Goal: Task Accomplishment & Management: Use online tool/utility

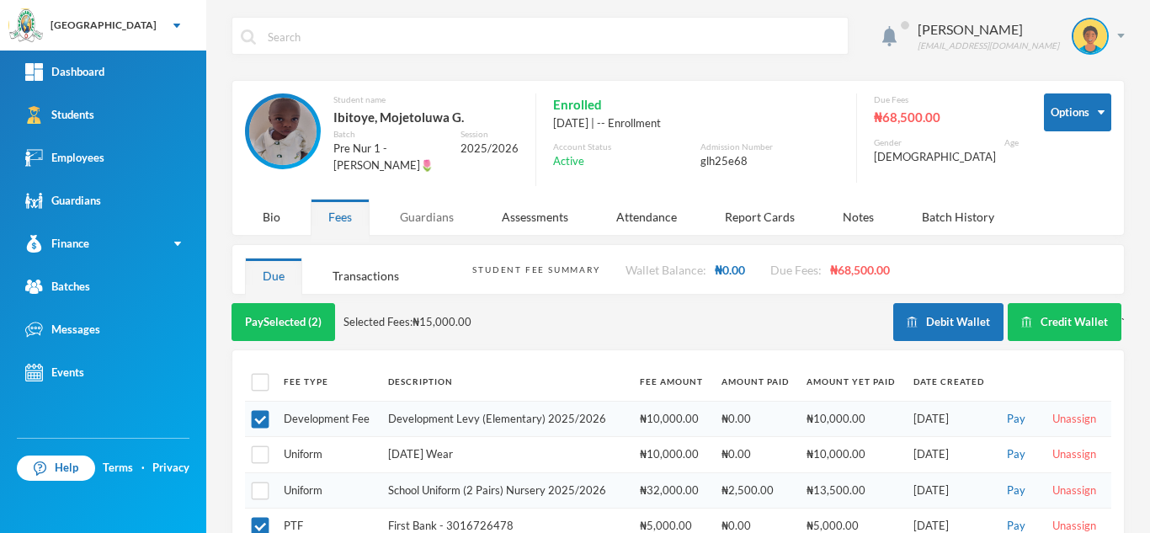
scroll to position [105, 0]
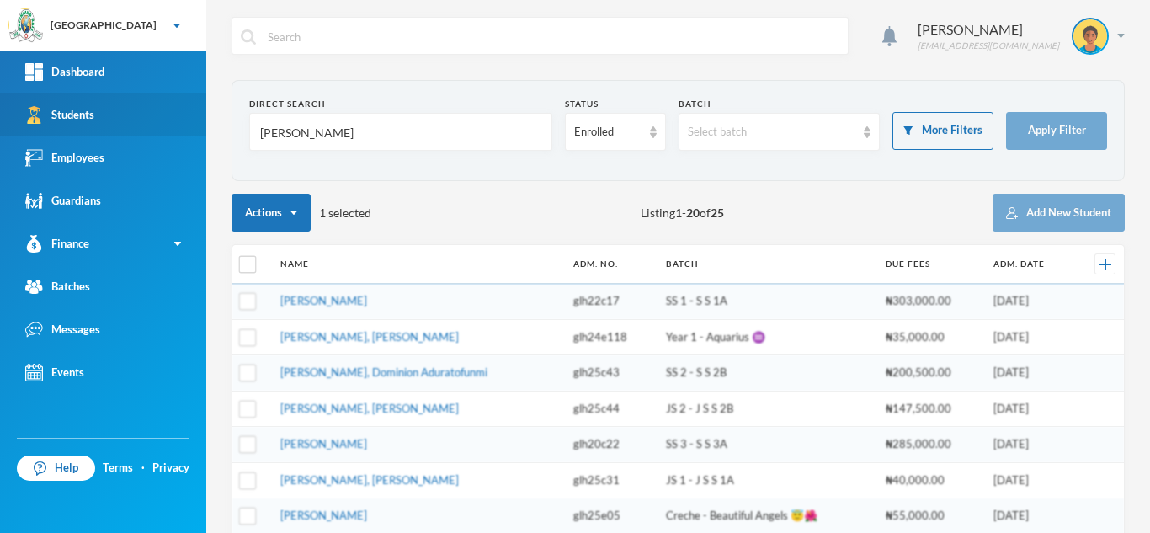
drag, startPoint x: 272, startPoint y: 129, endPoint x: 140, endPoint y: 126, distance: 132.3
click at [140, 126] on div "Greenland Hall Your Bluebic Account Greenland Hall Add a New School Dashboard S…" at bounding box center [575, 266] width 1150 height 533
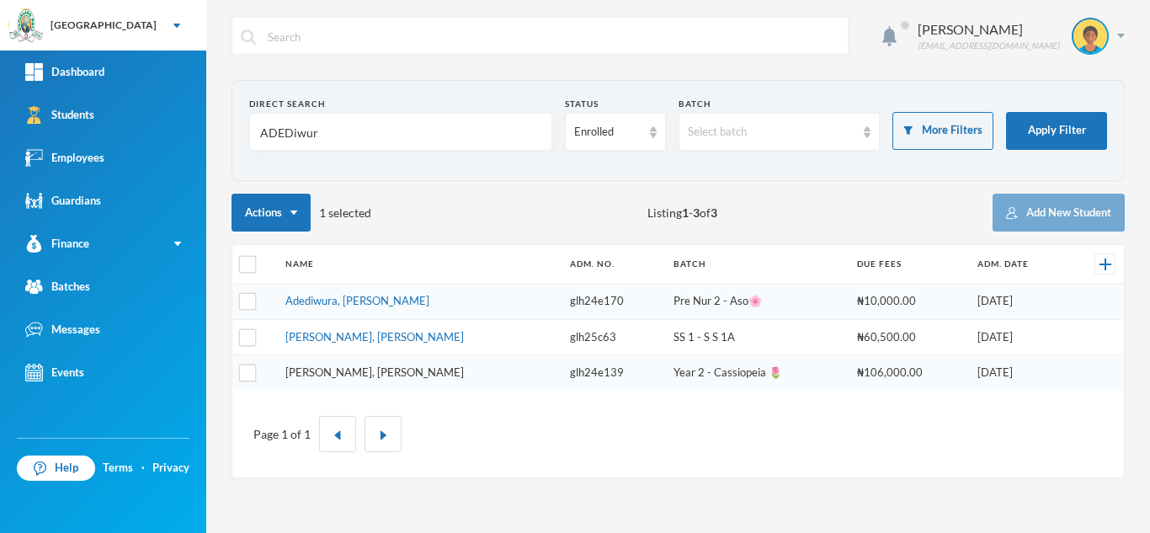
type input "ADEDiwur"
click at [338, 369] on link "Akinjiyan, Adewura Juliana" at bounding box center [375, 372] width 179 height 13
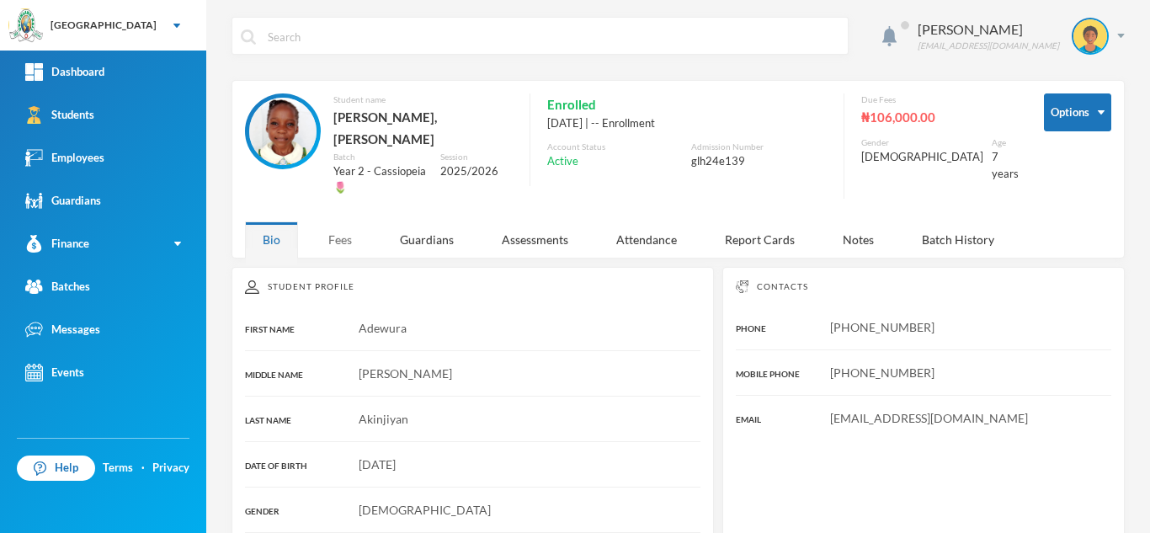
click at [340, 222] on div "Fees" at bounding box center [340, 240] width 59 height 36
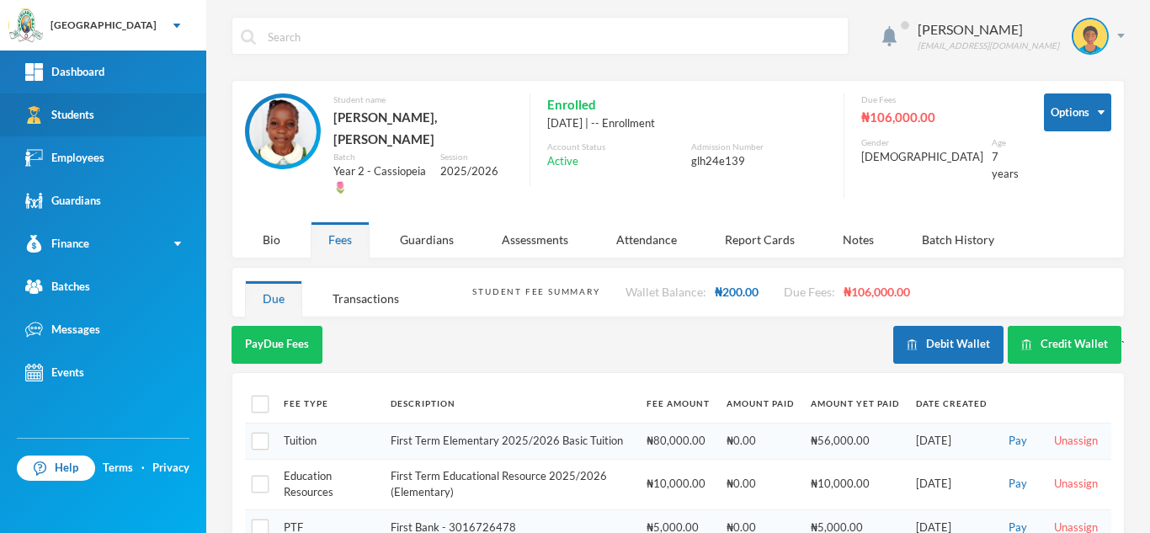
click at [129, 114] on link "Students" at bounding box center [103, 114] width 206 height 43
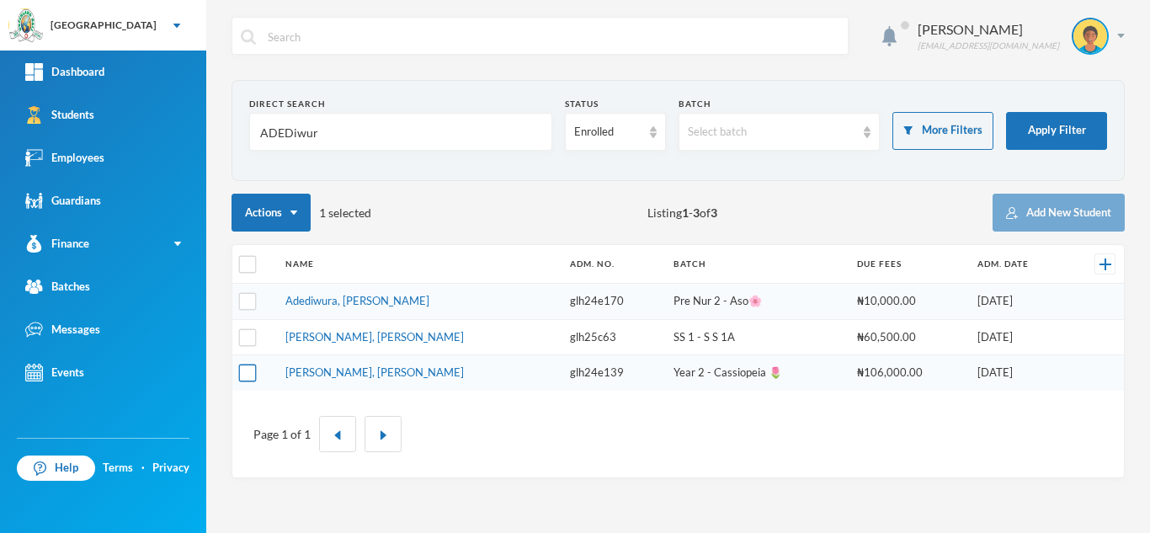
click at [246, 369] on input "checkbox" at bounding box center [248, 374] width 18 height 18
checkbox input "true"
click at [248, 265] on input "checkbox" at bounding box center [248, 265] width 18 height 18
checkbox input "true"
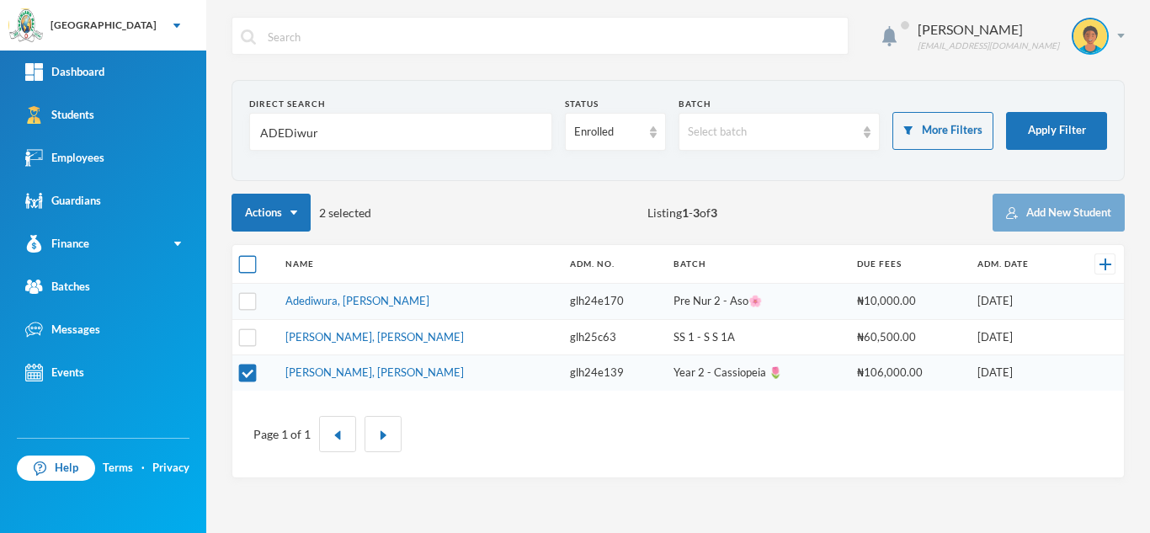
checkbox input "true"
click at [248, 265] on input "checkbox" at bounding box center [248, 265] width 18 height 18
checkbox input "false"
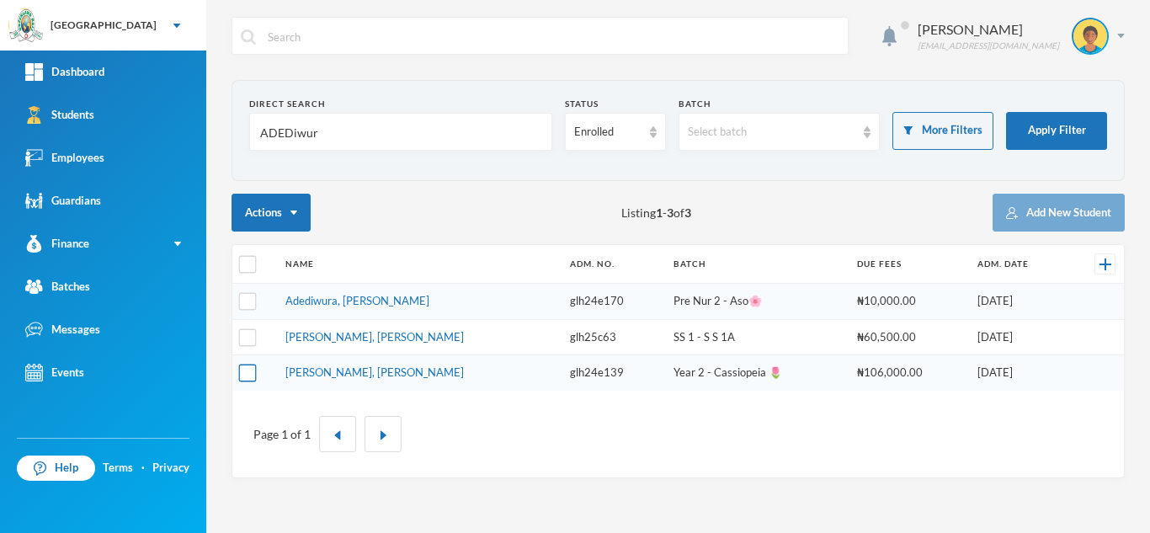
click at [242, 374] on input "checkbox" at bounding box center [248, 374] width 18 height 18
checkbox input "true"
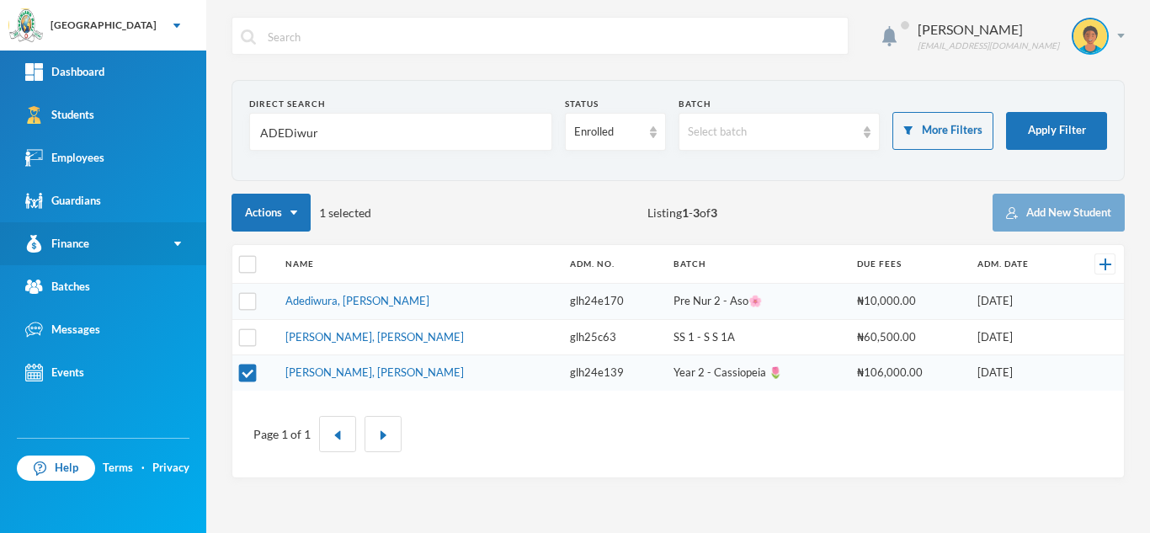
click at [124, 242] on link "Finance" at bounding box center [103, 243] width 206 height 43
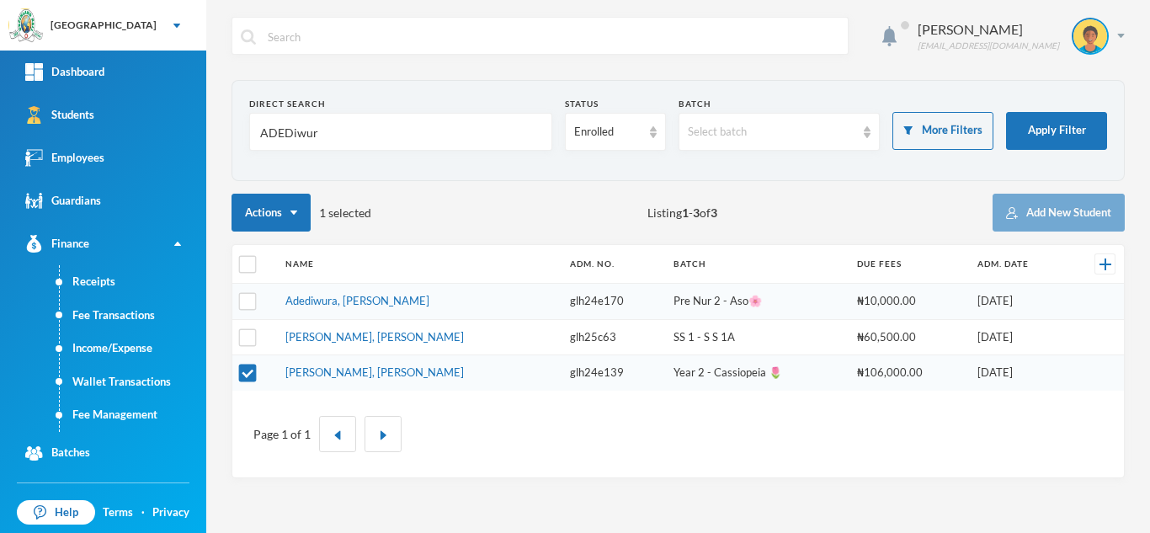
drag, startPoint x: 319, startPoint y: 139, endPoint x: 204, endPoint y: 126, distance: 116.1
click at [204, 126] on div "Greenland Hall Your Bluebic Account Greenland Hall Add a New School Dashboard S…" at bounding box center [575, 266] width 1150 height 533
type input "ainjiyan"
click at [378, 307] on td "Akinjiyan, Morireoluwa Gideon" at bounding box center [420, 302] width 286 height 36
click at [350, 297] on link "Akinjiyan, Morireoluwa Gideon" at bounding box center [375, 300] width 179 height 13
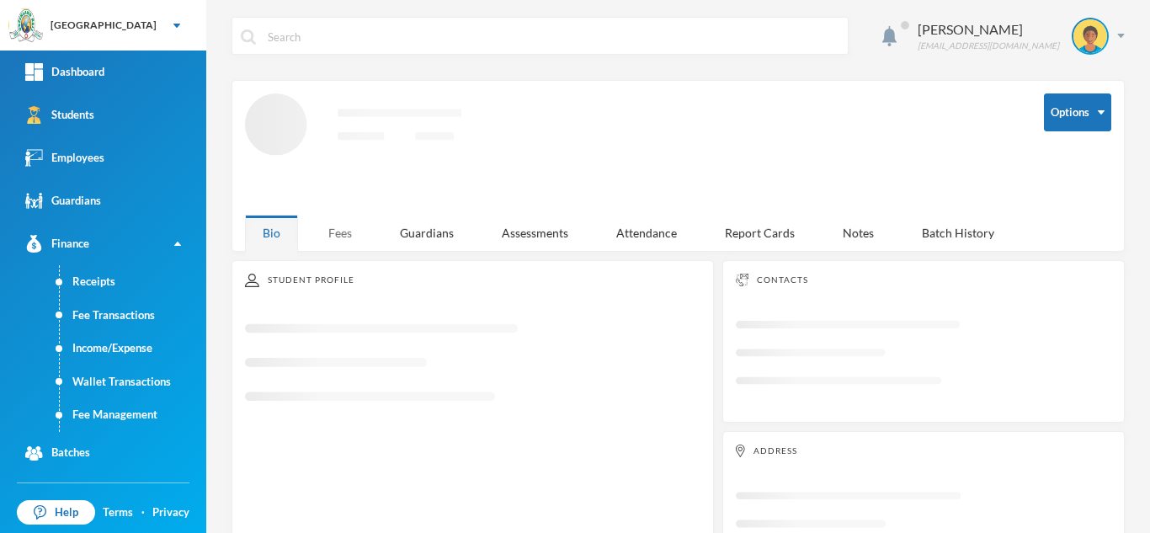
click at [345, 215] on div "Fees" at bounding box center [340, 233] width 59 height 36
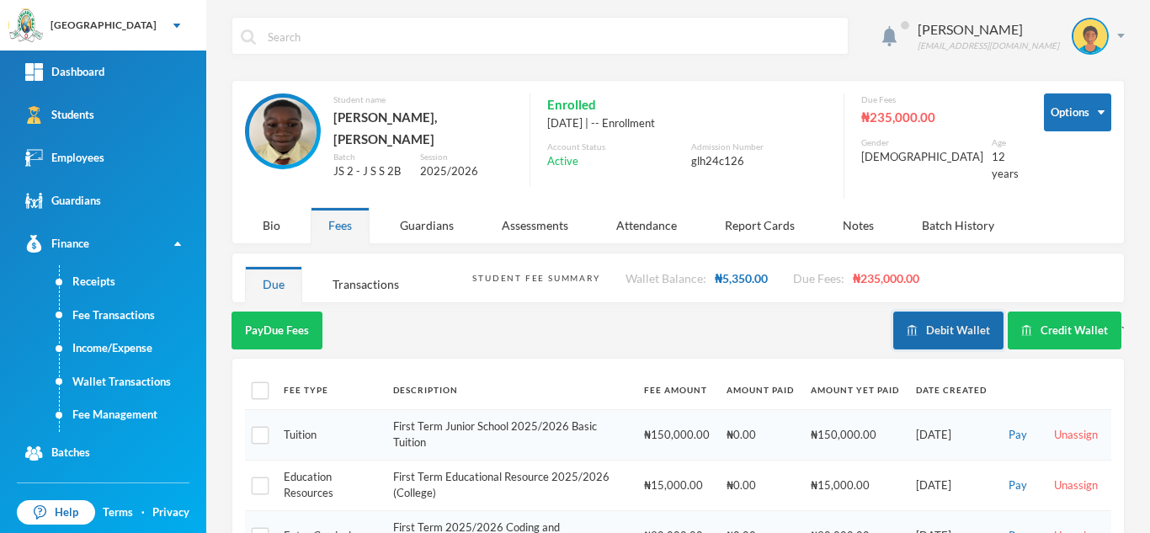
click at [927, 320] on button "Debit Wallet" at bounding box center [949, 331] width 110 height 38
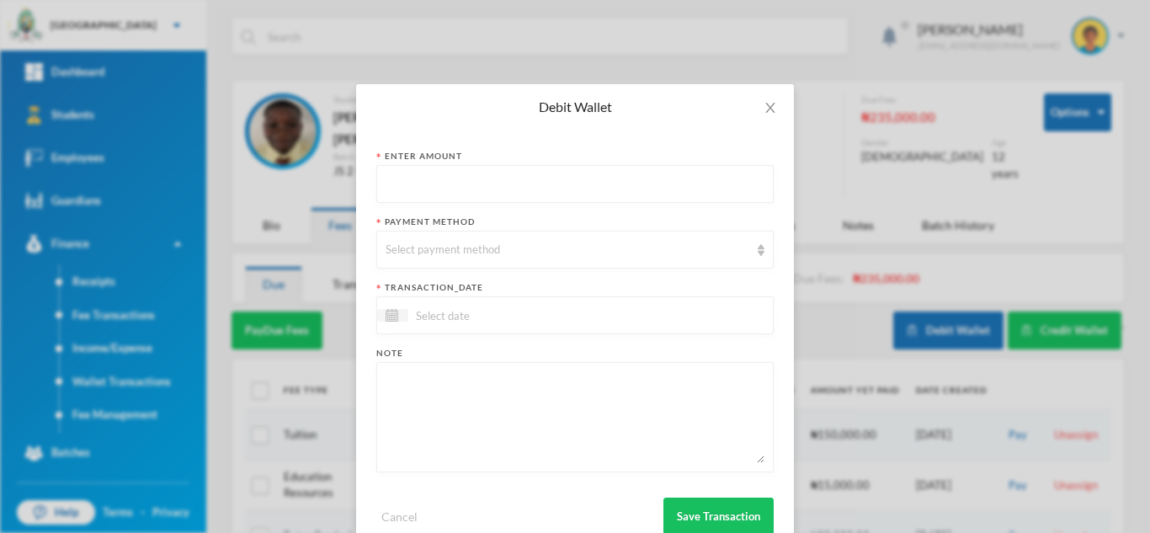
click at [451, 187] on input "text" at bounding box center [575, 185] width 379 height 38
type input "500"
click at [431, 246] on div "Select payment method" at bounding box center [568, 250] width 364 height 17
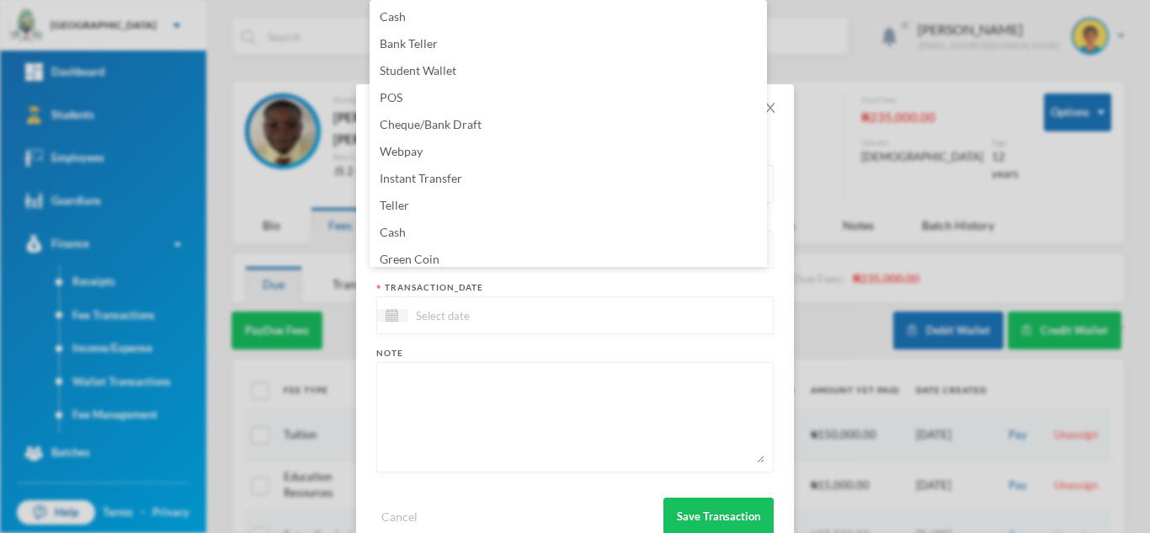
scroll to position [6, 0]
click at [431, 247] on span "Green Coin" at bounding box center [410, 253] width 60 height 14
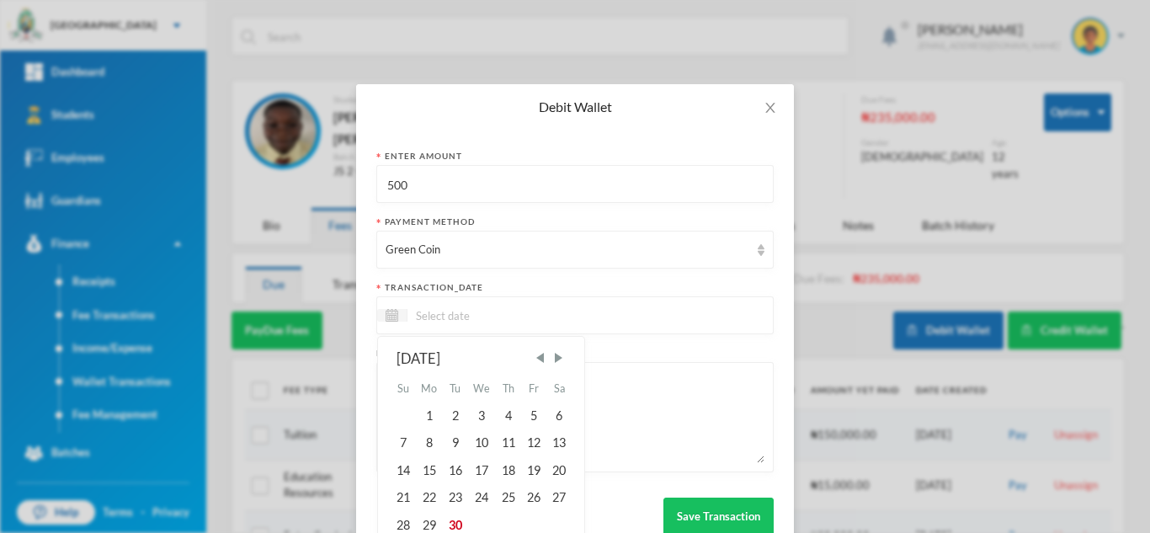
click at [415, 320] on input at bounding box center [478, 315] width 141 height 19
click at [451, 523] on div "30" at bounding box center [454, 524] width 25 height 27
type input "[DATE]"
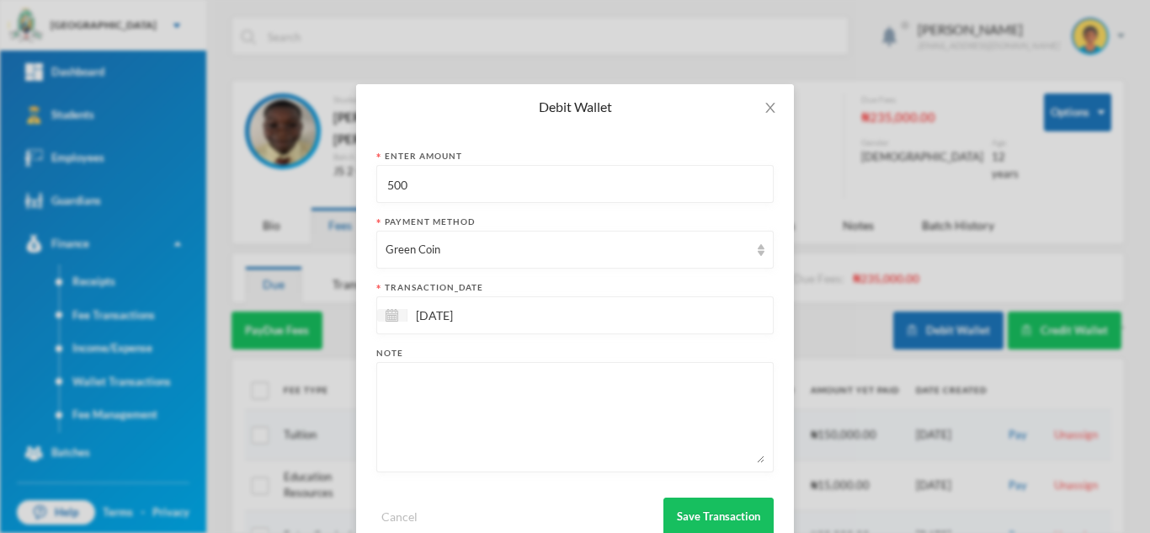
click at [503, 418] on textarea at bounding box center [575, 417] width 379 height 92
type textarea "snacks"
click at [446, 315] on input "[DATE]" at bounding box center [478, 315] width 141 height 19
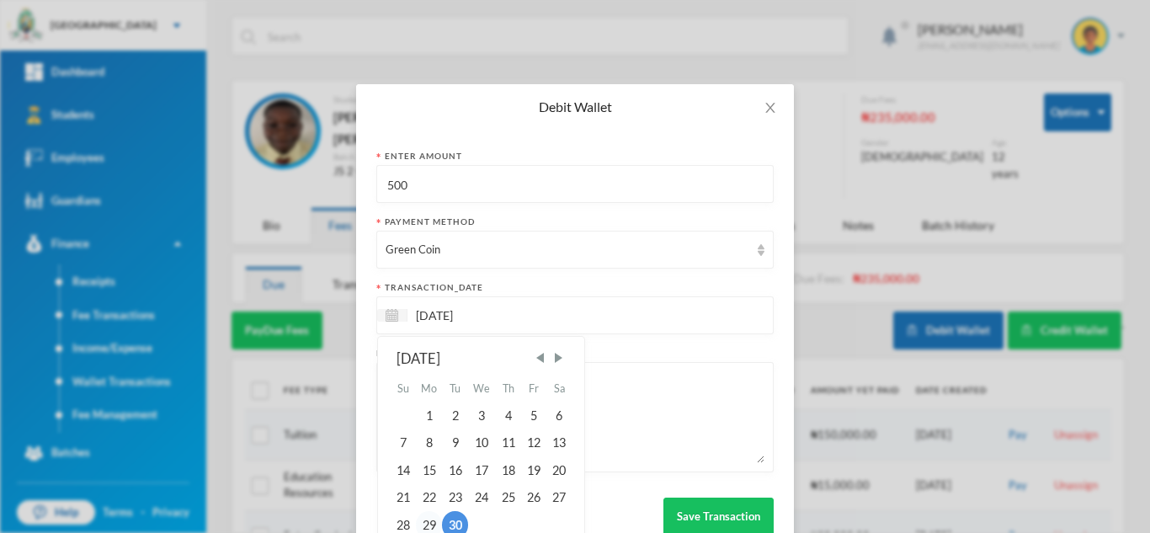
click at [426, 522] on div "29" at bounding box center [429, 524] width 27 height 27
type input "29/09/2025"
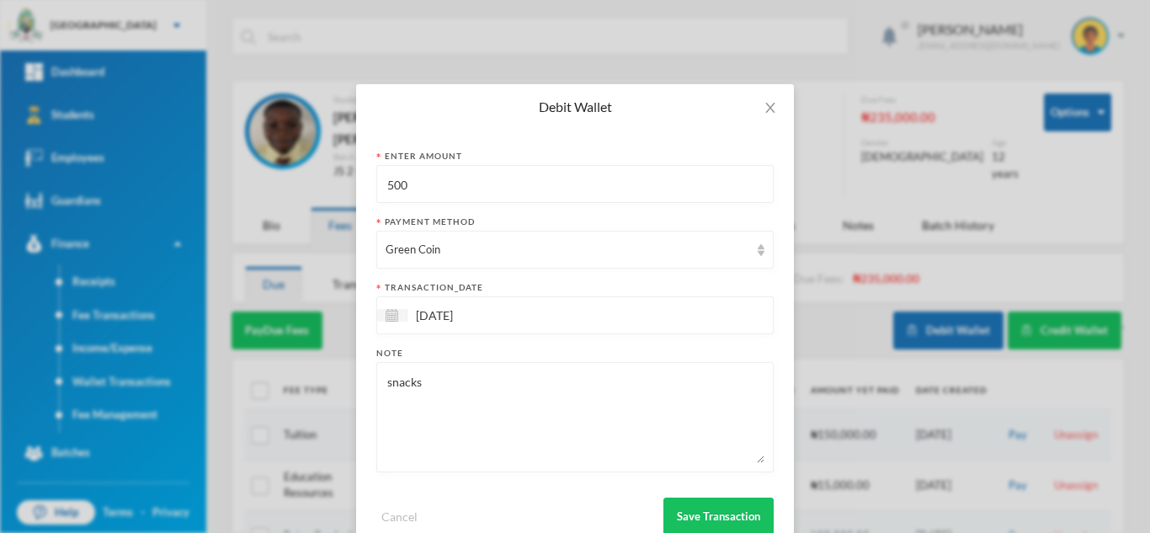
click at [683, 495] on div "Cancel Save Transaction" at bounding box center [575, 510] width 398 height 51
click at [690, 506] on button "Save Transaction" at bounding box center [719, 517] width 110 height 38
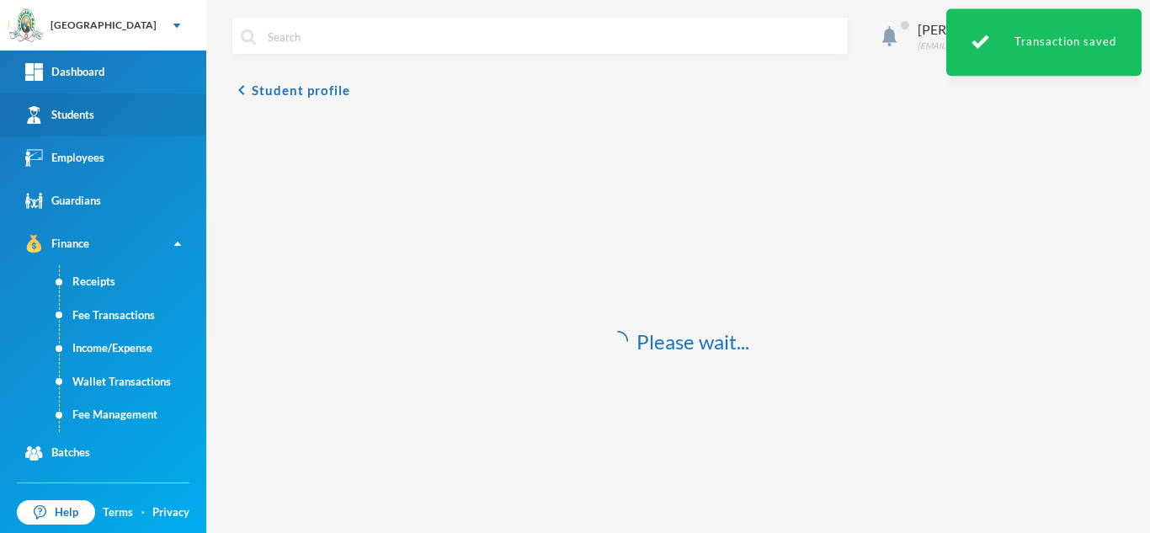
click at [141, 109] on link "Students" at bounding box center [103, 114] width 206 height 43
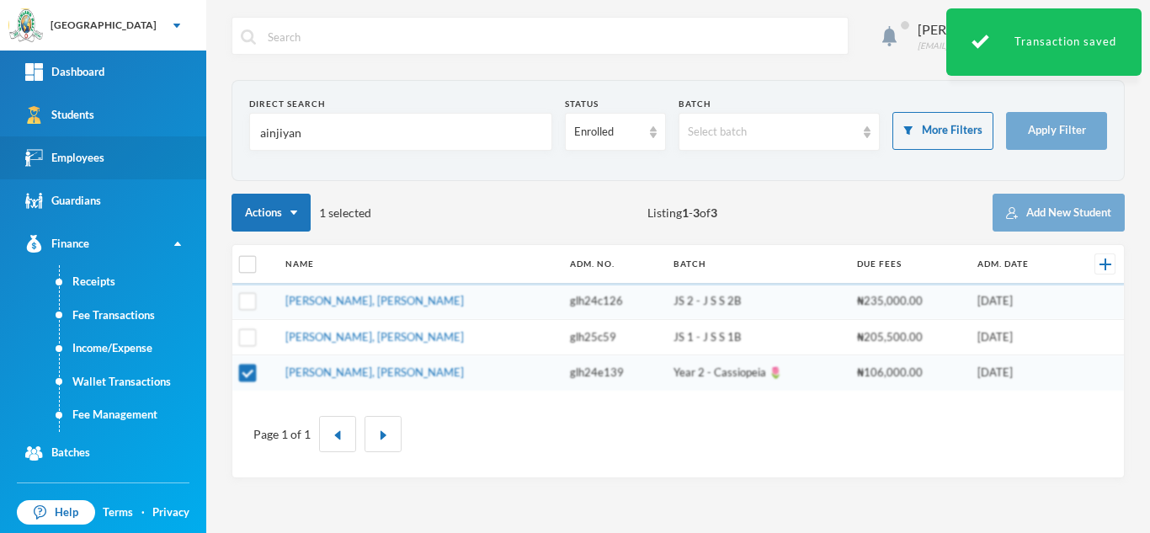
drag, startPoint x: 311, startPoint y: 138, endPoint x: 117, endPoint y: 147, distance: 193.9
click at [117, 147] on div "Greenland Hall Your Bluebic Account Greenland Hall Add a New School Dashboard S…" at bounding box center [575, 266] width 1150 height 533
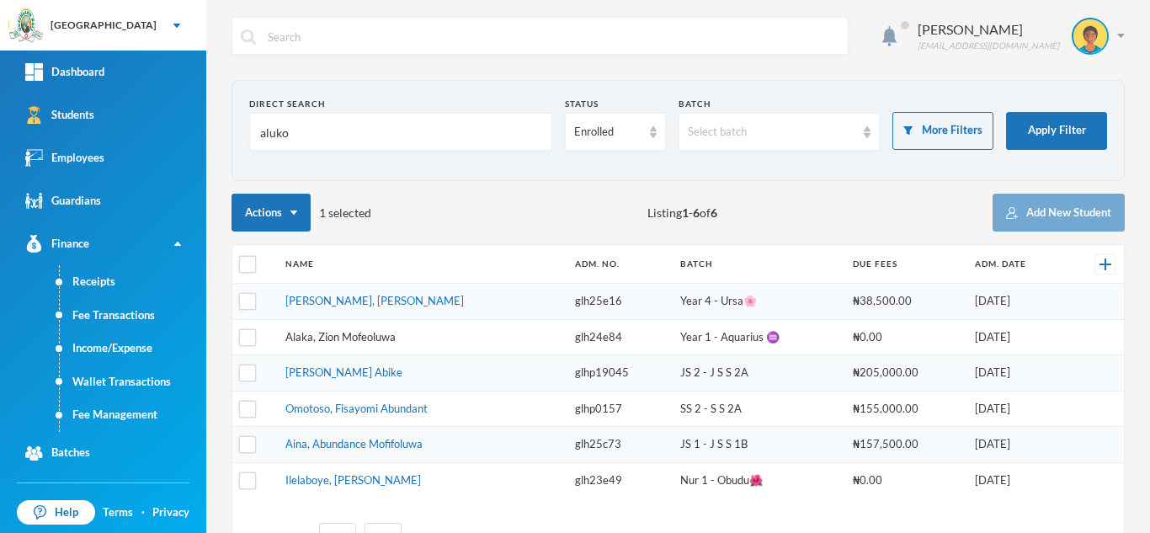
type input "aluko"
click at [323, 342] on link "Alaka, Zion Mofeoluwa" at bounding box center [341, 336] width 110 height 13
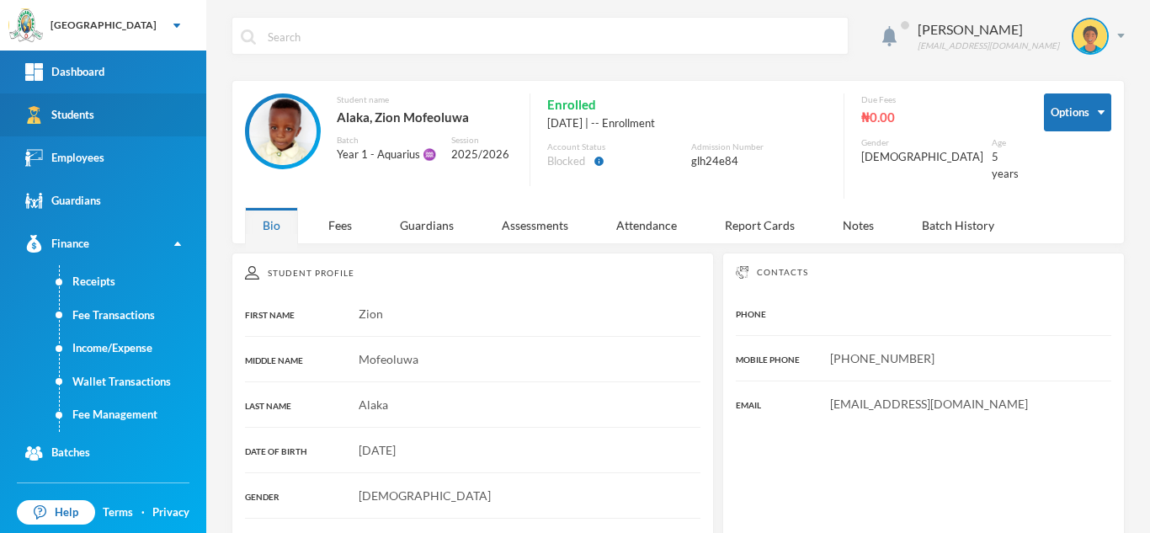
click at [133, 112] on link "Students" at bounding box center [103, 114] width 206 height 43
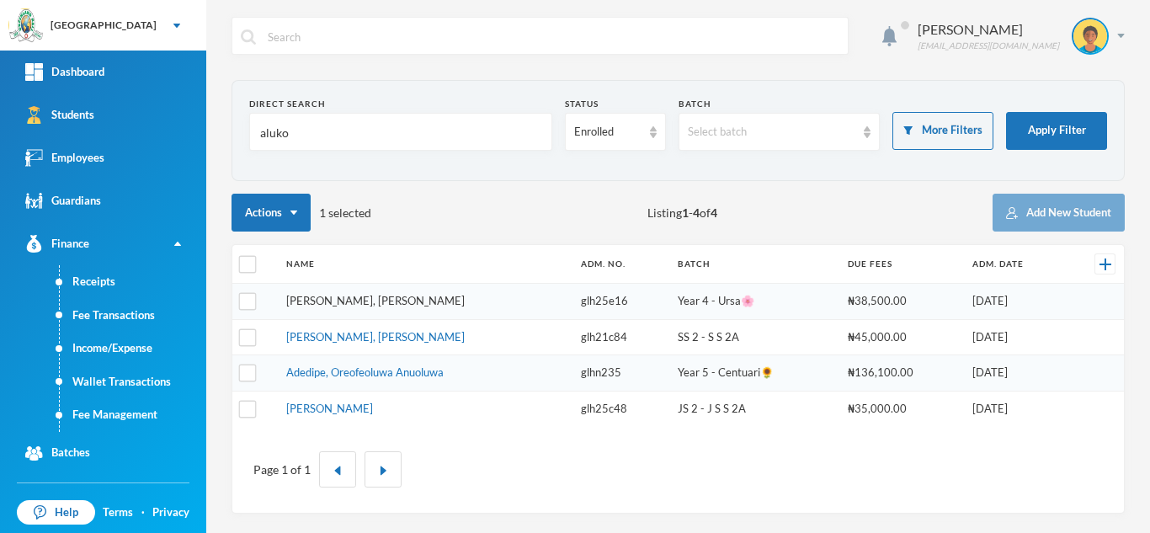
click at [340, 296] on link "Aluko, Okikiola Janet" at bounding box center [375, 300] width 179 height 13
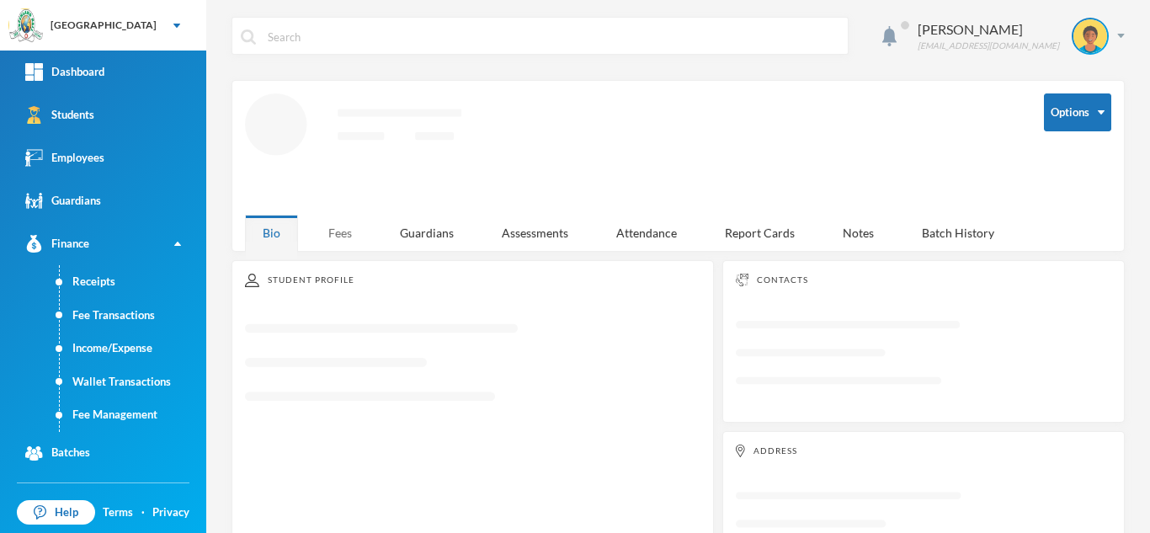
click at [337, 240] on div "Fees" at bounding box center [340, 233] width 59 height 36
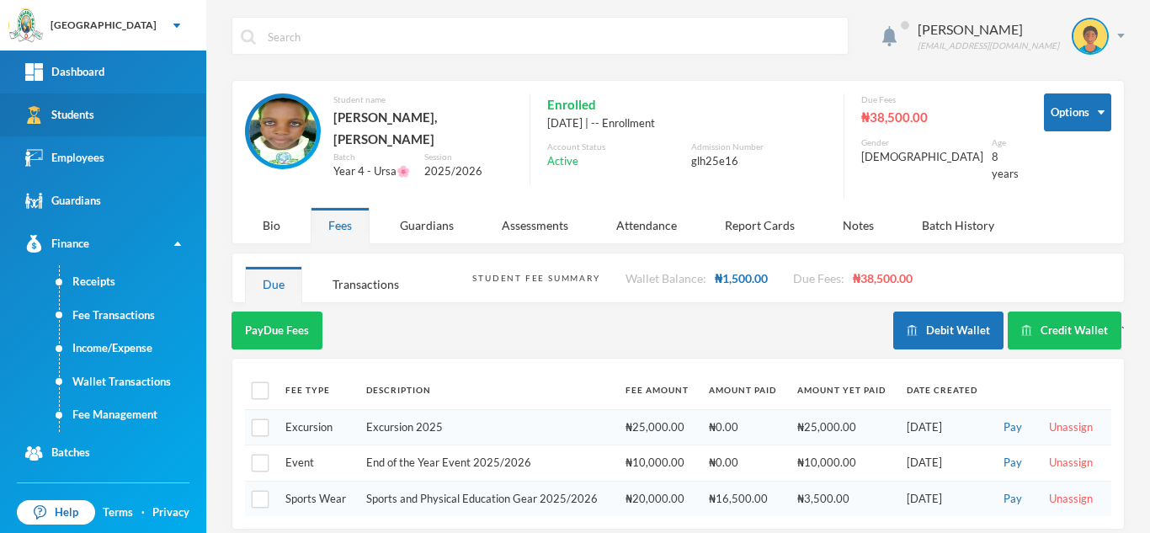
click at [179, 119] on link "Students" at bounding box center [103, 114] width 206 height 43
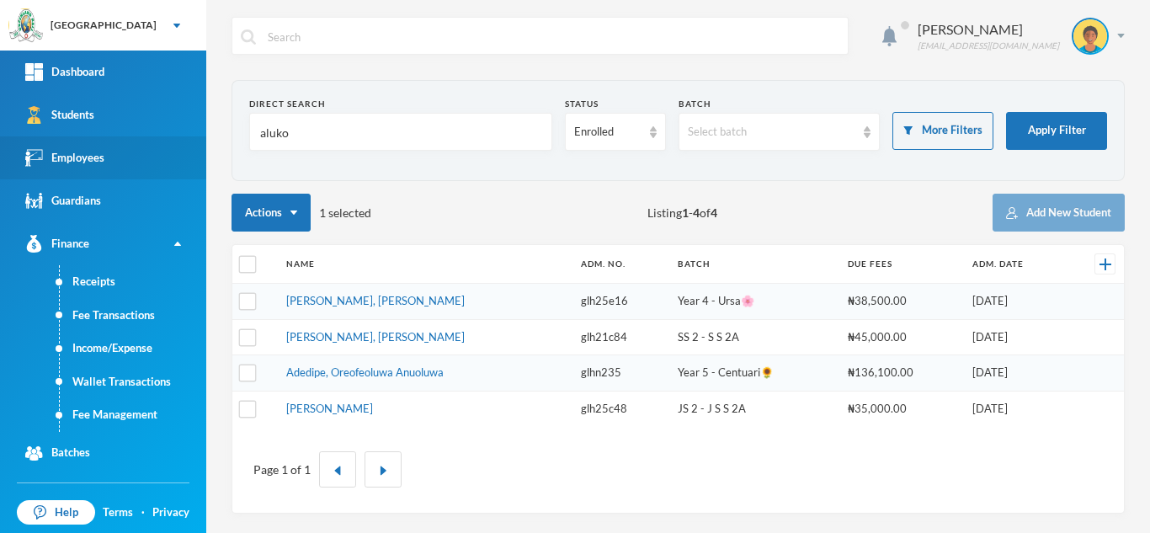
drag, startPoint x: 331, startPoint y: 145, endPoint x: 152, endPoint y: 139, distance: 178.6
click at [152, 139] on div "Greenland Hall Your Bluebic Account Greenland Hall Add a New School Dashboard S…" at bounding box center [575, 266] width 1150 height 533
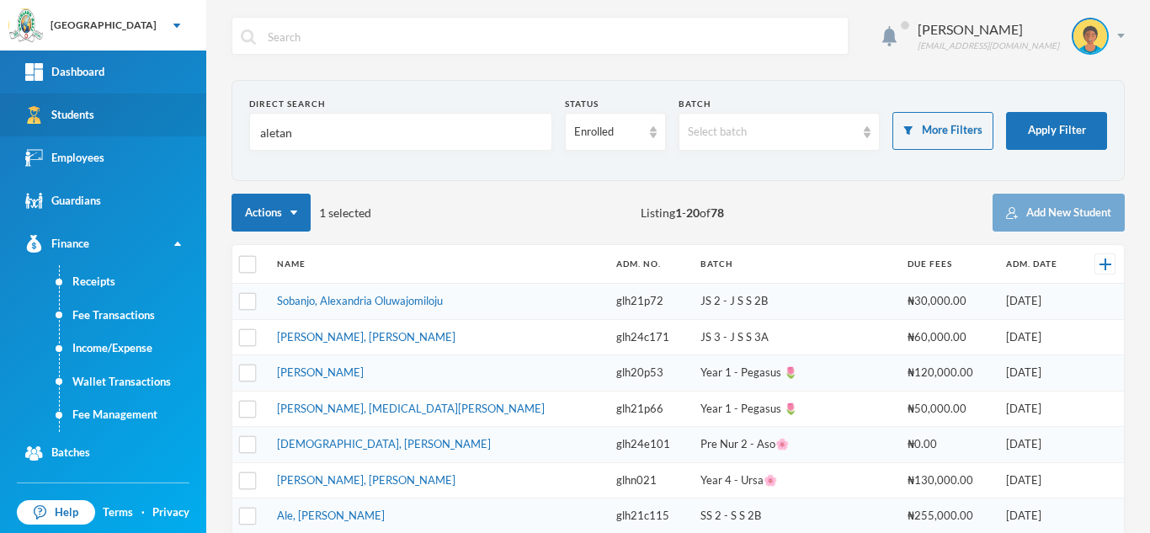
drag, startPoint x: 304, startPoint y: 143, endPoint x: 169, endPoint y: 120, distance: 136.8
click at [169, 120] on div "Greenland Hall Your Bluebic Account Greenland Hall Add a New School Dashboard S…" at bounding box center [575, 266] width 1150 height 533
type input "a"
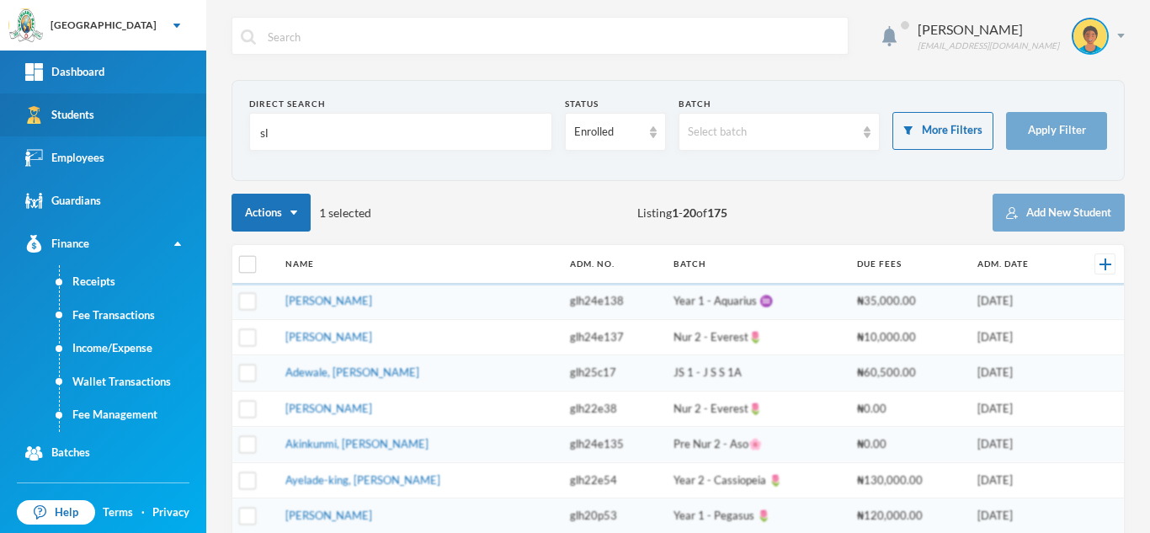
type input "s"
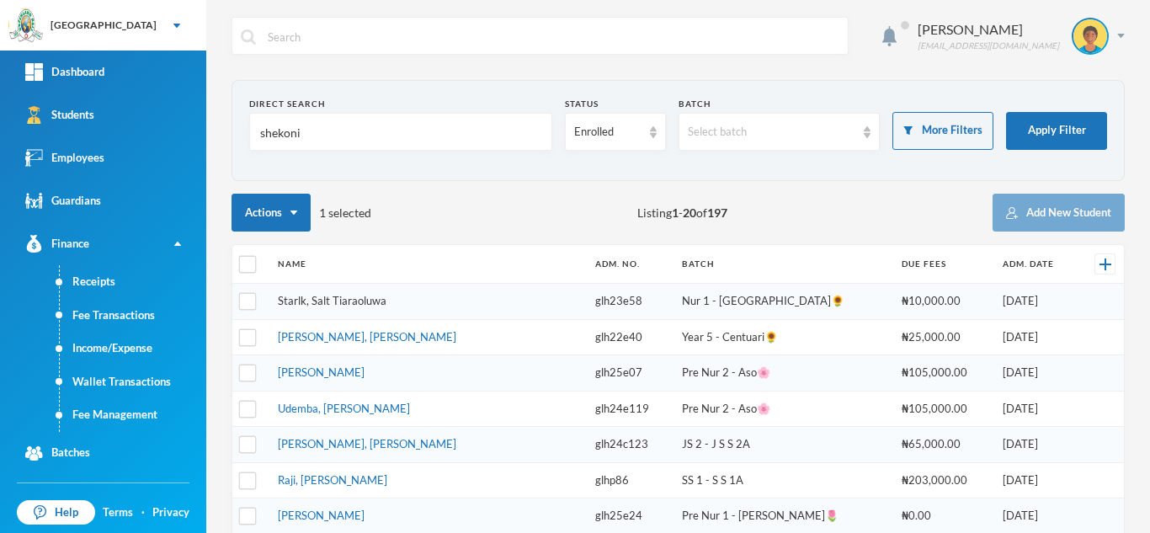
type input "shekoni"
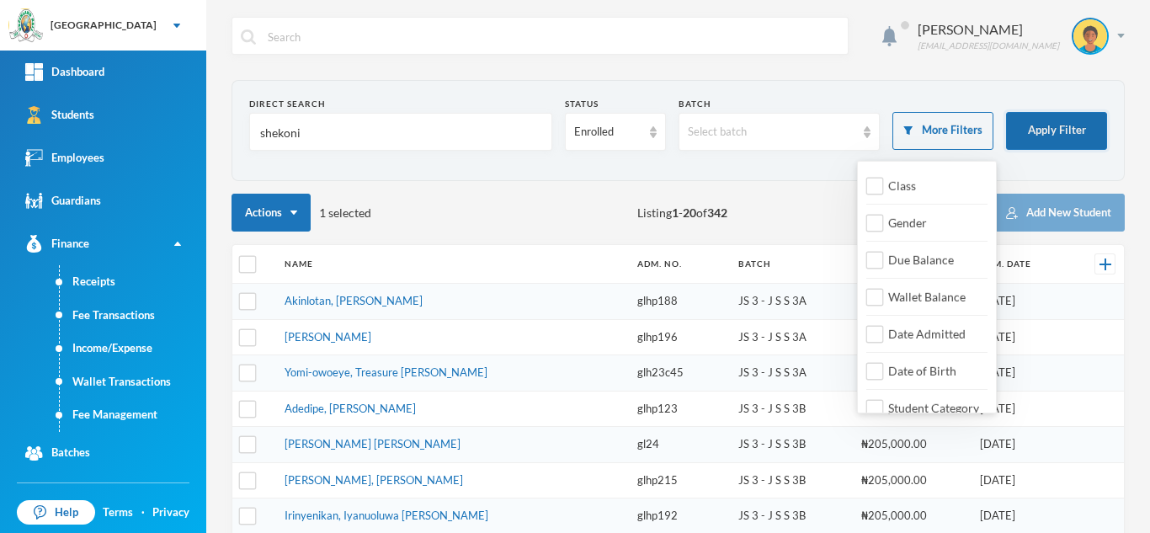
click at [1009, 139] on button "Apply Filter" at bounding box center [1056, 131] width 101 height 38
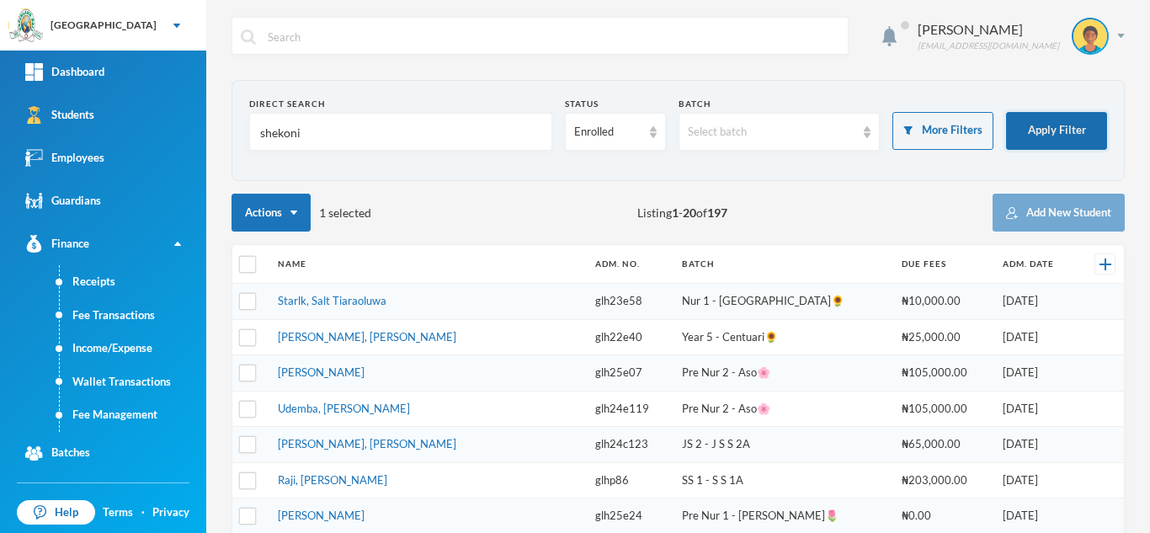
click at [1010, 133] on button "Apply Filter" at bounding box center [1056, 131] width 101 height 38
click at [1051, 122] on button "Apply Filter" at bounding box center [1056, 131] width 101 height 38
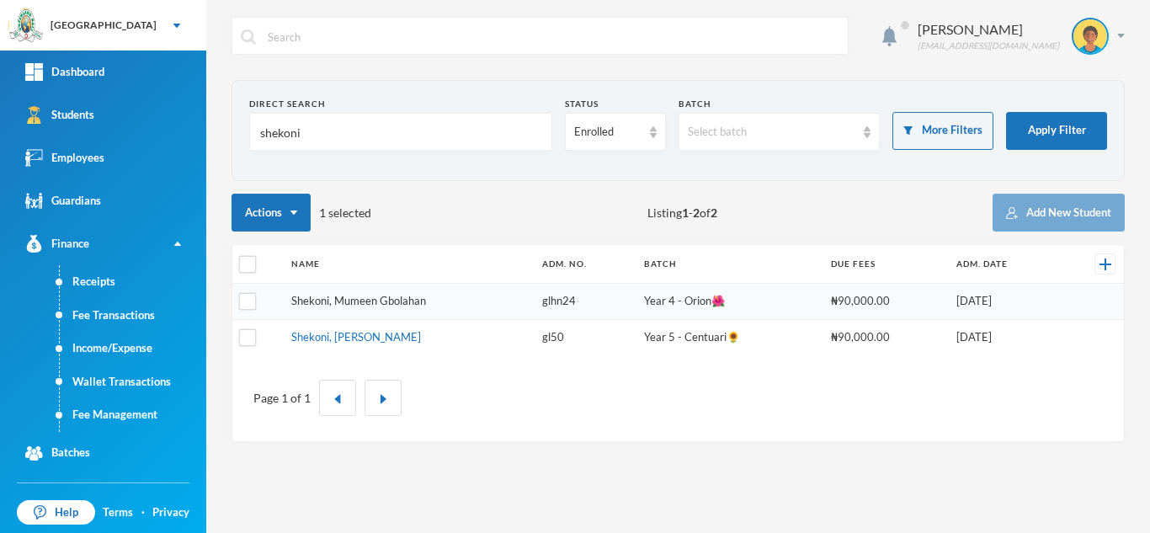
click at [362, 303] on link "Shekoni, Mumeen Gbolahan" at bounding box center [358, 300] width 135 height 13
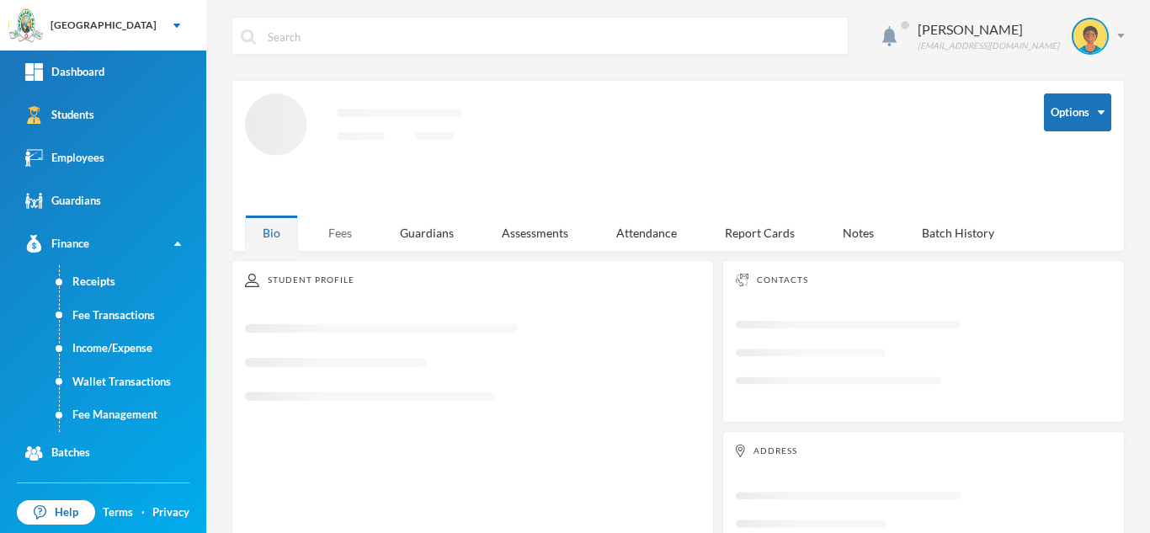
click at [350, 223] on div "Fees" at bounding box center [340, 233] width 59 height 36
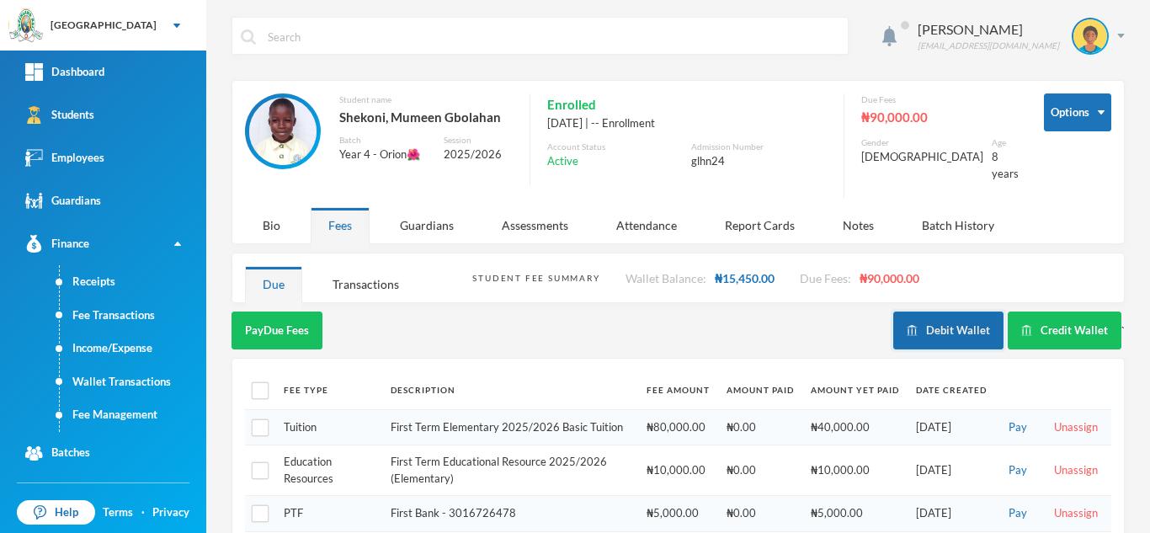
click at [937, 312] on button "Debit Wallet" at bounding box center [949, 331] width 110 height 38
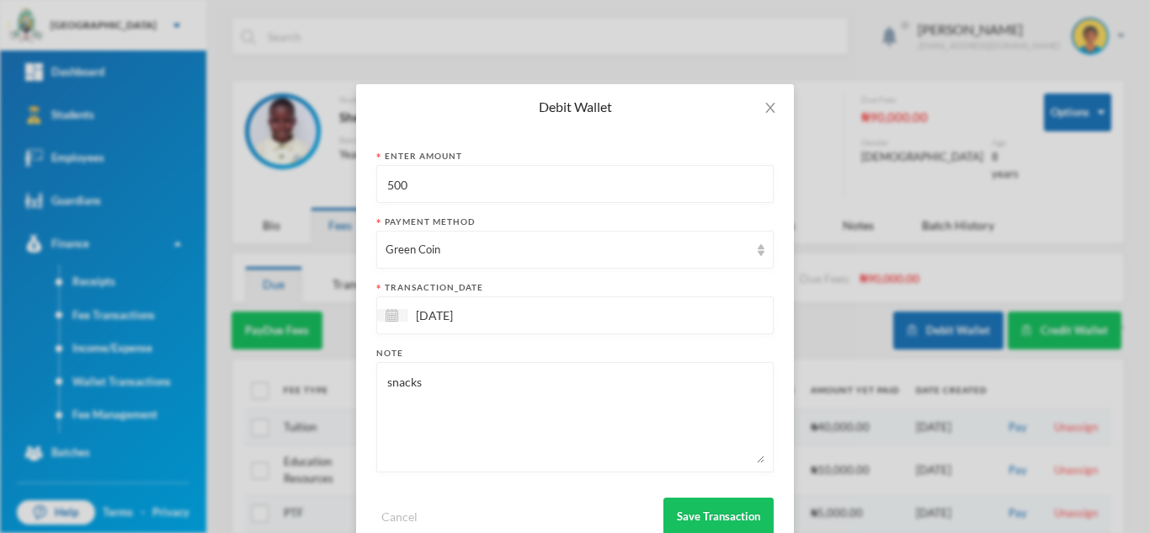
drag, startPoint x: 397, startPoint y: 184, endPoint x: 314, endPoint y: 172, distance: 83.5
click at [314, 172] on div "Debit Wallet Enter Amount 500 Payment Method Green Coin transaction_date 29/09/…" at bounding box center [575, 266] width 1150 height 533
type input "400"
click at [700, 523] on button "Save Transaction" at bounding box center [719, 517] width 110 height 38
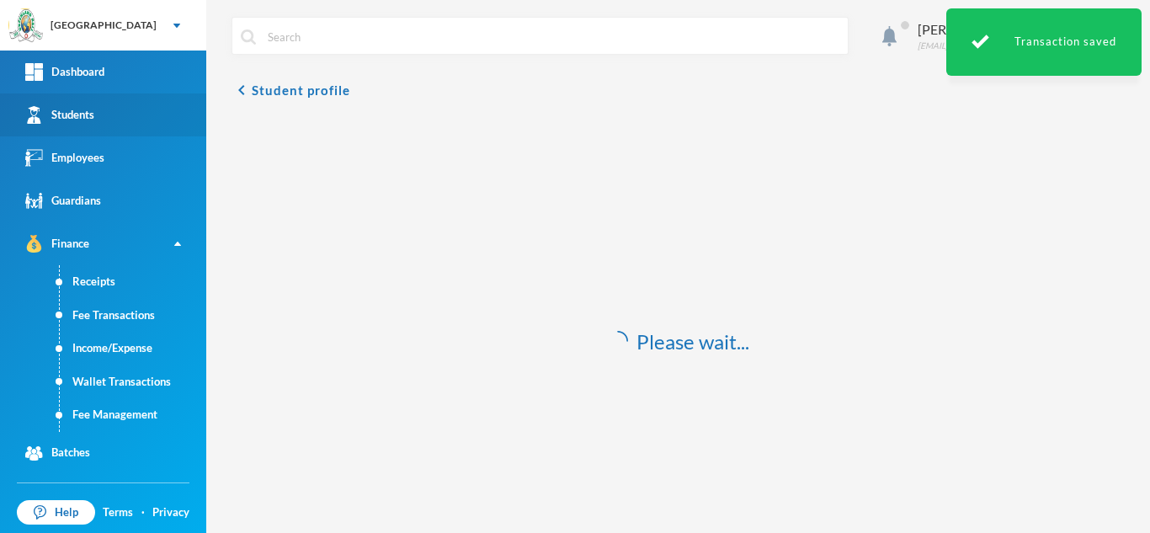
click at [139, 113] on link "Students" at bounding box center [103, 114] width 206 height 43
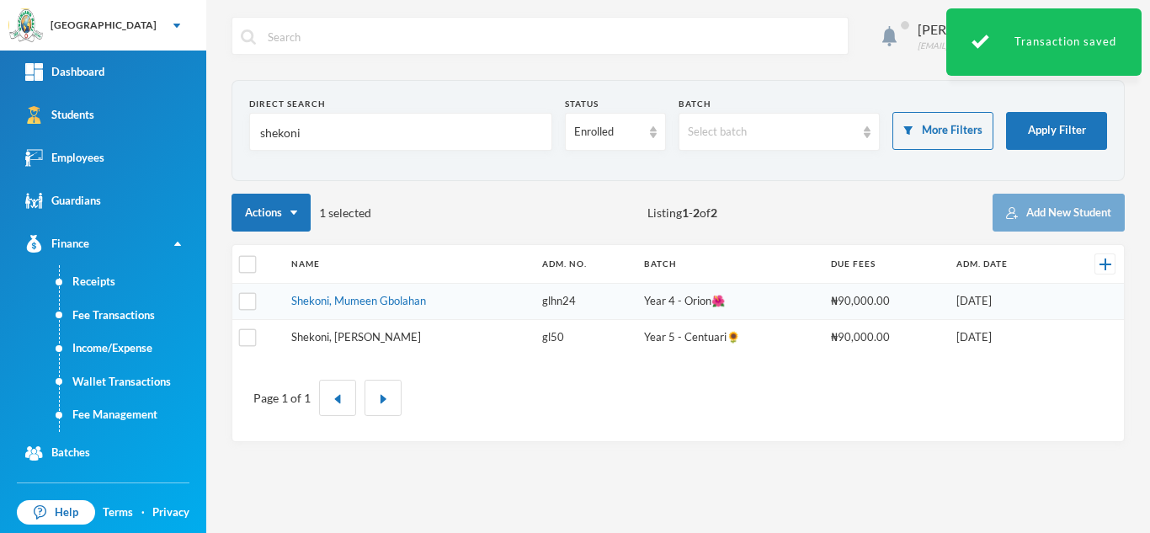
click at [327, 338] on link "Shekoni, Ganiyat Anjola" at bounding box center [356, 336] width 130 height 13
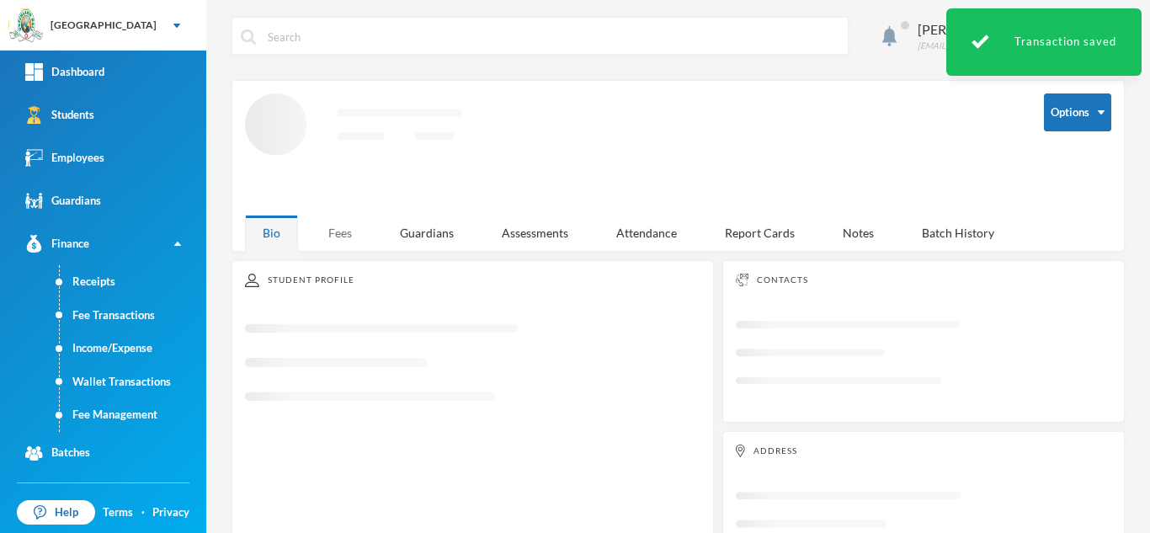
click at [341, 231] on div "Fees" at bounding box center [340, 233] width 59 height 36
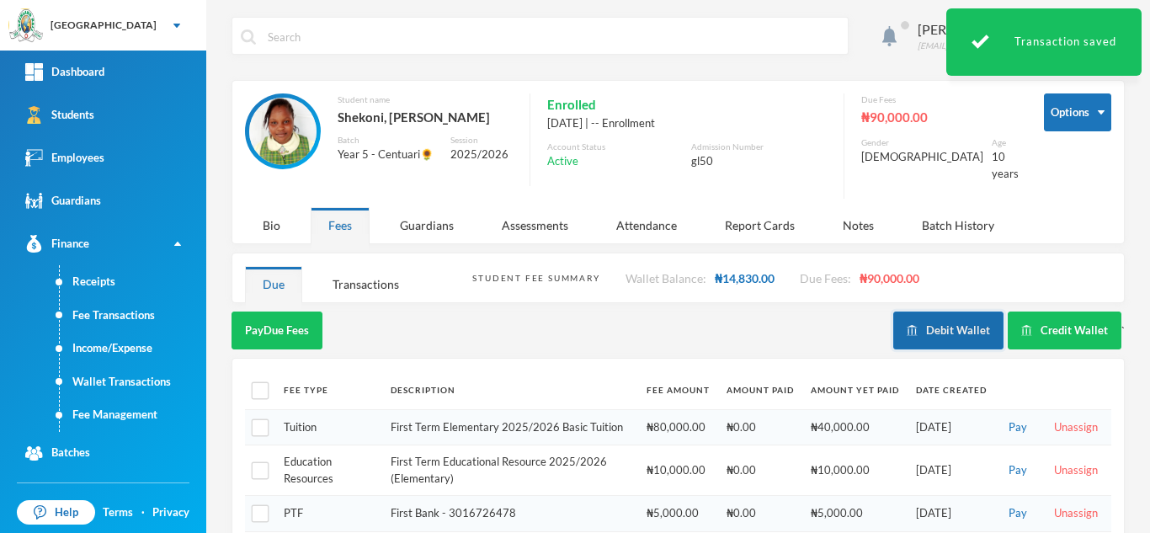
click at [921, 312] on button "Debit Wallet" at bounding box center [949, 331] width 110 height 38
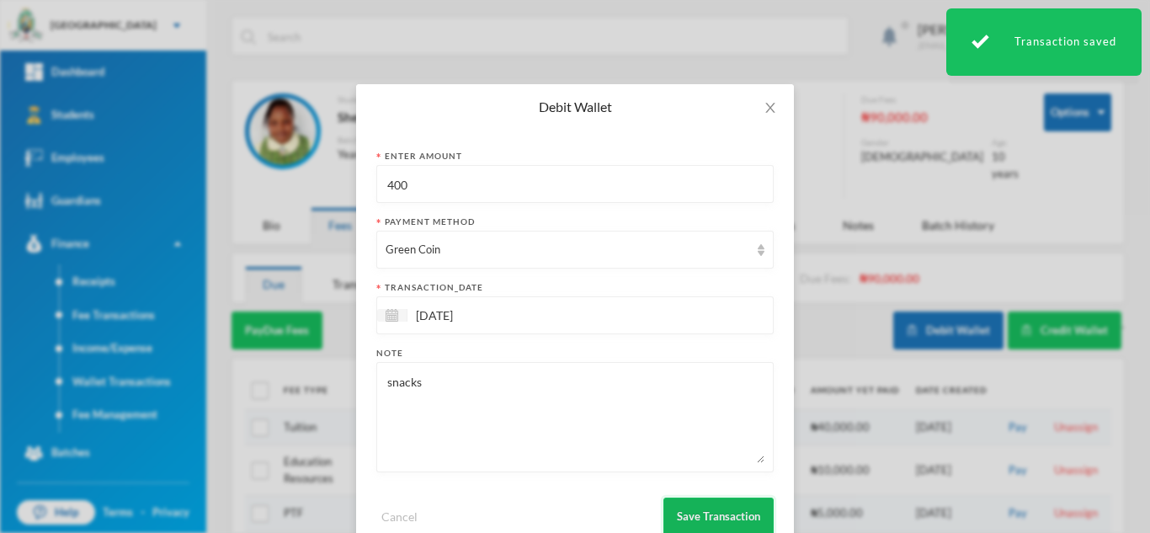
click at [734, 504] on button "Save Transaction" at bounding box center [719, 517] width 110 height 38
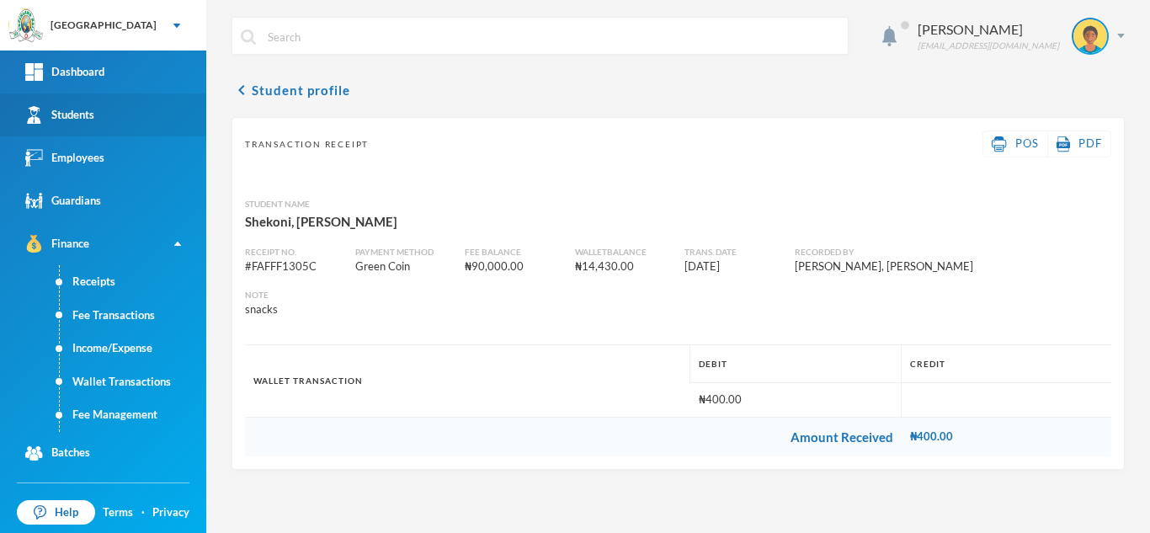
click at [88, 104] on link "Students" at bounding box center [103, 114] width 206 height 43
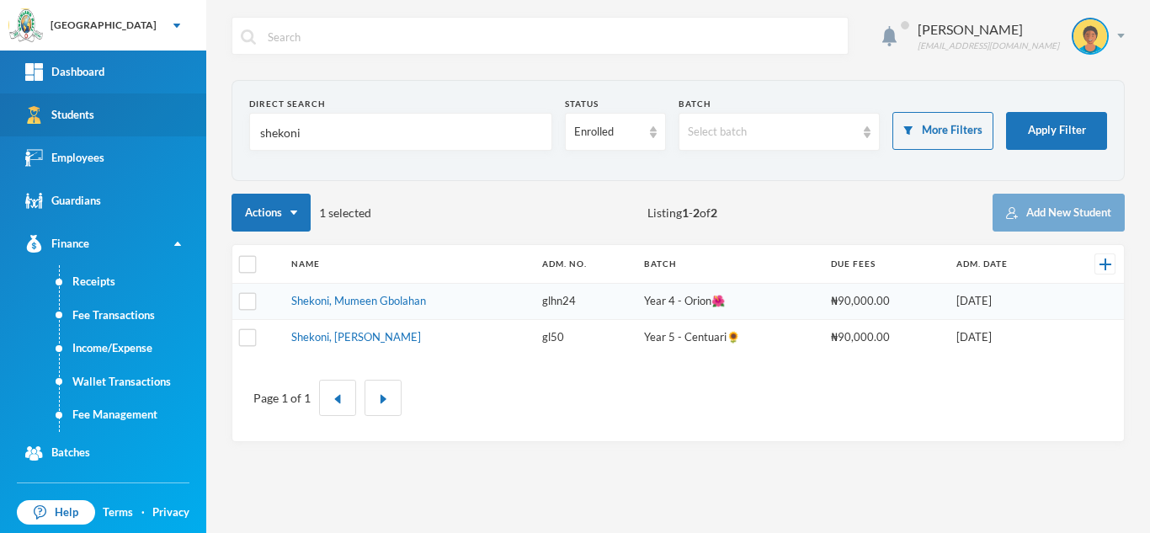
drag, startPoint x: 327, startPoint y: 134, endPoint x: 181, endPoint y: 132, distance: 145.7
click at [203, 131] on div "Greenland Hall Your Bluebic Account Greenland Hall Add a New School Dashboard S…" at bounding box center [575, 266] width 1150 height 533
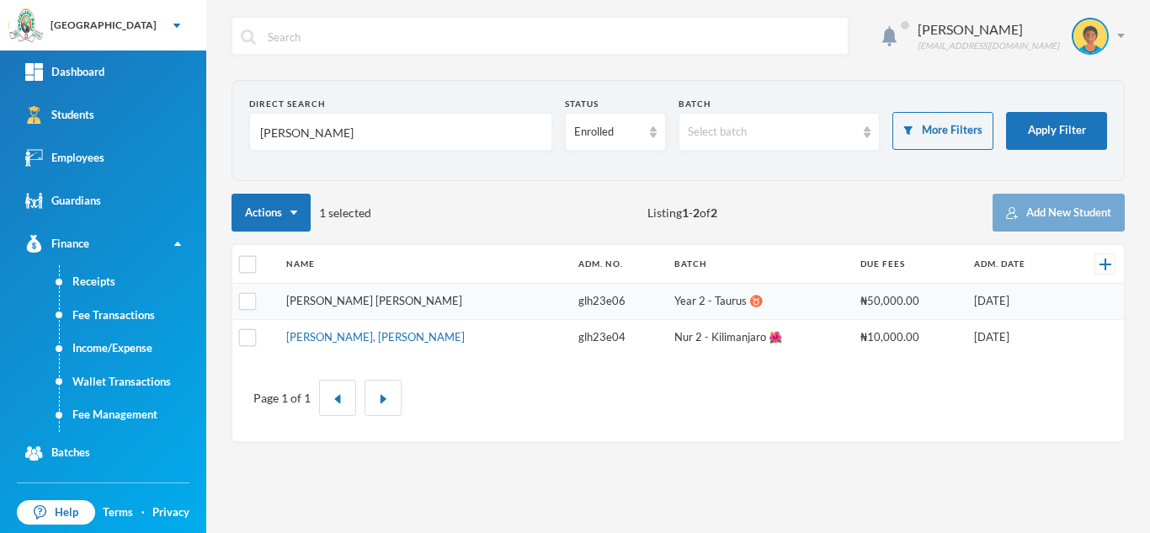
type input "asare"
click at [357, 300] on link "[PERSON_NAME] [PERSON_NAME]" at bounding box center [374, 300] width 176 height 13
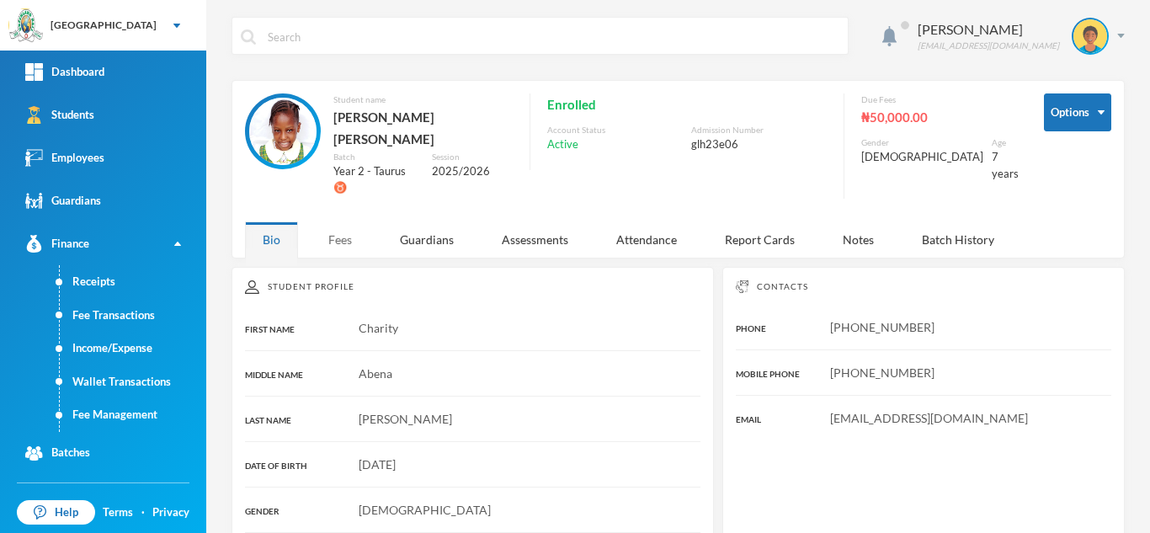
click at [337, 222] on div "Fees" at bounding box center [340, 240] width 59 height 36
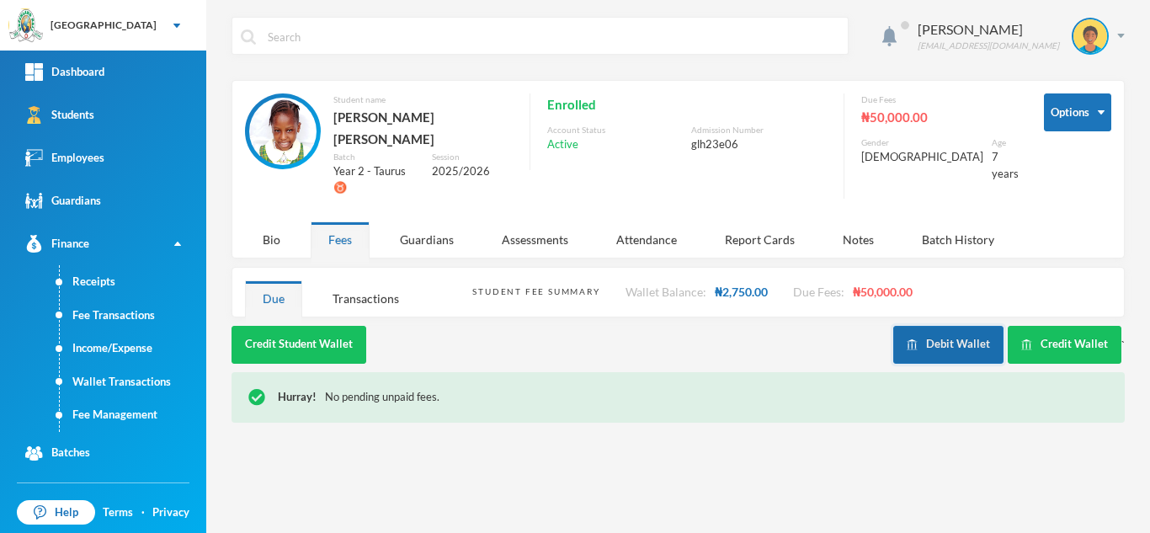
click at [949, 326] on button "Debit Wallet" at bounding box center [949, 345] width 110 height 38
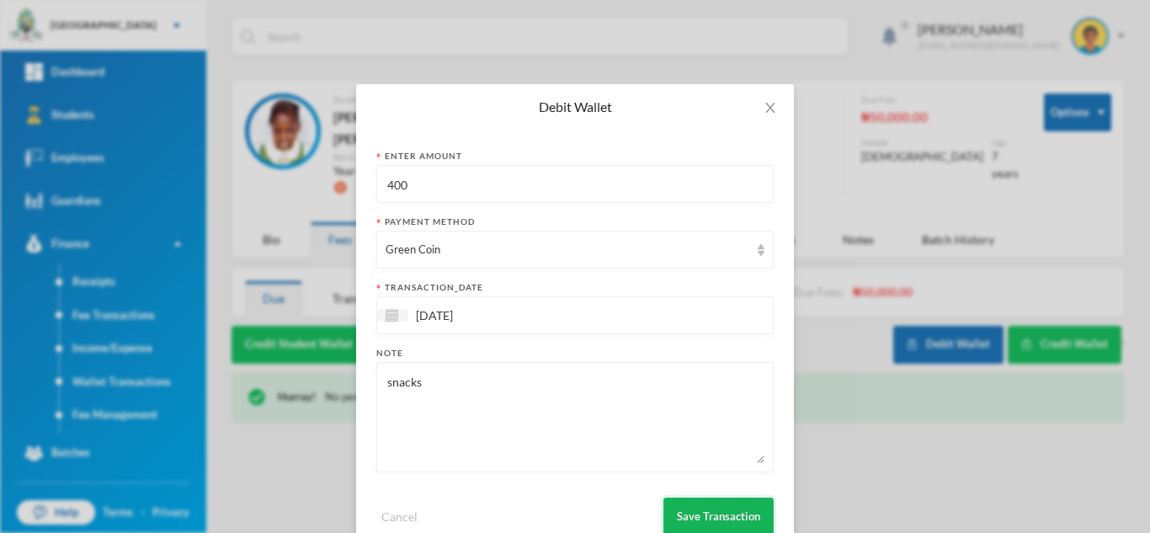
click at [681, 511] on button "Save Transaction" at bounding box center [719, 517] width 110 height 38
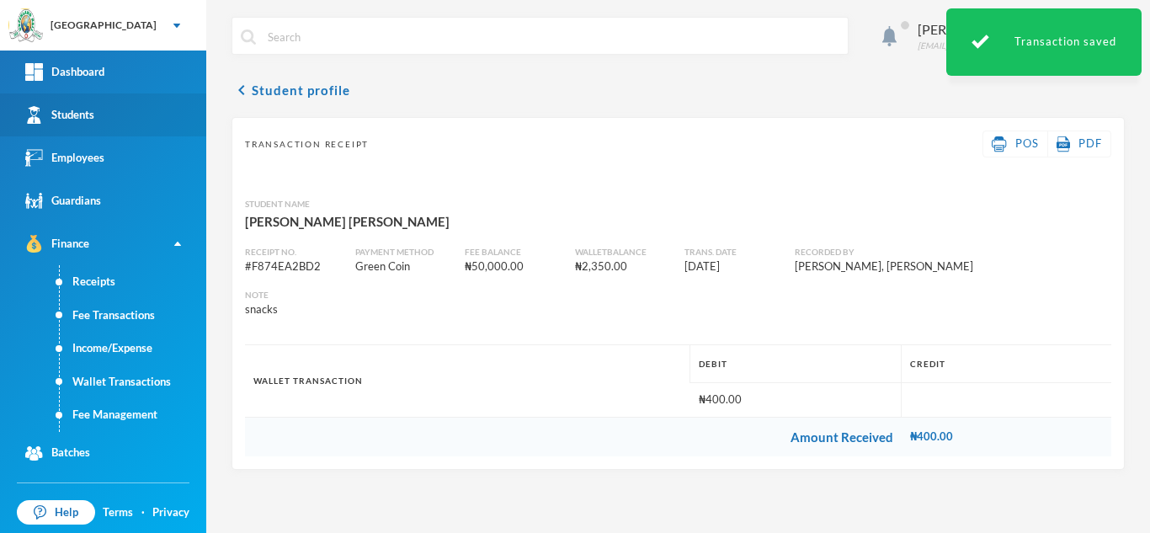
click at [125, 108] on link "Students" at bounding box center [103, 114] width 206 height 43
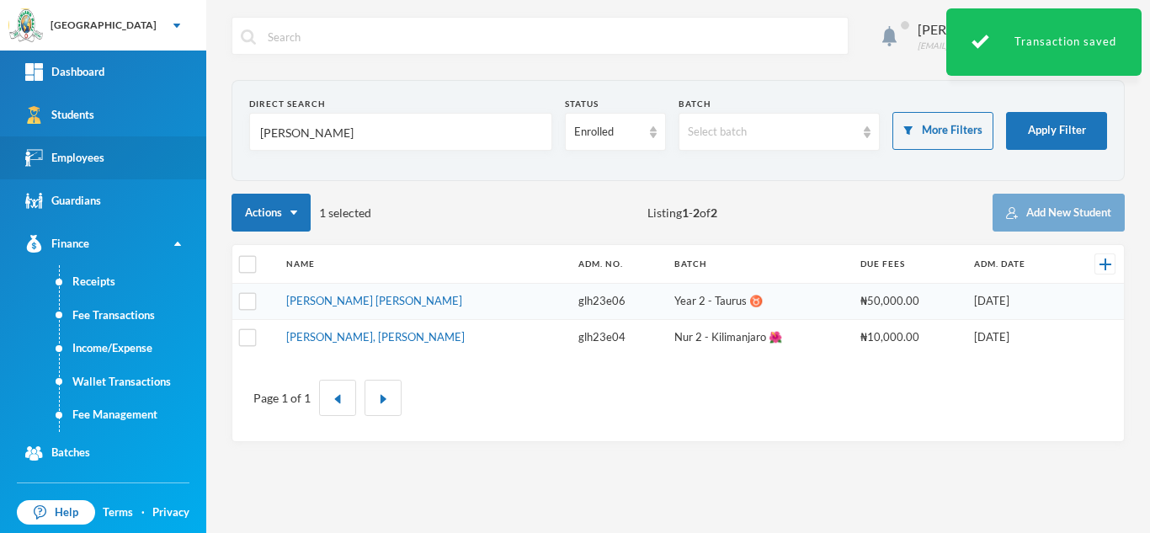
drag, startPoint x: 288, startPoint y: 136, endPoint x: 111, endPoint y: 144, distance: 177.1
click at [131, 150] on div "Greenland Hall Your Bluebic Account Greenland Hall Add a New School Dashboard S…" at bounding box center [575, 266] width 1150 height 533
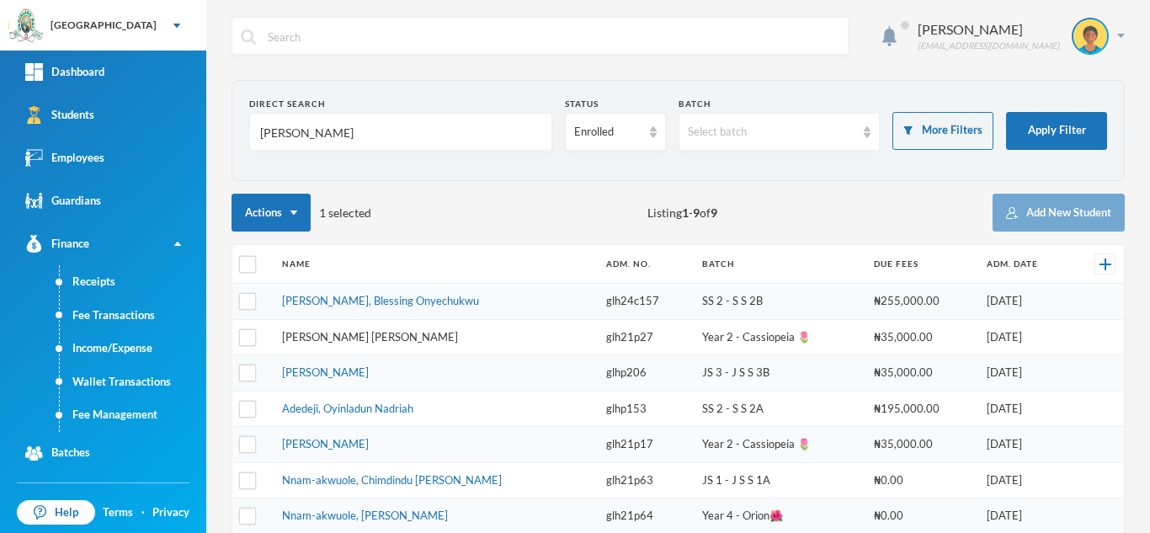
type input "nnadi"
click at [317, 332] on tbody "Nnadi, Blessing Onyechukwu glh24c157 SS 2 - S S 2B ₦255,000.00 17/09/2024 Nnadi…" at bounding box center [678, 445] width 892 height 322
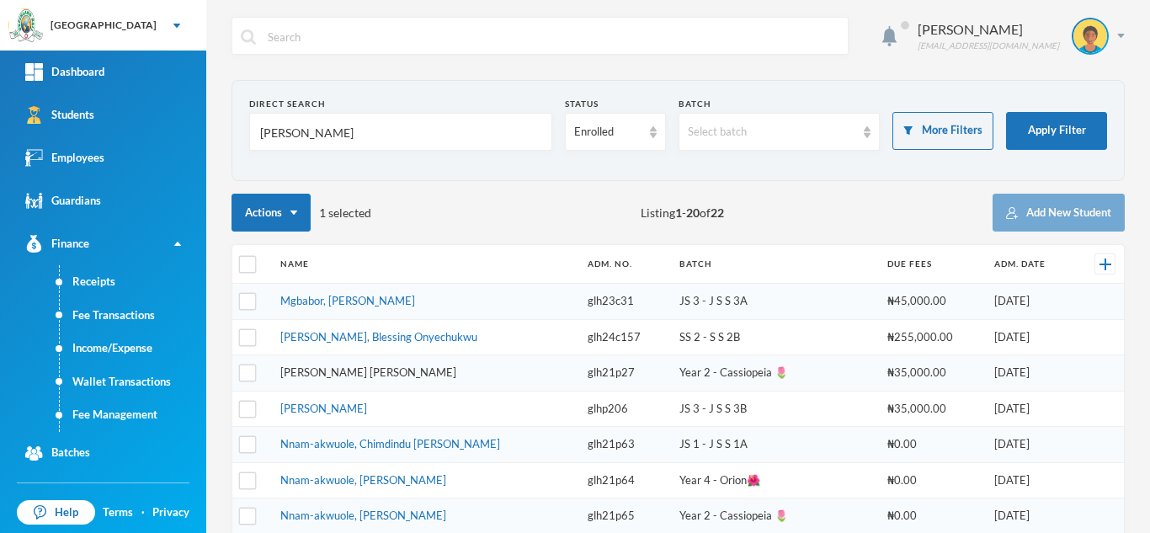
click at [342, 375] on link "[PERSON_NAME] [PERSON_NAME]" at bounding box center [368, 372] width 176 height 13
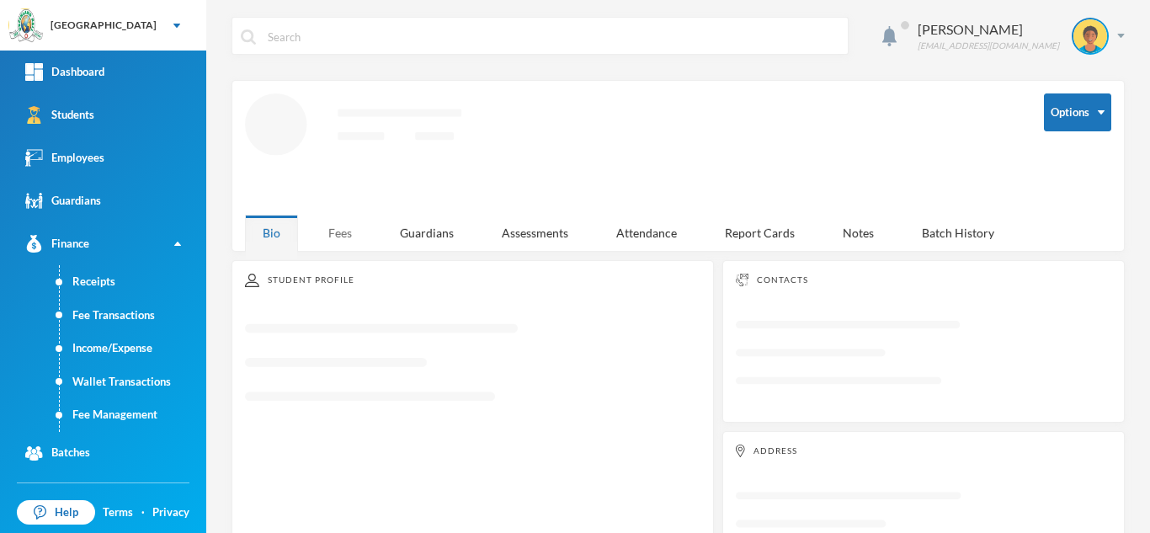
click at [334, 243] on div "Fees" at bounding box center [340, 233] width 59 height 36
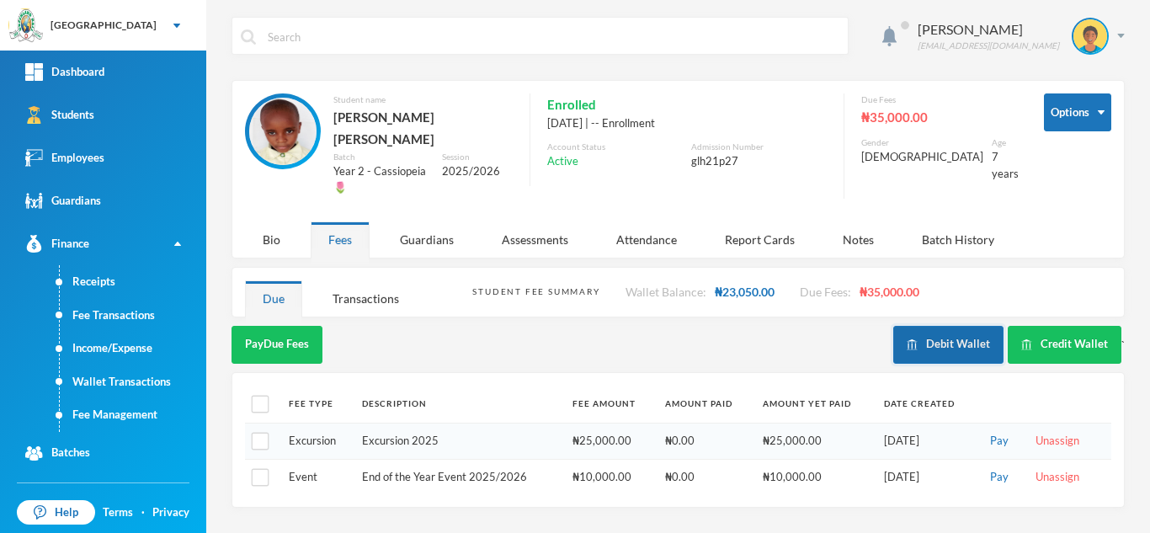
click at [929, 326] on button "Debit Wallet" at bounding box center [949, 345] width 110 height 38
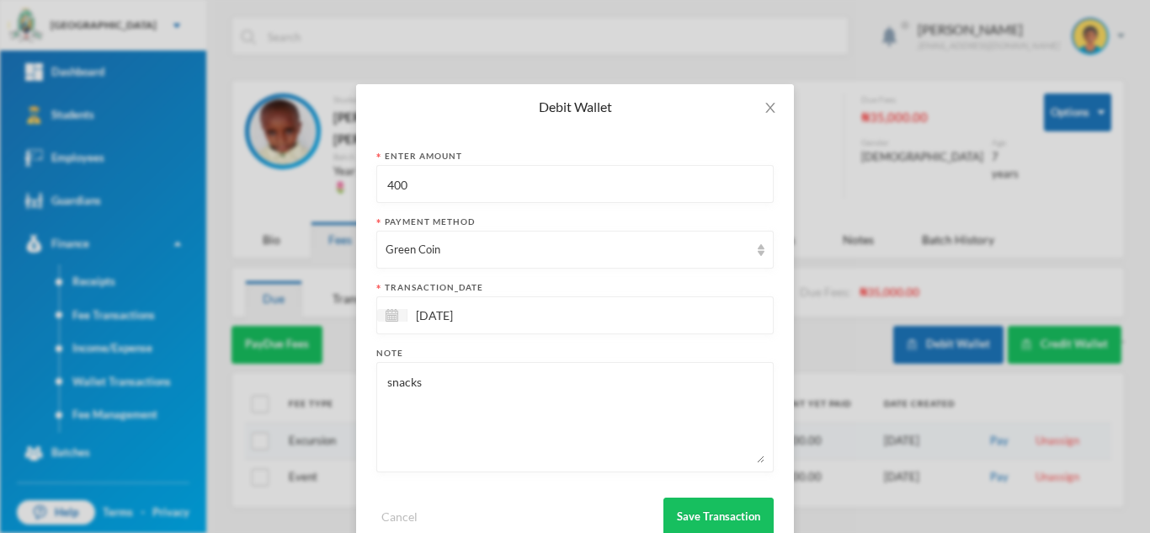
drag, startPoint x: 444, startPoint y: 190, endPoint x: 323, endPoint y: 166, distance: 122.9
click at [323, 166] on div "Debit Wallet Enter Amount 400 Payment Method Green Coin transaction_date 29/09/…" at bounding box center [575, 266] width 1150 height 533
type input "250"
click at [697, 507] on button "Save Transaction" at bounding box center [719, 517] width 110 height 38
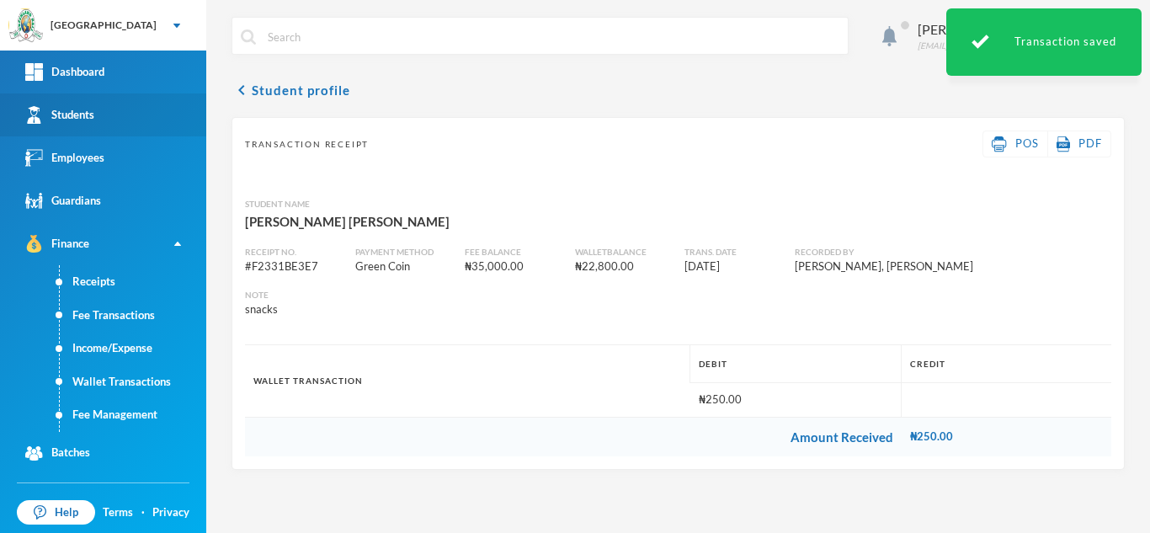
click at [127, 114] on link "Students" at bounding box center [103, 114] width 206 height 43
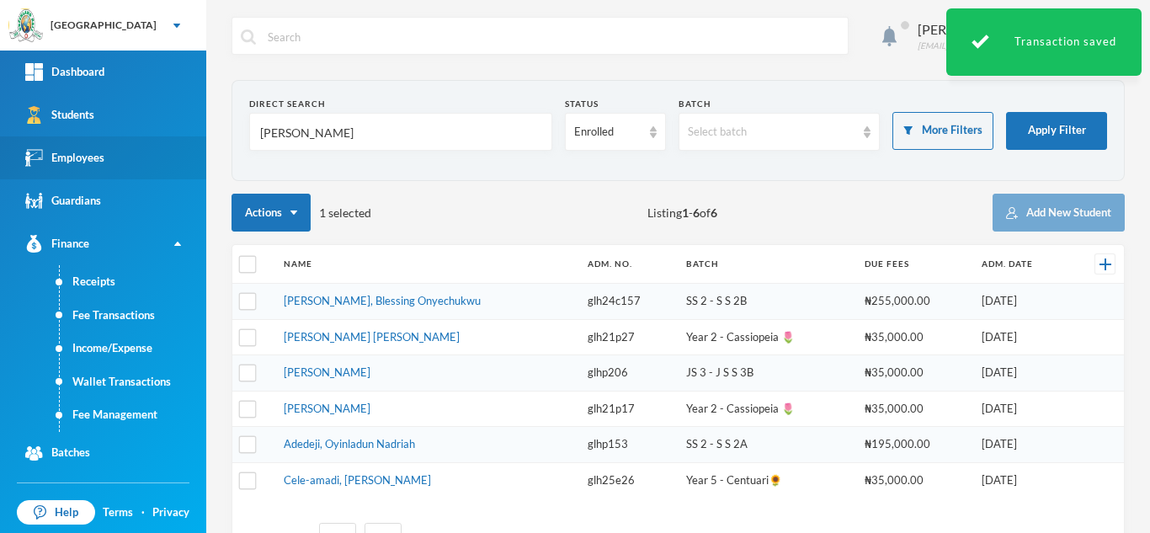
drag, startPoint x: 298, startPoint y: 133, endPoint x: 145, endPoint y: 143, distance: 153.6
click at [157, 140] on div "Greenland Hall Your Bluebic Account Greenland Hall Add a New School Dashboard S…" at bounding box center [575, 266] width 1150 height 533
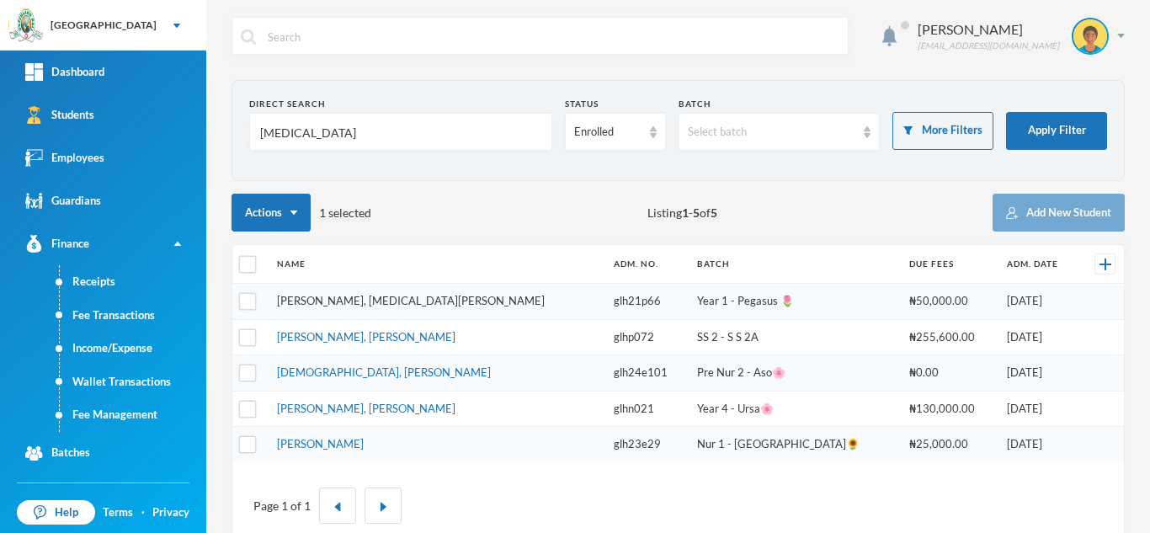
type input "alli"
click at [332, 302] on link "[PERSON_NAME], [MEDICAL_DATA][PERSON_NAME]" at bounding box center [411, 300] width 268 height 13
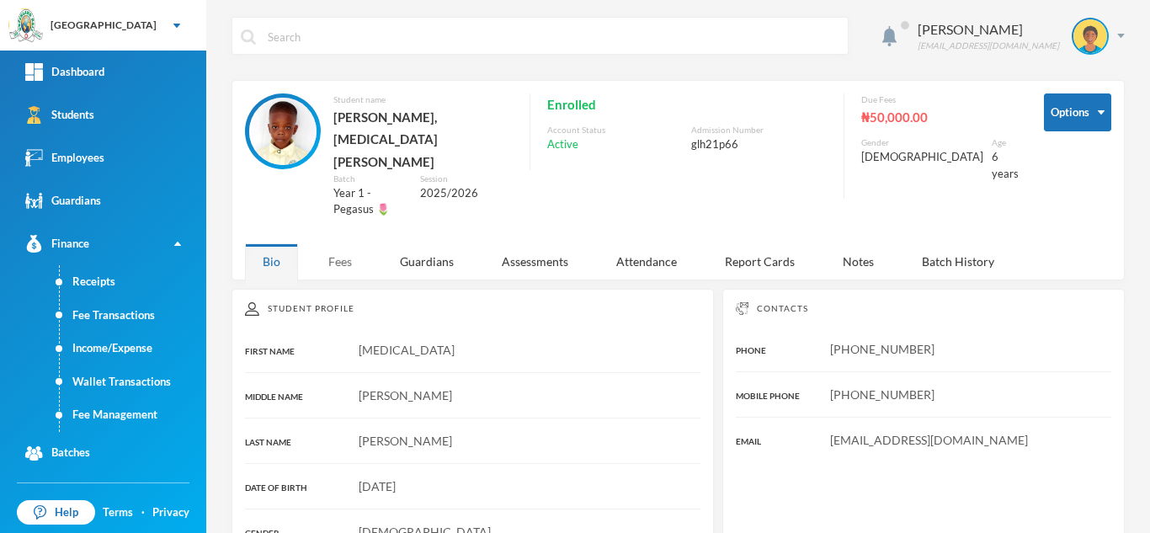
click at [344, 243] on div "Fees" at bounding box center [340, 261] width 59 height 36
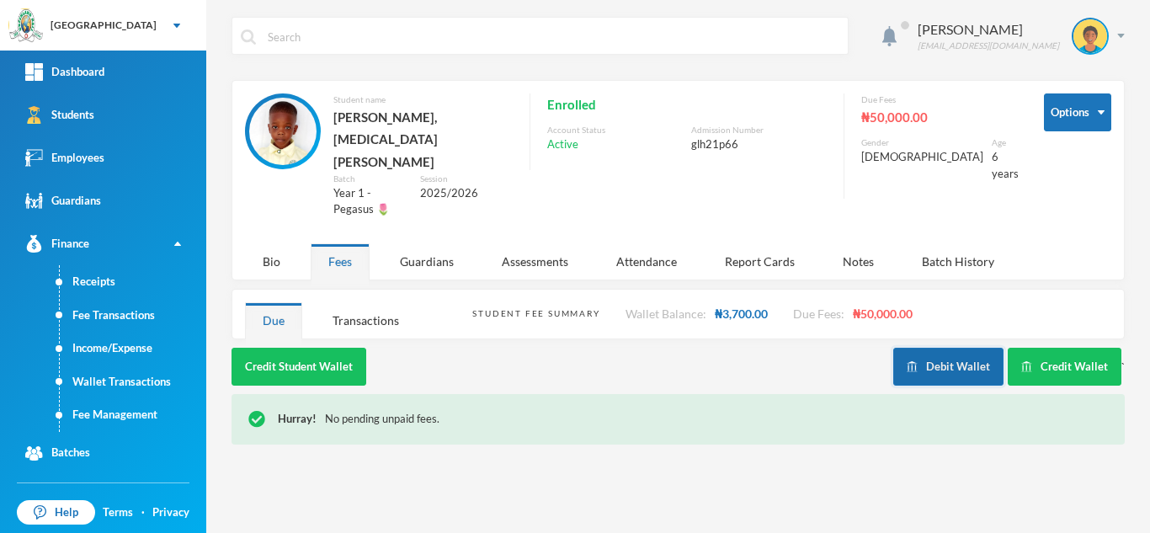
click at [954, 348] on button "Debit Wallet" at bounding box center [949, 367] width 110 height 38
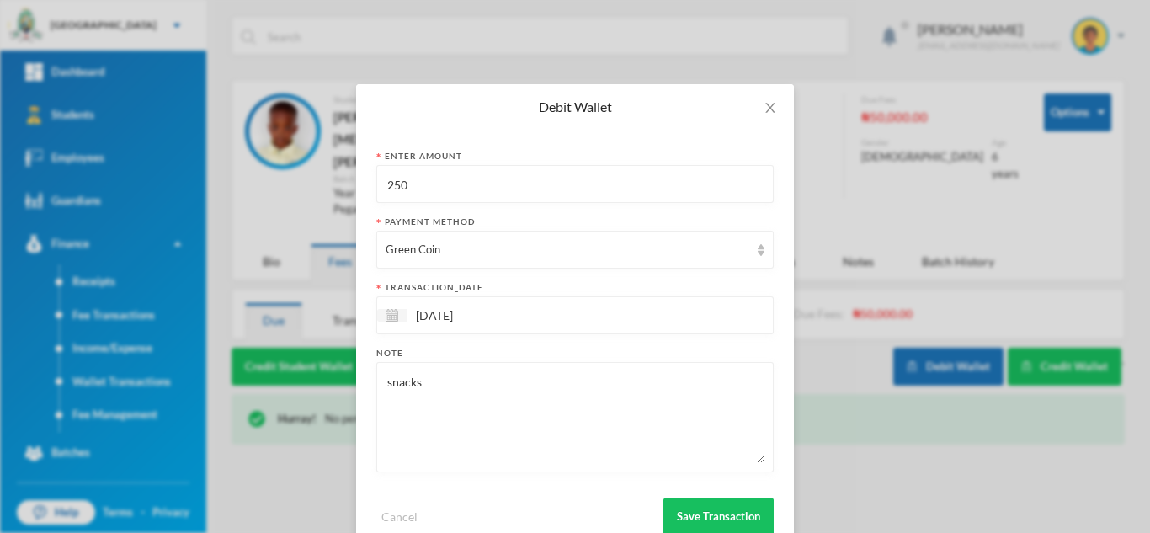
drag, startPoint x: 335, startPoint y: 185, endPoint x: 257, endPoint y: 180, distance: 78.5
click at [263, 184] on div "Debit Wallet Enter Amount 250 Payment Method Green Coin transaction_date 29/09/…" at bounding box center [575, 266] width 1150 height 533
type input "300"
click at [679, 506] on button "Save Transaction" at bounding box center [719, 517] width 110 height 38
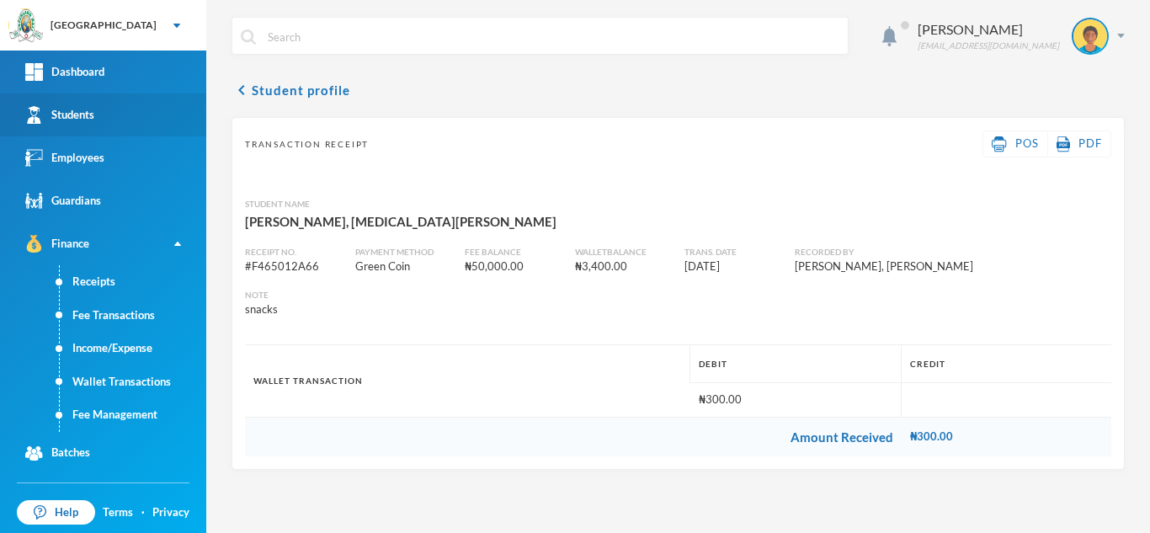
click at [99, 112] on link "Students" at bounding box center [103, 114] width 206 height 43
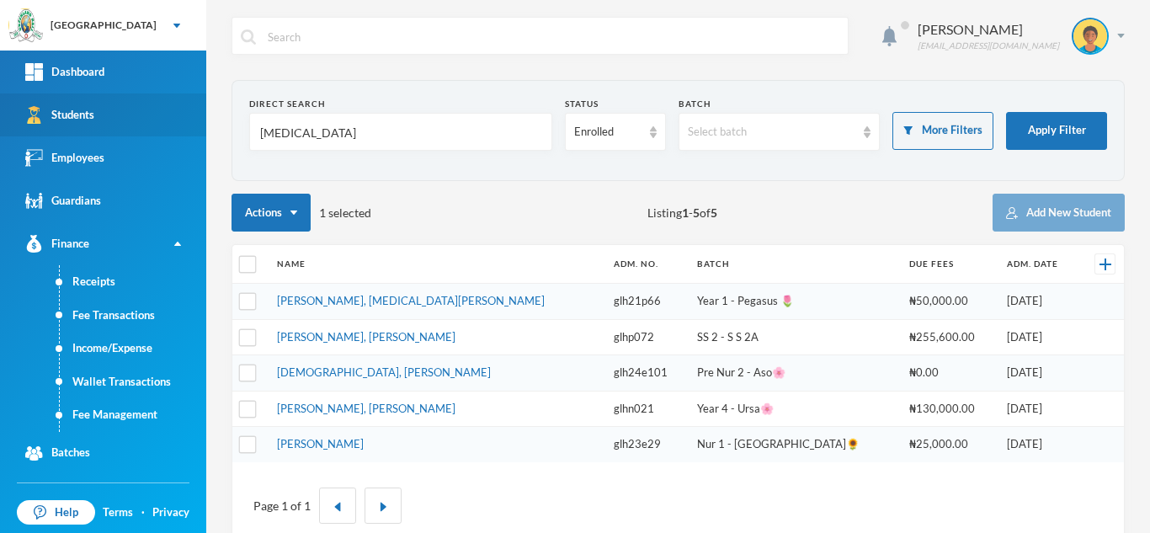
drag, startPoint x: 254, startPoint y: 137, endPoint x: 180, endPoint y: 128, distance: 73.9
click at [180, 128] on div "Greenland Hall Your Bluebic Account Greenland Hall Add a New School Dashboard S…" at bounding box center [575, 266] width 1150 height 533
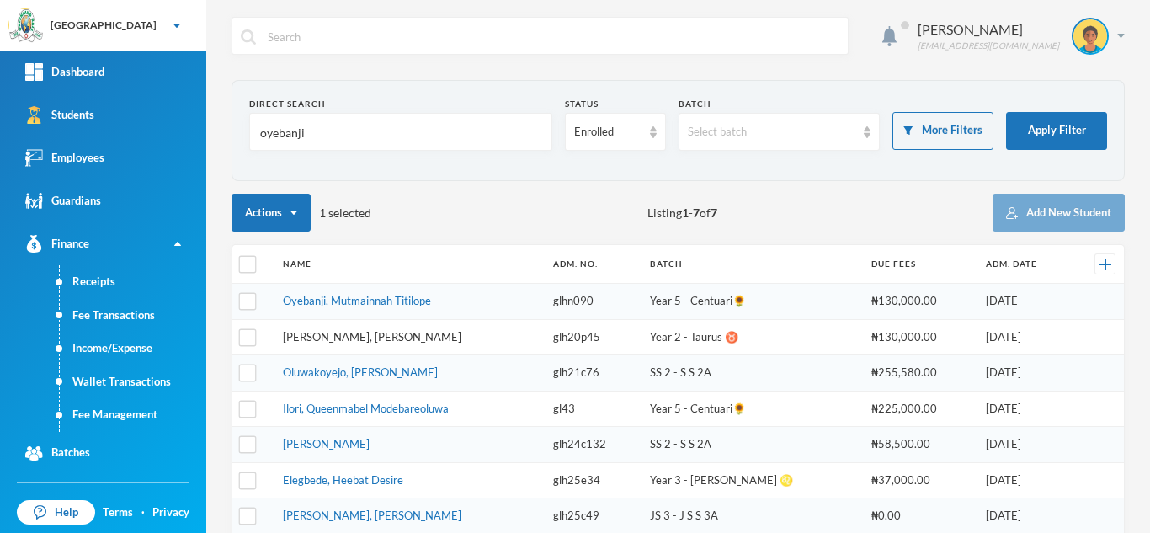
type input "oyebanji"
click at [351, 337] on link "[PERSON_NAME], [PERSON_NAME]" at bounding box center [372, 336] width 179 height 13
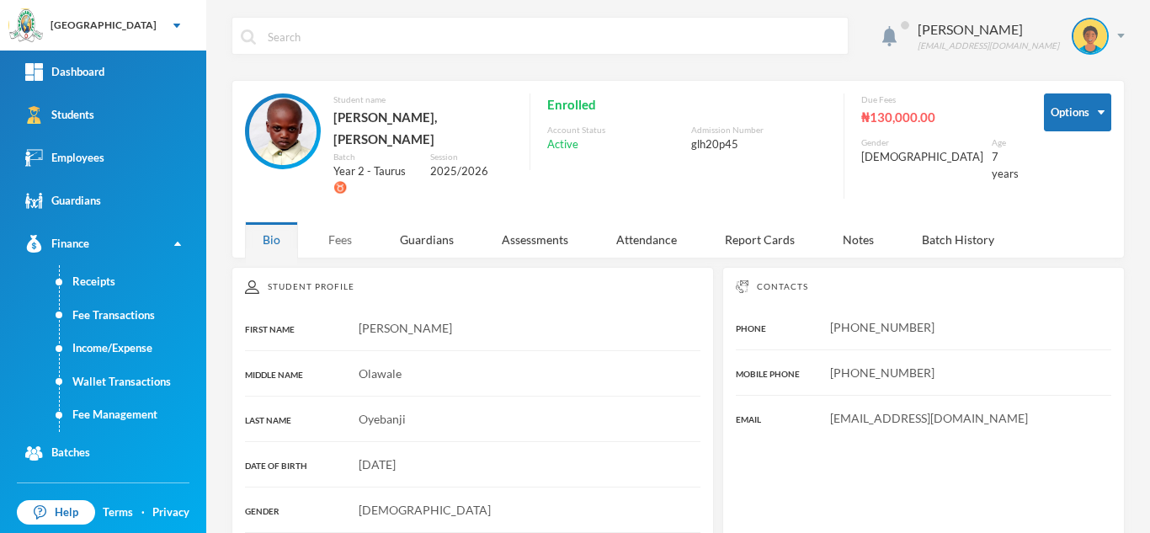
click at [347, 222] on div "Fees" at bounding box center [340, 240] width 59 height 36
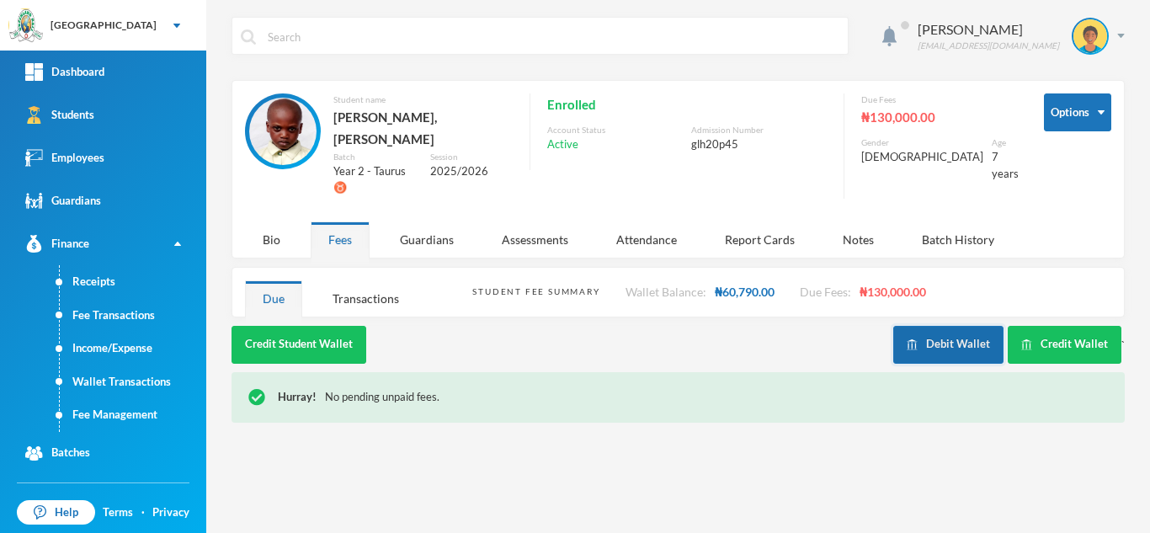
click at [931, 326] on button "Debit Wallet" at bounding box center [949, 345] width 110 height 38
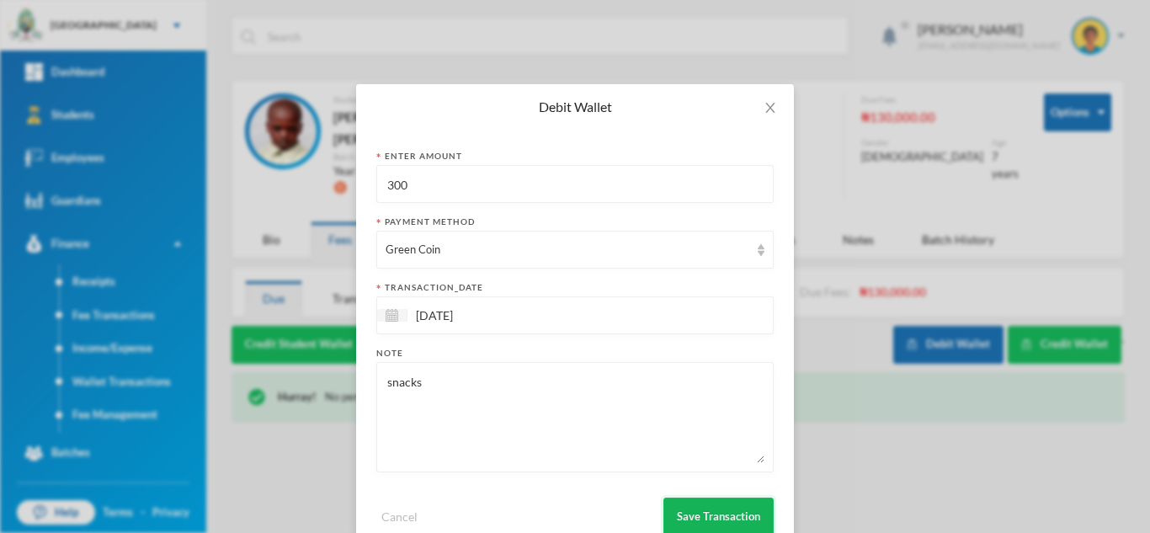
click at [699, 501] on button "Save Transaction" at bounding box center [719, 517] width 110 height 38
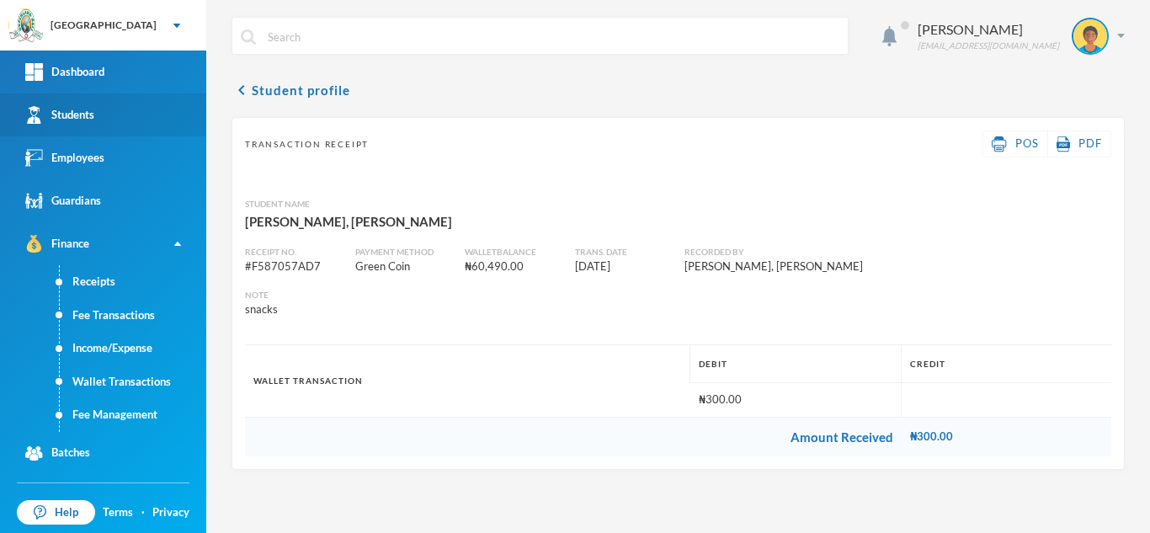
click at [125, 120] on link "Students" at bounding box center [103, 114] width 206 height 43
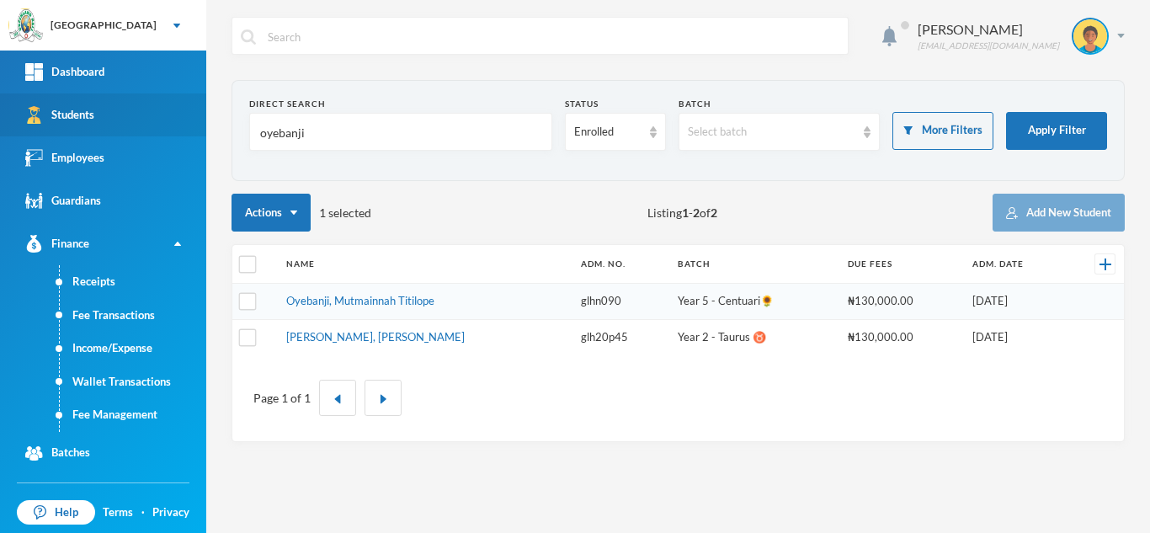
drag, startPoint x: 318, startPoint y: 137, endPoint x: 174, endPoint y: 125, distance: 143.7
click at [174, 125] on div "Greenland Hall Your Bluebic Account Greenland Hall Add a New School Dashboard S…" at bounding box center [575, 266] width 1150 height 533
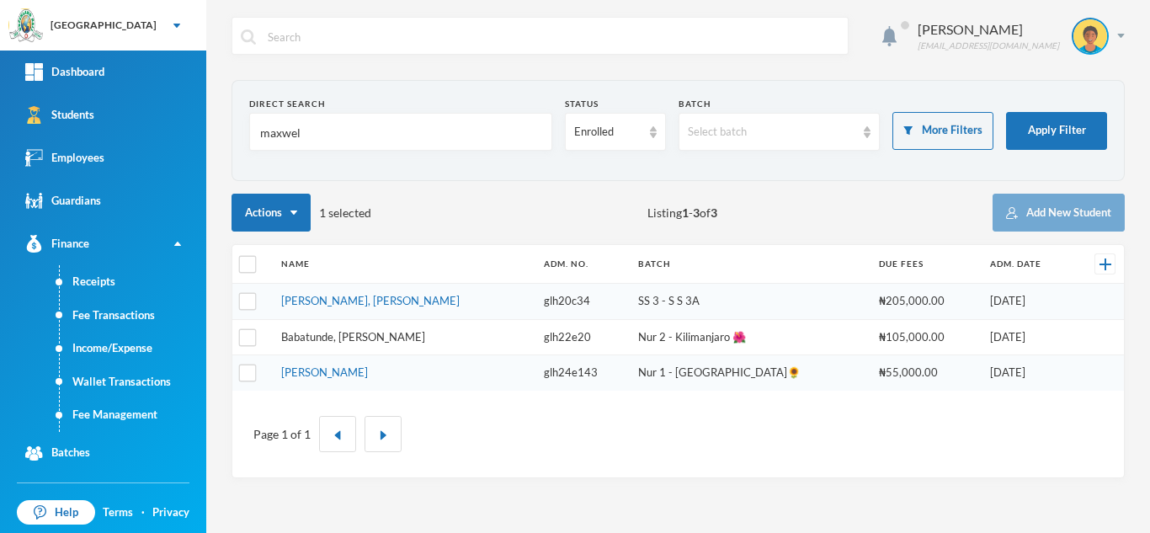
type input "maxwel"
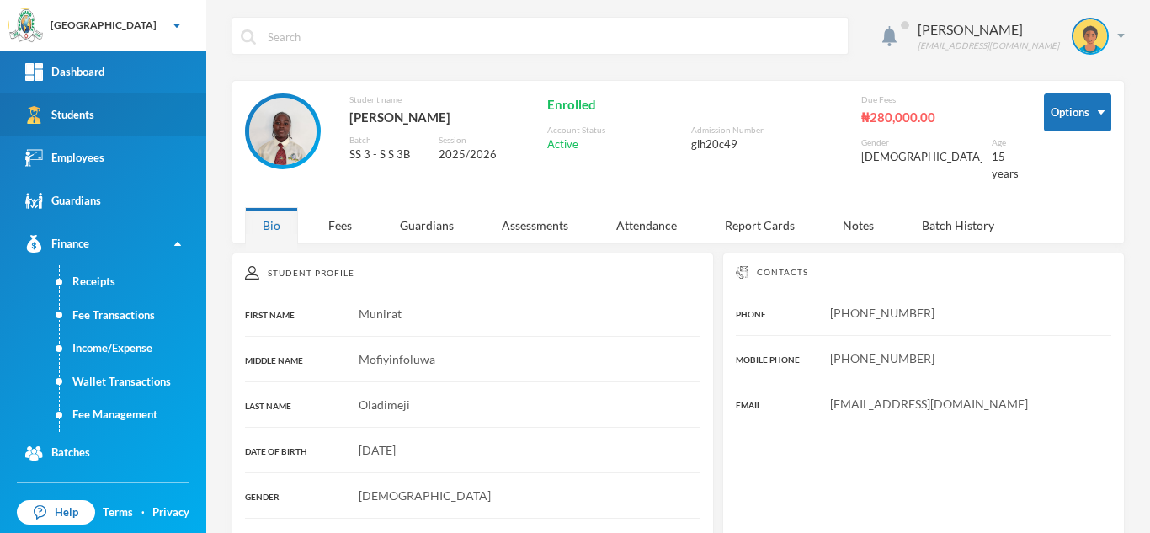
click at [142, 115] on link "Students" at bounding box center [103, 114] width 206 height 43
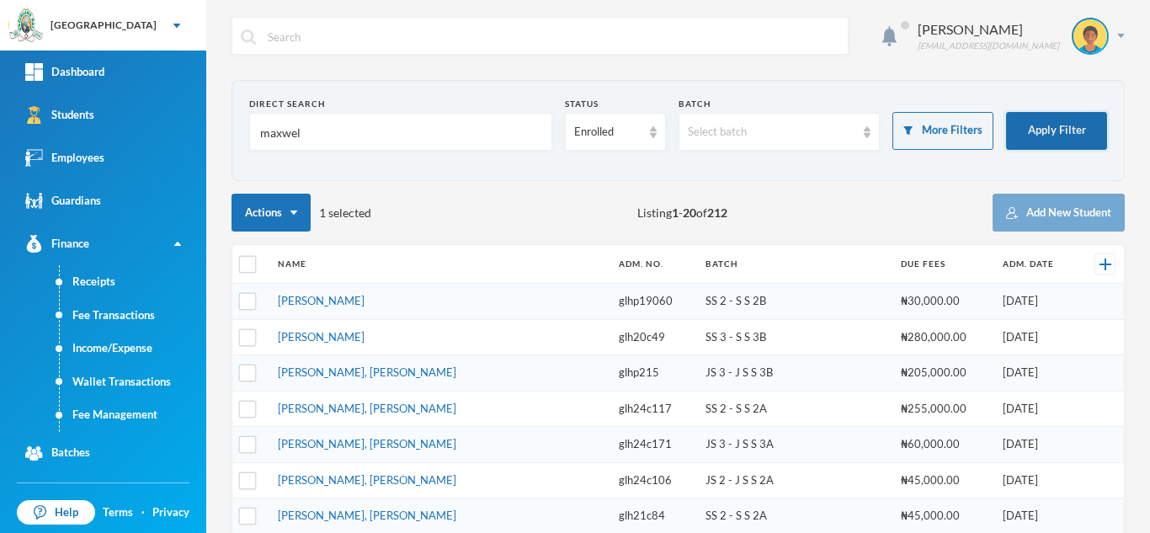
click at [1044, 126] on button "Apply Filter" at bounding box center [1056, 131] width 101 height 38
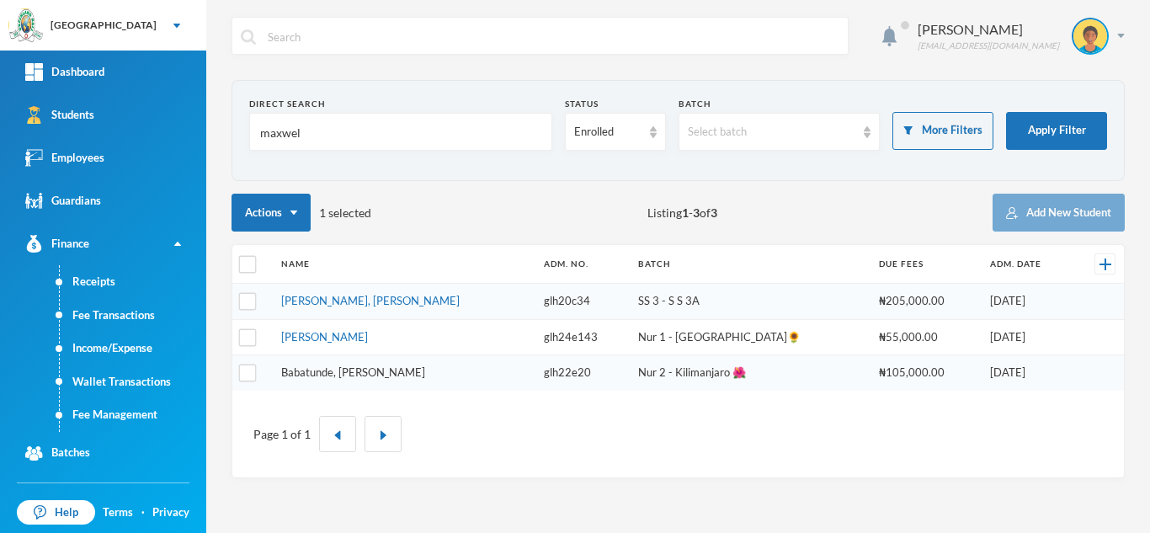
click at [355, 376] on link "Babatunde, Maxwel Eniola" at bounding box center [353, 372] width 144 height 13
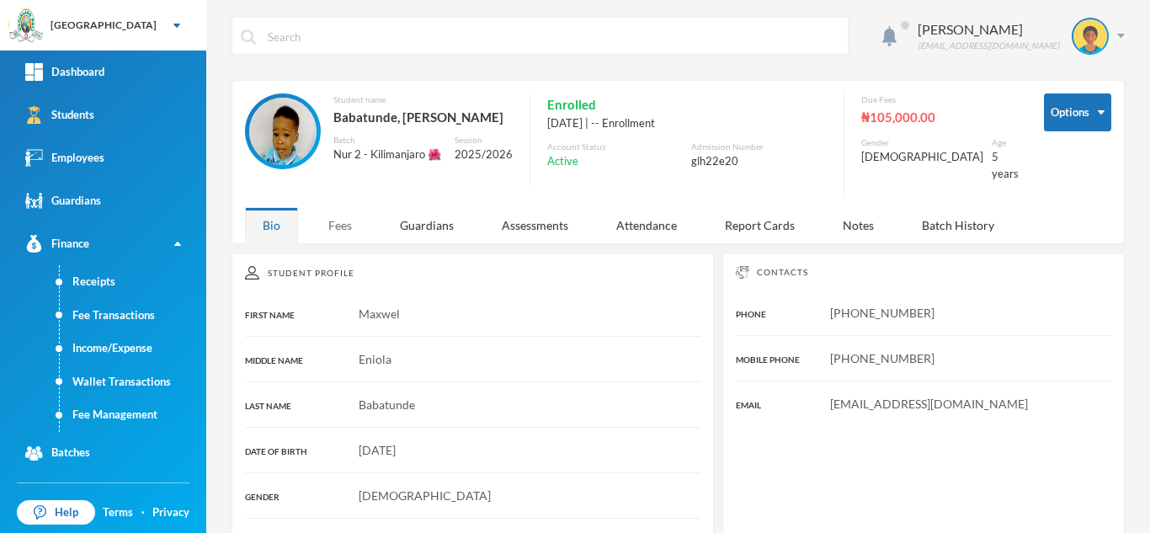
click at [341, 217] on div "Fees" at bounding box center [340, 225] width 59 height 36
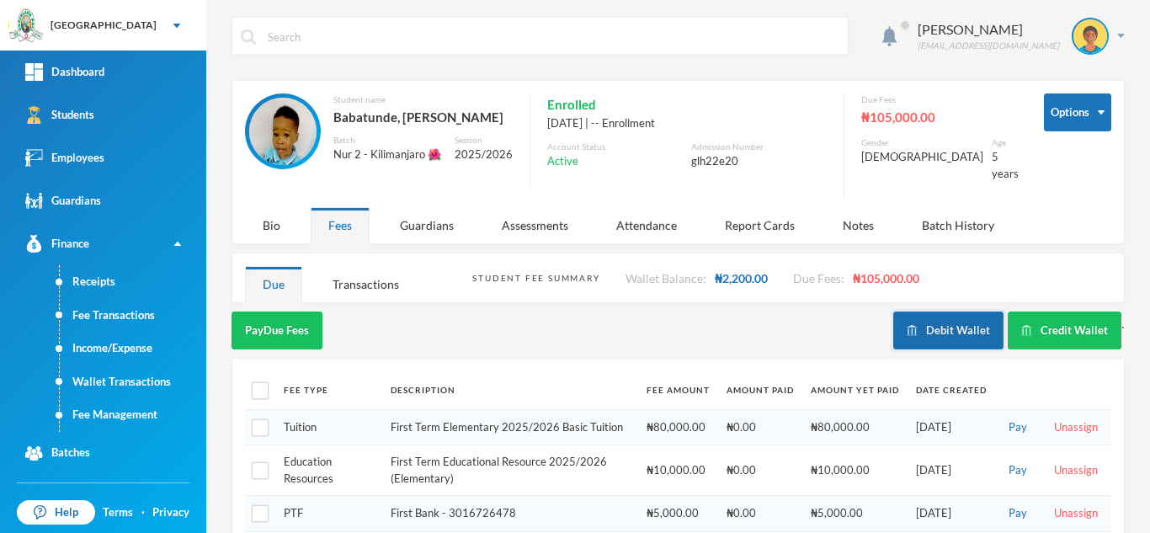
click at [942, 330] on button "Debit Wallet" at bounding box center [949, 331] width 110 height 38
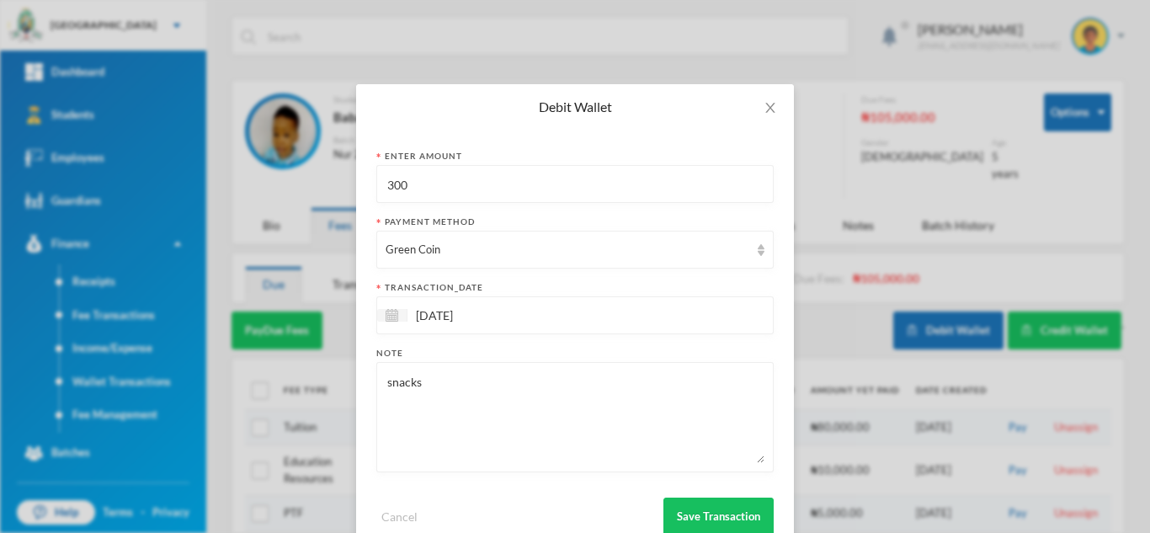
drag, startPoint x: 453, startPoint y: 190, endPoint x: 314, endPoint y: 179, distance: 139.4
click at [314, 179] on div "Debit Wallet Enter Amount 300 Payment Method Green Coin transaction_date 29/09/…" at bounding box center [575, 266] width 1150 height 533
type input "250"
click at [690, 503] on button "Save Transaction" at bounding box center [719, 517] width 110 height 38
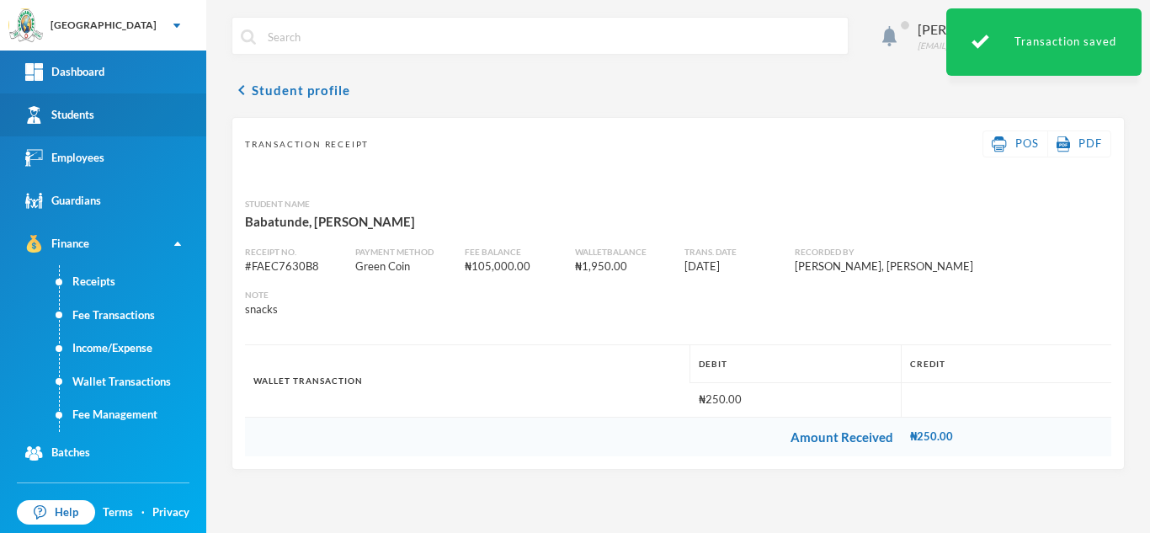
click at [157, 111] on link "Students" at bounding box center [103, 114] width 206 height 43
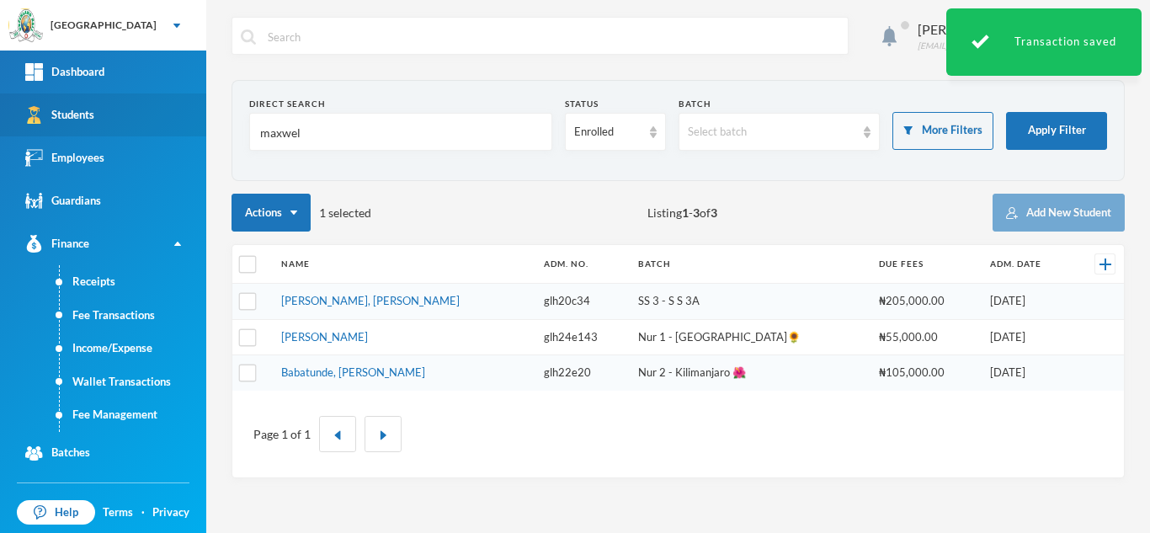
drag, startPoint x: 320, startPoint y: 142, endPoint x: 170, endPoint y: 125, distance: 150.9
click at [170, 125] on div "Greenland Hall Your Bluebic Account Greenland Hall Add a New School Dashboard S…" at bounding box center [575, 266] width 1150 height 533
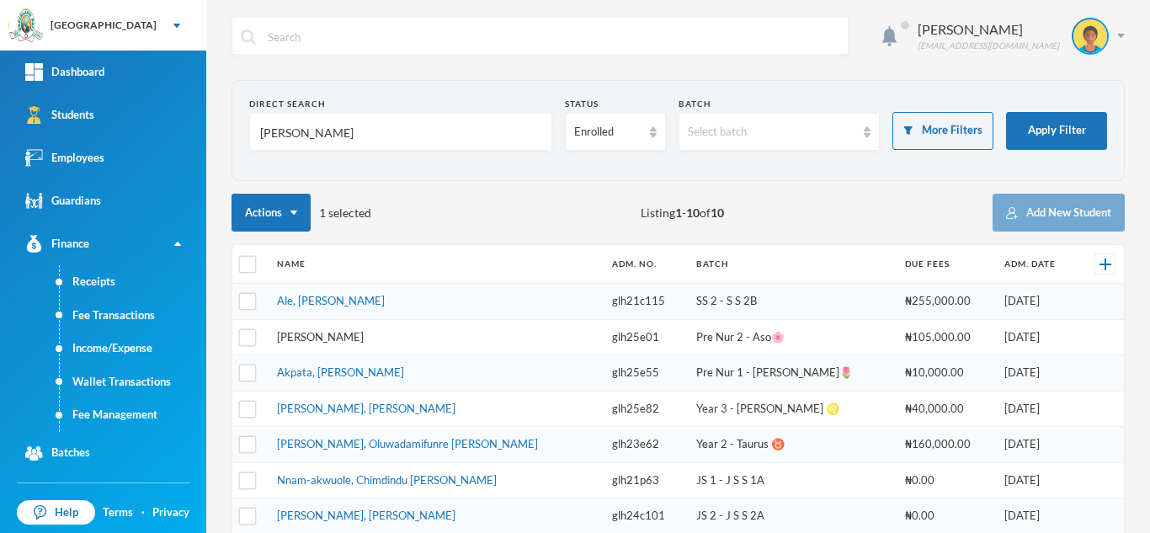
type input "mitch"
click at [364, 333] on link "Babatunde, Michelle Ewaoluwa" at bounding box center [320, 336] width 87 height 13
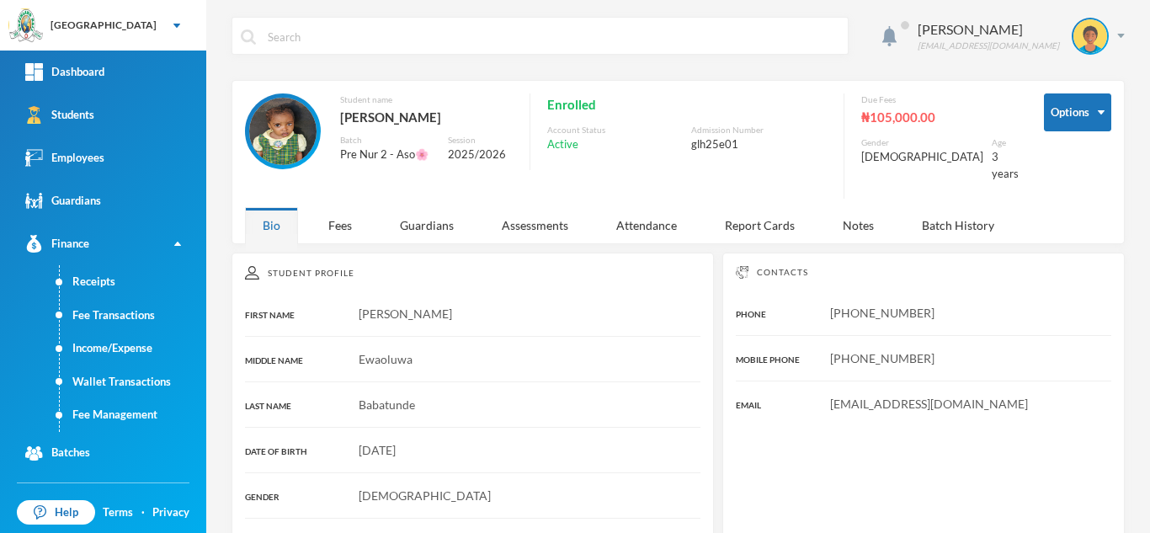
click at [344, 236] on div "Aderogba Olumide olumide.aderogba@greenlandhall.org Options Student name Babatu…" at bounding box center [678, 266] width 944 height 533
click at [340, 217] on div "Fees" at bounding box center [340, 225] width 59 height 36
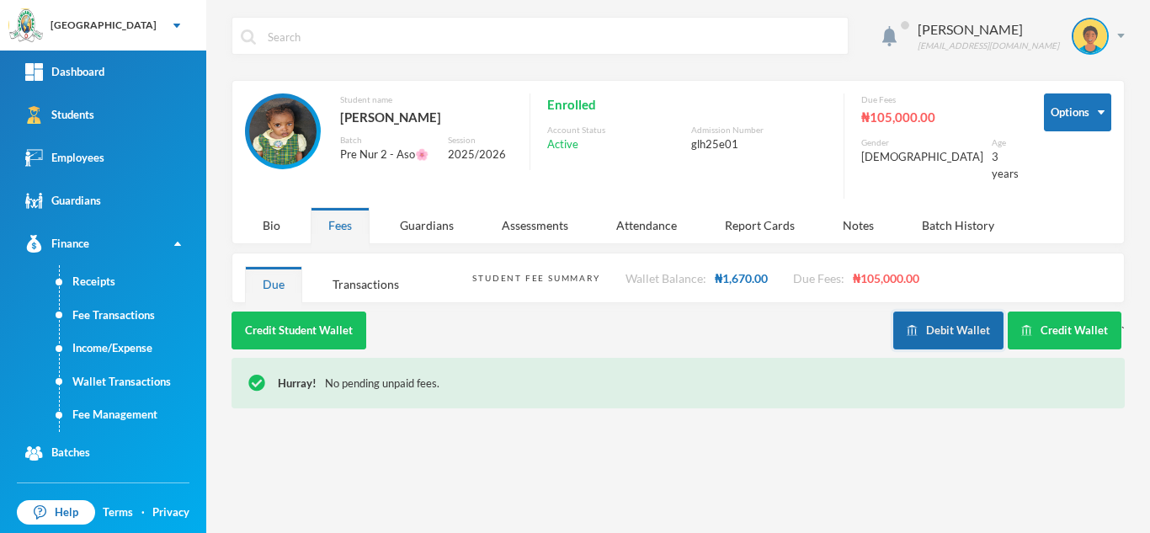
click at [937, 317] on button "Debit Wallet" at bounding box center [949, 331] width 110 height 38
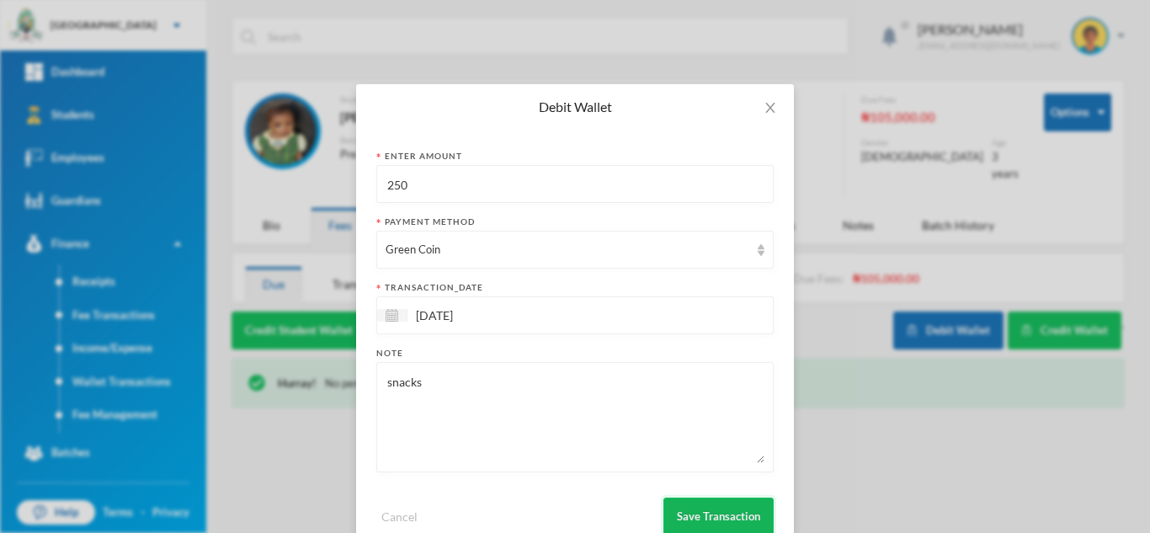
click at [742, 509] on button "Save Transaction" at bounding box center [719, 517] width 110 height 38
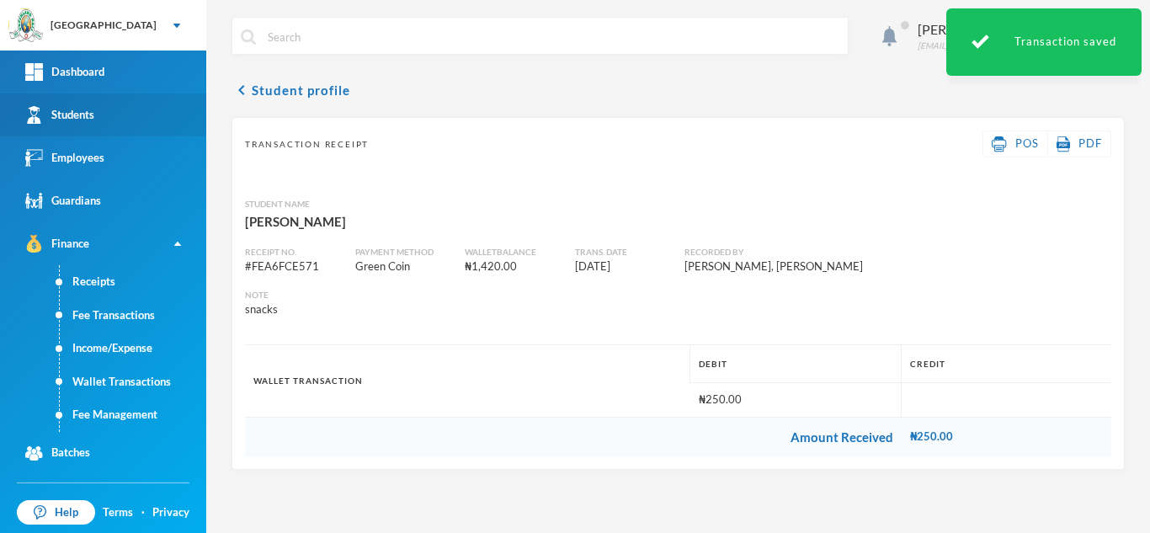
click at [147, 130] on link "Students" at bounding box center [103, 114] width 206 height 43
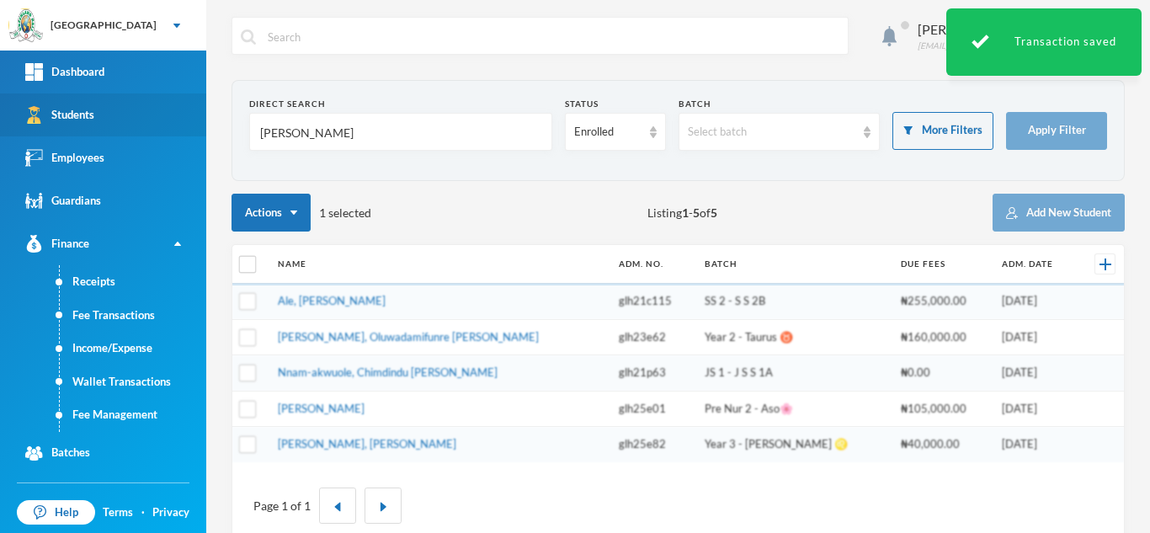
drag, startPoint x: 225, startPoint y: 136, endPoint x: 180, endPoint y: 131, distance: 44.9
click at [180, 131] on div "Greenland Hall Your Bluebic Account Greenland Hall Add a New School Dashboard S…" at bounding box center [575, 266] width 1150 height 533
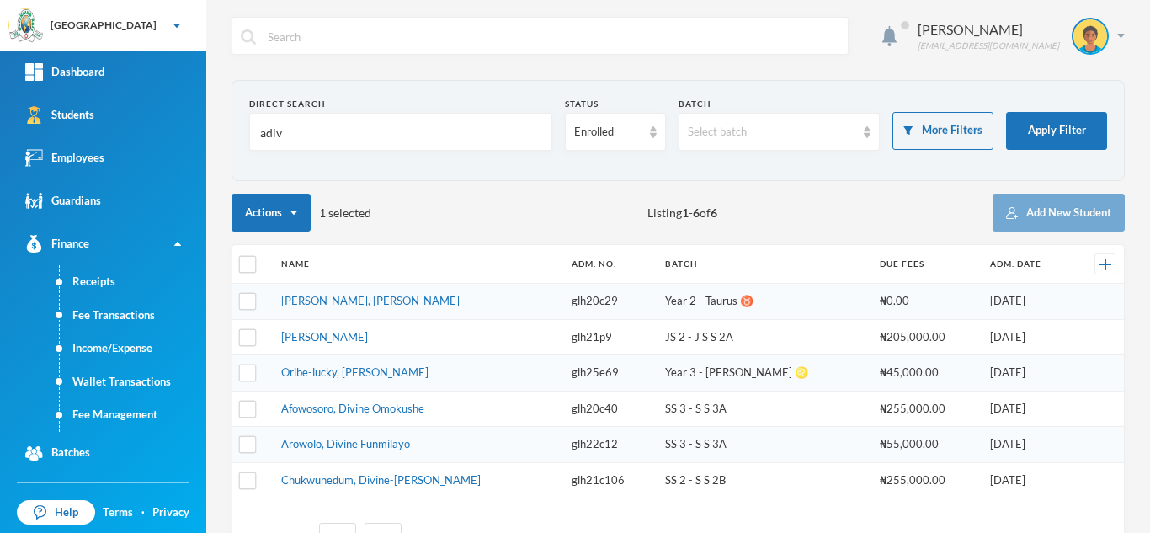
click at [284, 131] on input "adiv" at bounding box center [401, 133] width 285 height 38
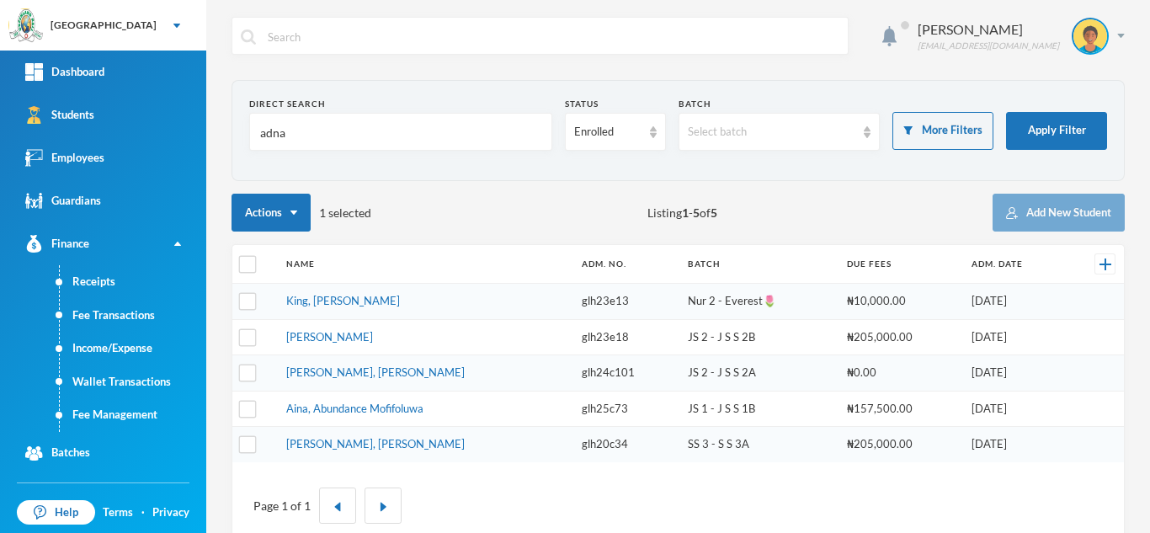
type input "adna"
drag, startPoint x: 365, startPoint y: 309, endPoint x: 346, endPoint y: 304, distance: 19.2
click at [346, 304] on link "King, Tirayo Adnan" at bounding box center [343, 300] width 114 height 13
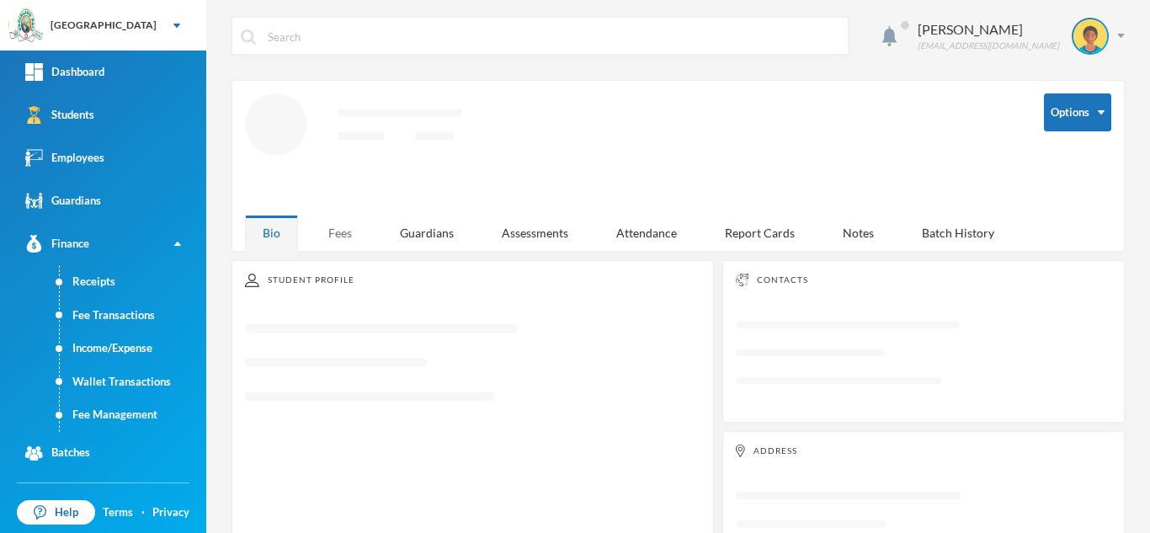
click at [349, 227] on div "Fees" at bounding box center [340, 233] width 59 height 36
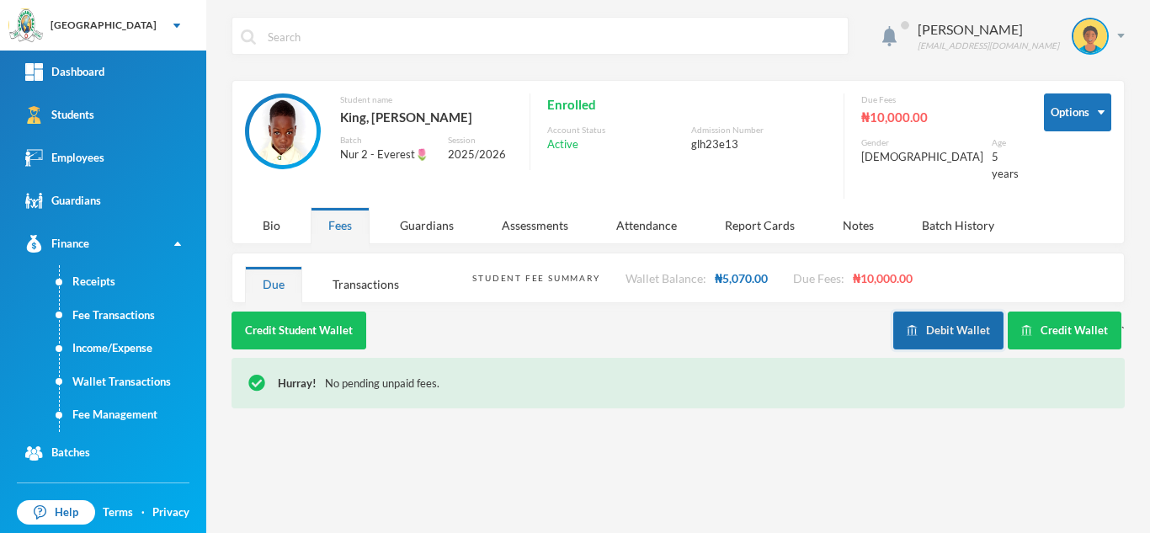
click at [958, 321] on button "Debit Wallet" at bounding box center [949, 331] width 110 height 38
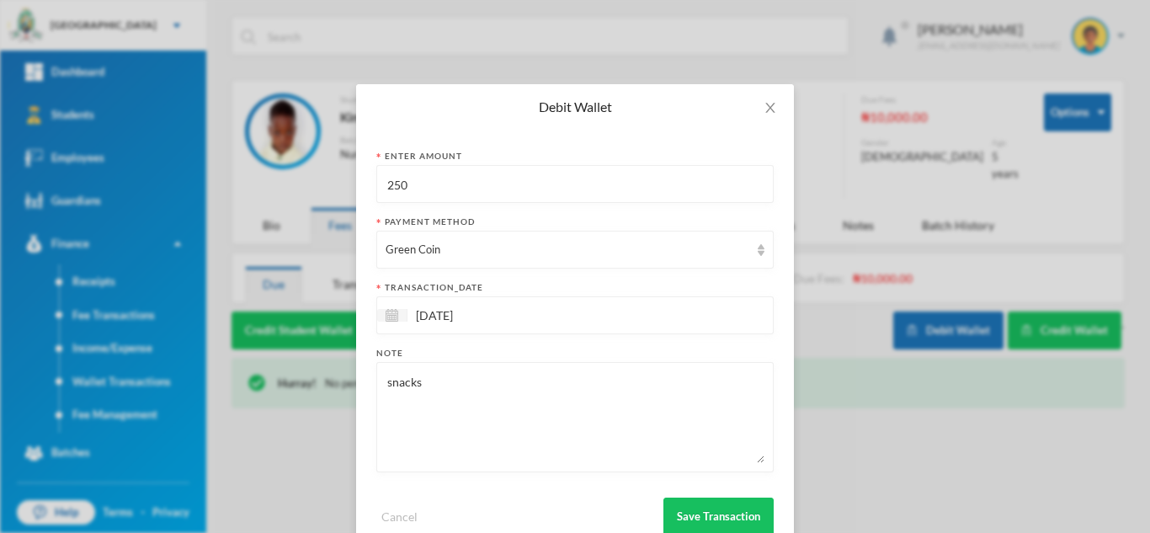
drag, startPoint x: 450, startPoint y: 187, endPoint x: 229, endPoint y: 186, distance: 220.7
click at [229, 186] on div "Debit Wallet Enter Amount 250 Payment Method Green Coin transaction_date 29/09/…" at bounding box center [575, 266] width 1150 height 533
type input "300"
click at [695, 505] on button "Save Transaction" at bounding box center [719, 517] width 110 height 38
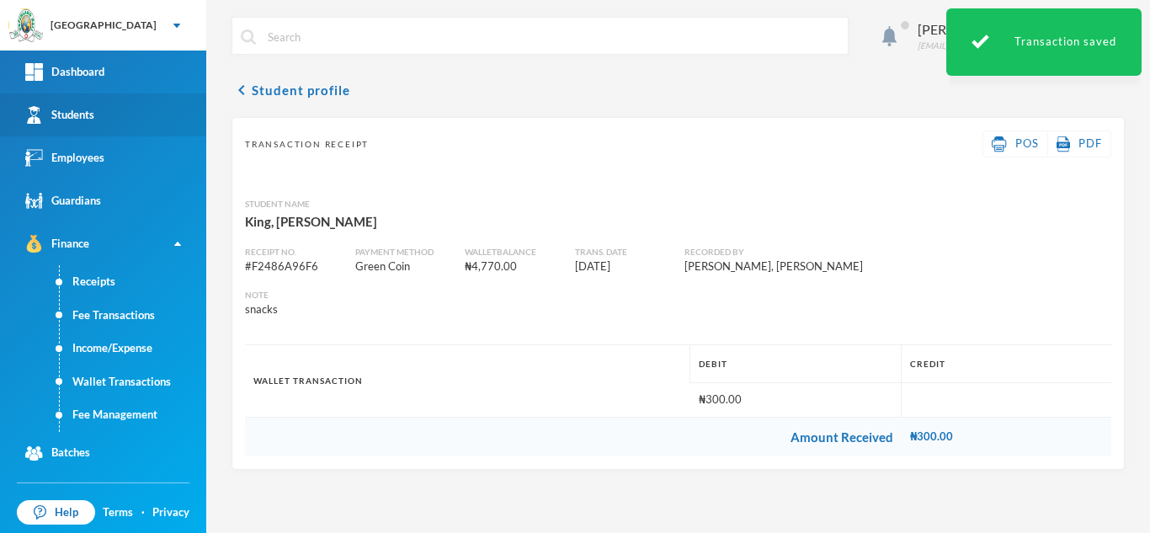
click at [110, 109] on link "Students" at bounding box center [103, 114] width 206 height 43
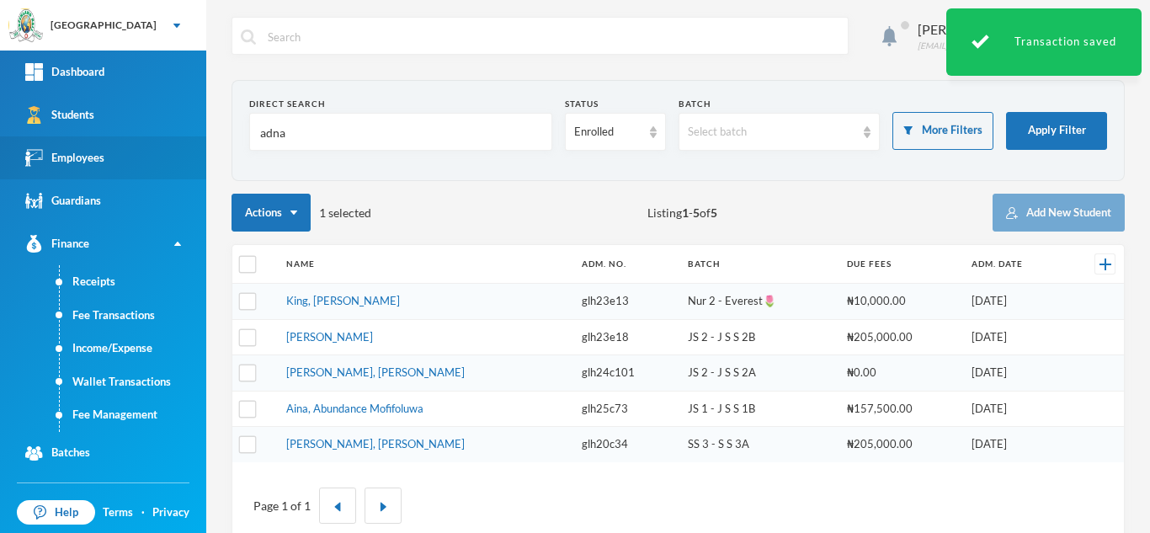
drag, startPoint x: 322, startPoint y: 134, endPoint x: 120, endPoint y: 140, distance: 202.2
click at [120, 140] on div "Greenland Hall Your Bluebic Account Greenland Hall Add a New School Dashboard S…" at bounding box center [575, 266] width 1150 height 533
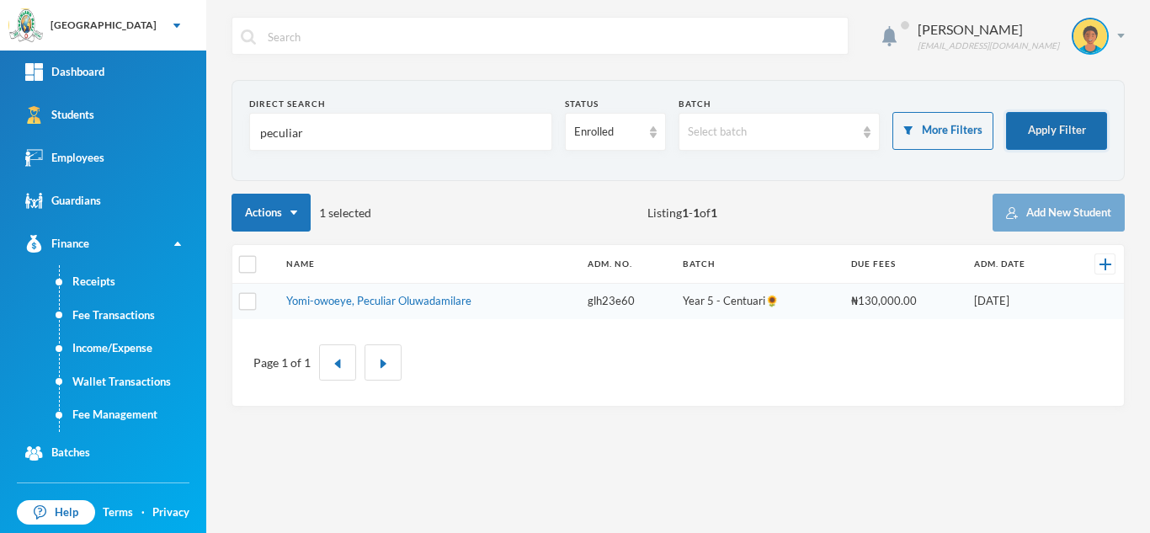
type input "peculiar"
click at [1052, 118] on button "Apply Filter" at bounding box center [1056, 131] width 101 height 38
click at [395, 297] on link "Yomi-owoeye, Peculiar Oluwadamilare" at bounding box center [378, 300] width 185 height 13
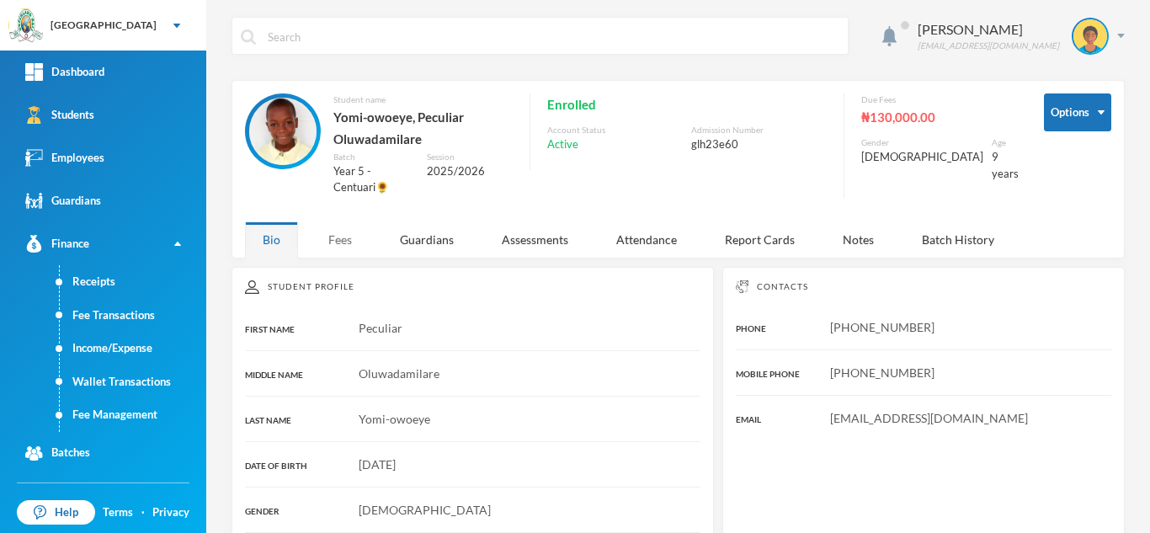
click at [333, 240] on div "Fees" at bounding box center [340, 240] width 59 height 36
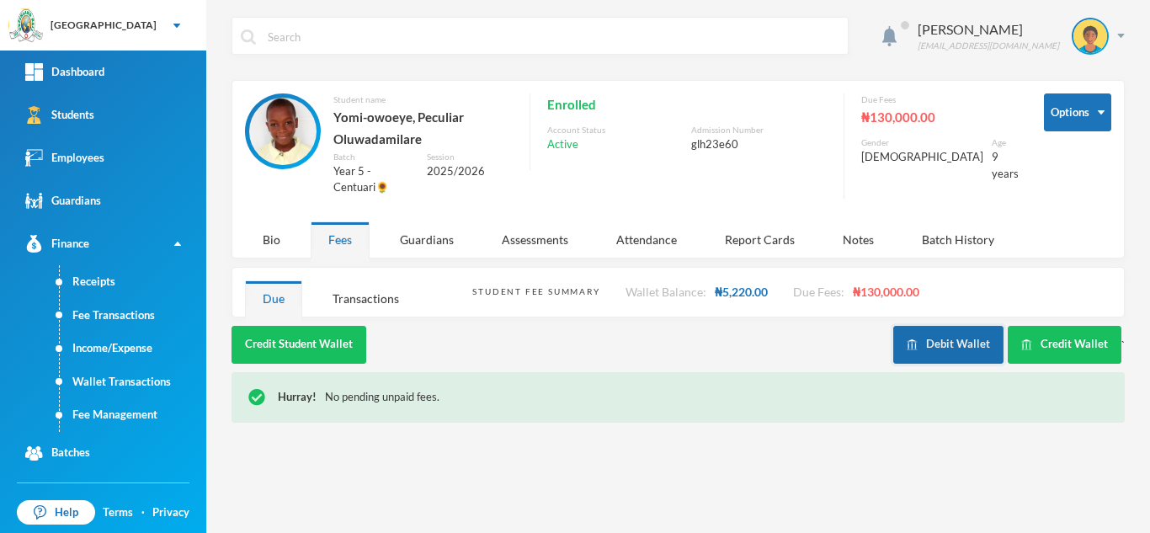
click at [917, 339] on img "button" at bounding box center [912, 344] width 11 height 11
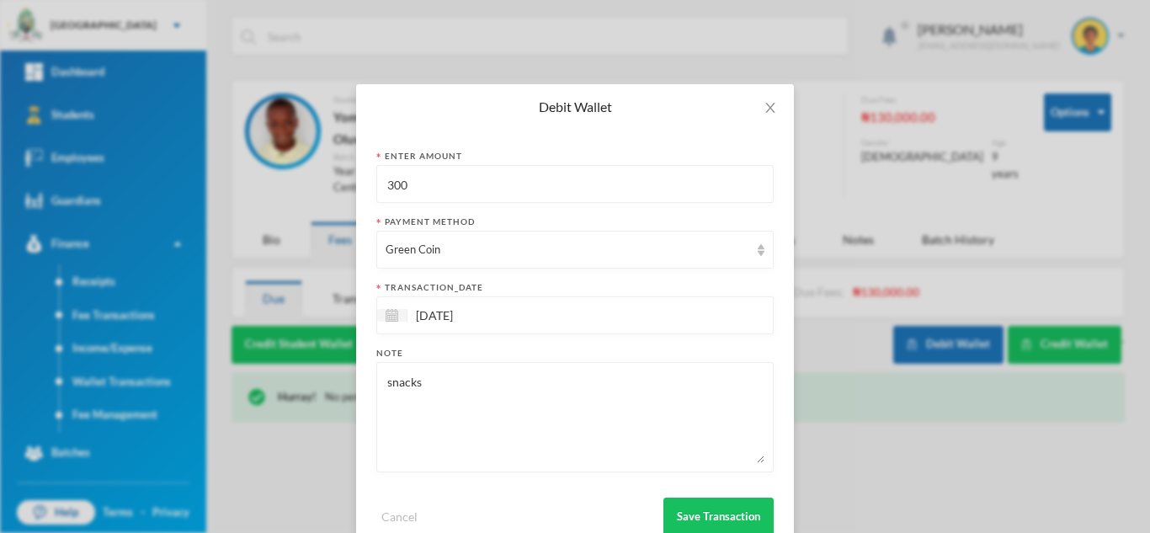
drag, startPoint x: 474, startPoint y: 179, endPoint x: 231, endPoint y: 189, distance: 243.6
click at [239, 195] on div "Debit Wallet Enter Amount 300 Payment Method Green Coin transaction_date 29/09/…" at bounding box center [575, 266] width 1150 height 533
type input "500"
click at [693, 506] on button "Save Transaction" at bounding box center [719, 517] width 110 height 38
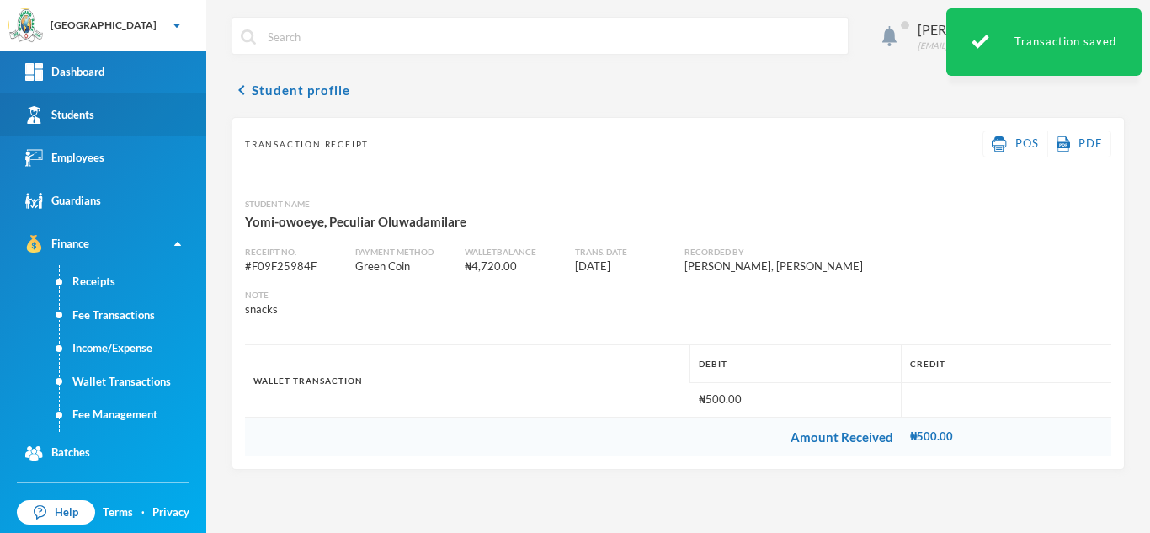
click at [109, 114] on link "Students" at bounding box center [103, 114] width 206 height 43
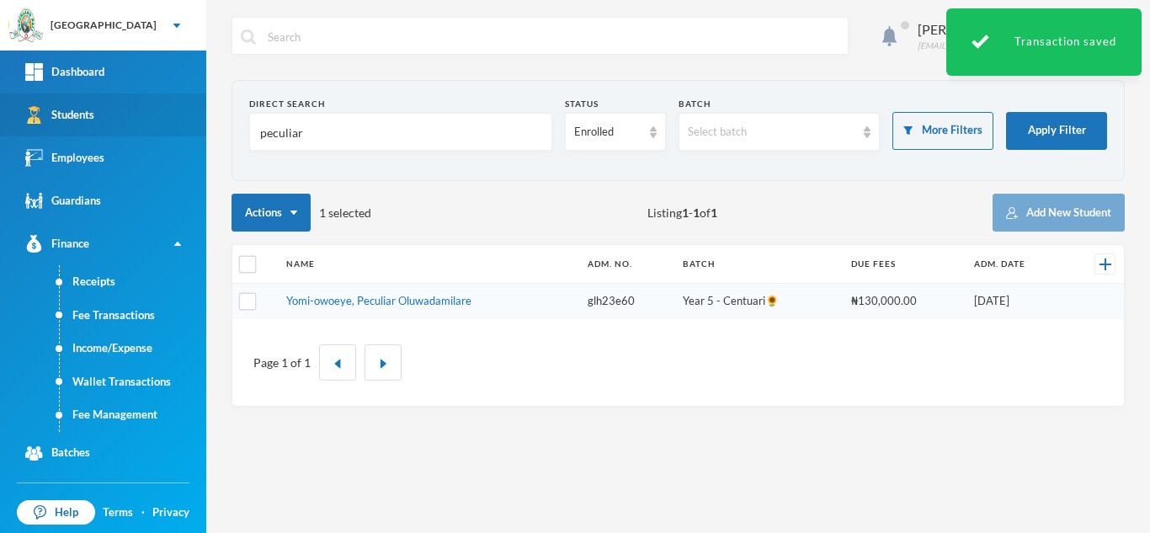
drag, startPoint x: 219, startPoint y: 125, endPoint x: 139, endPoint y: 124, distance: 80.0
click at [139, 124] on div "Greenland Hall Your Bluebic Account Greenland Hall Add a New School Dashboard S…" at bounding box center [575, 266] width 1150 height 533
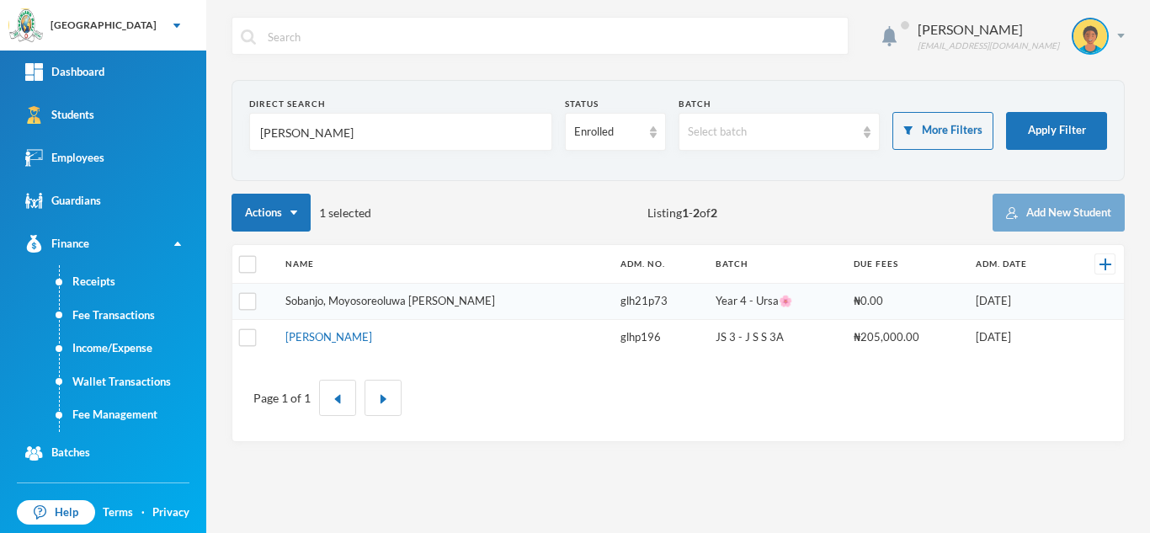
type input "josephin"
click at [348, 303] on link "Sobanjo, Moyosoreoluwa [PERSON_NAME]" at bounding box center [391, 300] width 210 height 13
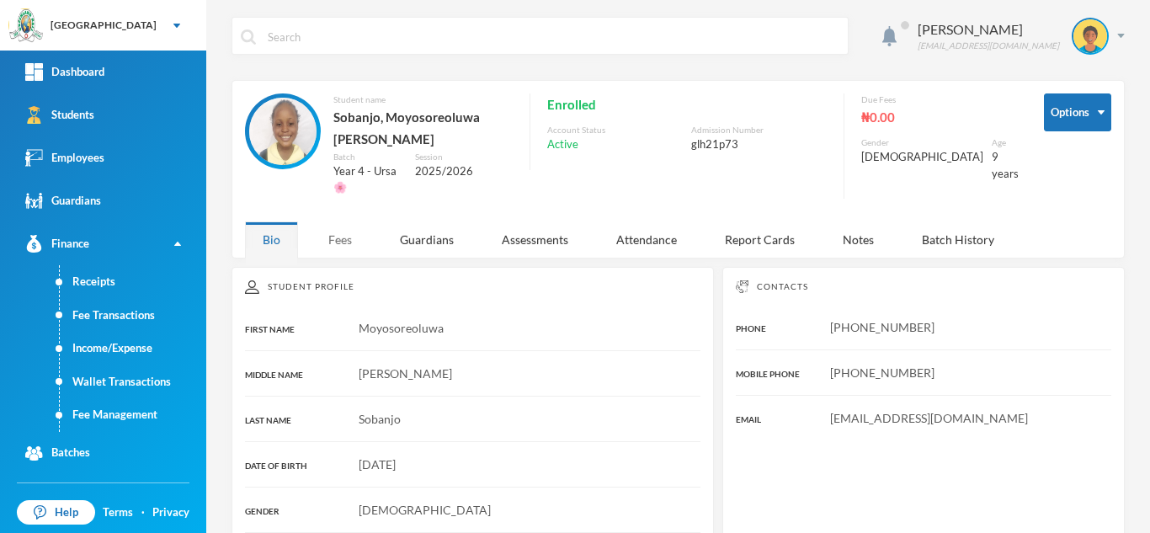
click at [336, 222] on div "Fees" at bounding box center [340, 240] width 59 height 36
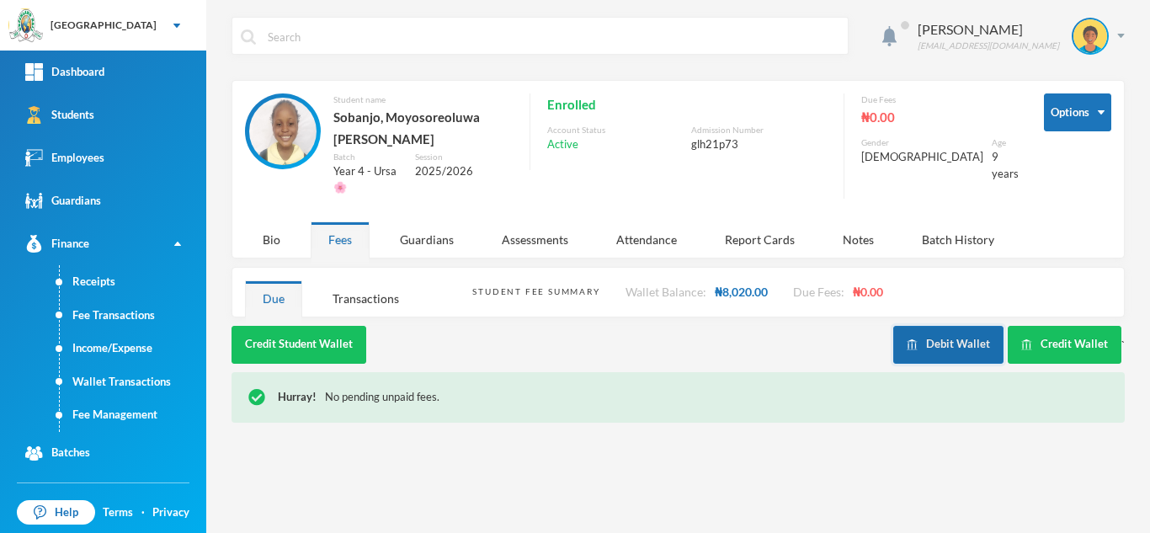
click at [957, 326] on button "Debit Wallet" at bounding box center [949, 345] width 110 height 38
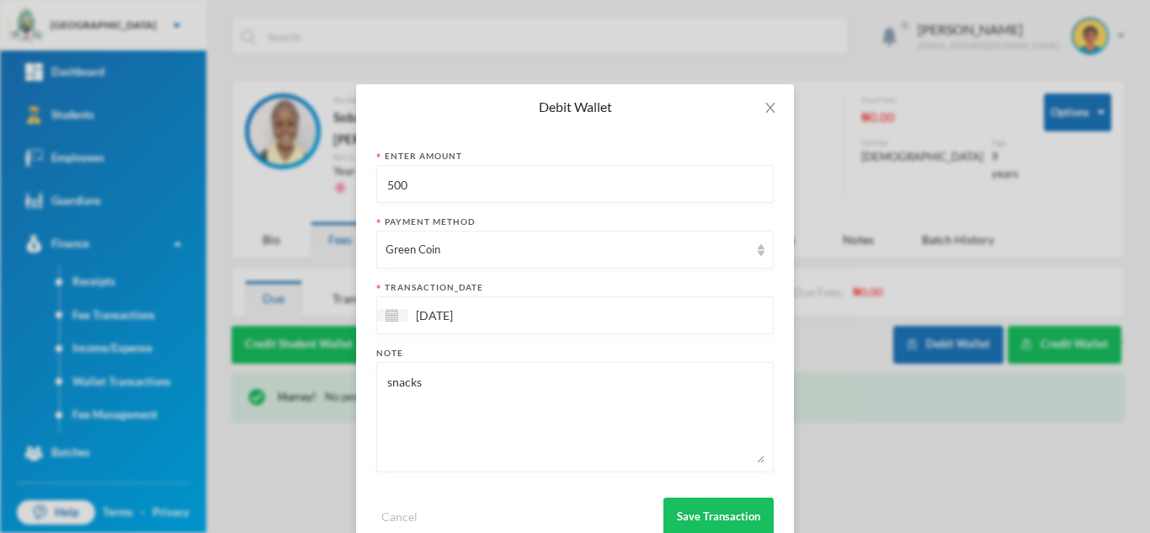
drag, startPoint x: 430, startPoint y: 176, endPoint x: 303, endPoint y: 174, distance: 127.2
click at [303, 174] on div "Debit Wallet Enter Amount 500 Payment Method Green Coin transaction_date 29/09/…" at bounding box center [575, 266] width 1150 height 533
type input "250"
click at [688, 502] on button "Save Transaction" at bounding box center [719, 517] width 110 height 38
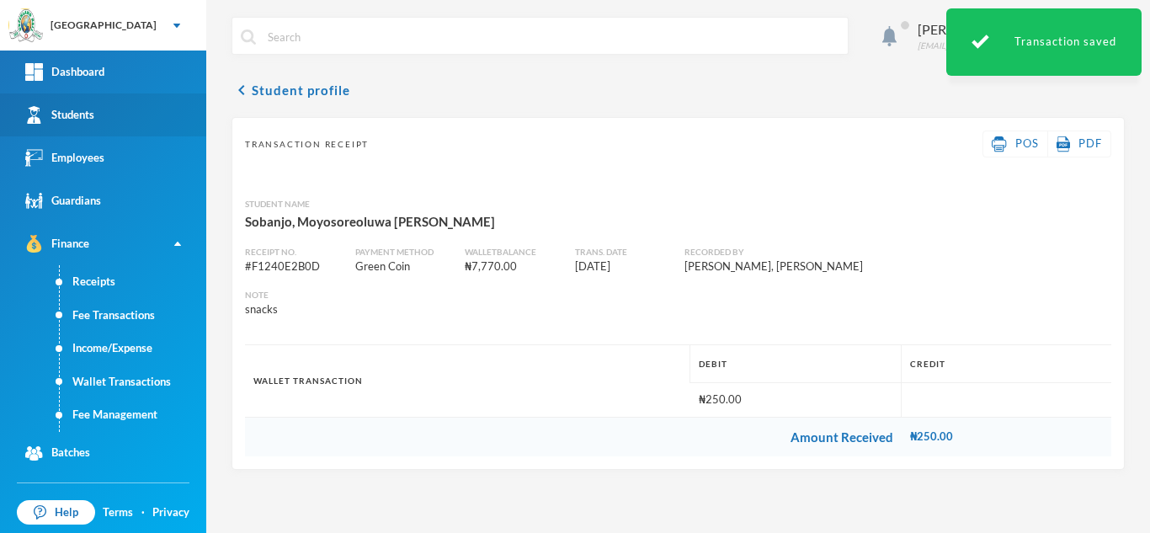
click at [108, 114] on link "Students" at bounding box center [103, 114] width 206 height 43
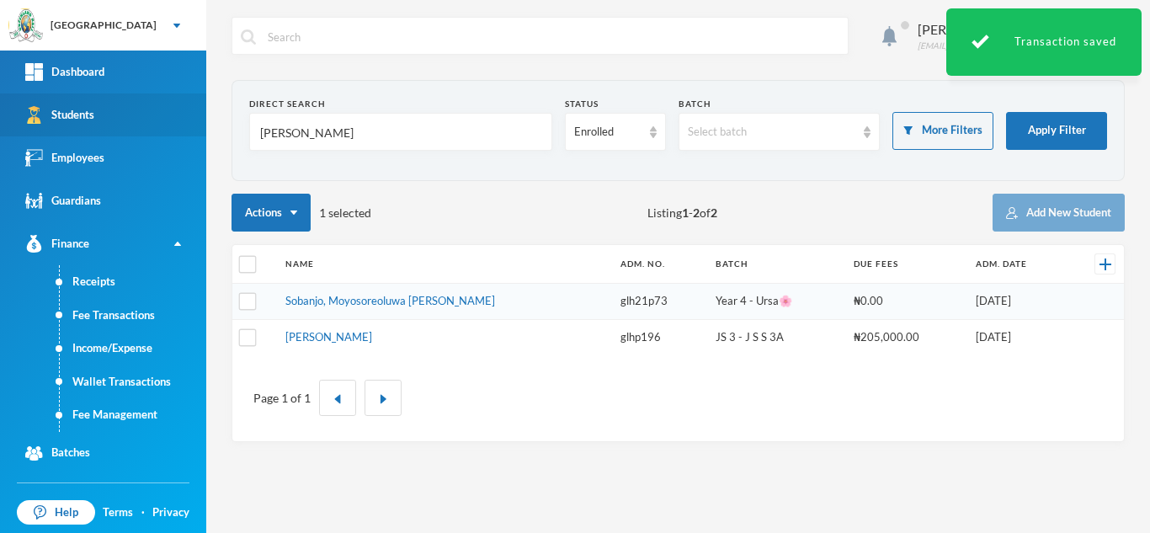
drag, startPoint x: 307, startPoint y: 141, endPoint x: 117, endPoint y: 103, distance: 193.3
click at [117, 103] on div "Greenland Hall Your Bluebic Account Greenland Hall Add a New School Dashboard S…" at bounding box center [575, 266] width 1150 height 533
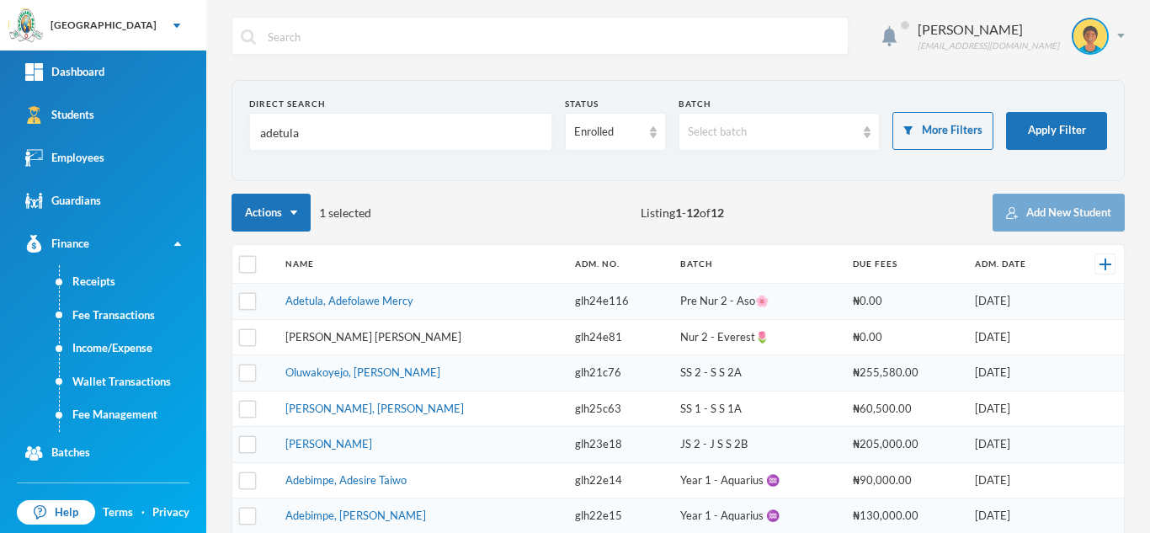
type input "adetula"
click at [325, 335] on link "[PERSON_NAME] [PERSON_NAME]" at bounding box center [374, 336] width 176 height 13
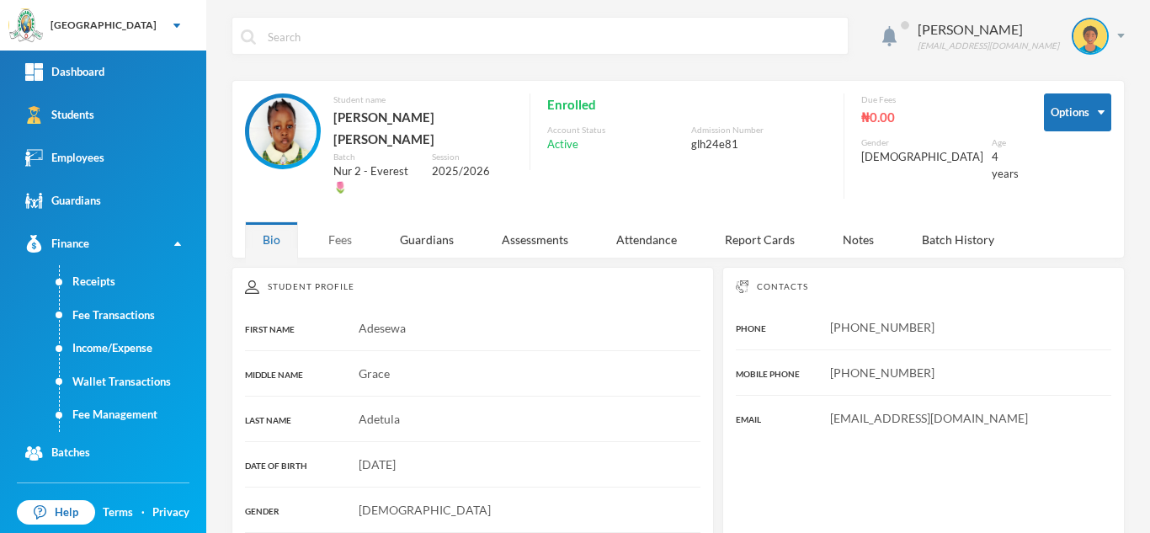
click at [333, 222] on div "Fees" at bounding box center [340, 240] width 59 height 36
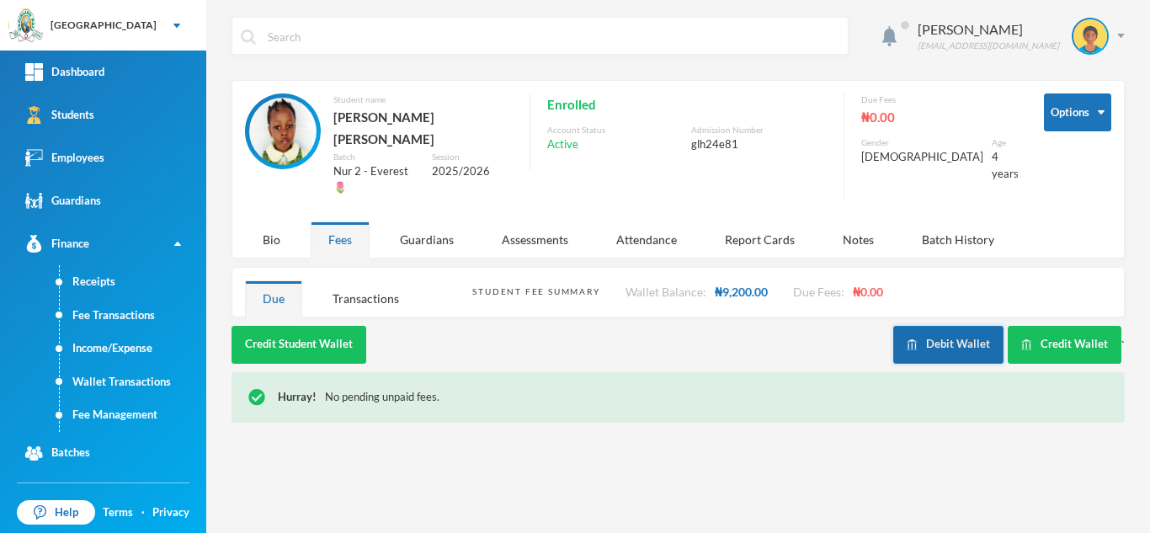
click at [915, 326] on button "Debit Wallet" at bounding box center [949, 345] width 110 height 38
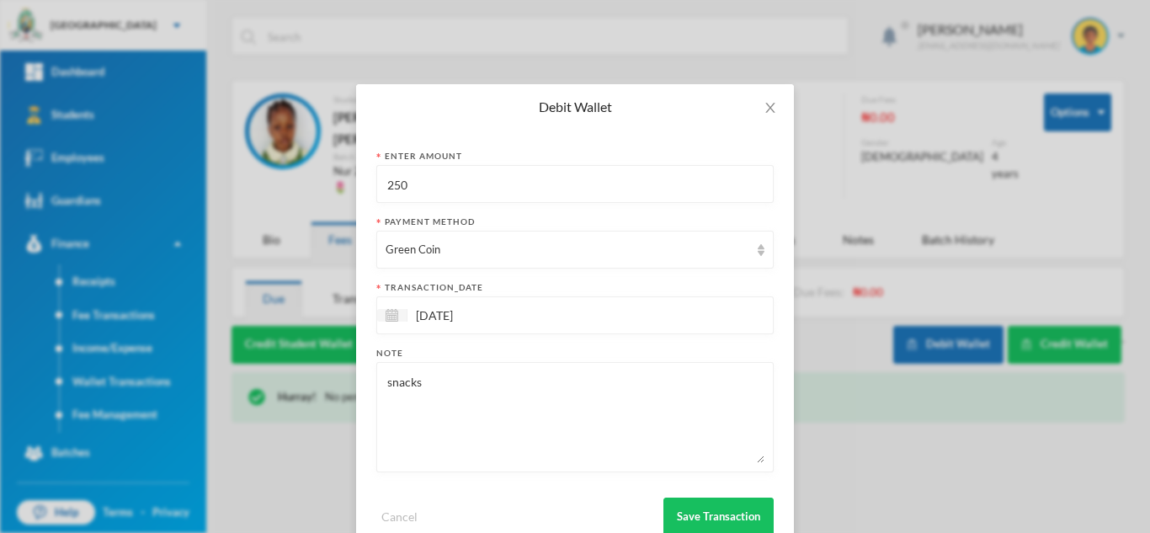
drag, startPoint x: 373, startPoint y: 187, endPoint x: 278, endPoint y: 186, distance: 95.2
click at [286, 187] on div "Debit Wallet Enter Amount 250 Payment Method Green Coin transaction_date 29/09/…" at bounding box center [575, 266] width 1150 height 533
type input "200"
click at [703, 508] on button "Save Transaction" at bounding box center [719, 517] width 110 height 38
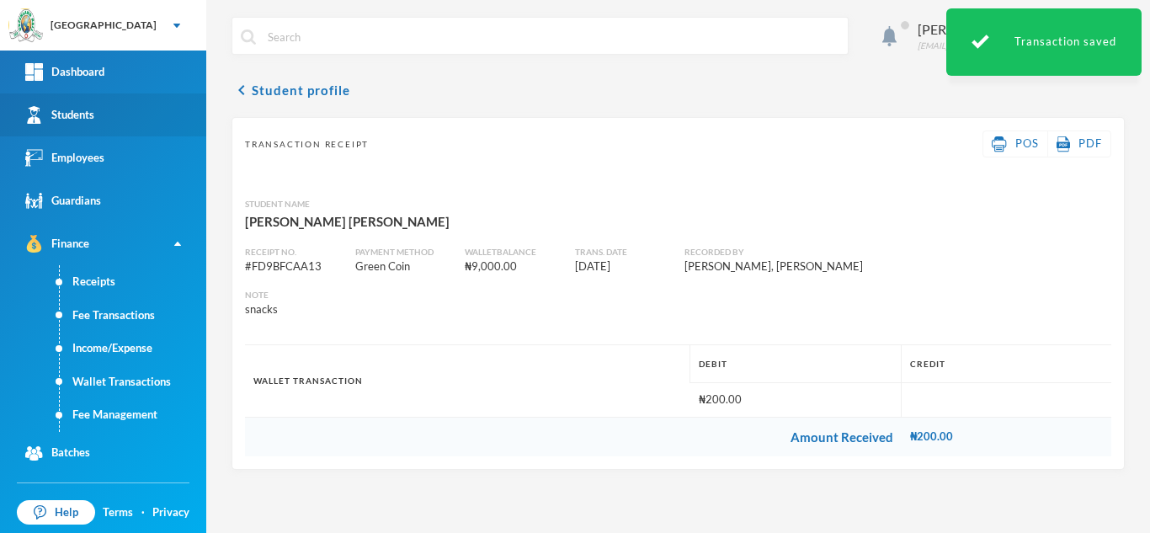
click at [111, 104] on link "Students" at bounding box center [103, 114] width 206 height 43
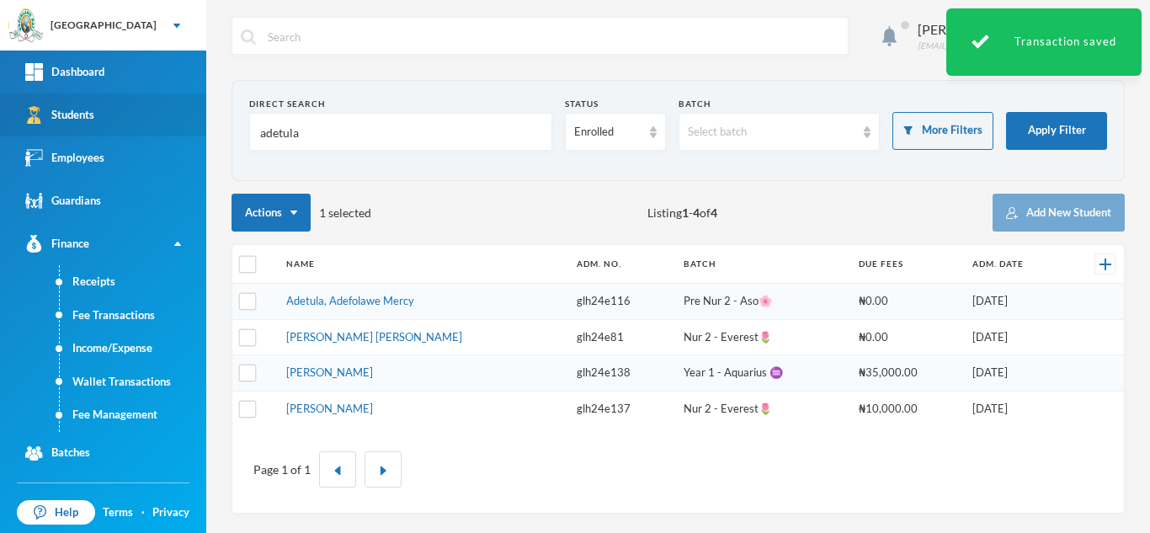
drag, startPoint x: 240, startPoint y: 134, endPoint x: 181, endPoint y: 128, distance: 59.2
click at [181, 128] on div "Greenland Hall Your Bluebic Account Greenland Hall Add a New School Dashboard S…" at bounding box center [575, 266] width 1150 height 533
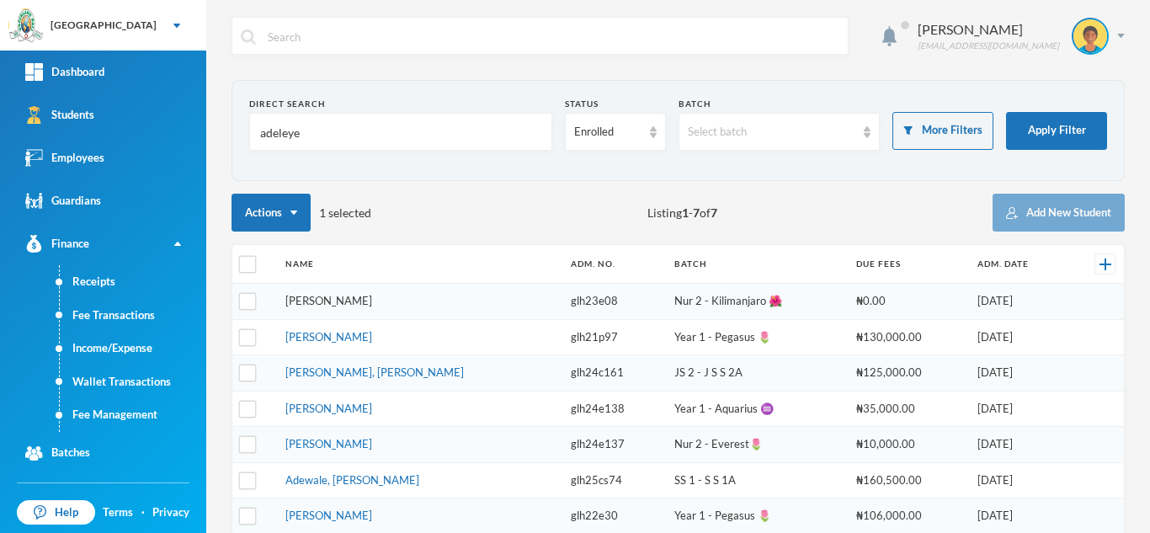
type input "adeleye"
click at [328, 303] on link "[PERSON_NAME]" at bounding box center [329, 300] width 87 height 13
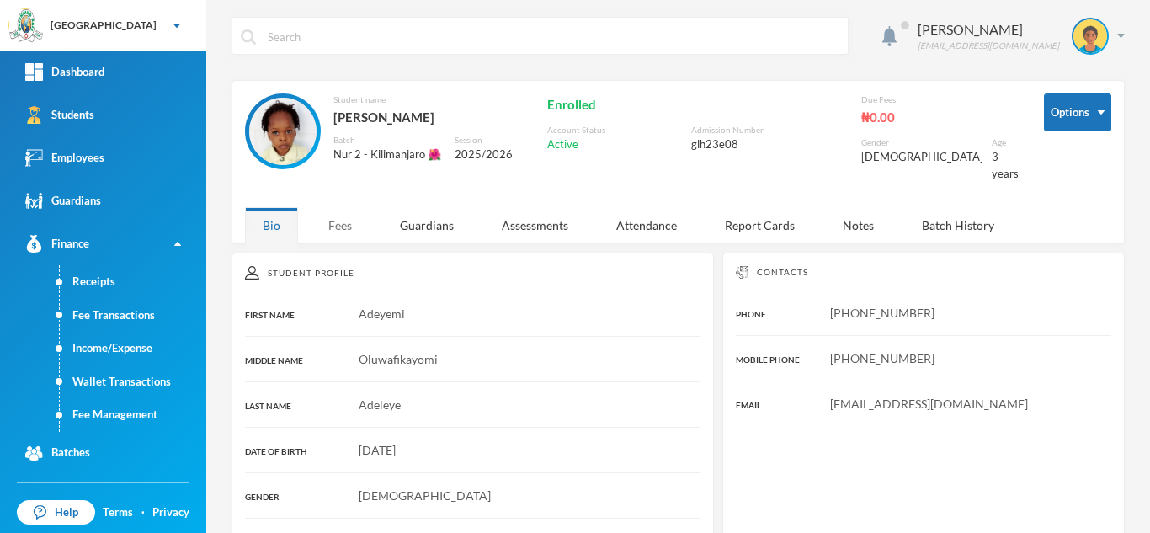
click at [338, 216] on div "Fees" at bounding box center [340, 225] width 59 height 36
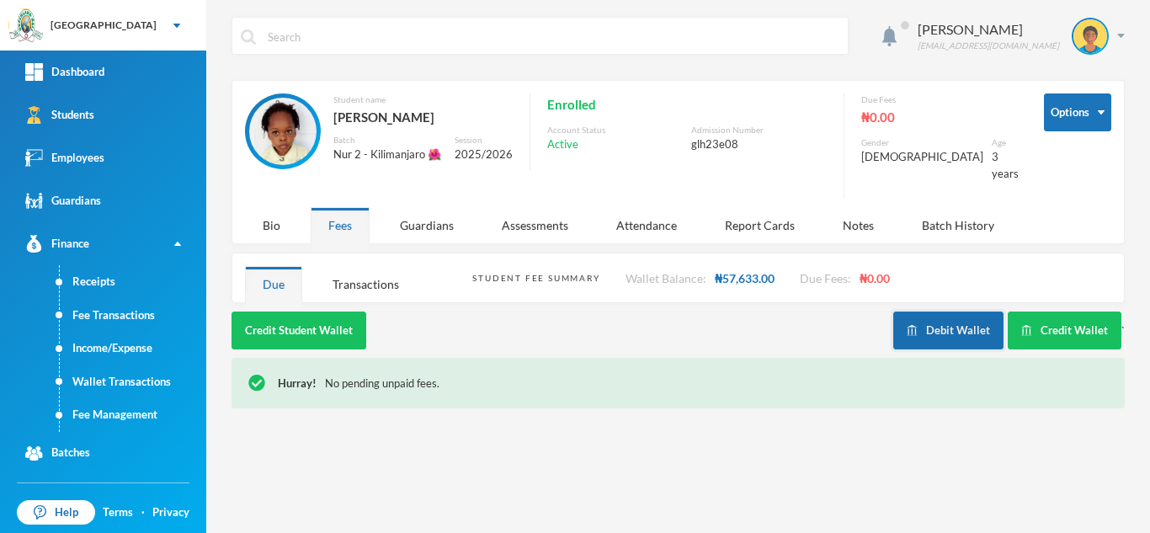
click at [959, 326] on button "Debit Wallet" at bounding box center [949, 331] width 110 height 38
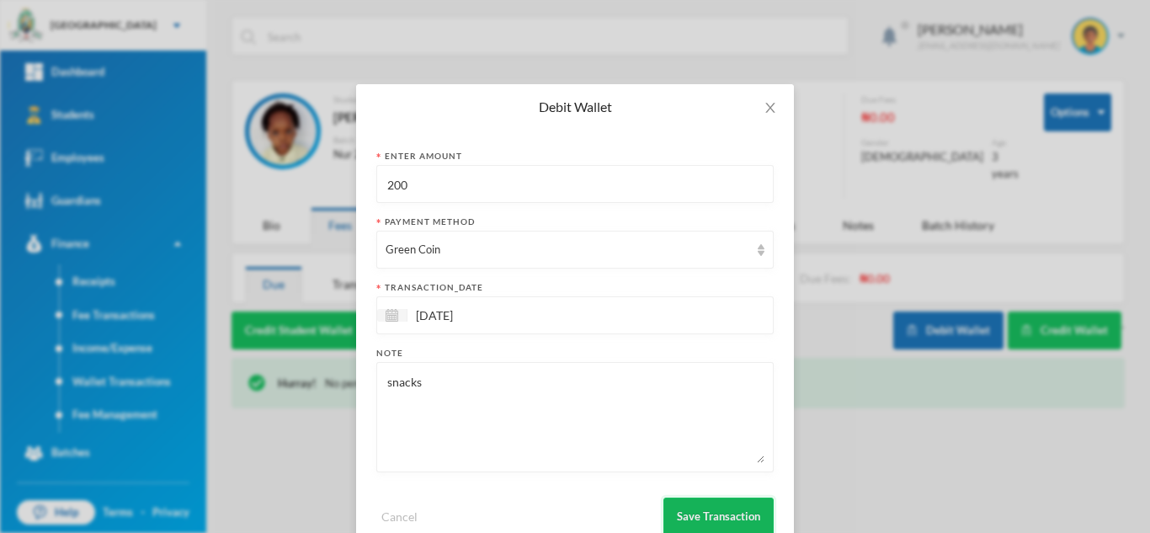
click at [694, 510] on button "Save Transaction" at bounding box center [719, 517] width 110 height 38
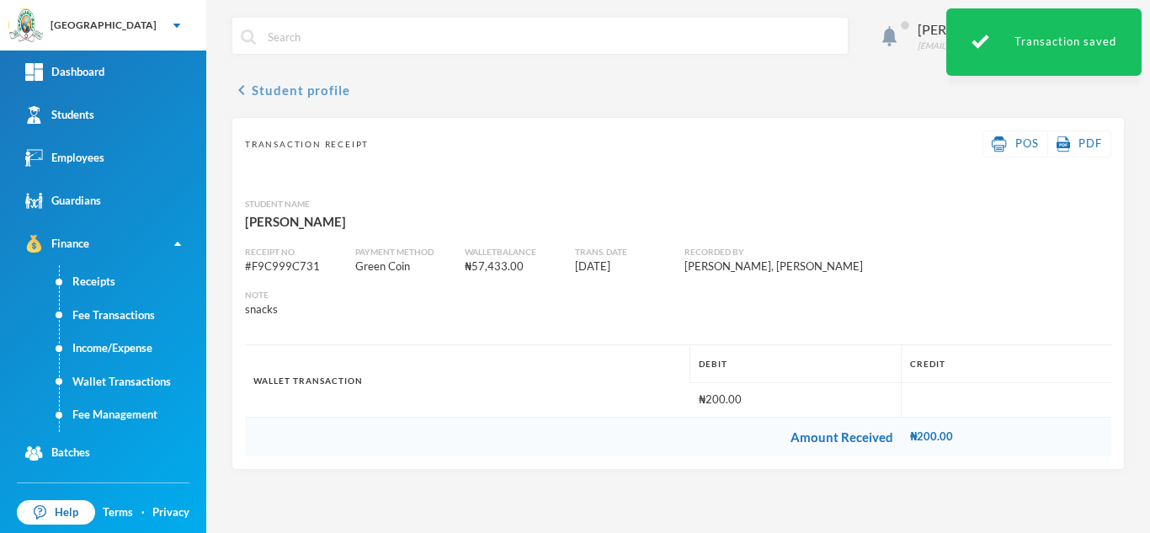
click at [290, 84] on button "chevron_left Student profile" at bounding box center [291, 90] width 119 height 20
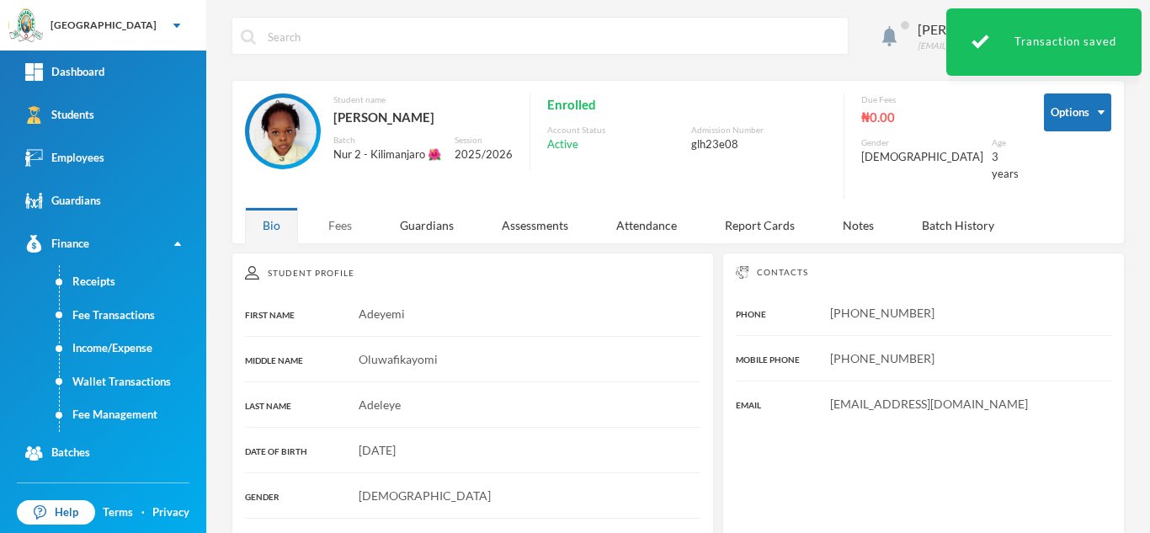
click at [343, 222] on div "Fees" at bounding box center [340, 225] width 59 height 36
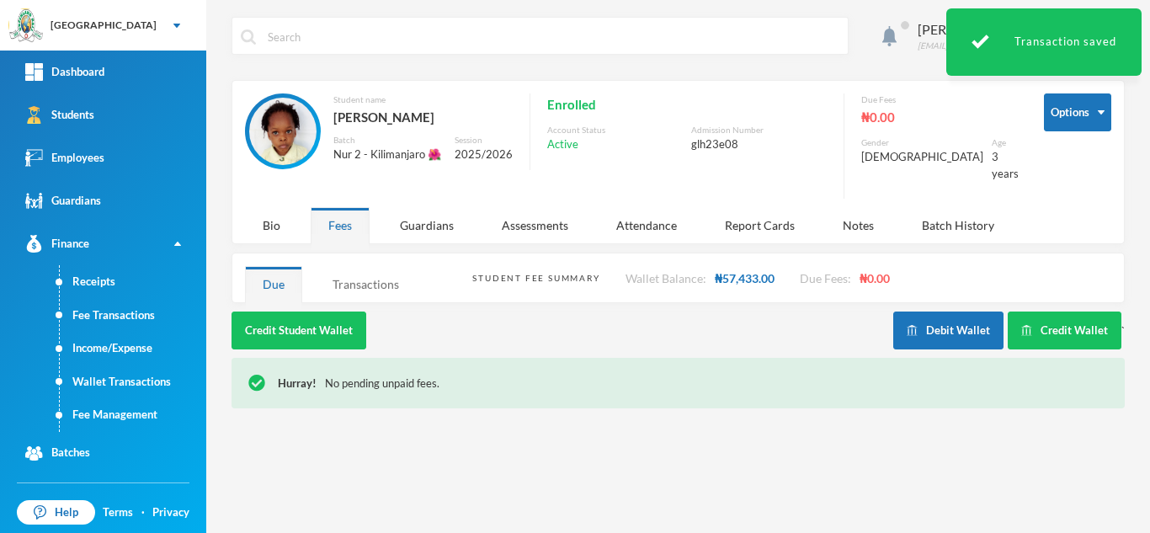
click at [345, 284] on div "Transactions" at bounding box center [366, 284] width 102 height 36
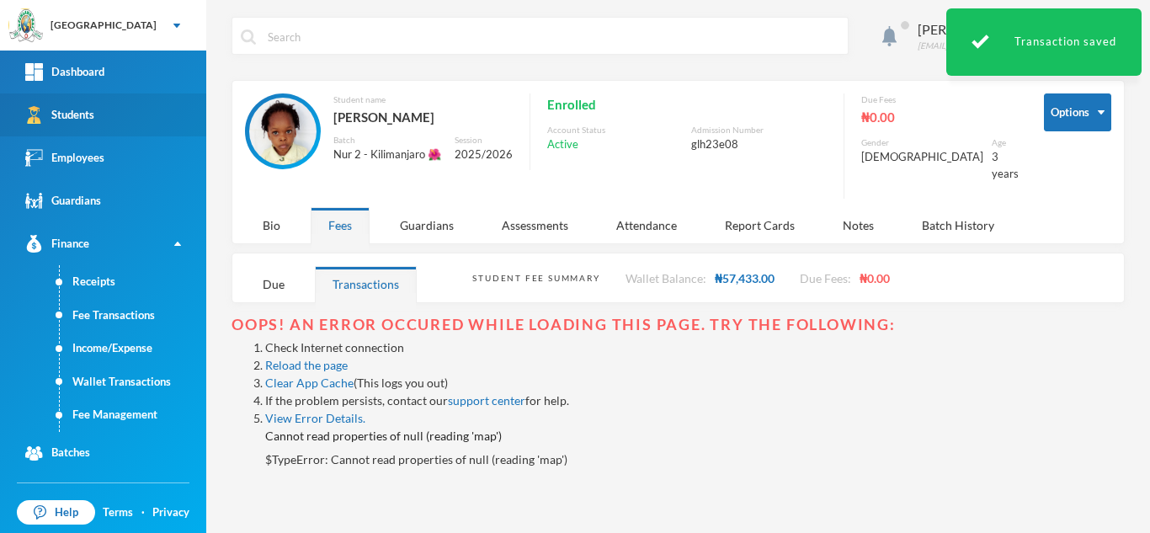
click at [99, 132] on link "Students" at bounding box center [103, 114] width 206 height 43
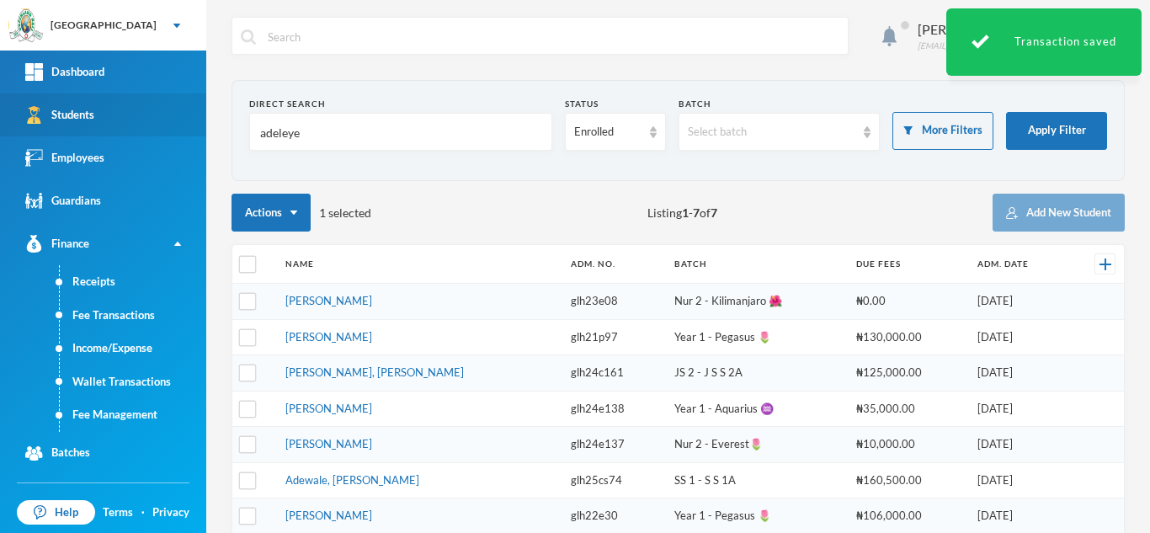
drag, startPoint x: 337, startPoint y: 153, endPoint x: 183, endPoint y: 111, distance: 159.8
click at [183, 111] on div "Greenland Hall Your Bluebic Account Greenland Hall Add a New School Dashboard S…" at bounding box center [575, 266] width 1150 height 533
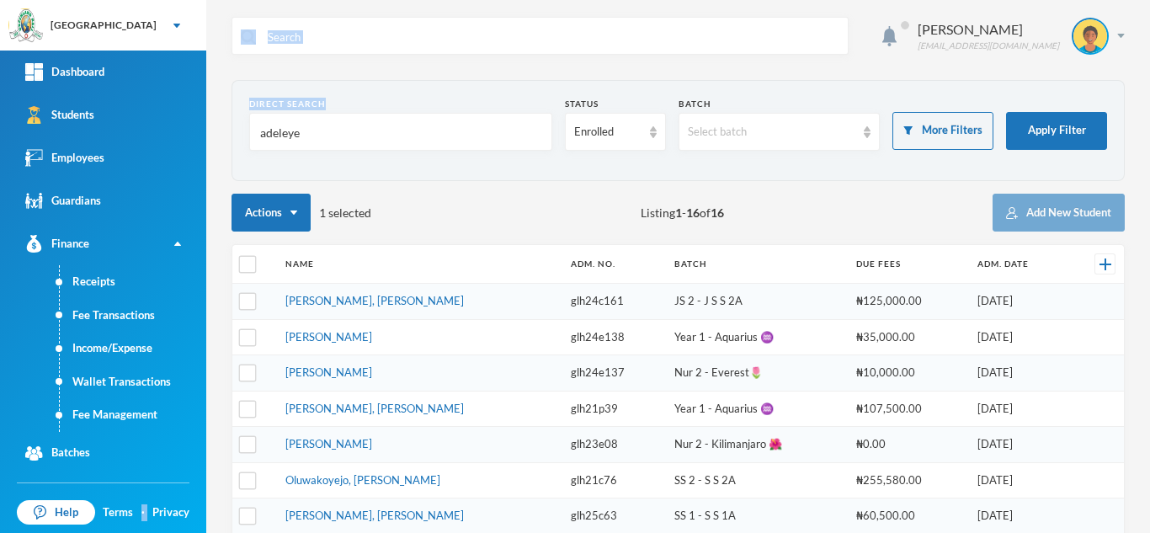
click at [314, 132] on input "adeleye" at bounding box center [401, 133] width 285 height 38
drag, startPoint x: 314, startPoint y: 132, endPoint x: 227, endPoint y: 125, distance: 87.9
click at [227, 125] on div "Aderogba Olumide olumide.aderogba@greenlandhall.org Direct Search adeleye Statu…" at bounding box center [678, 266] width 944 height 533
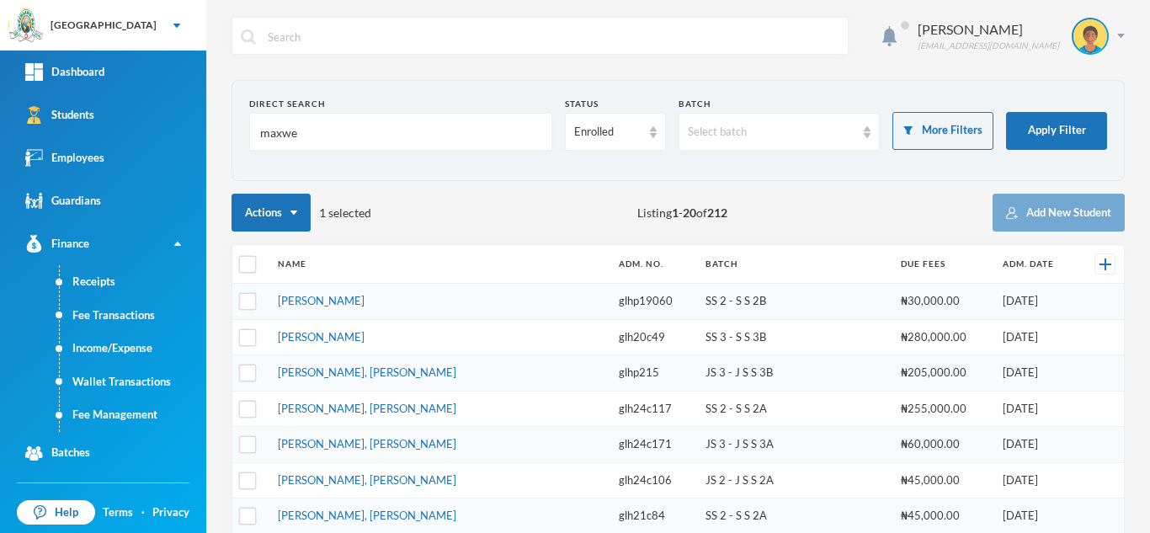
type input "maxwe"
click at [339, 344] on td "[PERSON_NAME]" at bounding box center [440, 337] width 340 height 36
click at [334, 331] on link "[PERSON_NAME]" at bounding box center [321, 336] width 87 height 13
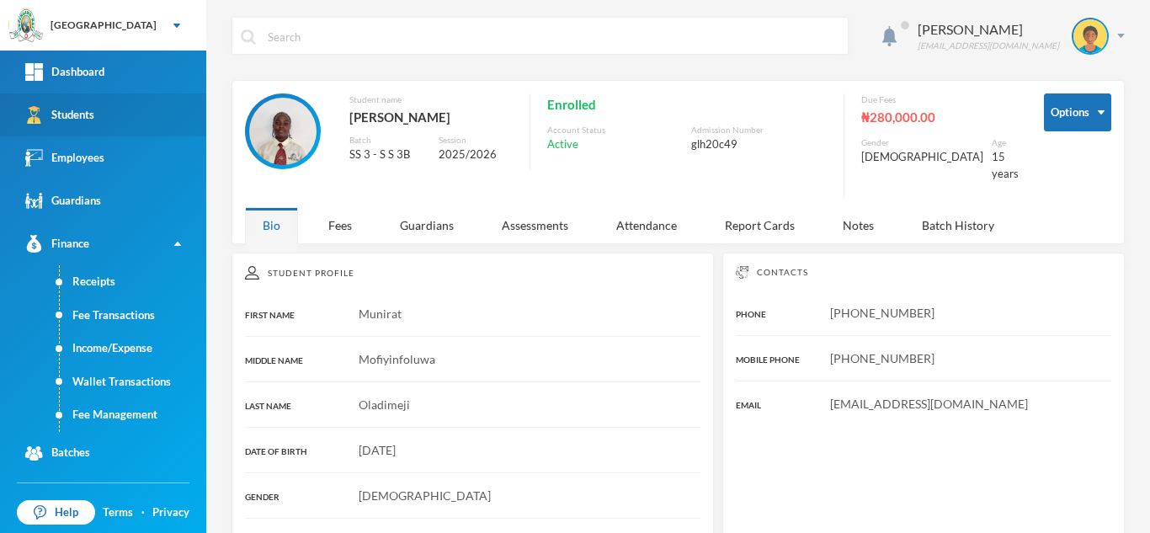
click at [180, 124] on link "Students" at bounding box center [103, 114] width 206 height 43
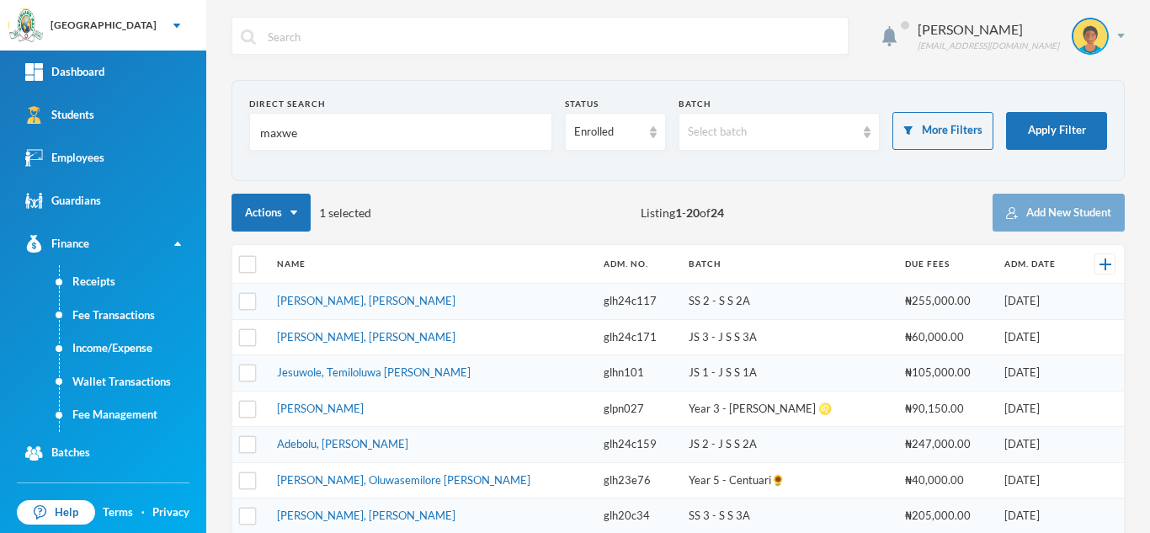
click at [330, 339] on link "[PERSON_NAME], [PERSON_NAME]" at bounding box center [366, 336] width 179 height 13
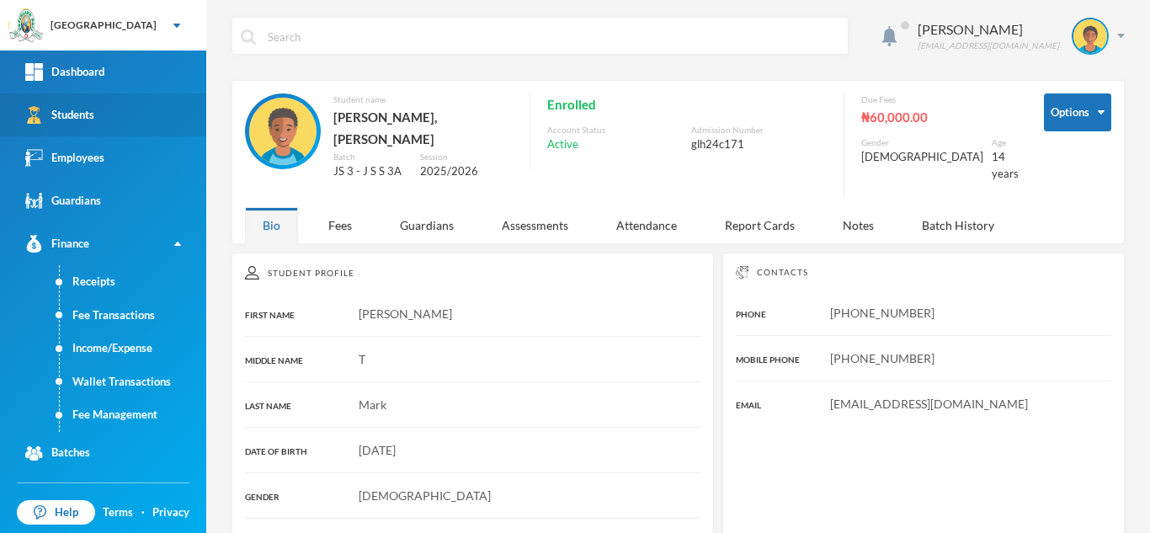
click at [99, 113] on link "Students" at bounding box center [103, 114] width 206 height 43
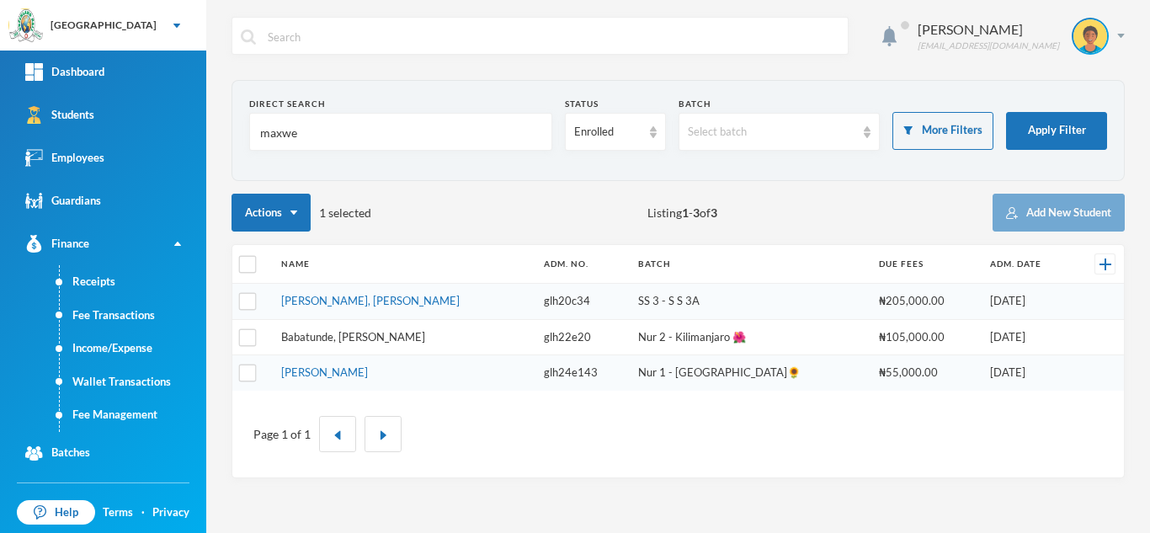
click at [349, 334] on link "Babatunde, Maxwel Eniola" at bounding box center [353, 336] width 144 height 13
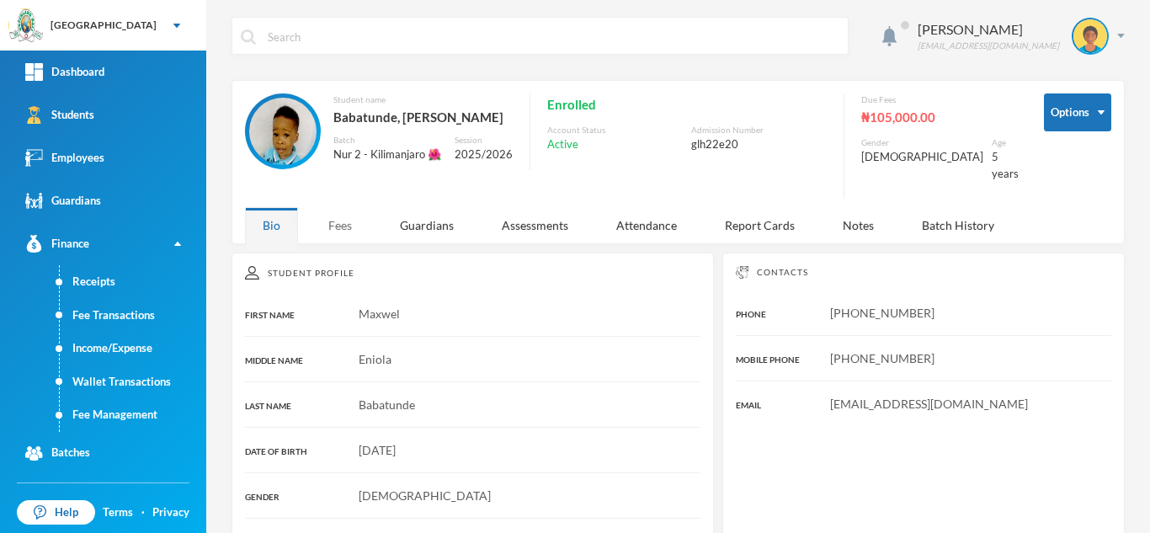
click at [337, 207] on div "Fees" at bounding box center [340, 225] width 59 height 36
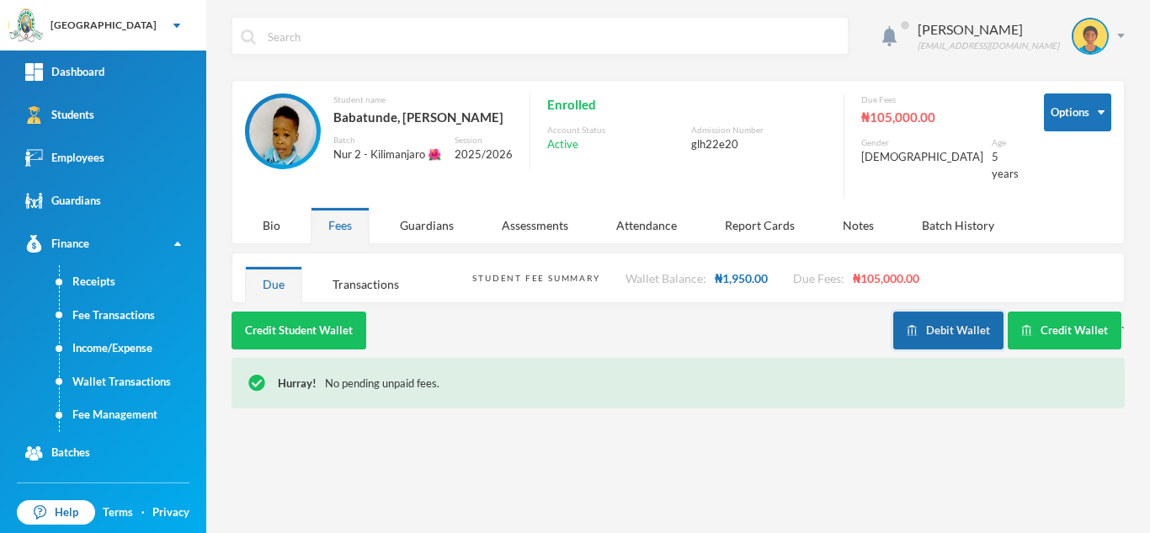
click at [925, 312] on button "Debit Wallet" at bounding box center [949, 331] width 110 height 38
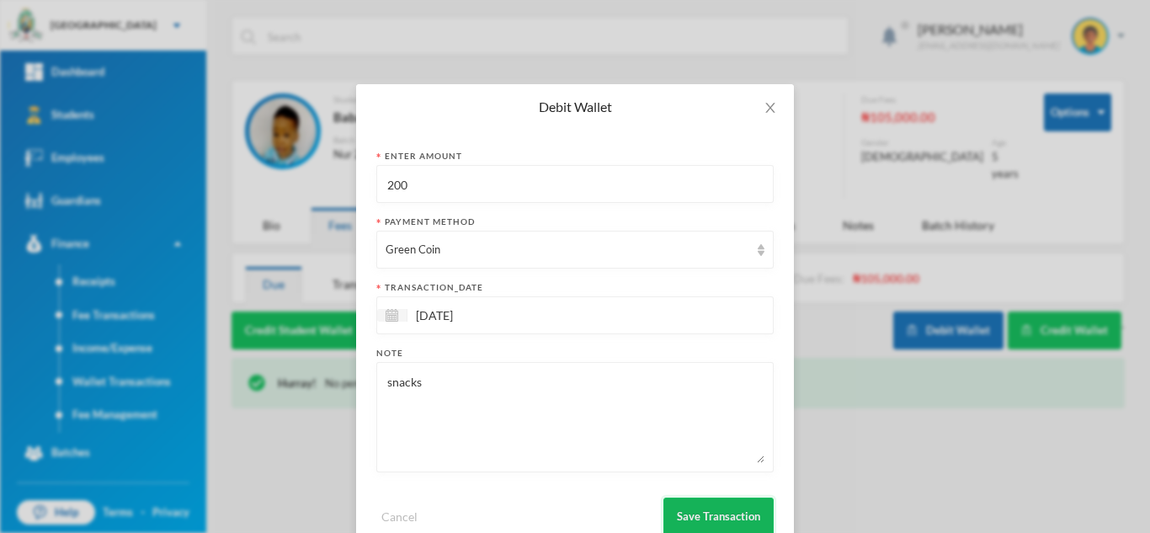
click at [716, 506] on button "Save Transaction" at bounding box center [719, 517] width 110 height 38
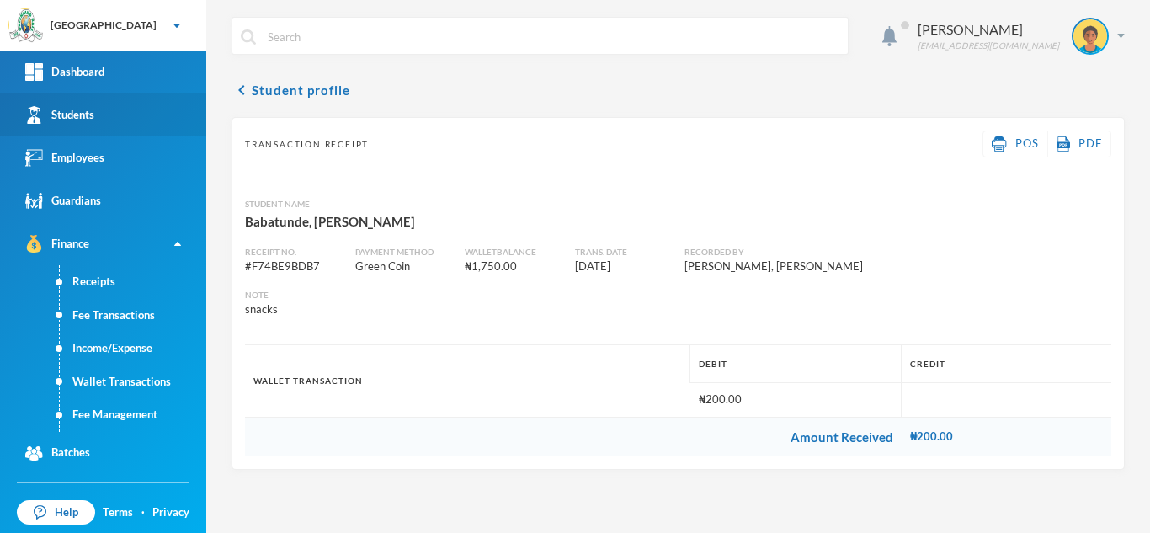
click at [116, 110] on link "Students" at bounding box center [103, 114] width 206 height 43
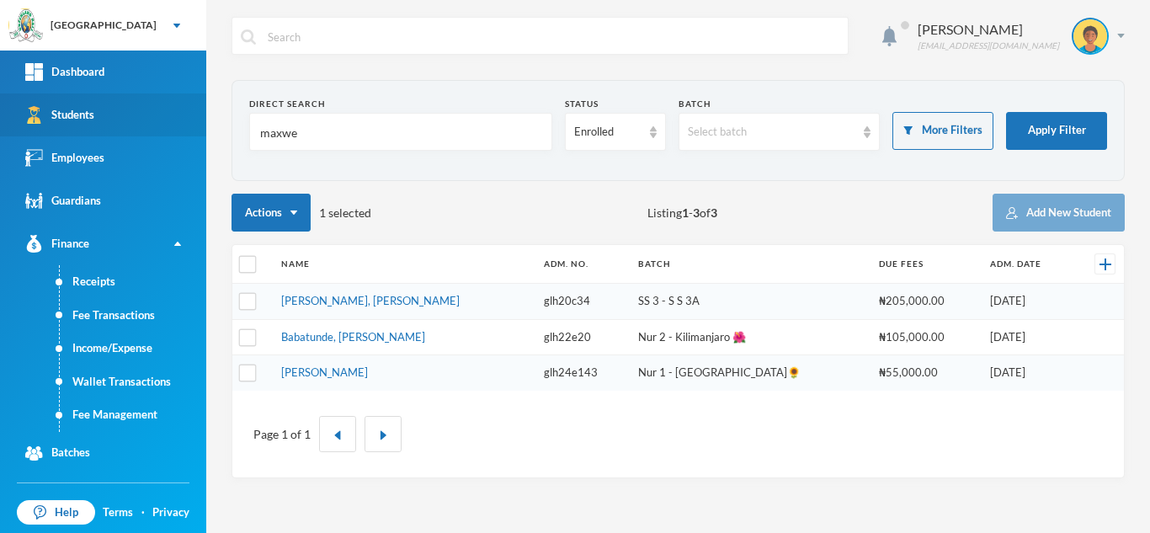
drag, startPoint x: 312, startPoint y: 135, endPoint x: 191, endPoint y: 118, distance: 121.6
click at [191, 118] on div "Greenland Hall Your Bluebic Account Greenland Hall Add a New School Dashboard S…" at bounding box center [575, 266] width 1150 height 533
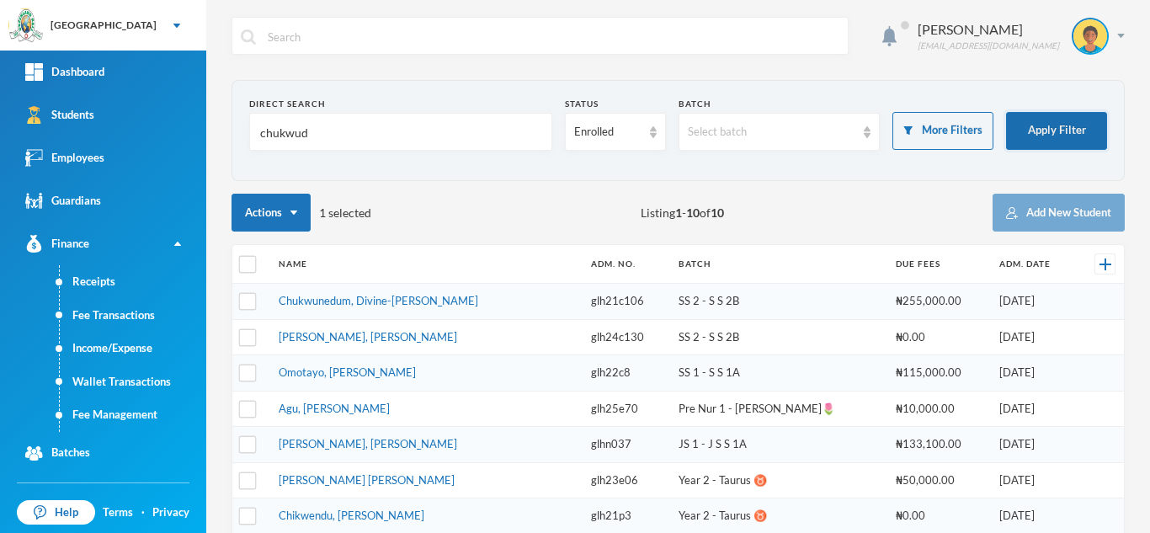
type input "chukwud"
click at [1033, 131] on button "Apply Filter" at bounding box center [1056, 131] width 101 height 38
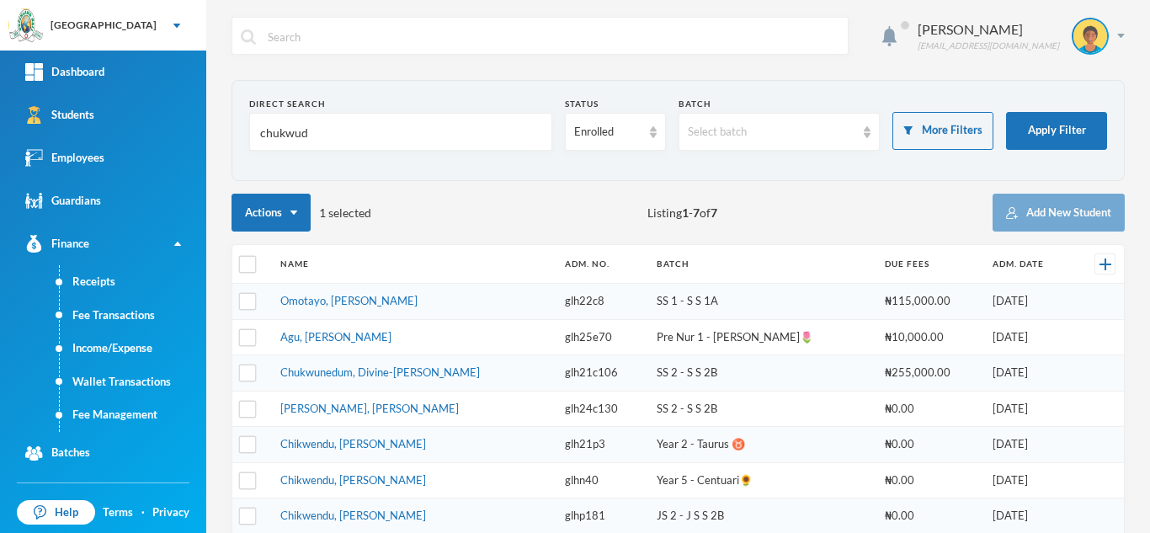
click at [318, 303] on link "Omotayo, Iremide Chukwuyenum" at bounding box center [348, 300] width 137 height 13
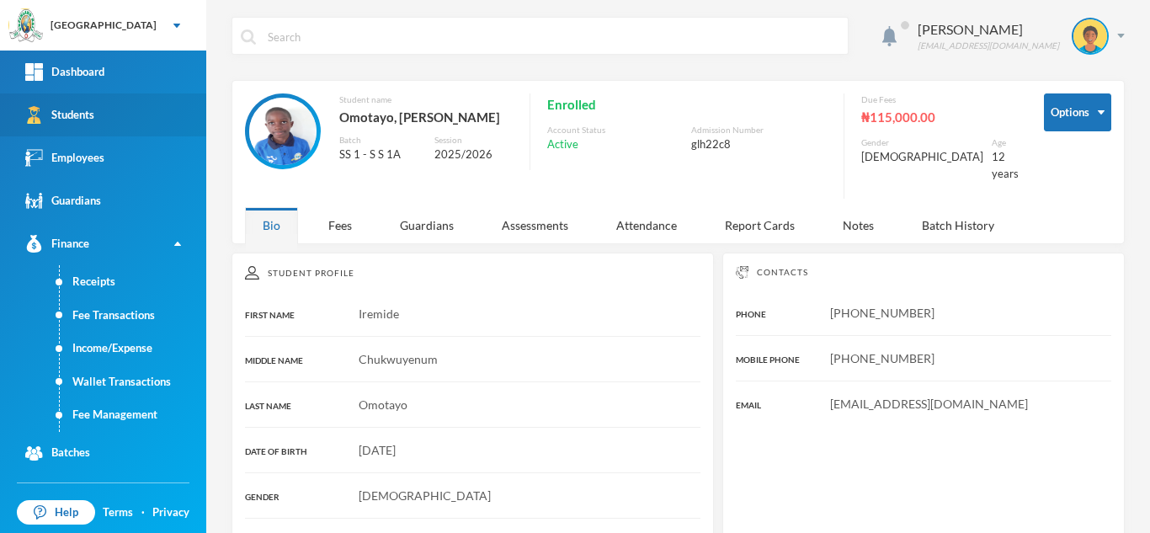
click at [132, 126] on link "Students" at bounding box center [103, 114] width 206 height 43
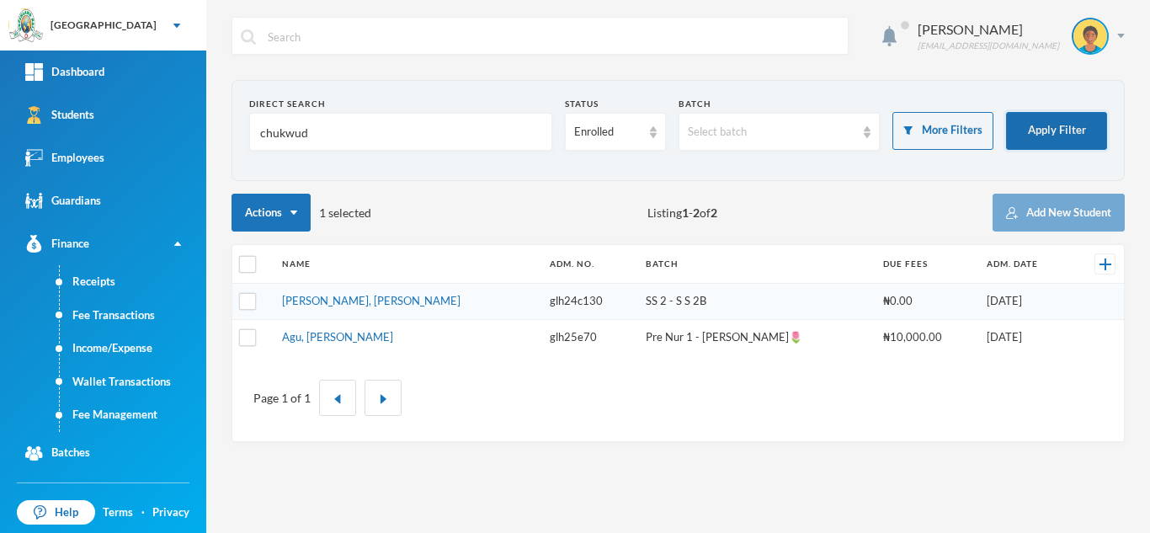
click at [1045, 134] on button "Apply Filter" at bounding box center [1056, 131] width 101 height 38
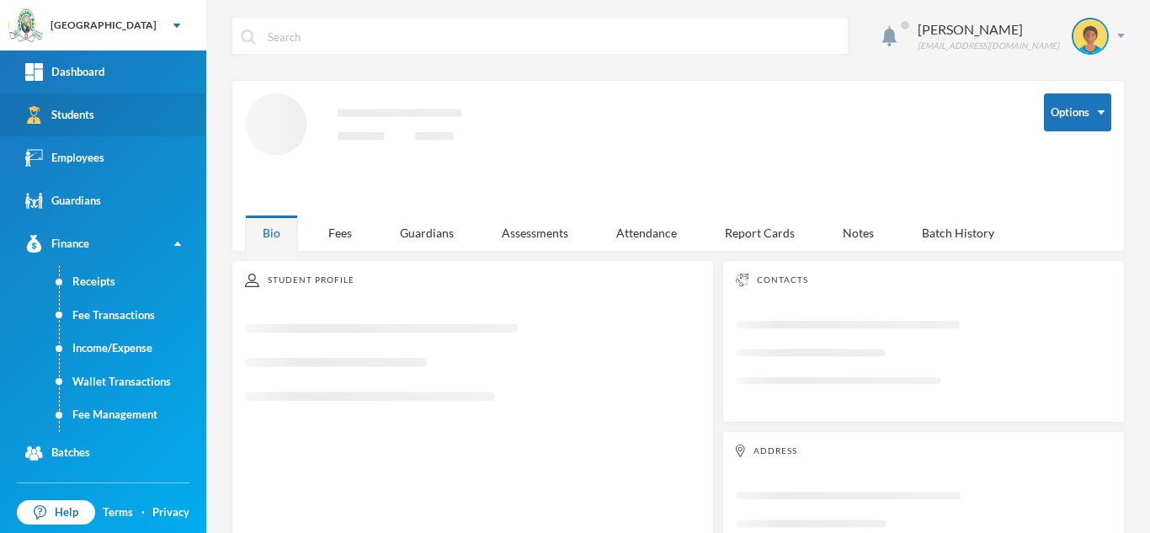
click at [162, 126] on link "Students" at bounding box center [103, 114] width 206 height 43
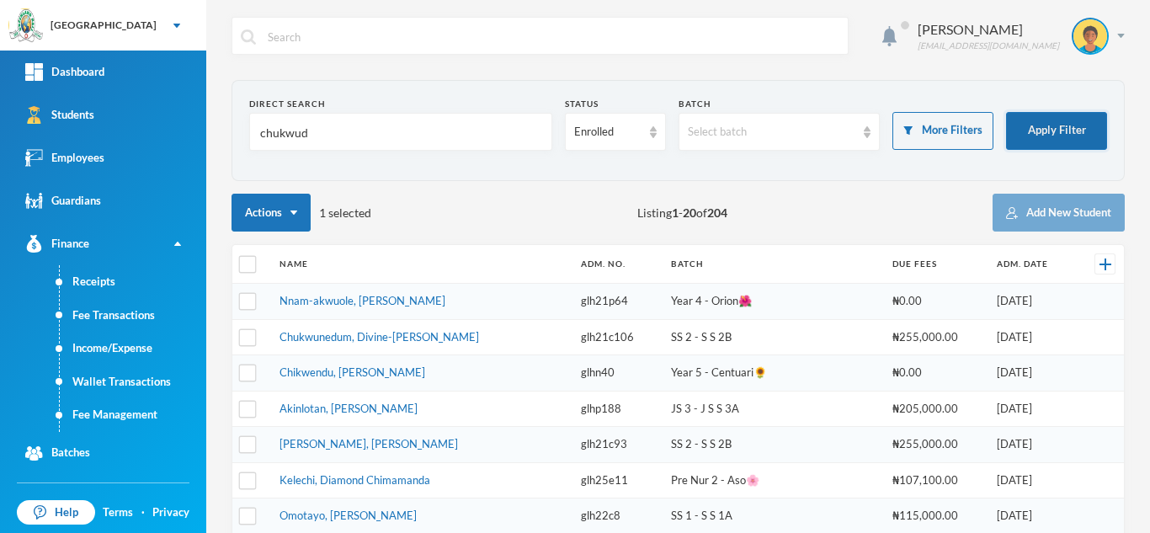
click at [1033, 131] on button "Apply Filter" at bounding box center [1056, 131] width 101 height 38
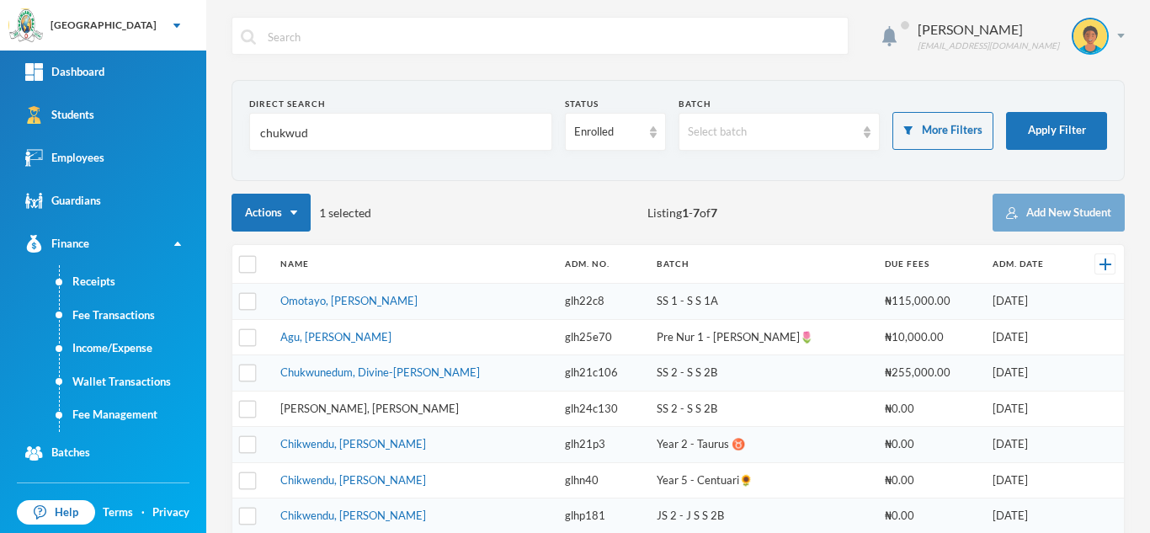
click at [296, 408] on link "[PERSON_NAME], [PERSON_NAME]" at bounding box center [369, 408] width 179 height 13
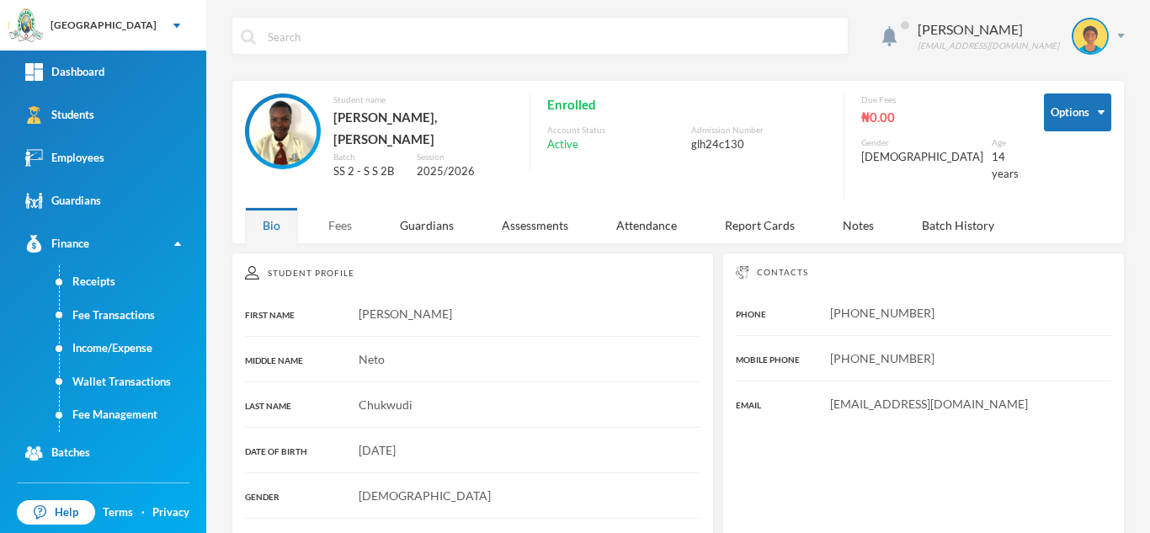
click at [339, 214] on div "Fees" at bounding box center [340, 225] width 59 height 36
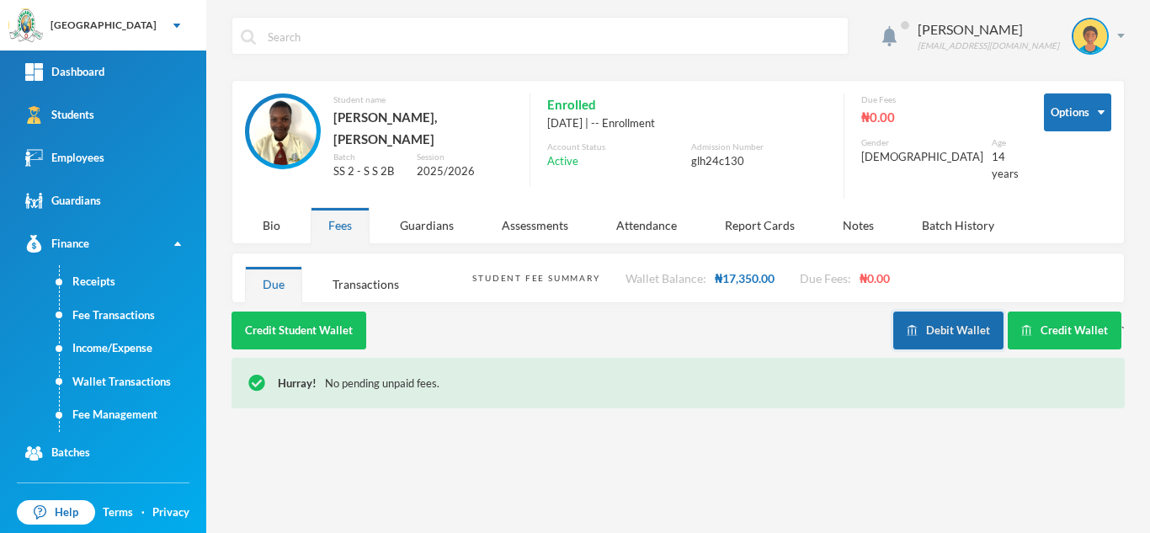
click at [927, 319] on button "Debit Wallet" at bounding box center [949, 331] width 110 height 38
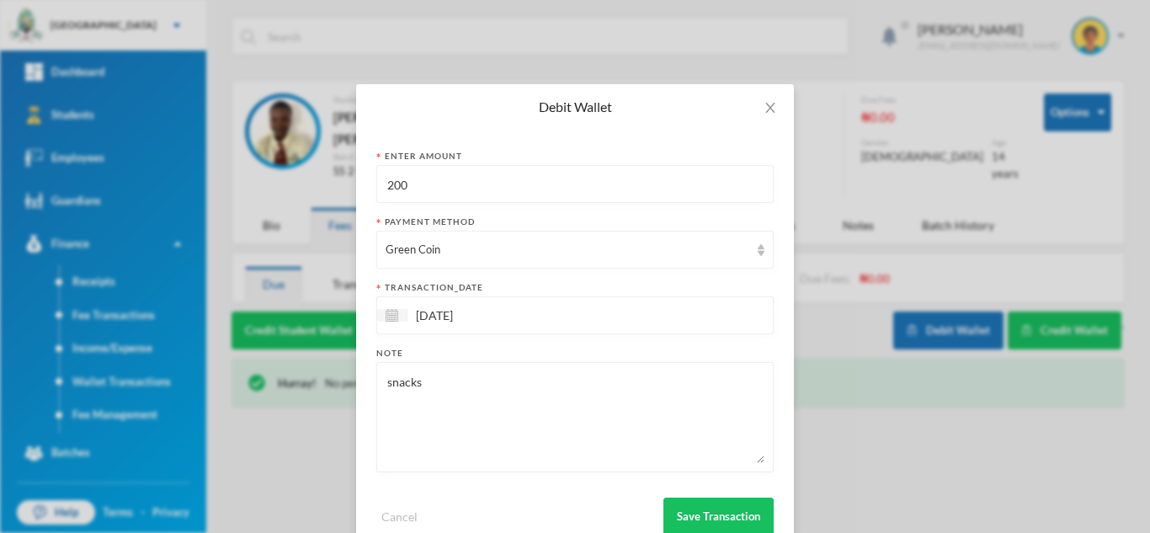
drag, startPoint x: 413, startPoint y: 177, endPoint x: 308, endPoint y: 181, distance: 104.5
click at [327, 181] on div "Debit Wallet Enter Amount 200 Payment Method Green Coin transaction_date 29/09/…" at bounding box center [575, 266] width 1150 height 533
type input "1100"
click at [684, 500] on button "Save Transaction" at bounding box center [719, 517] width 110 height 38
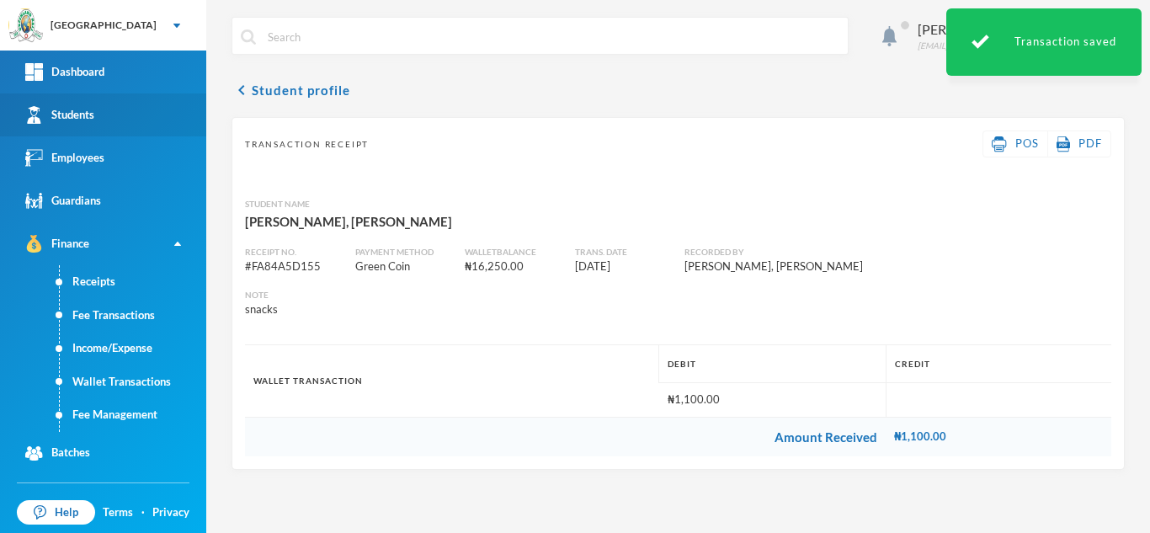
click at [102, 120] on link "Students" at bounding box center [103, 114] width 206 height 43
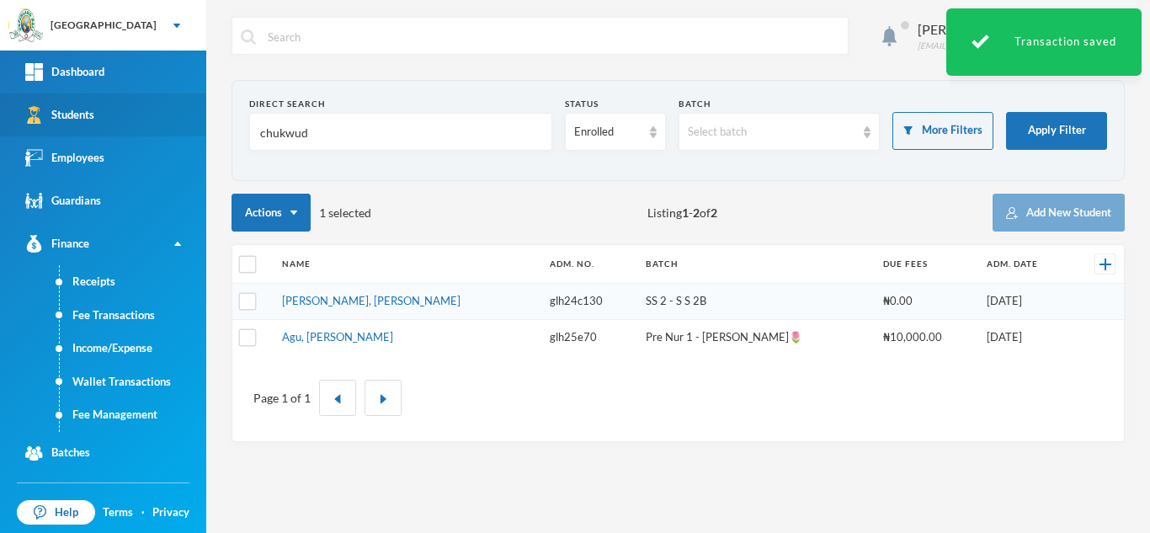
drag, startPoint x: 315, startPoint y: 136, endPoint x: 131, endPoint y: 125, distance: 184.8
click at [131, 125] on div "Greenland Hall Your Bluebic Account Greenland Hall Add a New School Dashboard S…" at bounding box center [575, 266] width 1150 height 533
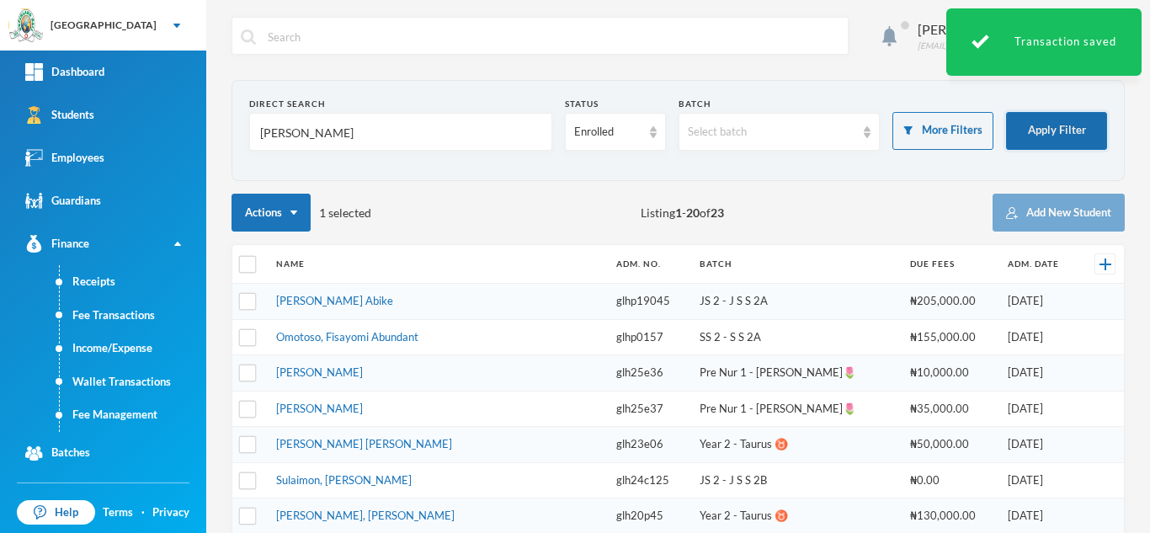
type input "abiodun"
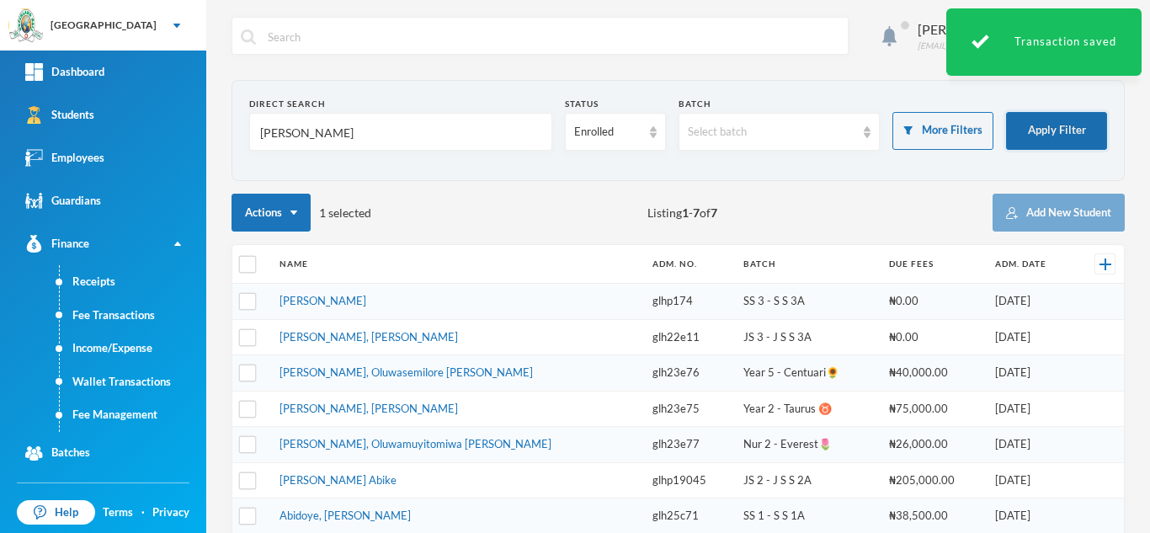
click at [1028, 131] on button "Apply Filter" at bounding box center [1056, 131] width 101 height 38
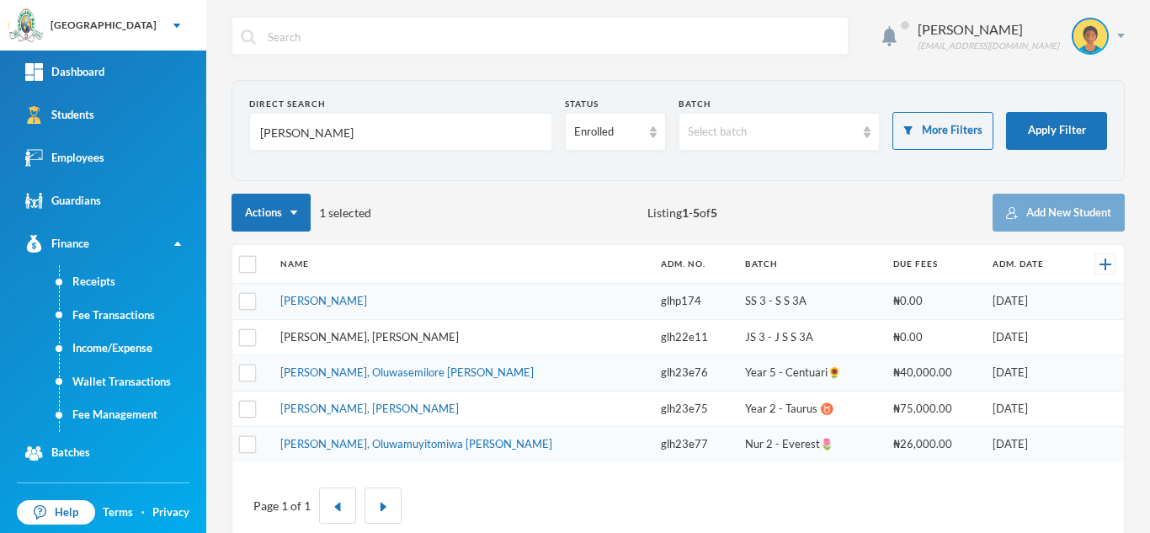
click at [365, 335] on link "[PERSON_NAME], [PERSON_NAME]" at bounding box center [369, 336] width 179 height 13
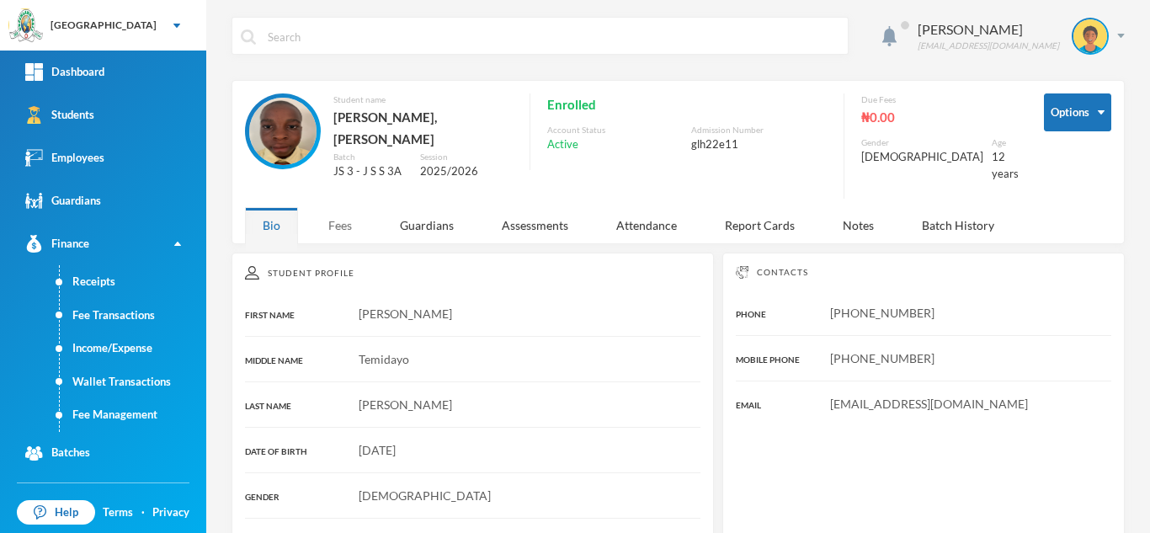
click at [339, 212] on div "Fees" at bounding box center [340, 225] width 59 height 36
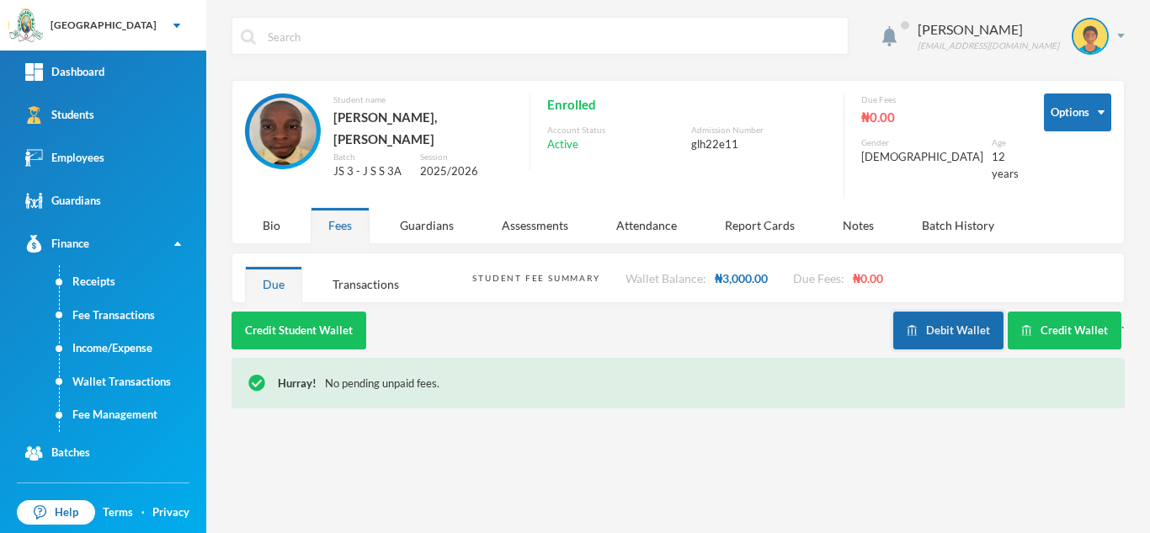
click at [935, 325] on button "Debit Wallet" at bounding box center [949, 331] width 110 height 38
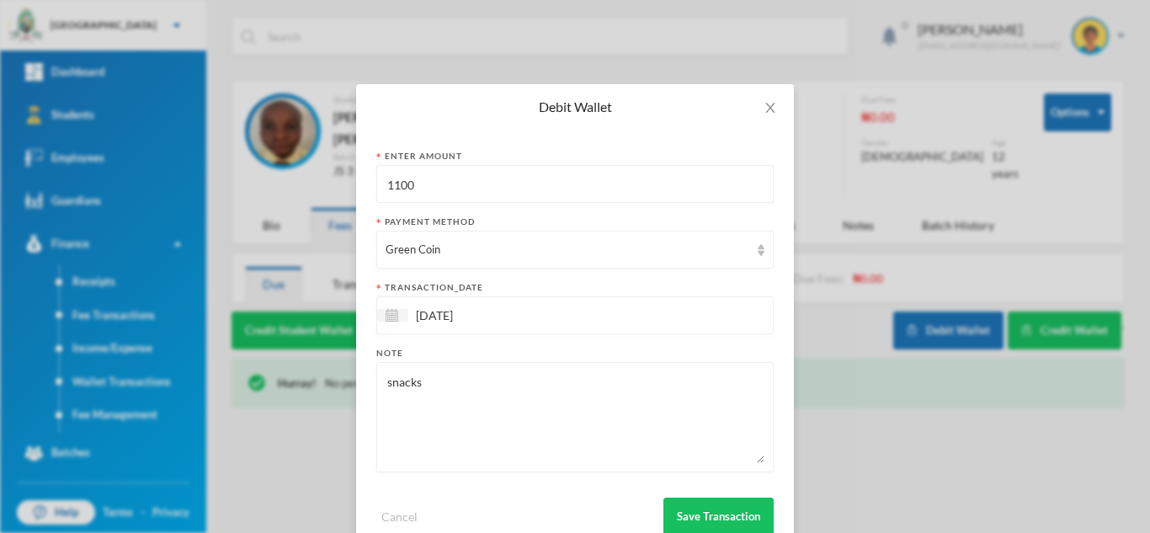
drag, startPoint x: 387, startPoint y: 187, endPoint x: 280, endPoint y: 163, distance: 109.7
click at [280, 163] on div "Debit Wallet Enter Amount 1100 Payment Method Green Coin transaction_date 29/09…" at bounding box center [575, 266] width 1150 height 533
type input "800"
click at [677, 509] on button "Save Transaction" at bounding box center [719, 517] width 110 height 38
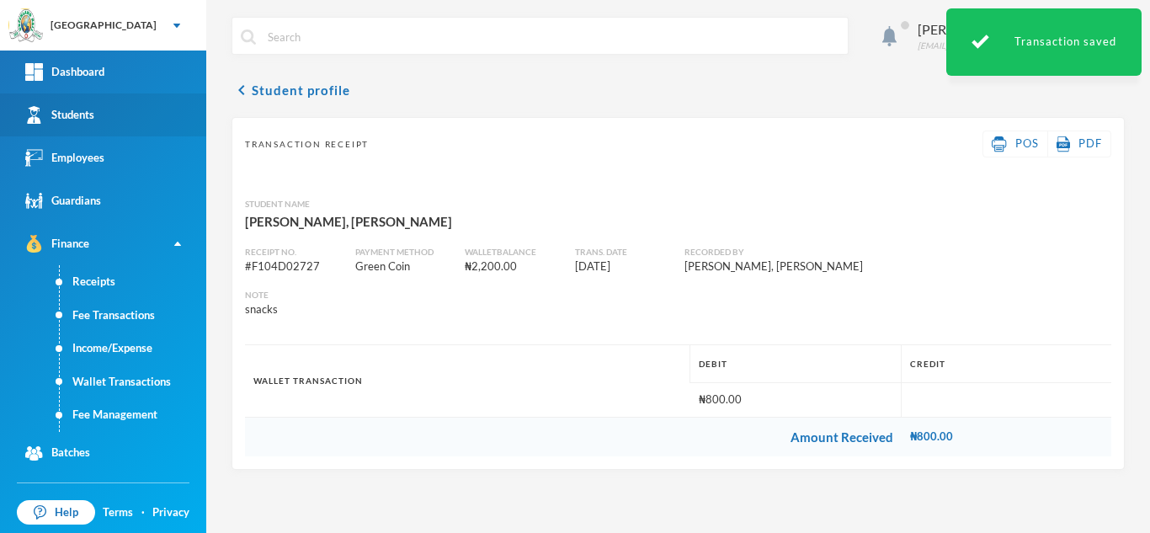
click at [88, 104] on link "Students" at bounding box center [103, 114] width 206 height 43
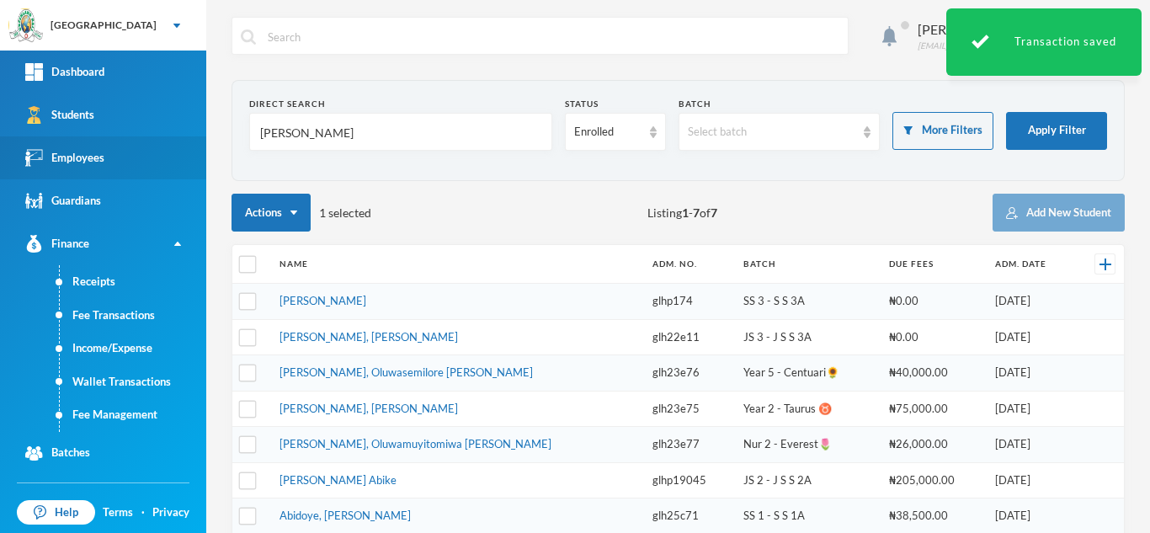
drag, startPoint x: 326, startPoint y: 133, endPoint x: 131, endPoint y: 154, distance: 196.5
click at [131, 154] on div "Greenland Hall Your Bluebic Account Greenland Hall Add a New School Dashboard S…" at bounding box center [575, 266] width 1150 height 533
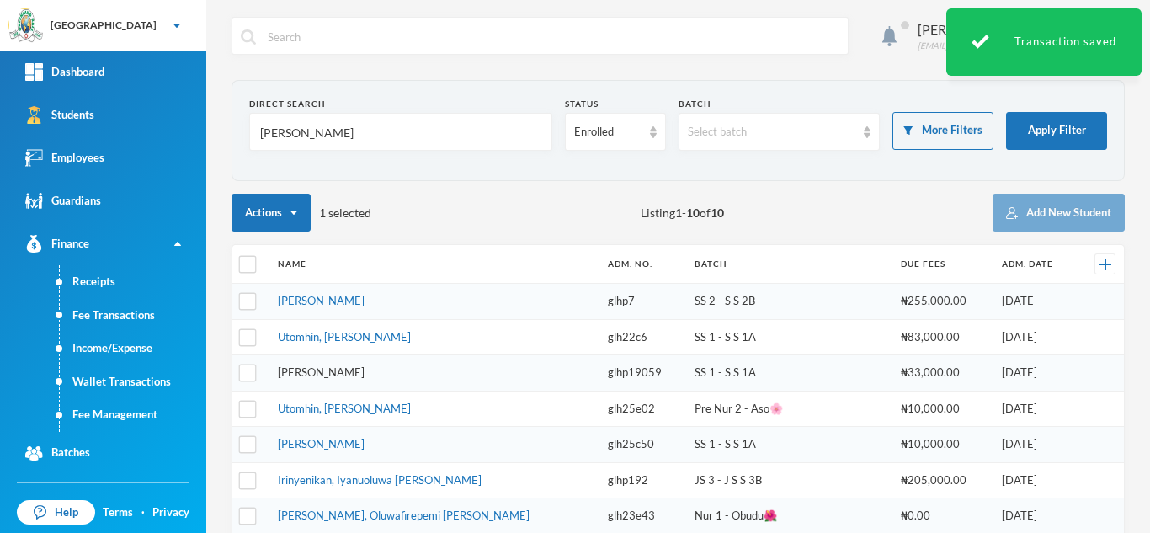
type input "rebecca"
click at [345, 374] on link "[PERSON_NAME]" at bounding box center [321, 372] width 87 height 13
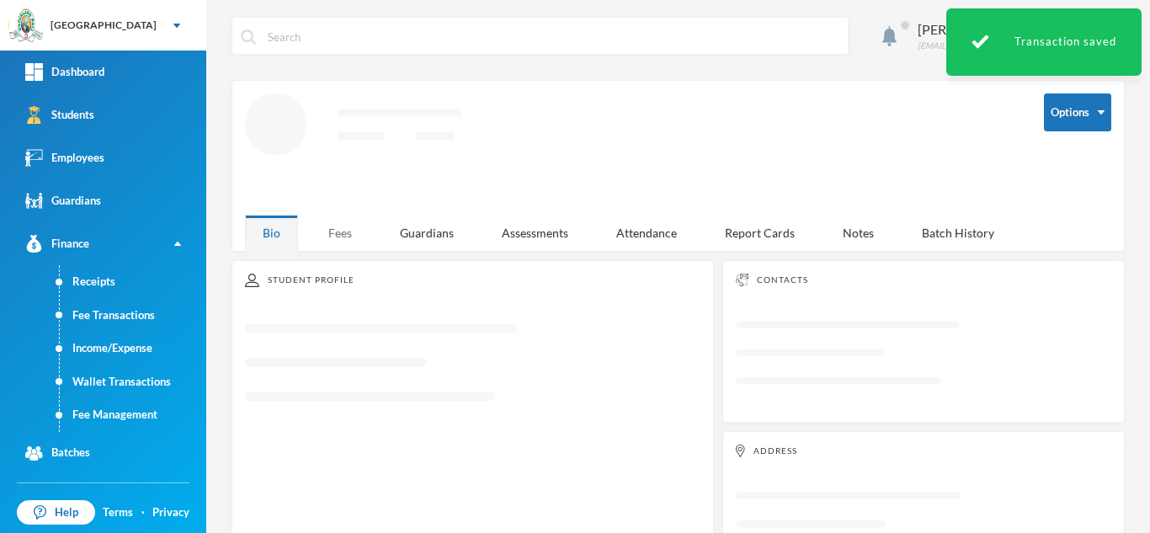
click at [335, 229] on div "Fees" at bounding box center [340, 233] width 59 height 36
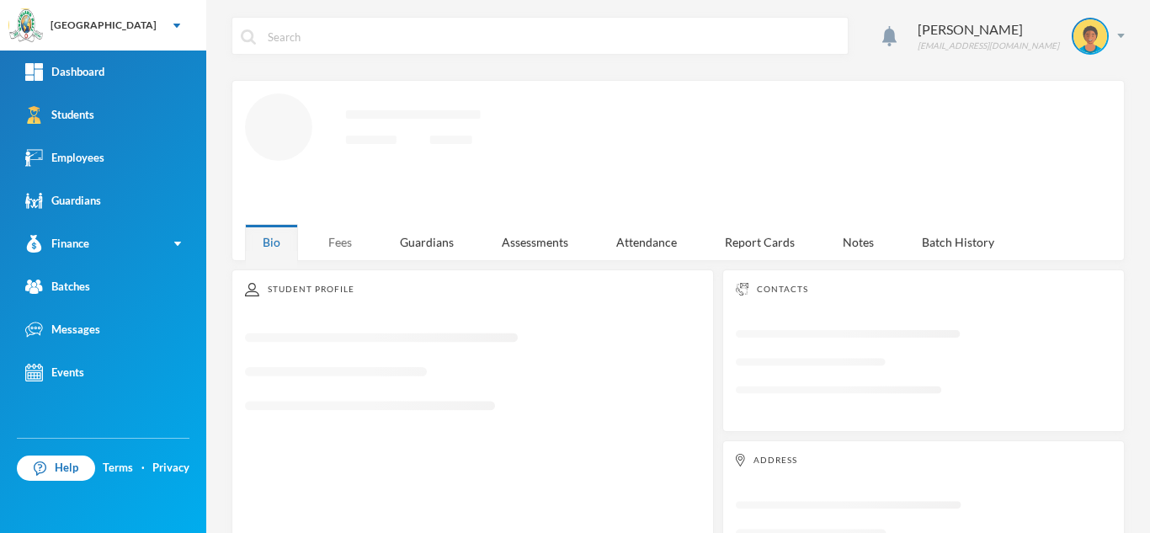
click at [343, 248] on div "Fees" at bounding box center [340, 242] width 59 height 36
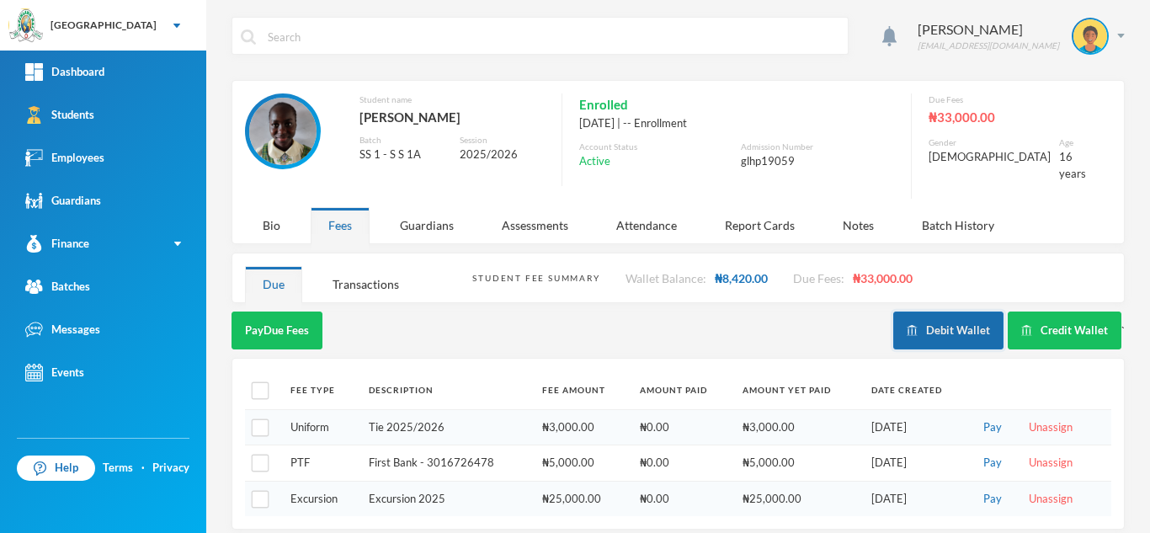
click at [953, 312] on button "Debit Wallet" at bounding box center [949, 331] width 110 height 38
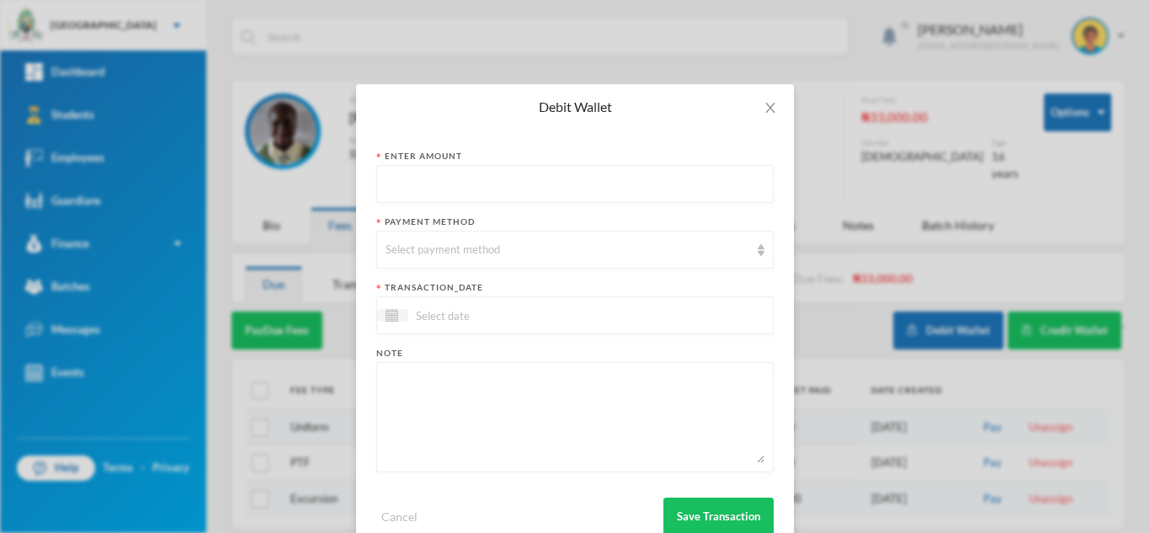
click at [457, 186] on input "text" at bounding box center [575, 185] width 379 height 38
type input "600"
click at [449, 249] on div "Select payment method" at bounding box center [568, 250] width 364 height 17
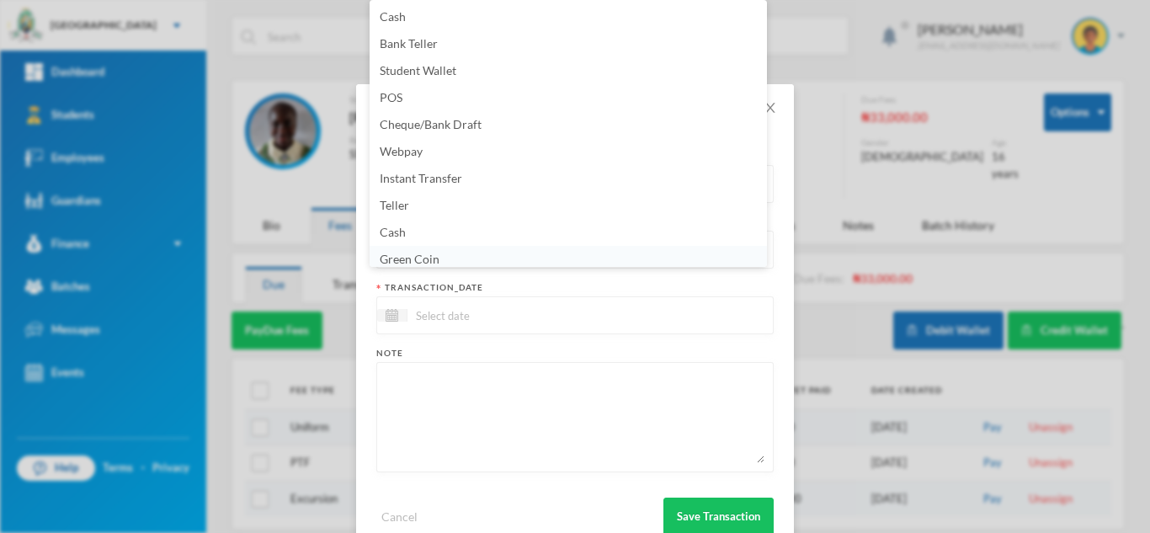
scroll to position [6, 0]
click at [447, 254] on li "Green Coin" at bounding box center [569, 253] width 398 height 27
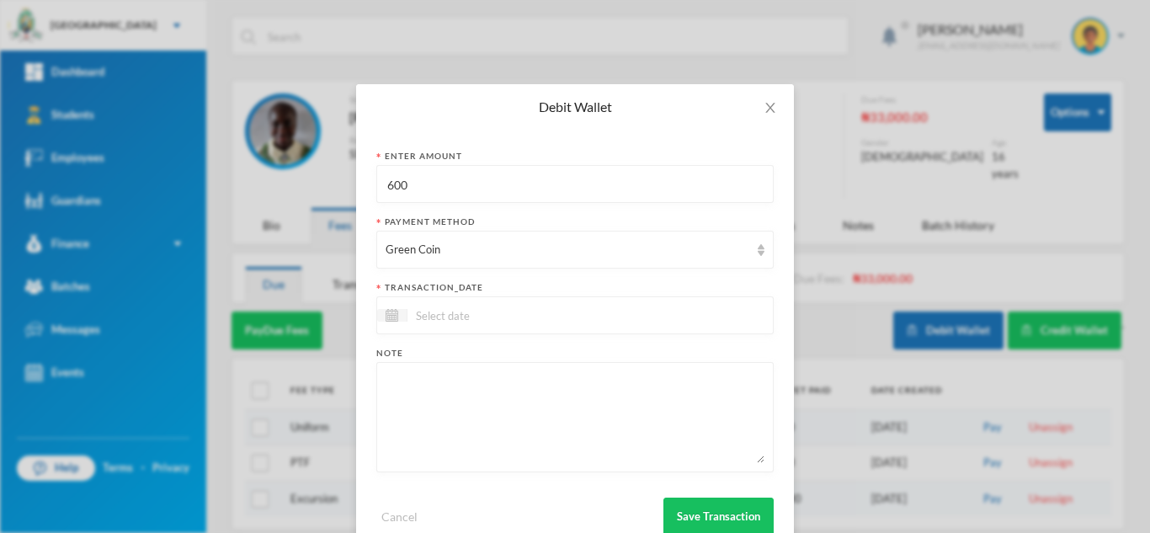
click at [441, 321] on input at bounding box center [478, 315] width 141 height 19
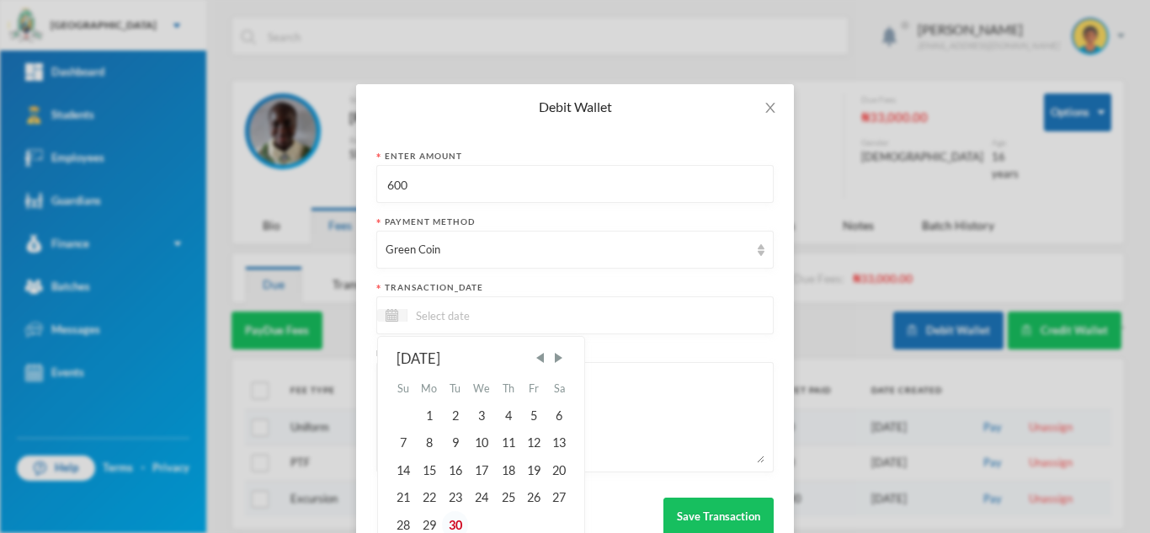
click at [455, 522] on div "30" at bounding box center [454, 524] width 25 height 27
type input "[DATE]"
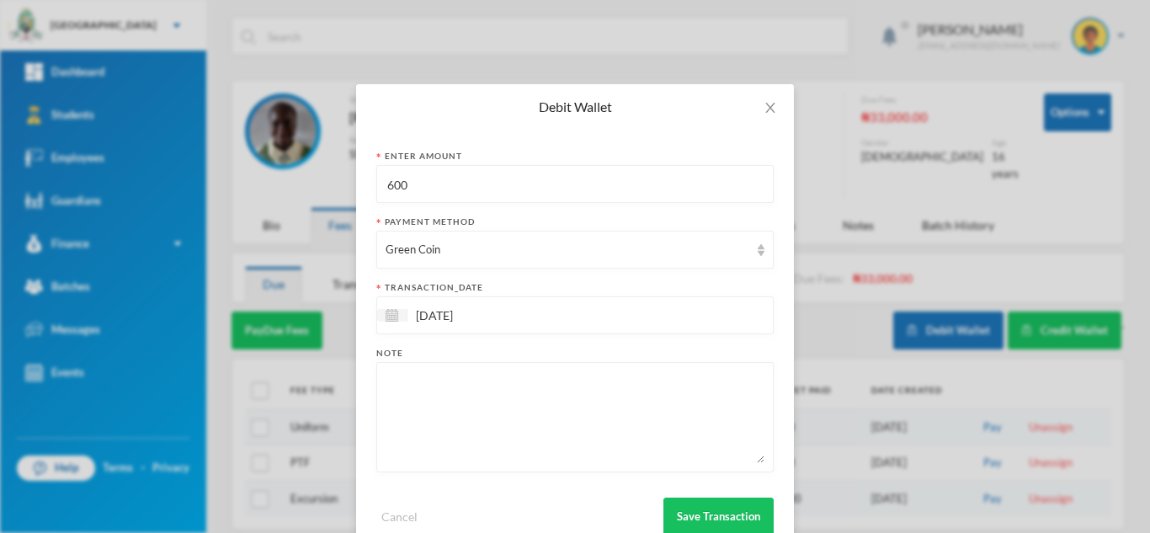
click at [454, 414] on textarea at bounding box center [575, 417] width 379 height 92
type textarea "snacks"
click at [711, 515] on button "Save Transaction" at bounding box center [719, 517] width 110 height 38
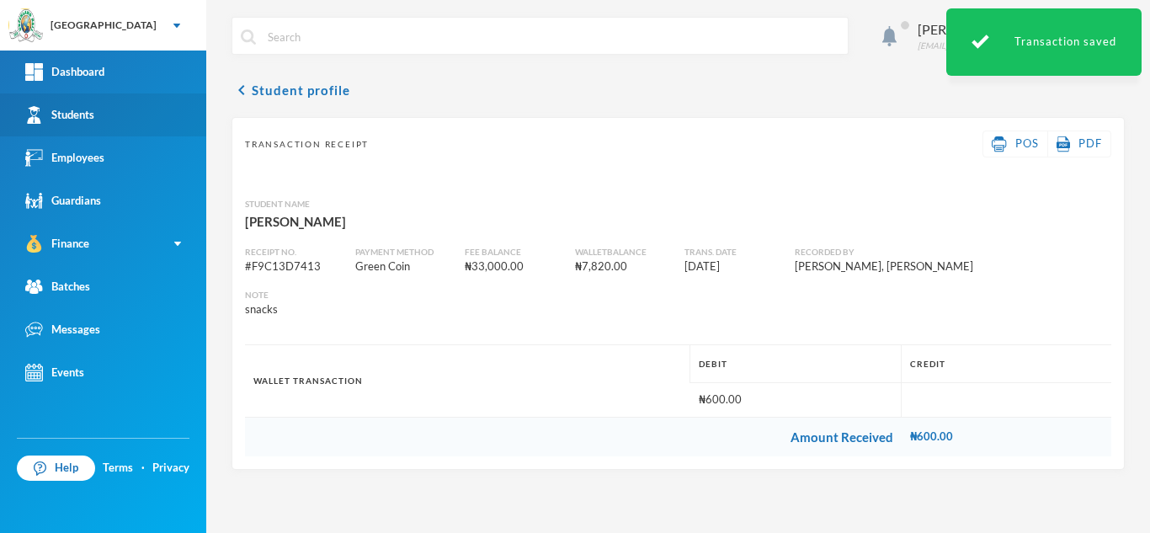
click at [152, 127] on link "Students" at bounding box center [103, 114] width 206 height 43
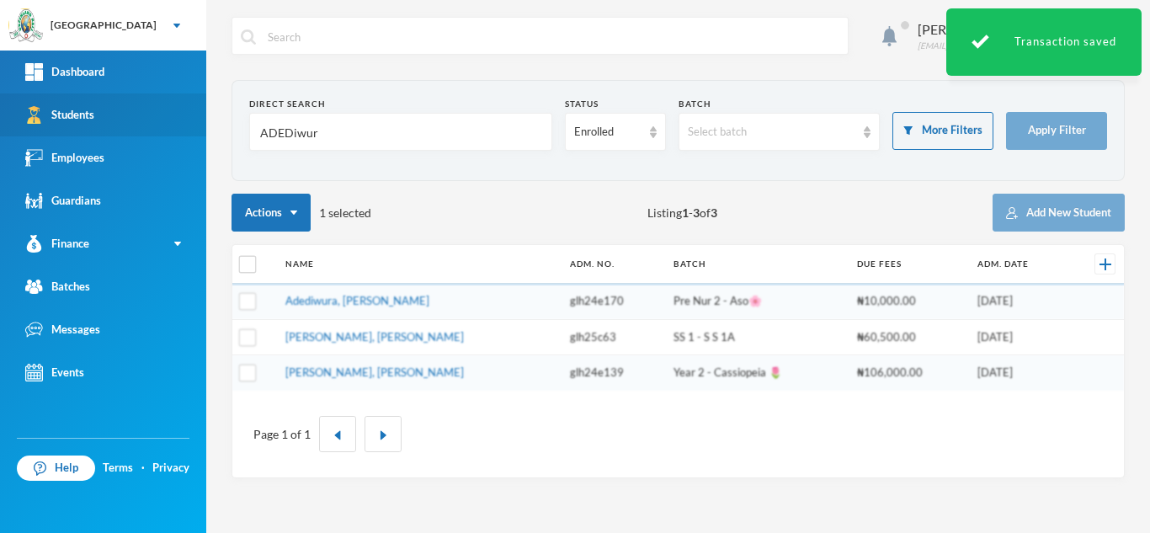
drag, startPoint x: 323, startPoint y: 136, endPoint x: 91, endPoint y: 122, distance: 232.8
click at [91, 122] on div "Greenland Hall Your Bluebic Account Greenland Hall Add a New School Dashboard S…" at bounding box center [575, 266] width 1150 height 533
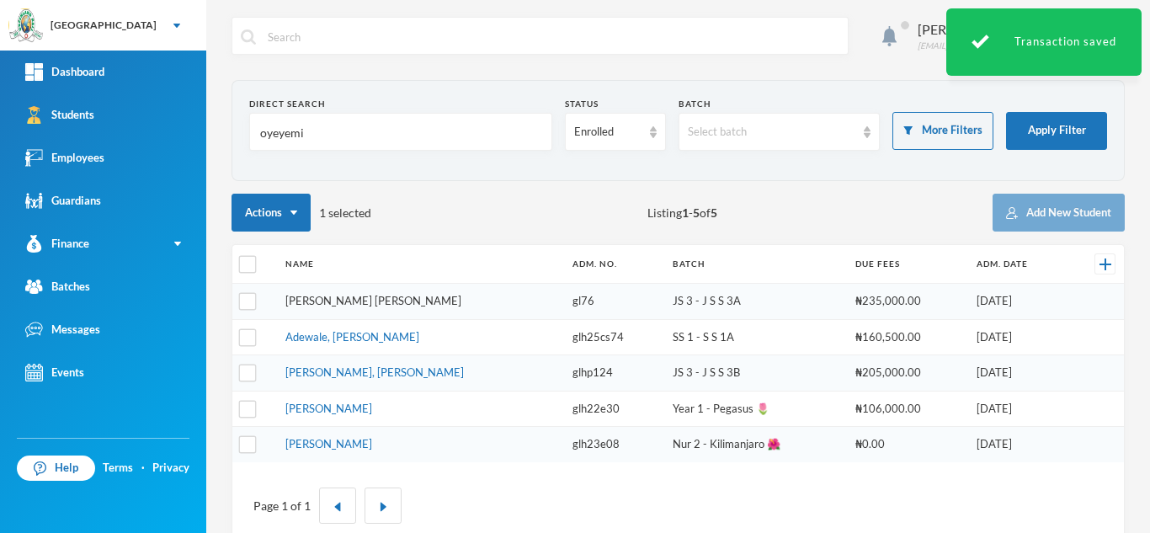
type input "oyeyemi"
click at [314, 302] on link "[PERSON_NAME] [PERSON_NAME]" at bounding box center [374, 300] width 176 height 13
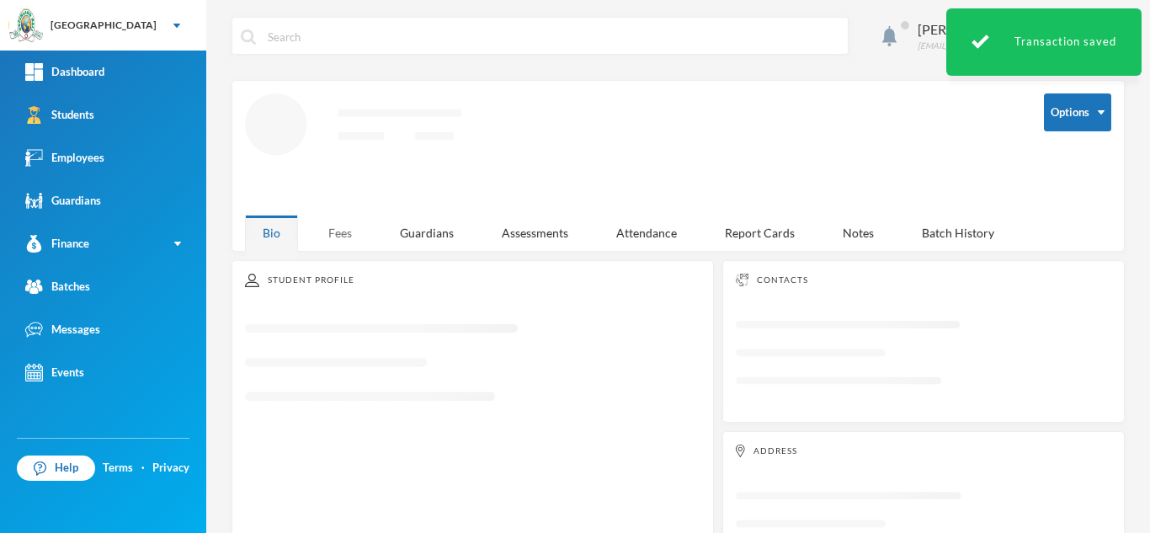
click at [333, 224] on div "Fees" at bounding box center [340, 233] width 59 height 36
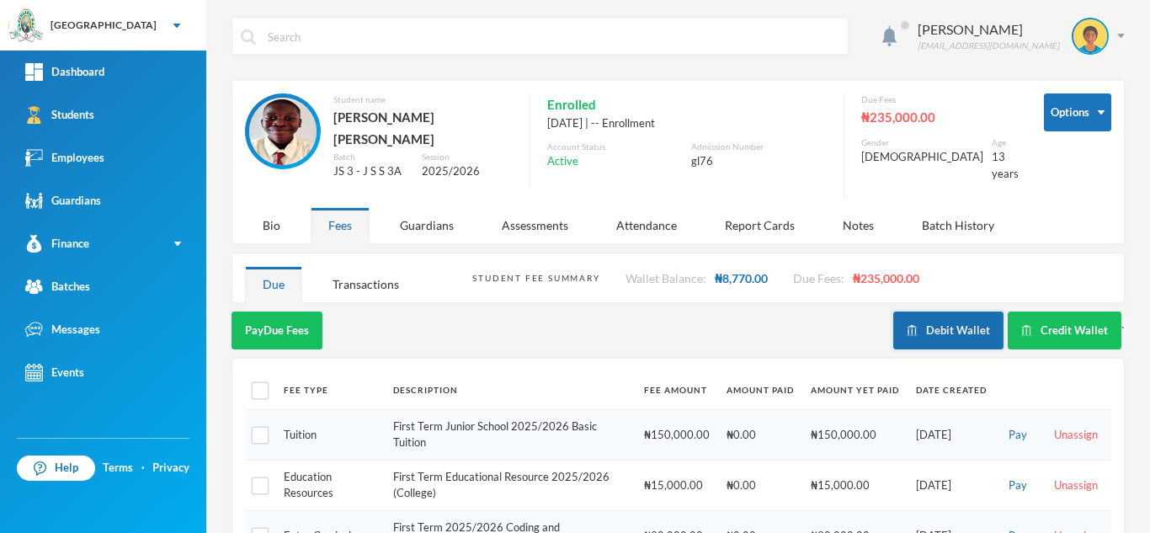
click at [930, 338] on button "Debit Wallet" at bounding box center [949, 331] width 110 height 38
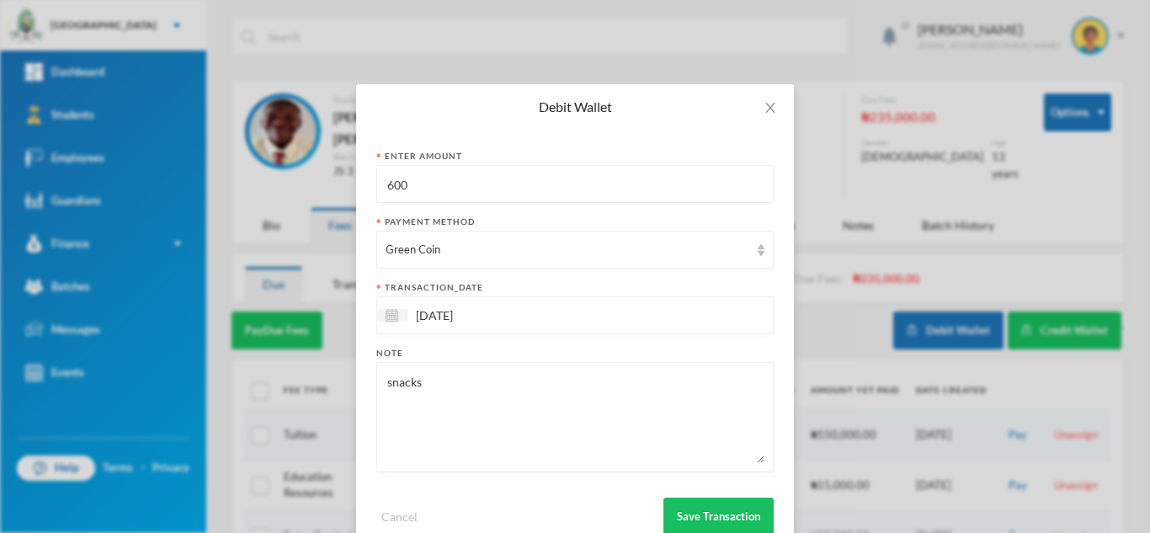
drag, startPoint x: 471, startPoint y: 190, endPoint x: 310, endPoint y: 179, distance: 161.2
click at [310, 179] on div "Debit Wallet Enter Amount 600 Payment Method Green Coin transaction_date [DATE]…" at bounding box center [575, 266] width 1150 height 533
type input "900"
click at [706, 519] on button "Save Transaction" at bounding box center [719, 517] width 110 height 38
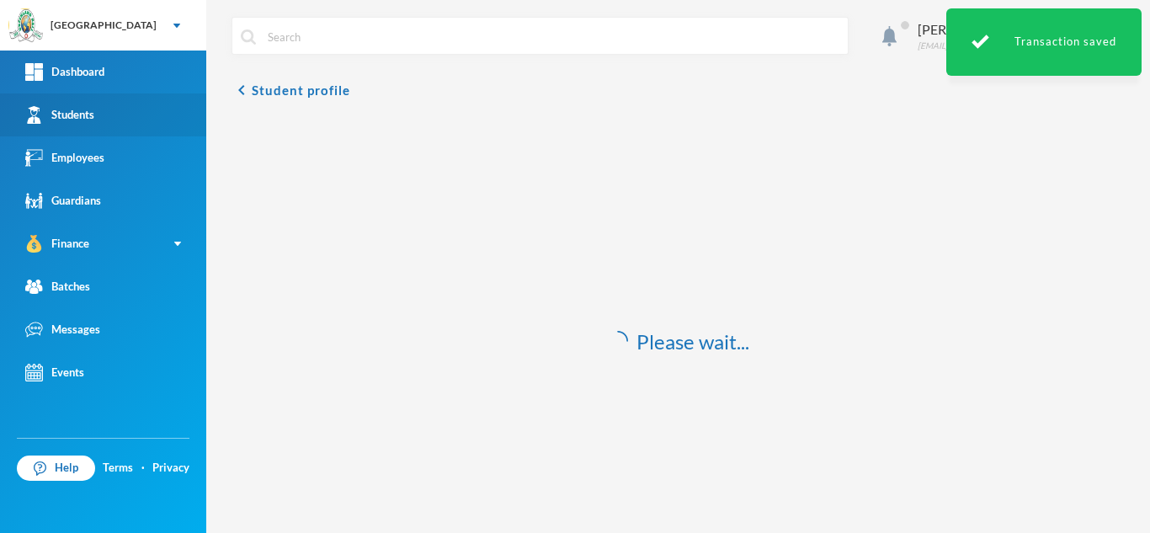
click at [92, 108] on div "Students" at bounding box center [59, 115] width 69 height 18
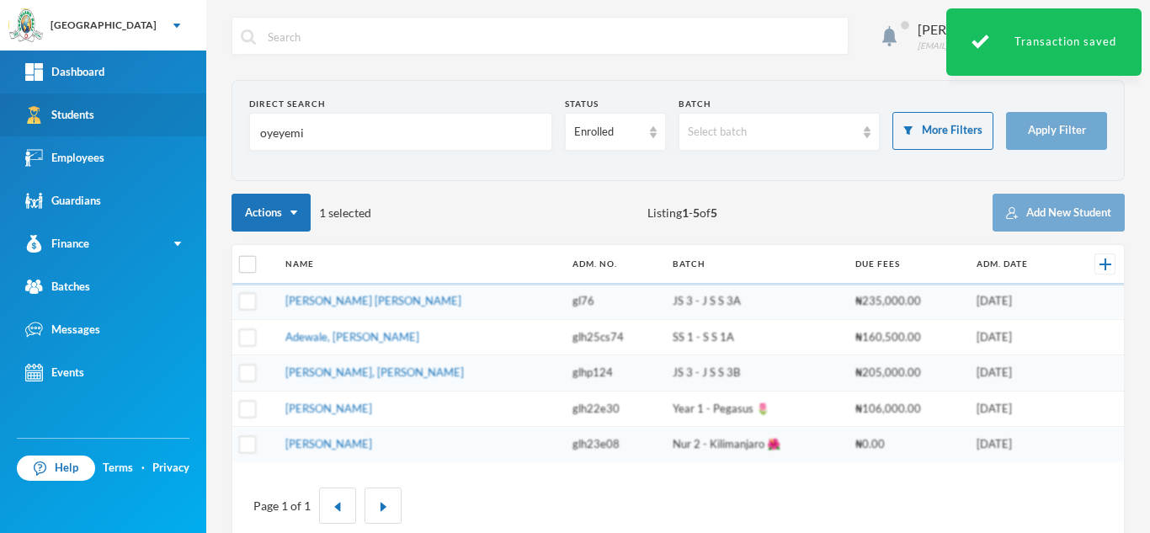
drag, startPoint x: 335, startPoint y: 132, endPoint x: 172, endPoint y: 129, distance: 163.4
click at [172, 129] on div "Greenland Hall Your Bluebic Account Greenland Hall Add a New School Dashboard S…" at bounding box center [575, 266] width 1150 height 533
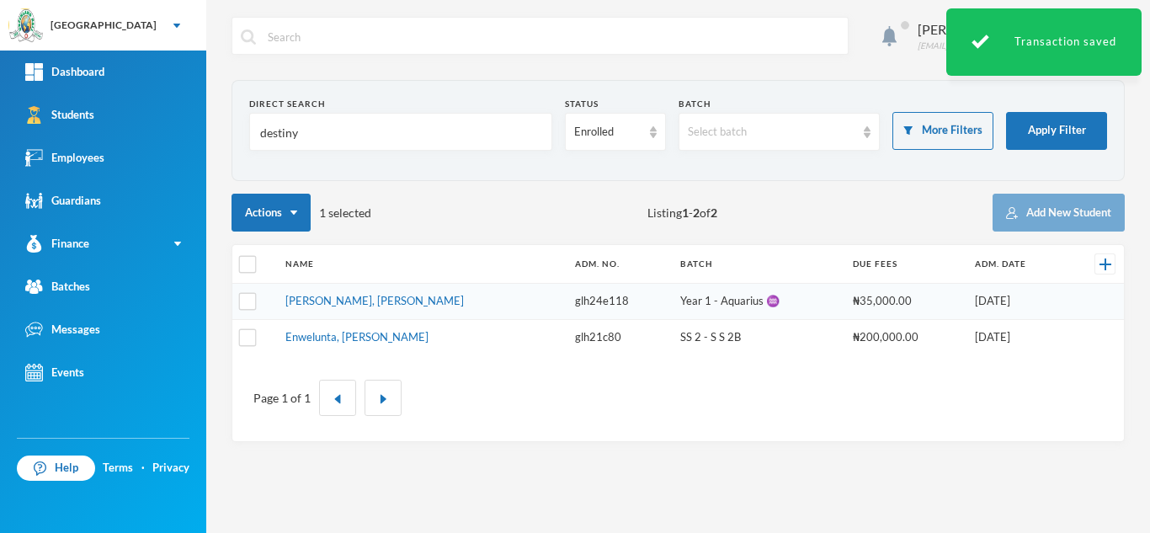
type input "destiny"
click at [393, 292] on td "[PERSON_NAME], [PERSON_NAME]" at bounding box center [422, 302] width 290 height 36
click at [381, 297] on link "[PERSON_NAME], [PERSON_NAME]" at bounding box center [375, 300] width 179 height 13
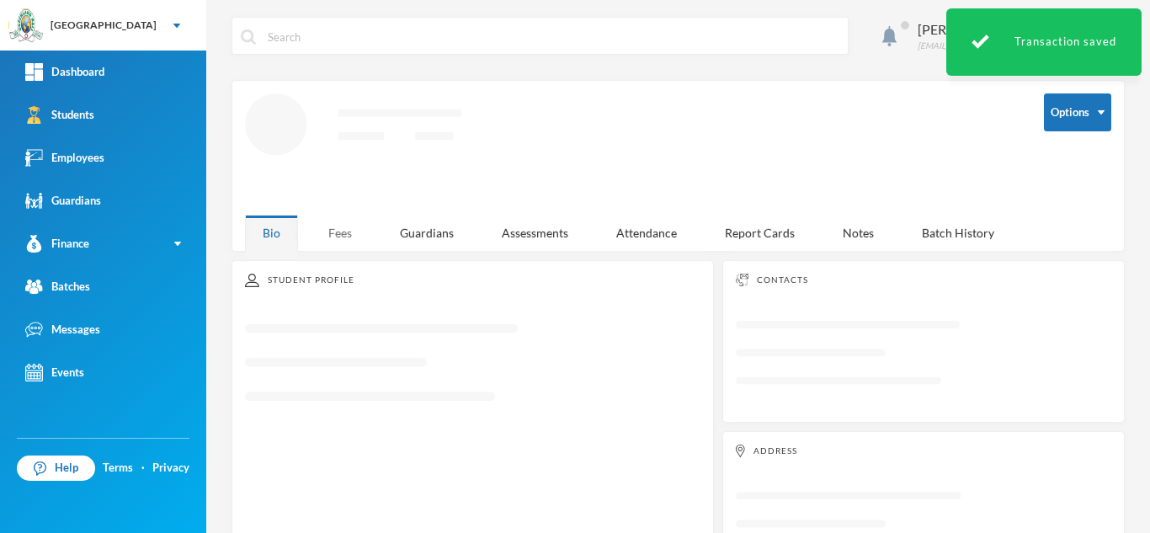
click at [345, 233] on div "Fees" at bounding box center [340, 233] width 59 height 36
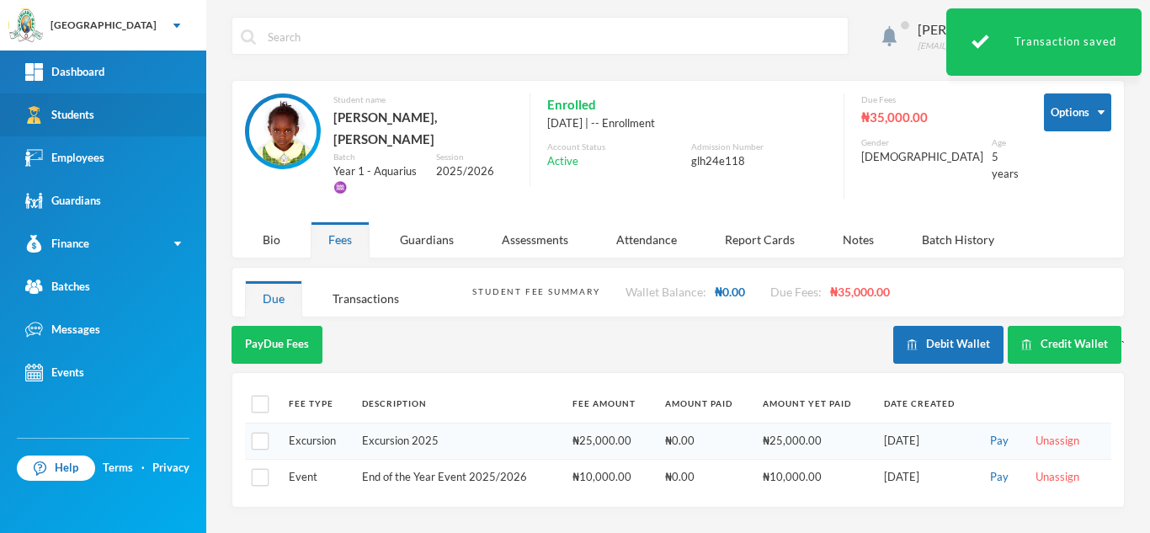
click at [161, 120] on link "Students" at bounding box center [103, 114] width 206 height 43
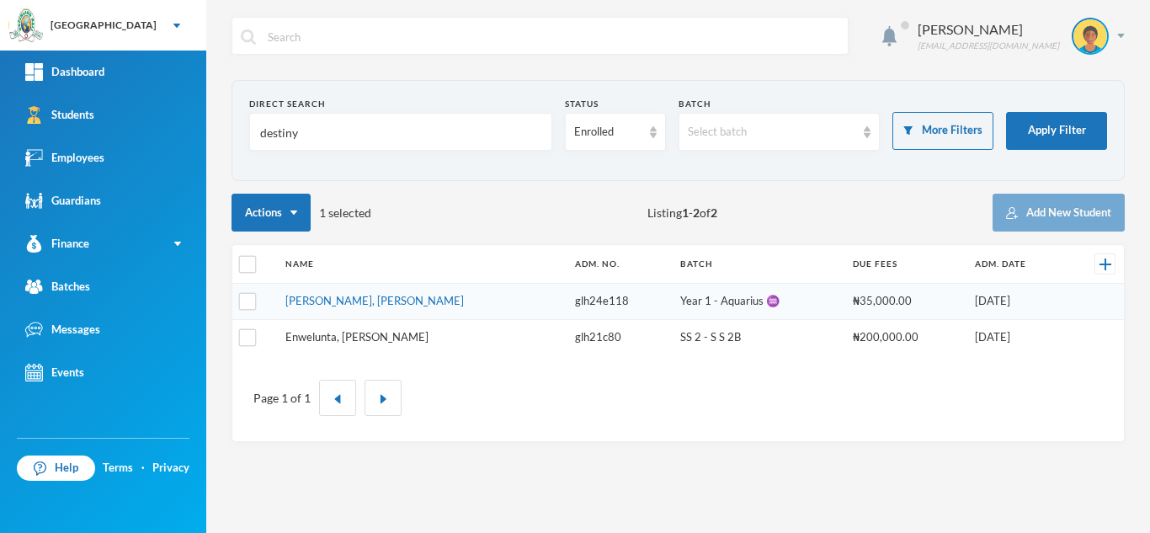
click at [360, 339] on link "Enwelunta, [PERSON_NAME]" at bounding box center [357, 336] width 143 height 13
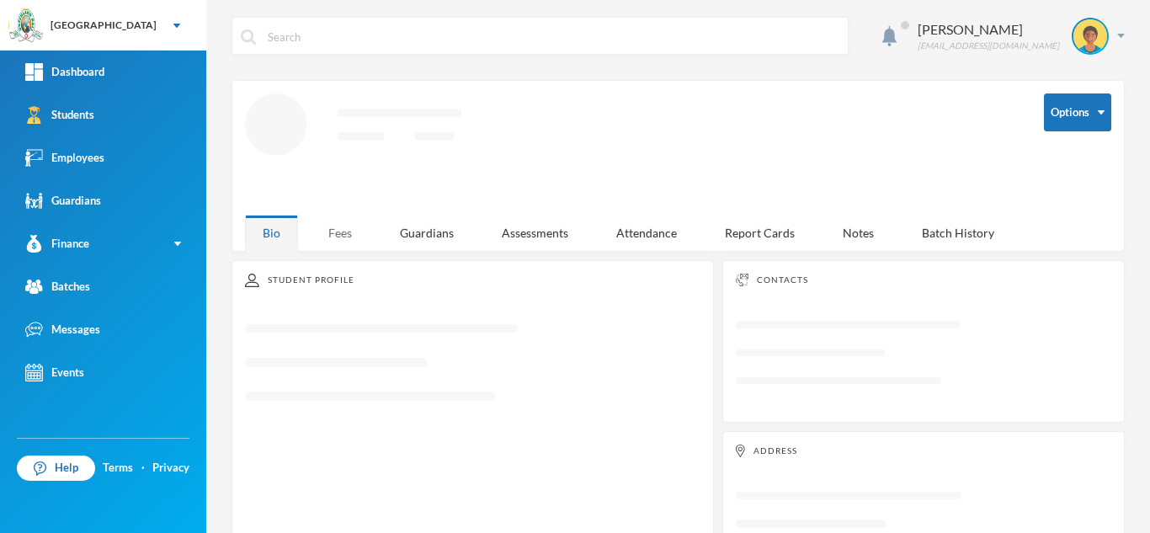
click at [344, 220] on div "Fees" at bounding box center [340, 233] width 59 height 36
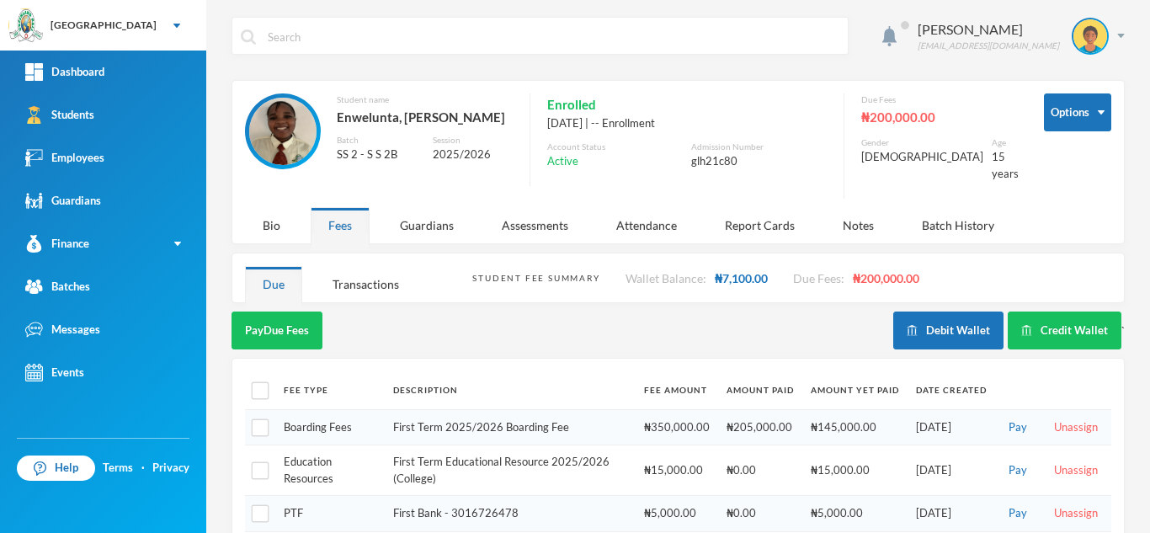
click at [951, 312] on button "Debit Wallet" at bounding box center [949, 331] width 110 height 38
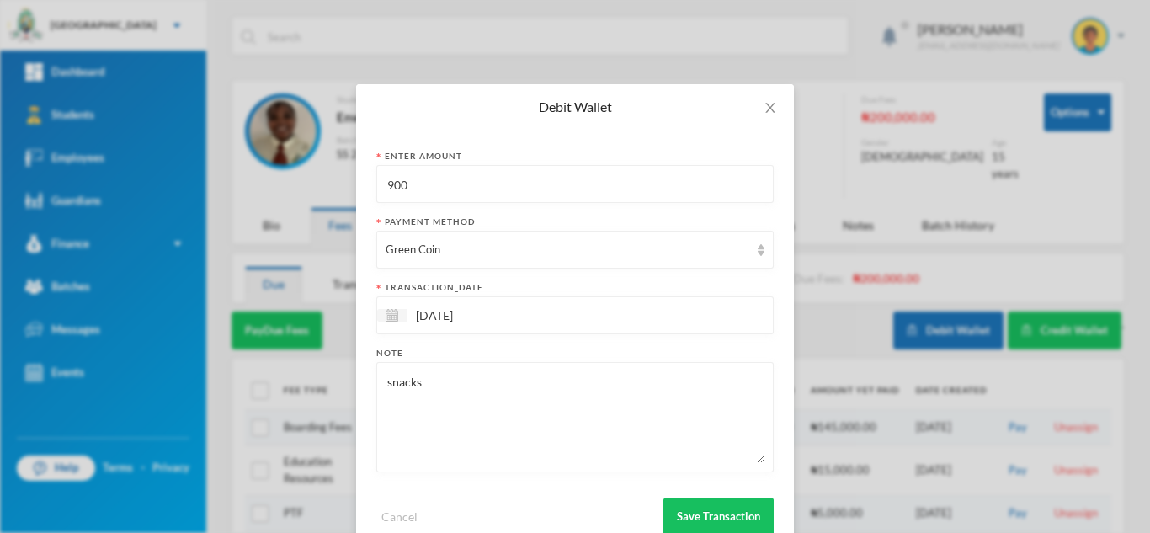
drag, startPoint x: 415, startPoint y: 189, endPoint x: 301, endPoint y: 183, distance: 114.7
click at [301, 183] on div "Debit Wallet Enter Amount 900 Payment Method Green Coin transaction_date [DATE]…" at bounding box center [575, 266] width 1150 height 533
type input "1100"
click at [690, 503] on button "Save Transaction" at bounding box center [719, 517] width 110 height 38
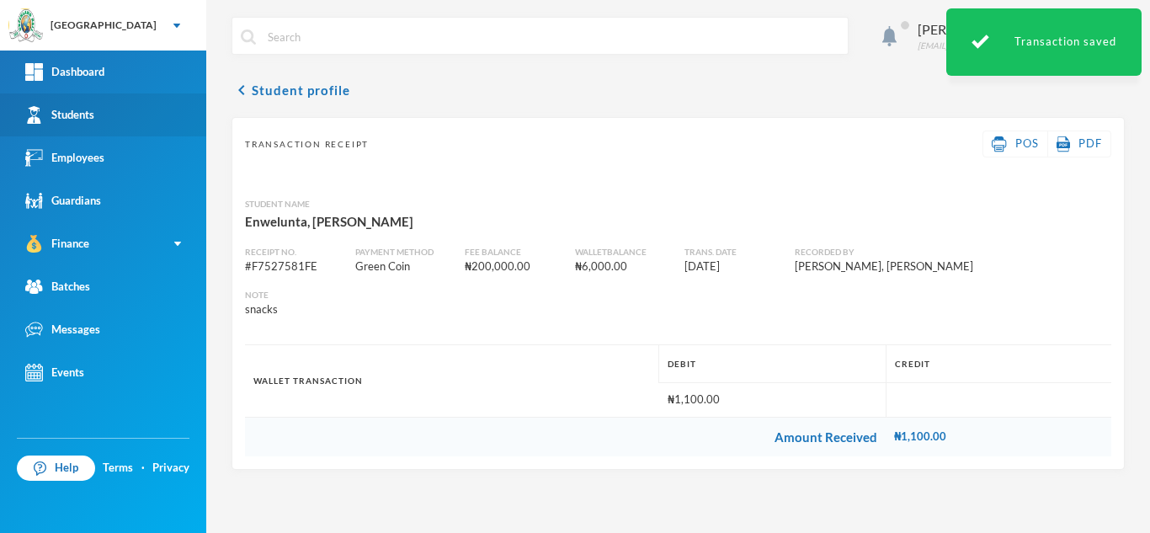
click at [119, 114] on link "Students" at bounding box center [103, 114] width 206 height 43
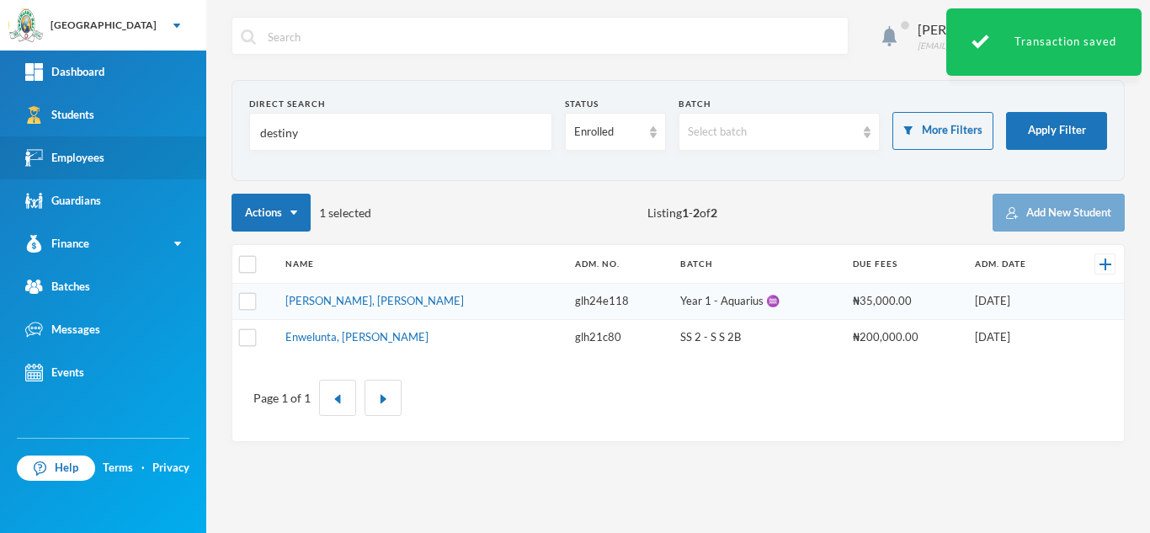
drag, startPoint x: 334, startPoint y: 132, endPoint x: 131, endPoint y: 141, distance: 203.1
click at [131, 141] on div "Greenland Hall Your Bluebic Account Greenland Hall Add a New School Dashboard S…" at bounding box center [575, 266] width 1150 height 533
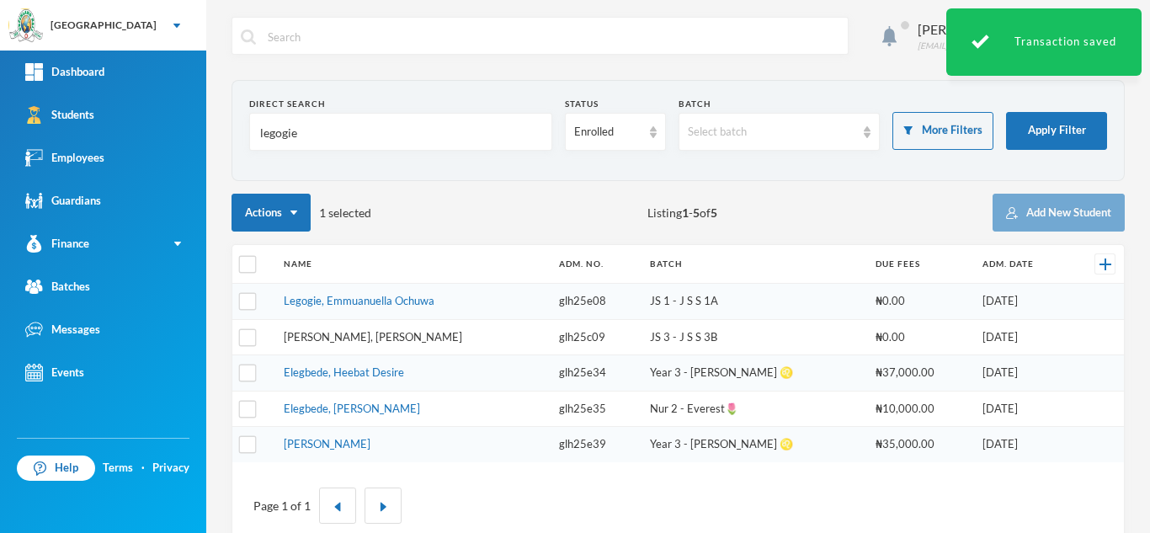
type input "legogie"
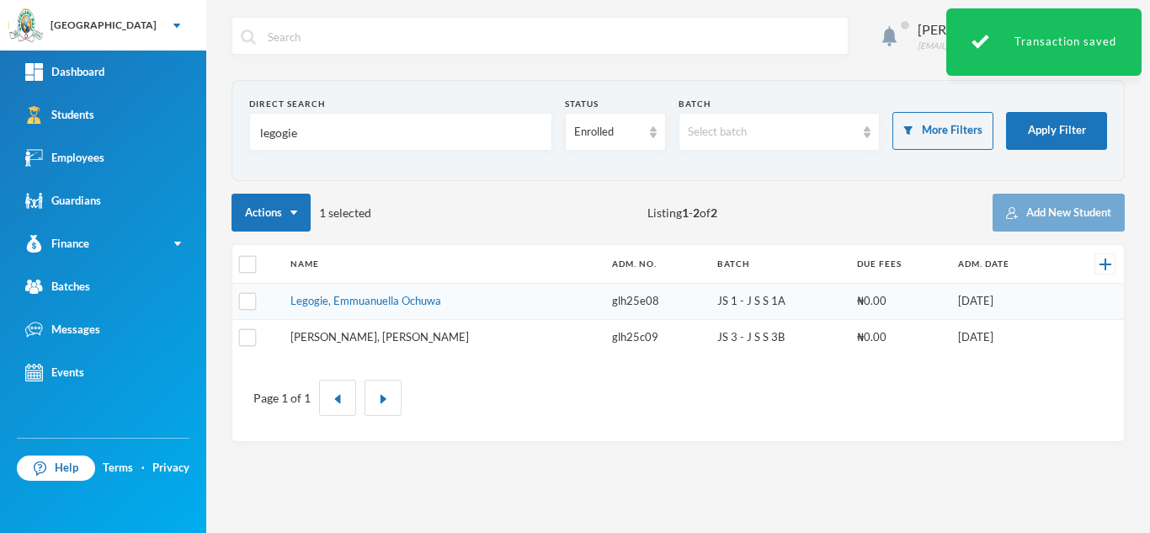
click at [356, 334] on link "[PERSON_NAME], [PERSON_NAME]" at bounding box center [380, 336] width 179 height 13
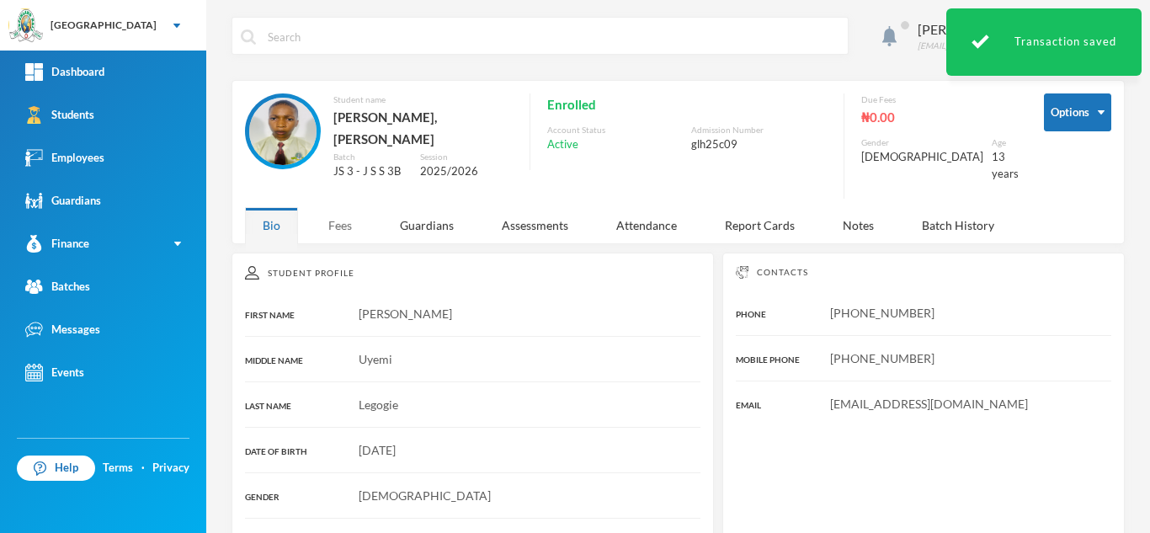
click at [336, 217] on div "Fees" at bounding box center [340, 225] width 59 height 36
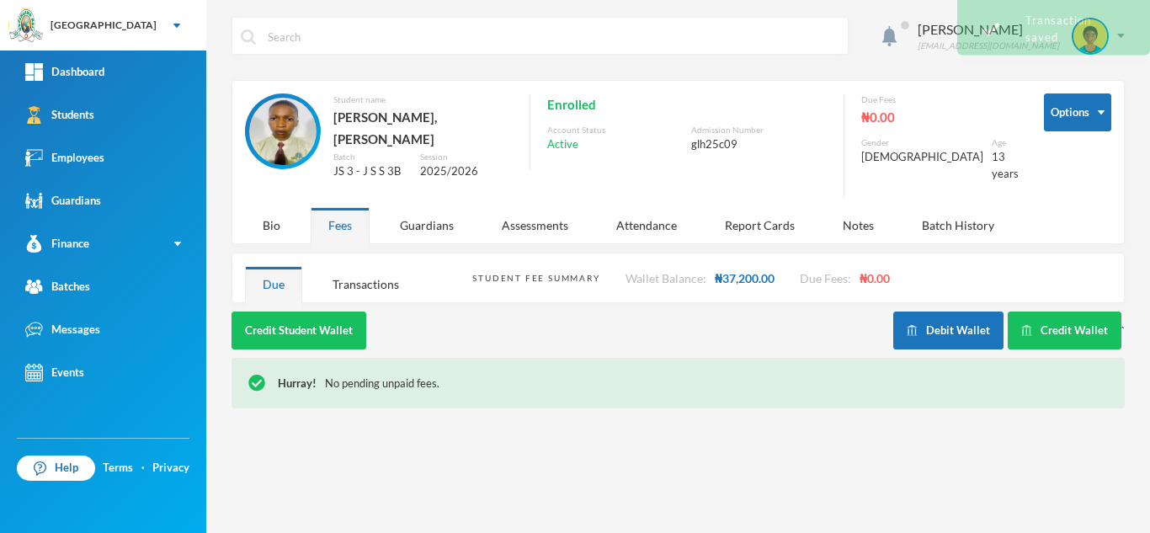
click at [1006, 324] on div "Debit Wallet Credit Wallet `" at bounding box center [1010, 331] width 232 height 38
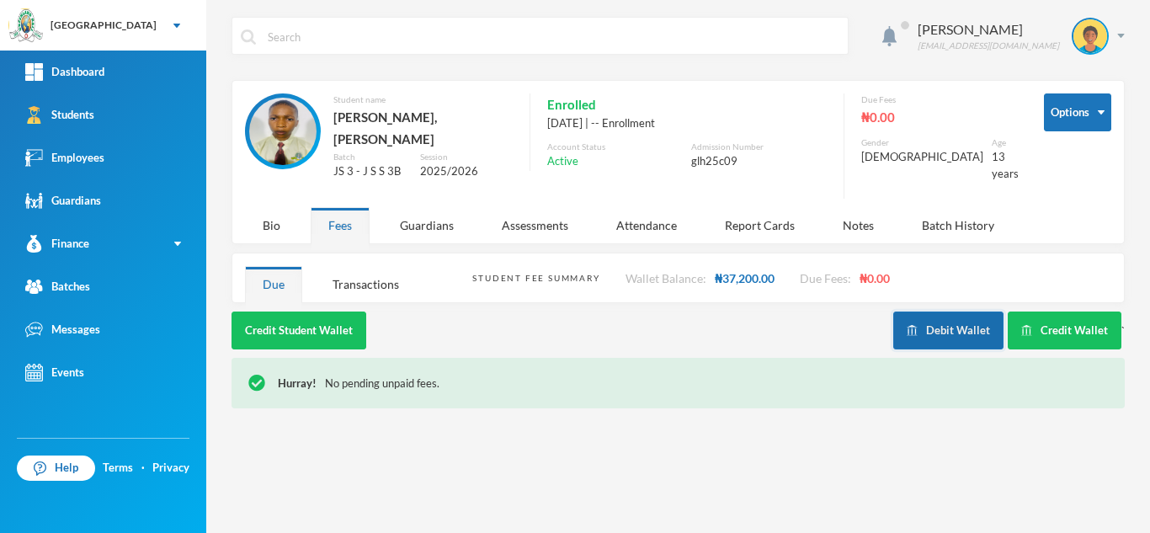
click at [979, 321] on button "Debit Wallet" at bounding box center [949, 331] width 110 height 38
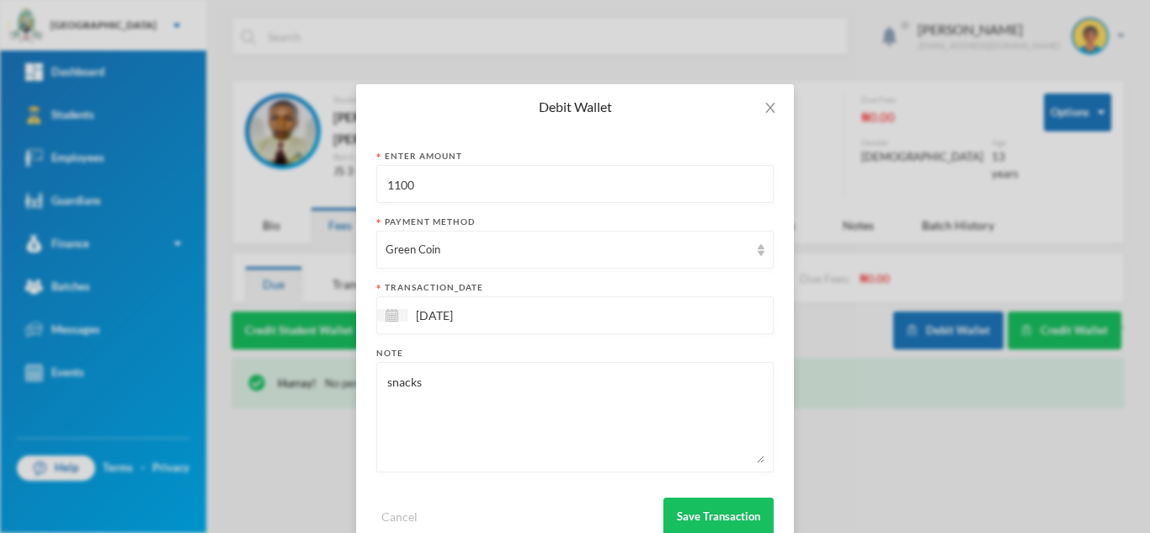
drag, startPoint x: 431, startPoint y: 184, endPoint x: 245, endPoint y: 191, distance: 186.3
click at [245, 191] on div "Debit Wallet Enter Amount 1100 Payment Method Green Coin transaction_date [DATE…" at bounding box center [575, 266] width 1150 height 533
type input "1400"
click at [691, 510] on button "Save Transaction" at bounding box center [719, 517] width 110 height 38
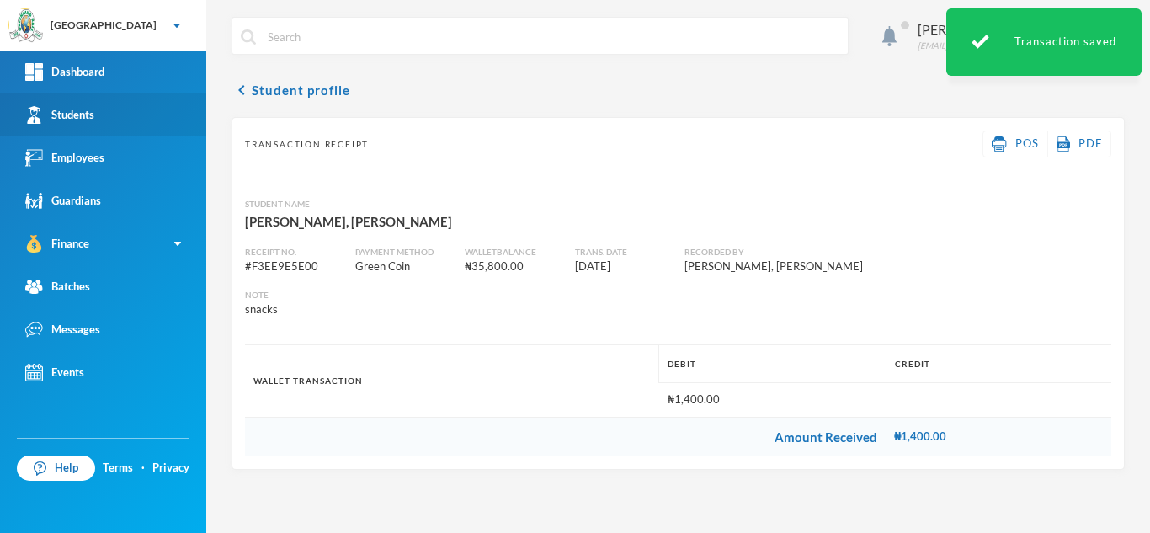
click at [135, 125] on link "Students" at bounding box center [103, 114] width 206 height 43
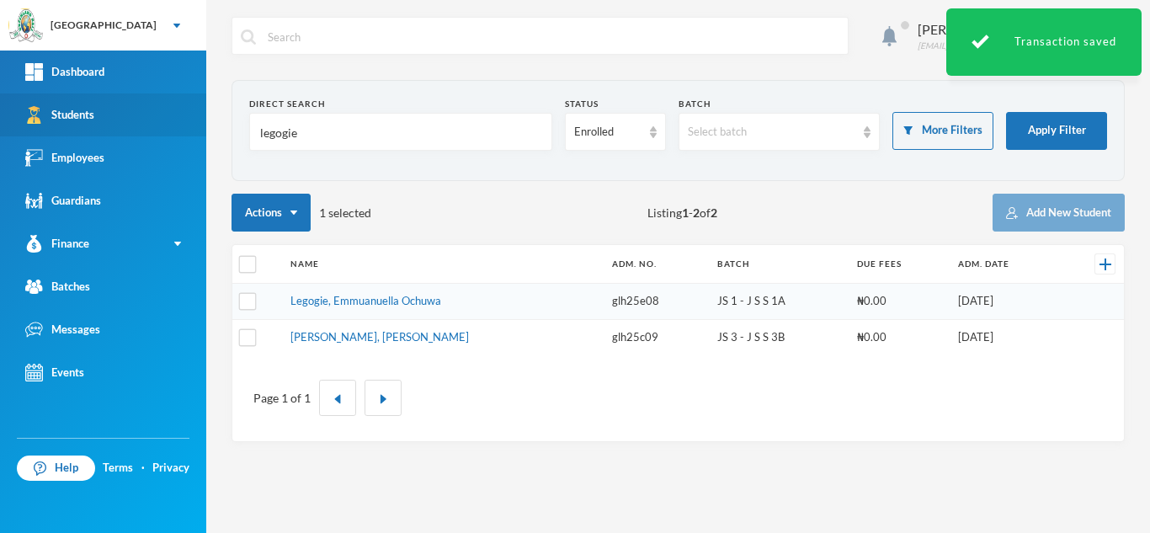
drag, startPoint x: 332, startPoint y: 133, endPoint x: 113, endPoint y: 115, distance: 219.7
click at [113, 115] on div "Greenland Hall Your Bluebic Account Greenland Hall Add a New School Dashboard S…" at bounding box center [575, 266] width 1150 height 533
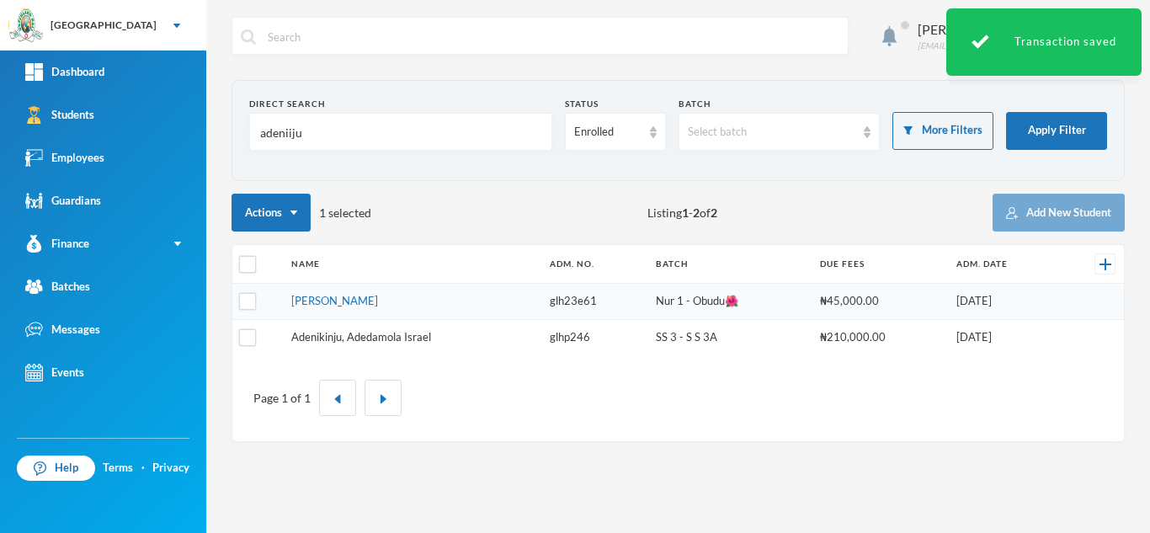
type input "adeniiju"
click at [323, 336] on link "Adenikinju, Adedamola Israel" at bounding box center [361, 336] width 140 height 13
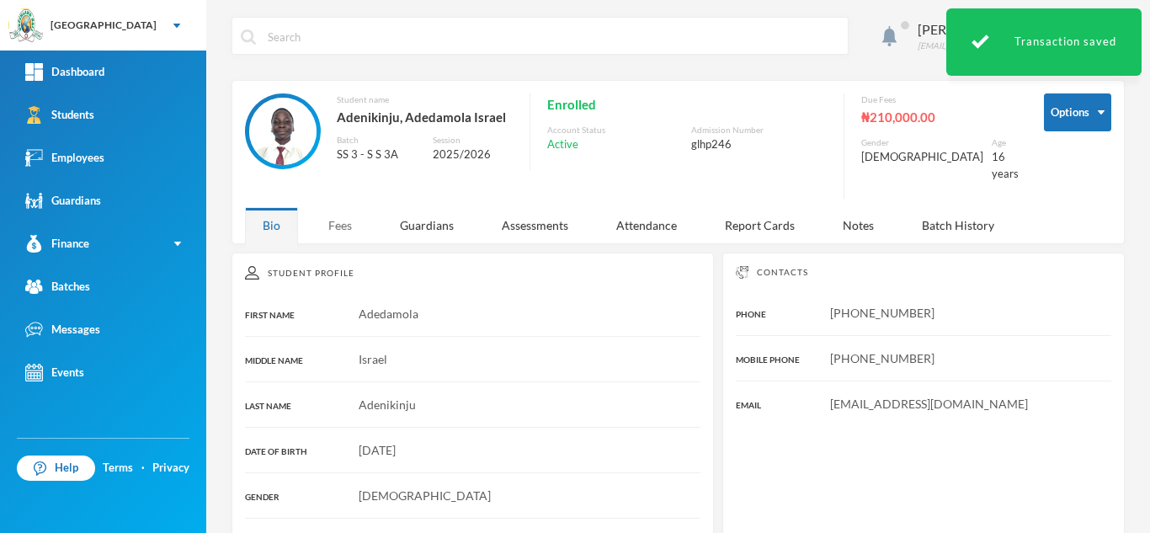
click at [344, 224] on div "Fees" at bounding box center [340, 225] width 59 height 36
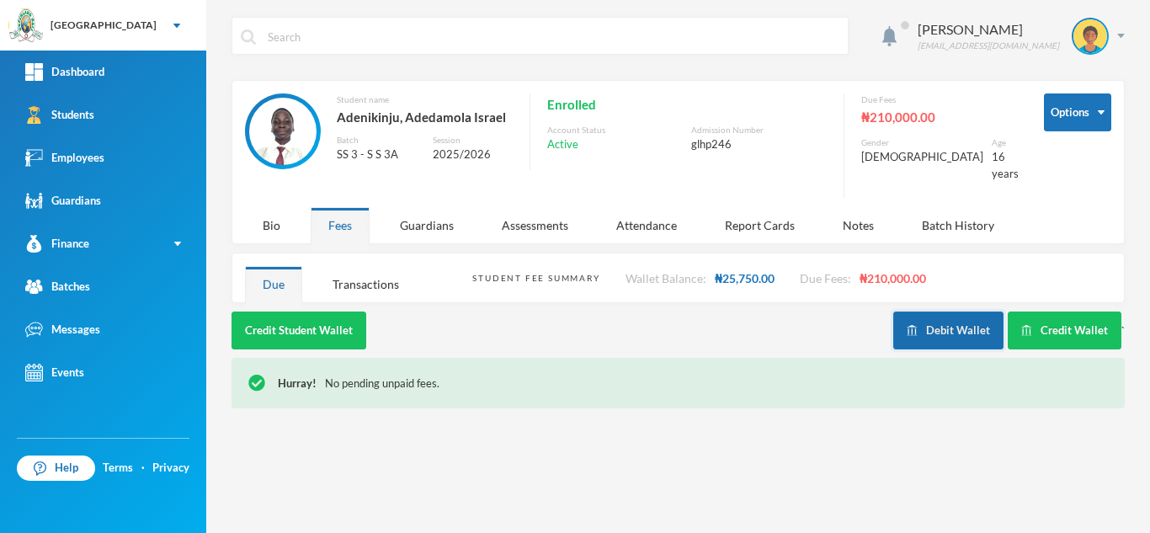
click at [924, 312] on button "Debit Wallet" at bounding box center [949, 331] width 110 height 38
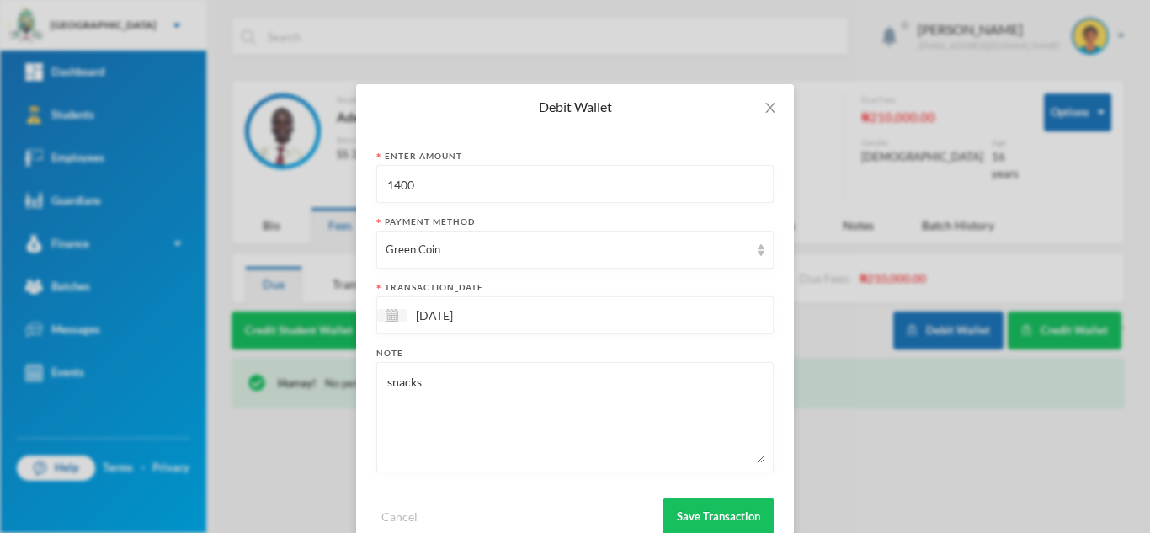
drag, startPoint x: 488, startPoint y: 190, endPoint x: 327, endPoint y: 189, distance: 160.9
click at [327, 189] on div "Debit Wallet Enter Amount 1400 Payment Method Green Coin transaction_date [DATE…" at bounding box center [575, 266] width 1150 height 533
type input "2700"
click at [721, 517] on button "Save Transaction" at bounding box center [719, 517] width 110 height 38
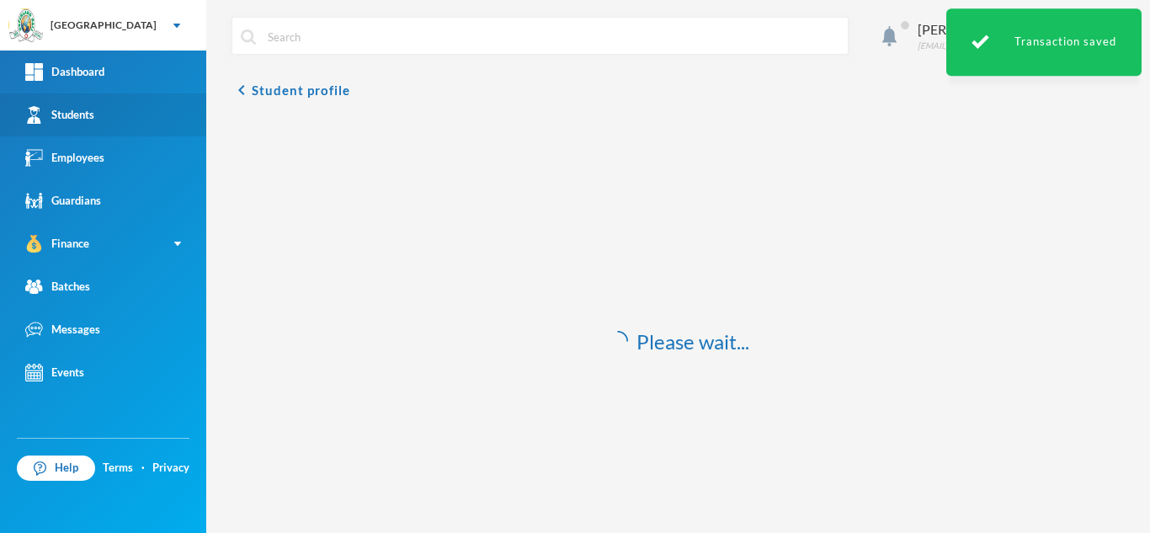
click at [110, 109] on link "Students" at bounding box center [103, 114] width 206 height 43
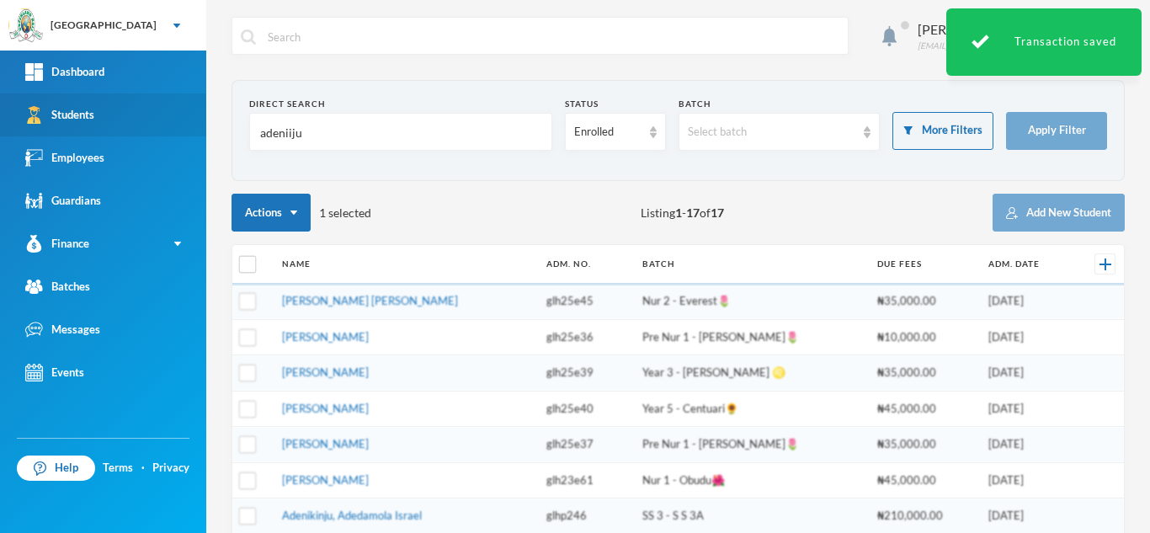
drag, startPoint x: 343, startPoint y: 131, endPoint x: 69, endPoint y: 120, distance: 273.9
click at [81, 125] on div "Greenland Hall Your Bluebic Account Greenland Hall Add a New School Dashboard S…" at bounding box center [575, 266] width 1150 height 533
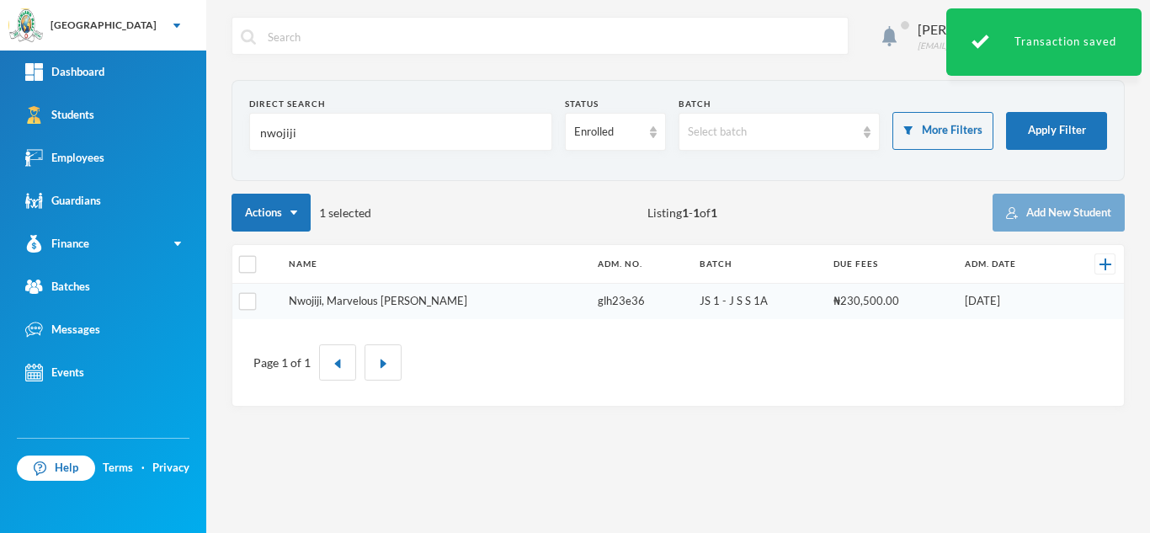
type input "nwojiji"
click at [318, 302] on tbody "Nwojiji, Marvelous [PERSON_NAME] glh23e36 JS 1 - J S S 1A ₦230,500.00 [DATE]" at bounding box center [678, 301] width 892 height 35
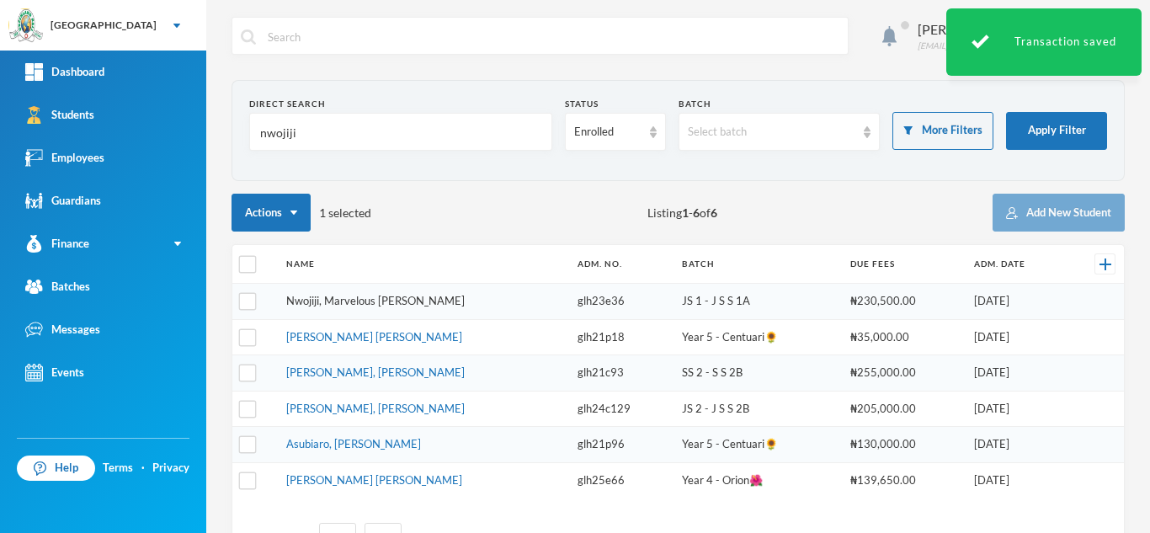
click at [320, 301] on link "Nwojiji, Marvelous [PERSON_NAME]" at bounding box center [375, 300] width 179 height 13
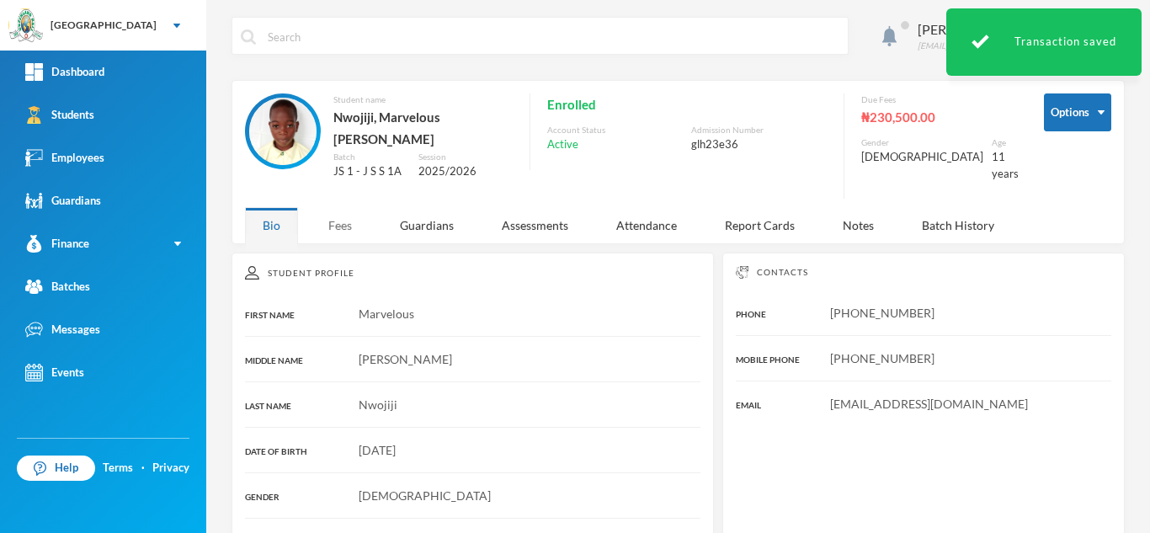
click at [325, 214] on div "Fees" at bounding box center [340, 225] width 59 height 36
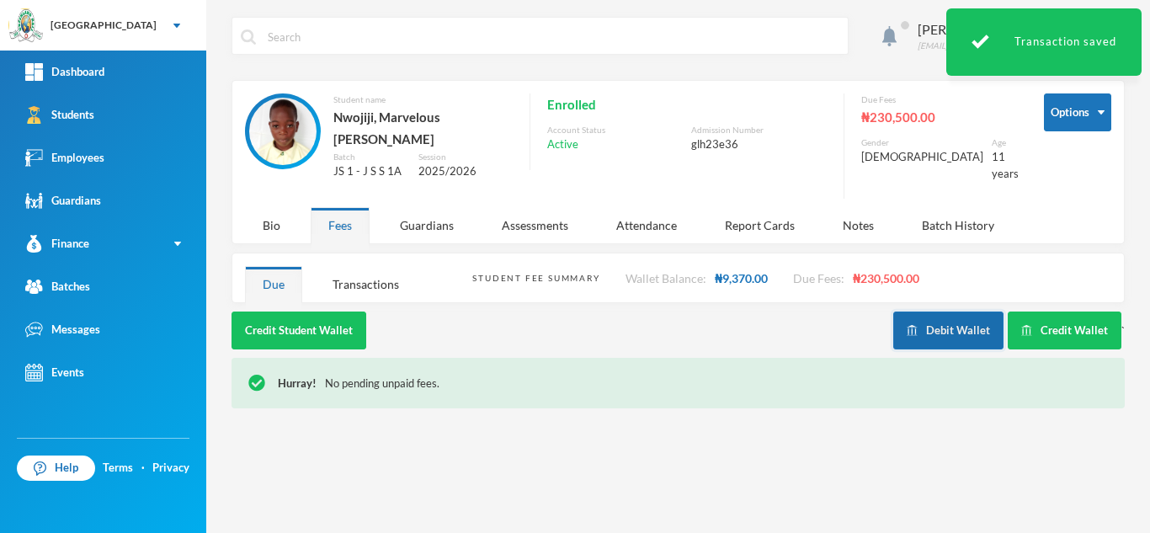
click at [905, 312] on button "Debit Wallet" at bounding box center [949, 331] width 110 height 38
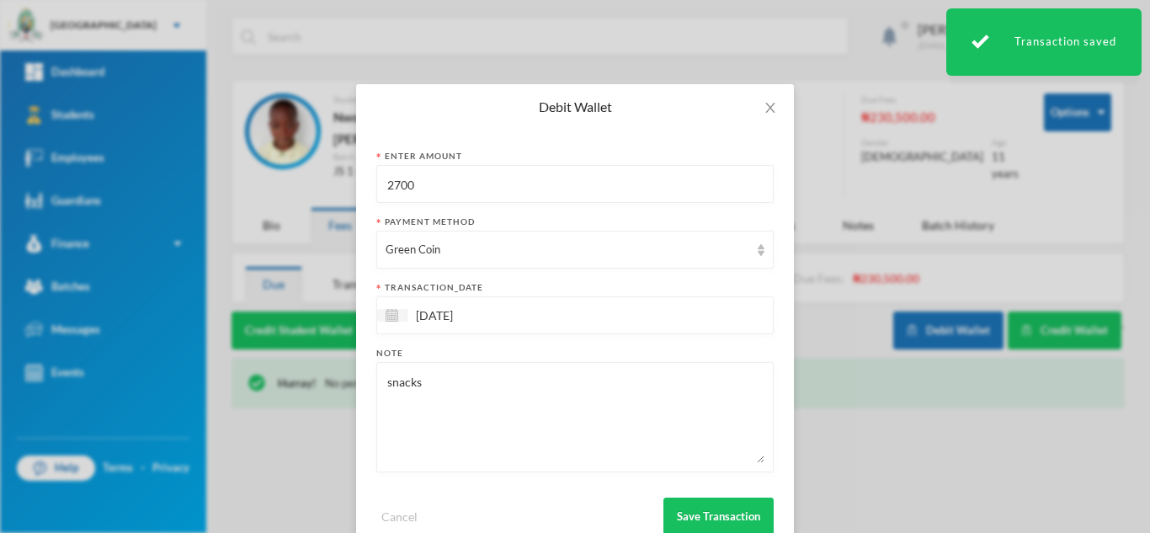
drag, startPoint x: 413, startPoint y: 188, endPoint x: 196, endPoint y: 158, distance: 218.4
click at [196, 158] on div "Debit Wallet Enter Amount 2700 Payment Method Green Coin transaction_date [DATE…" at bounding box center [575, 266] width 1150 height 533
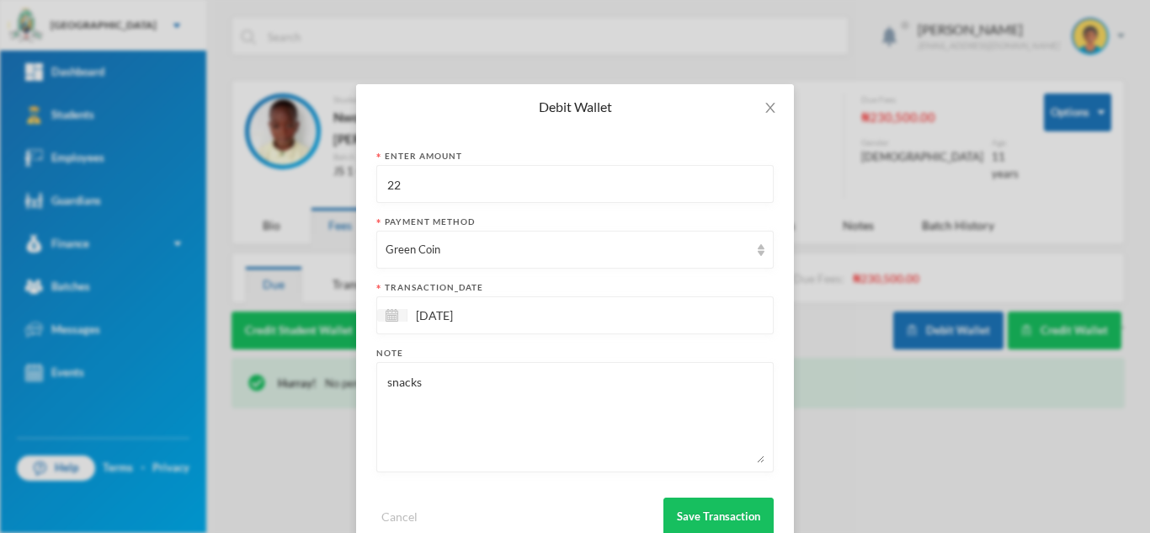
type input "2"
type input "1200"
click at [704, 510] on button "Save Transaction" at bounding box center [719, 517] width 110 height 38
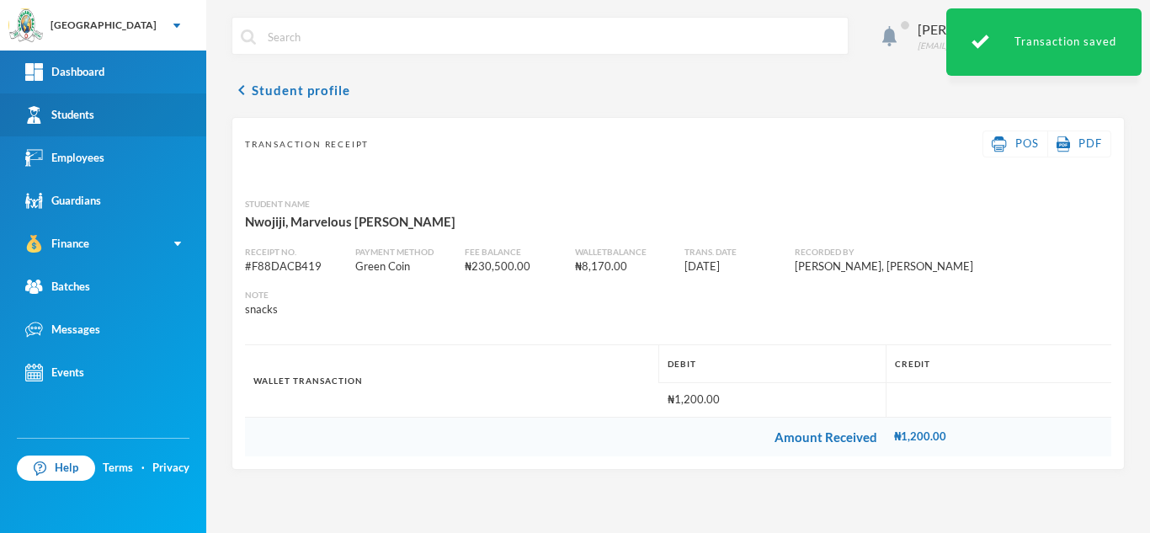
click at [84, 127] on link "Students" at bounding box center [103, 114] width 206 height 43
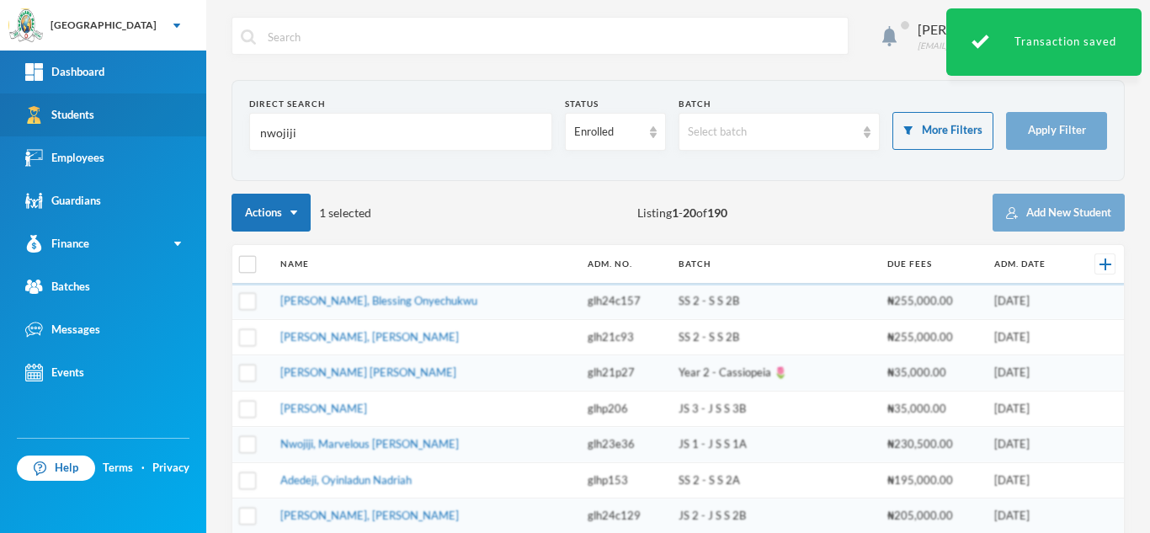
drag, startPoint x: 312, startPoint y: 139, endPoint x: 125, endPoint y: 128, distance: 186.5
click at [125, 128] on div "Greenland Hall Your Bluebic Account Greenland Hall Add a New School Dashboard S…" at bounding box center [575, 266] width 1150 height 533
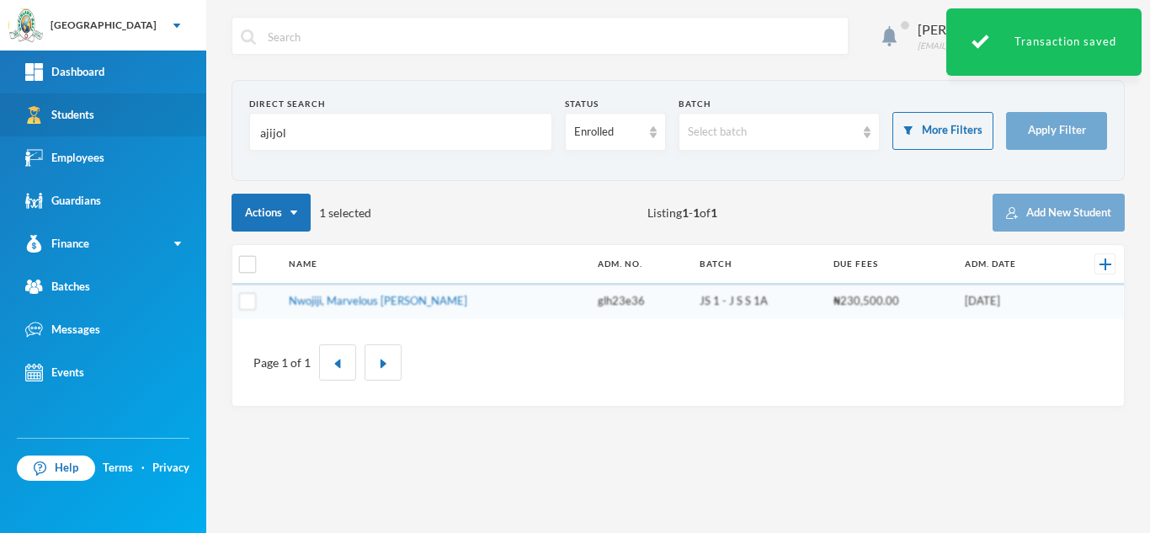
type input "ajijola"
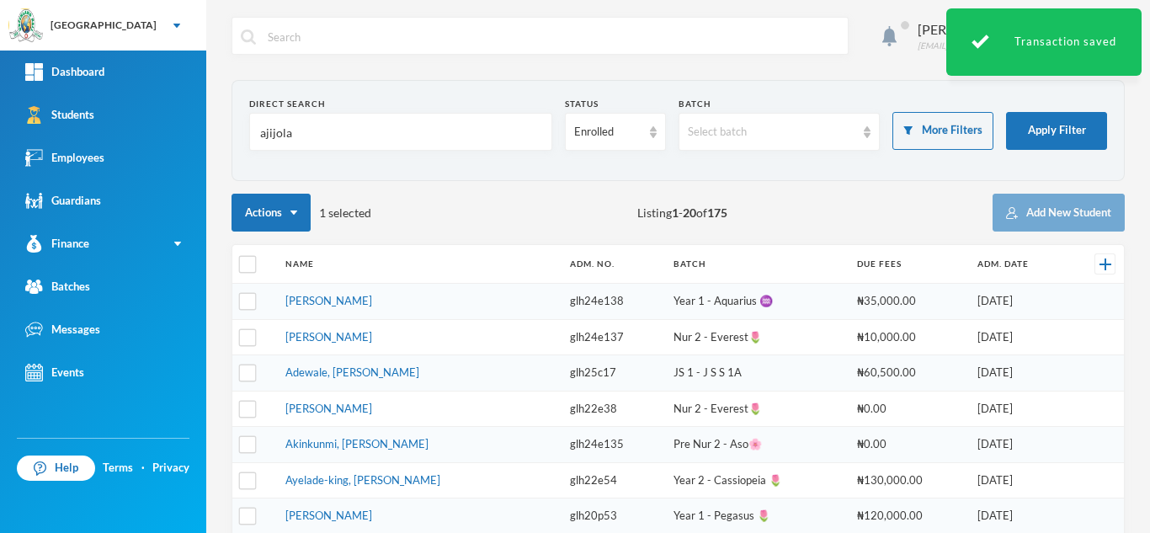
click at [348, 301] on link "[PERSON_NAME]" at bounding box center [329, 300] width 87 height 13
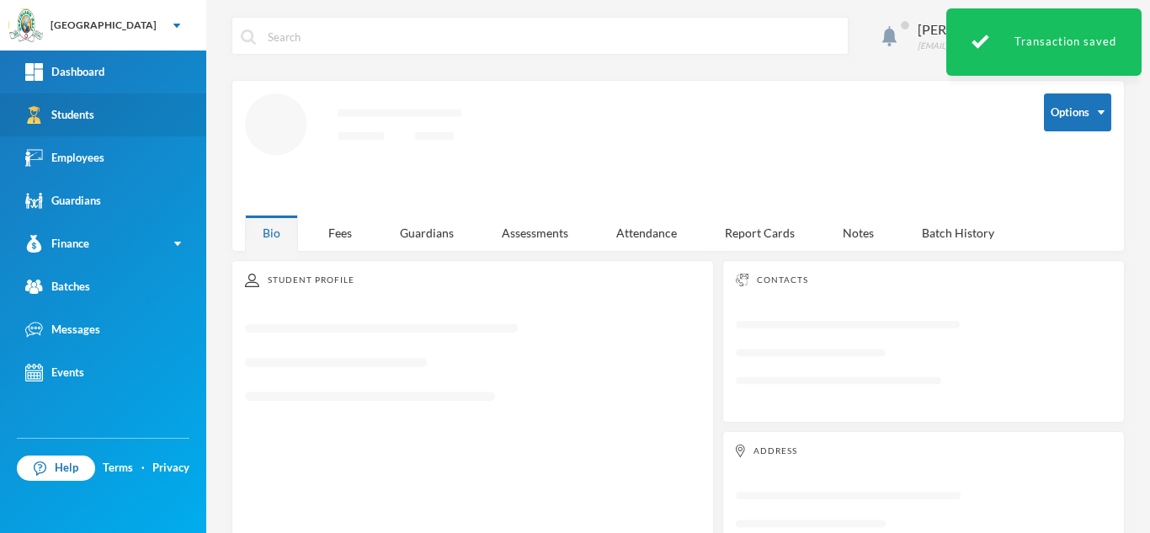
click at [162, 119] on link "Students" at bounding box center [103, 114] width 206 height 43
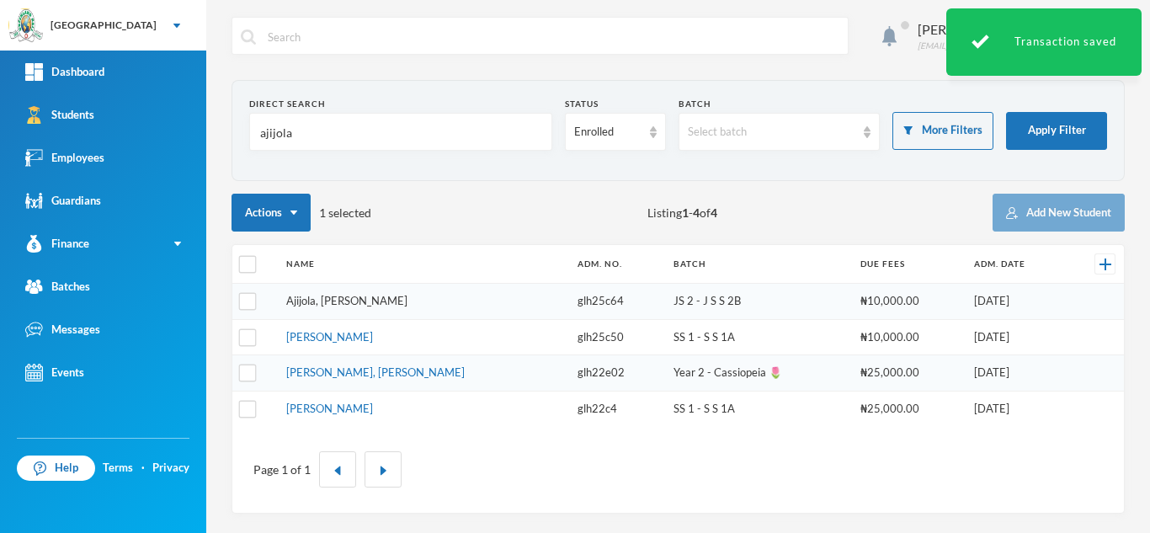
click at [354, 302] on link "Ajijola, [PERSON_NAME]" at bounding box center [346, 300] width 121 height 13
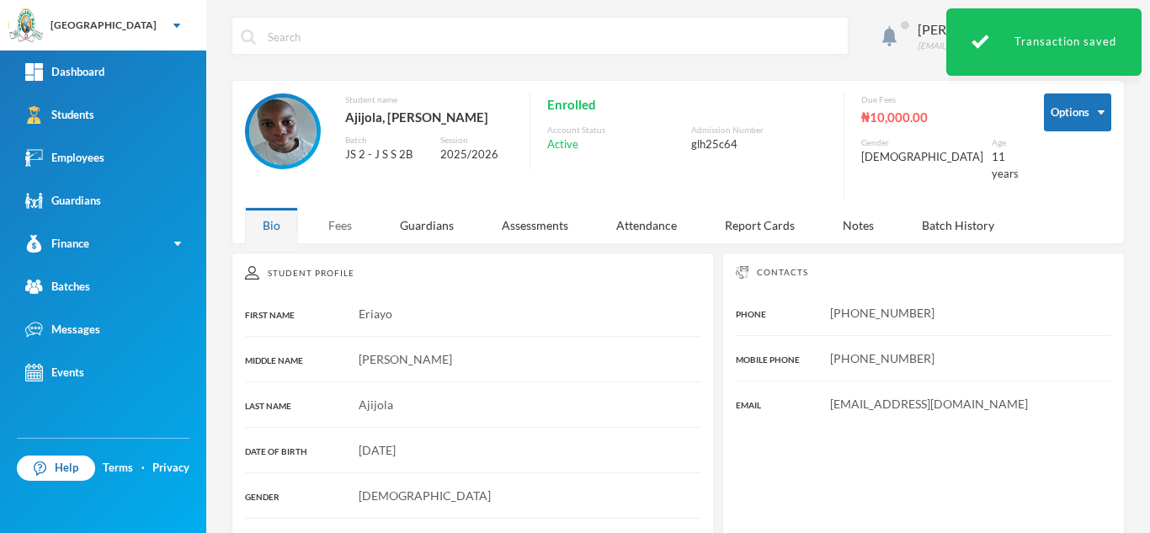
click at [331, 212] on div "Fees" at bounding box center [340, 225] width 59 height 36
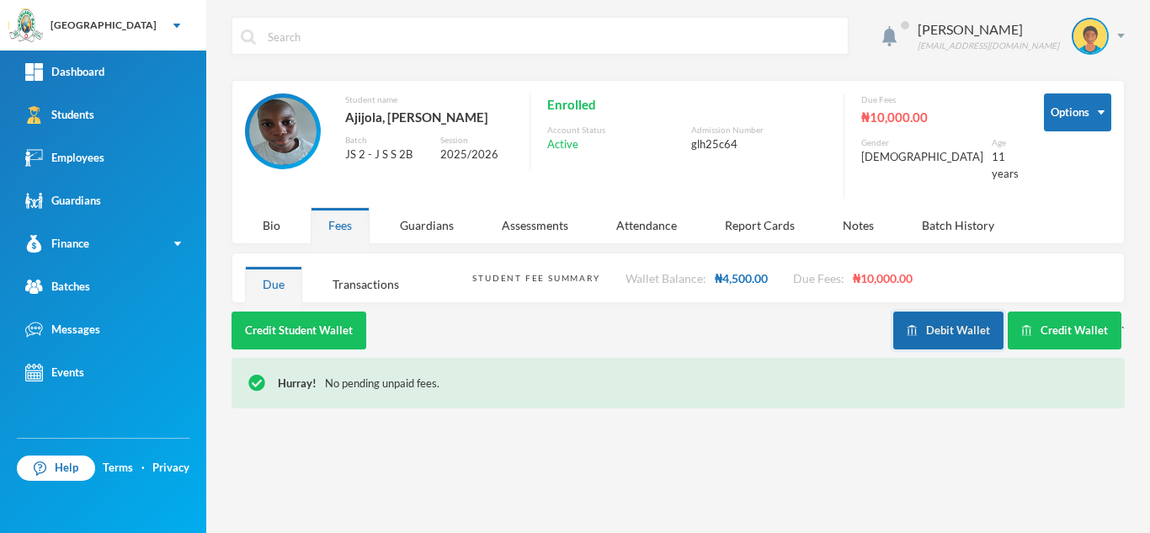
click at [970, 316] on button "Debit Wallet" at bounding box center [949, 331] width 110 height 38
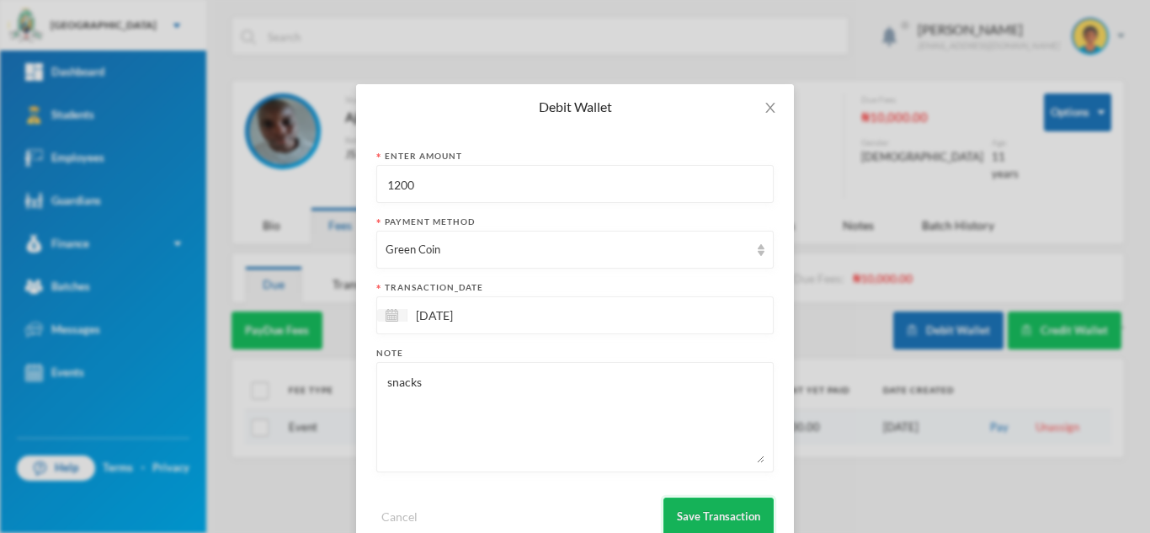
click at [695, 510] on button "Save Transaction" at bounding box center [719, 517] width 110 height 38
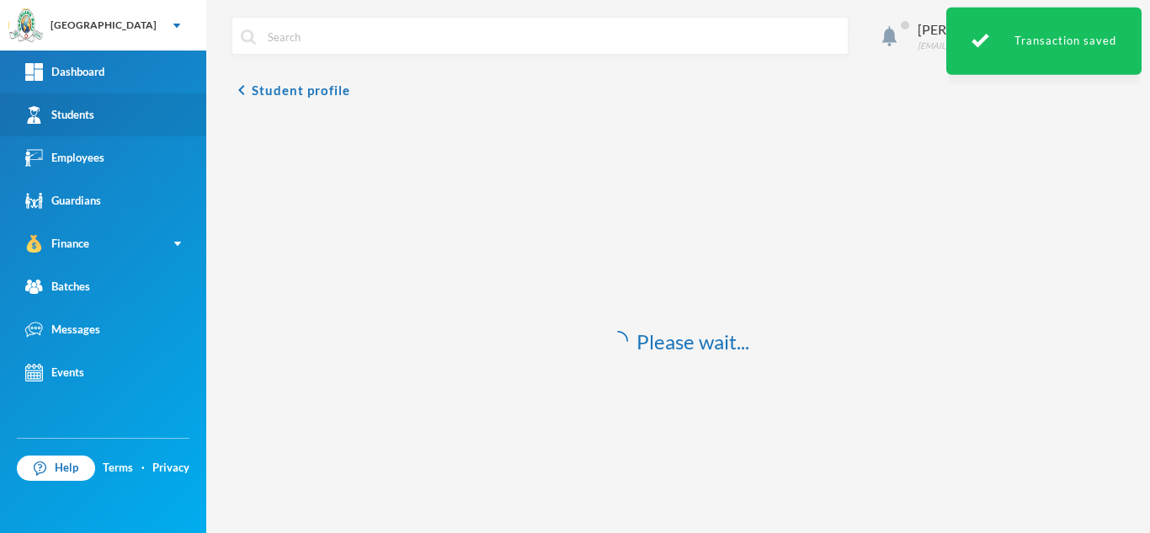
click at [107, 106] on link "Students" at bounding box center [103, 114] width 206 height 43
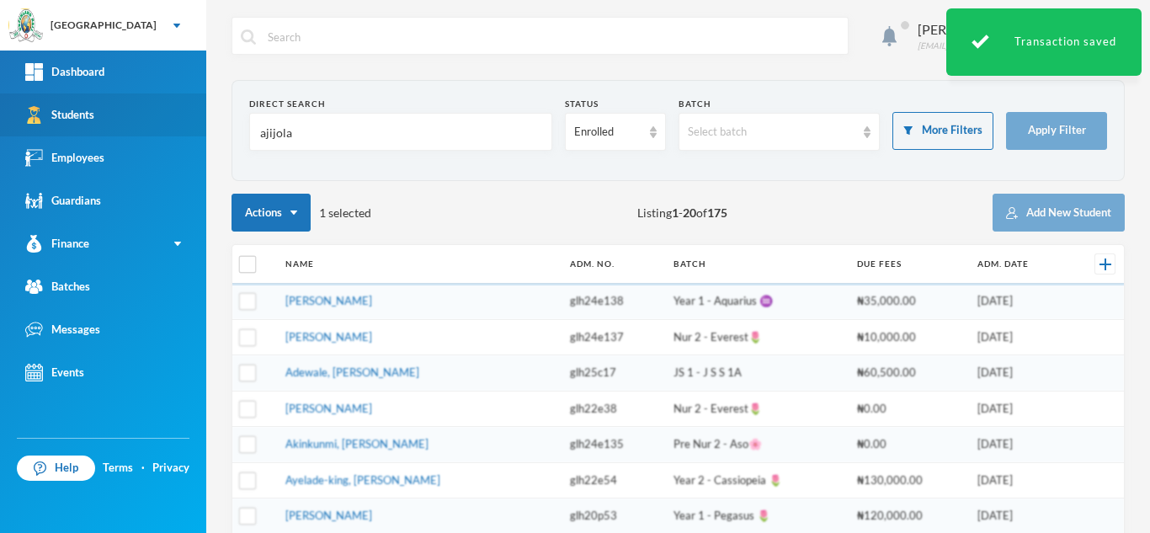
drag, startPoint x: 315, startPoint y: 137, endPoint x: 148, endPoint y: 125, distance: 167.2
click at [148, 125] on div "Greenland Hall Your Bluebic Account Greenland Hall Add a New School Dashboard S…" at bounding box center [575, 266] width 1150 height 533
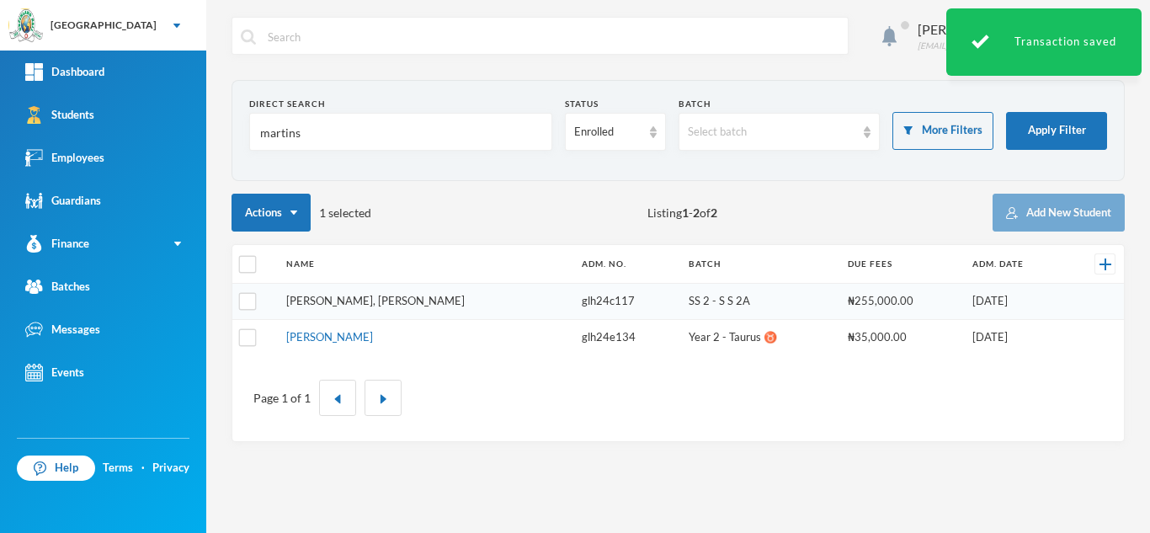
type input "martins"
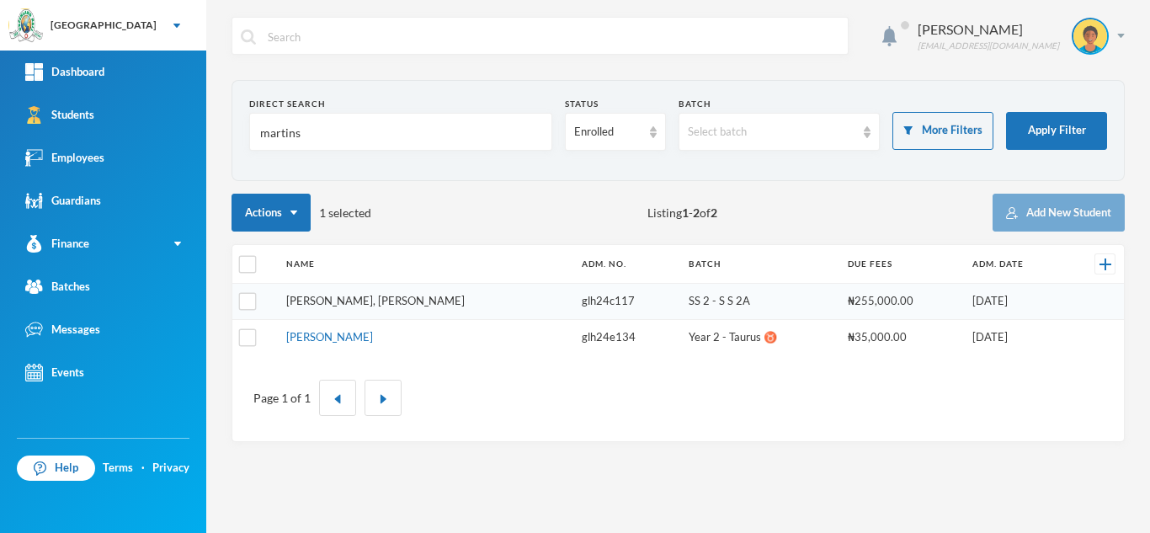
click at [349, 301] on link "[PERSON_NAME], [PERSON_NAME]" at bounding box center [375, 300] width 179 height 13
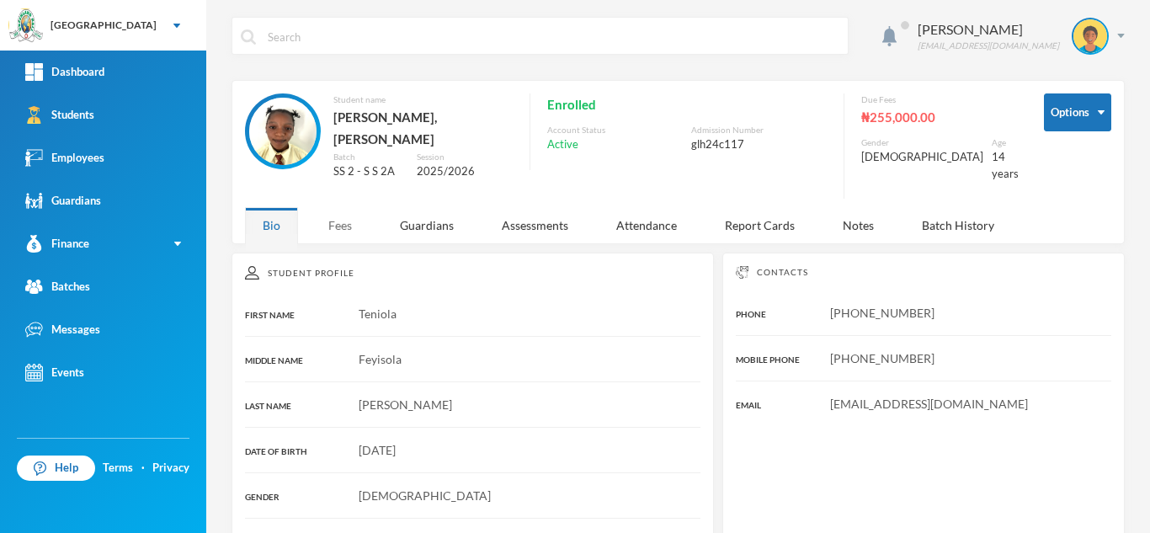
click at [335, 207] on div "Fees" at bounding box center [340, 225] width 59 height 36
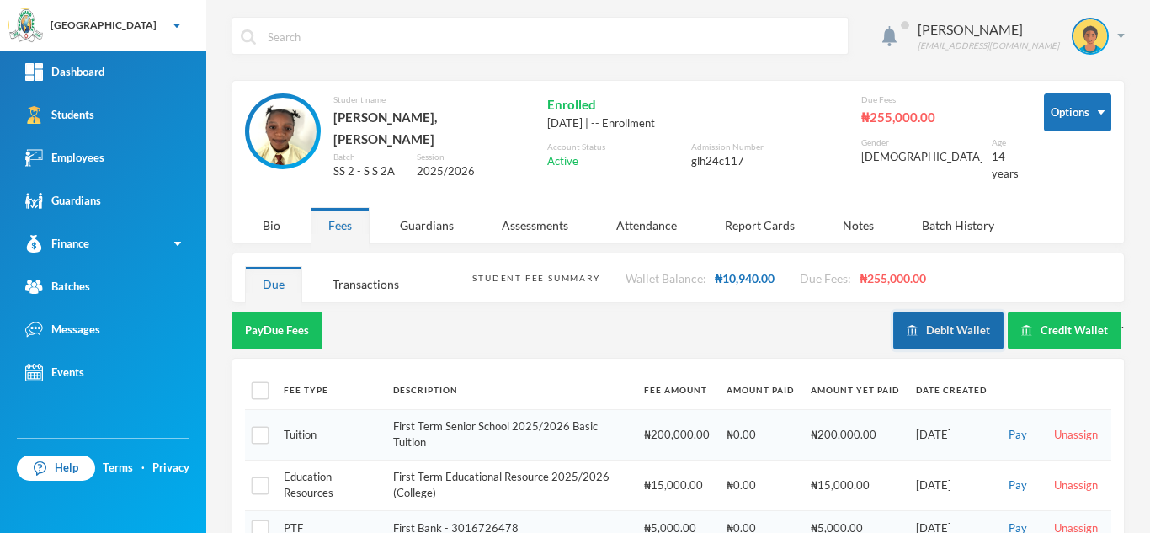
click at [917, 312] on button "Debit Wallet" at bounding box center [949, 331] width 110 height 38
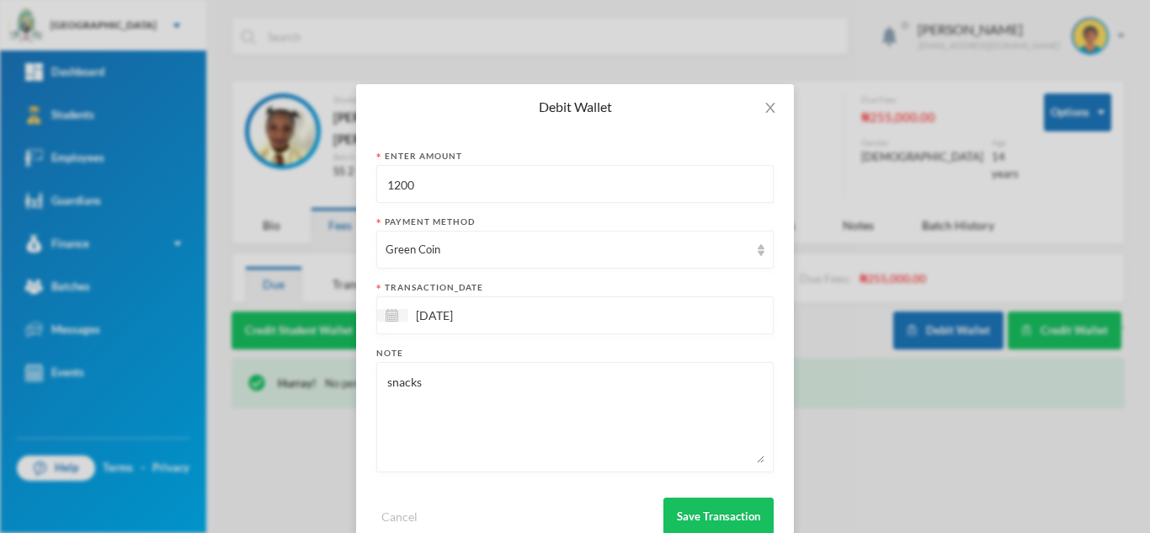
drag, startPoint x: 376, startPoint y: 186, endPoint x: 314, endPoint y: 178, distance: 62.9
click at [314, 178] on div "Debit Wallet Enter Amount 1200 Payment Method Green Coin transaction_date [DATE…" at bounding box center [575, 266] width 1150 height 533
type input "1300"
click at [724, 517] on button "Save Transaction" at bounding box center [719, 517] width 110 height 38
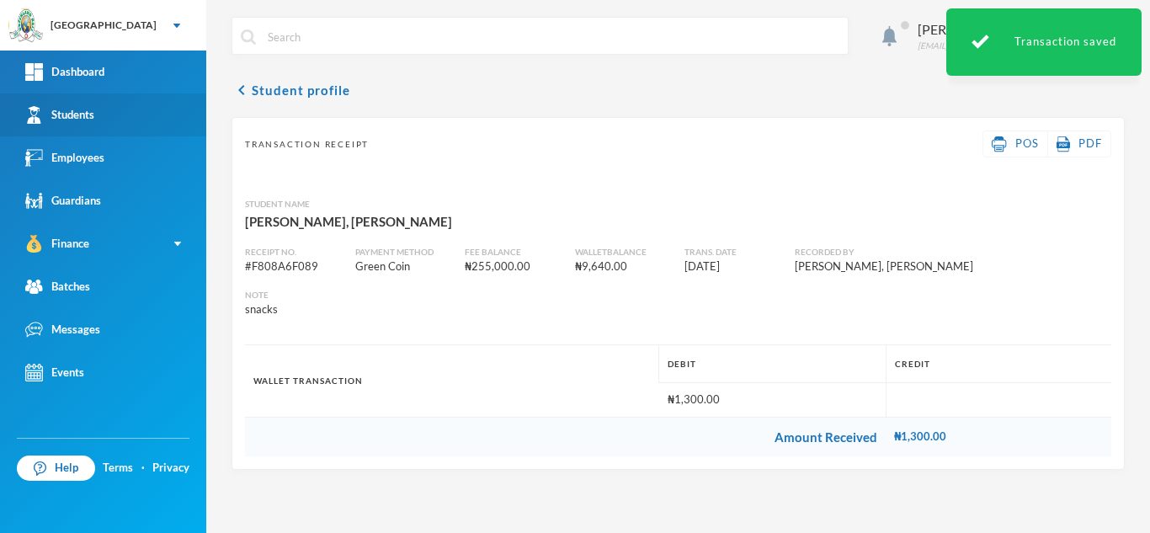
click at [126, 113] on link "Students" at bounding box center [103, 114] width 206 height 43
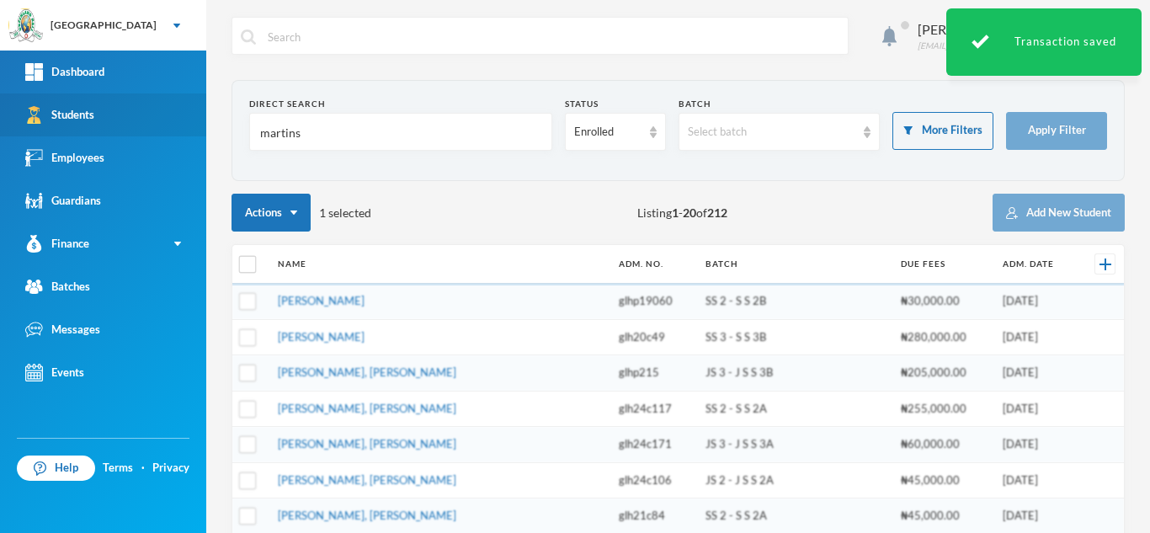
drag, startPoint x: 371, startPoint y: 141, endPoint x: 141, endPoint y: 129, distance: 231.1
click at [141, 129] on div "Greenland Hall Your Bluebic Account Greenland Hall Add a New School Dashboard S…" at bounding box center [575, 266] width 1150 height 533
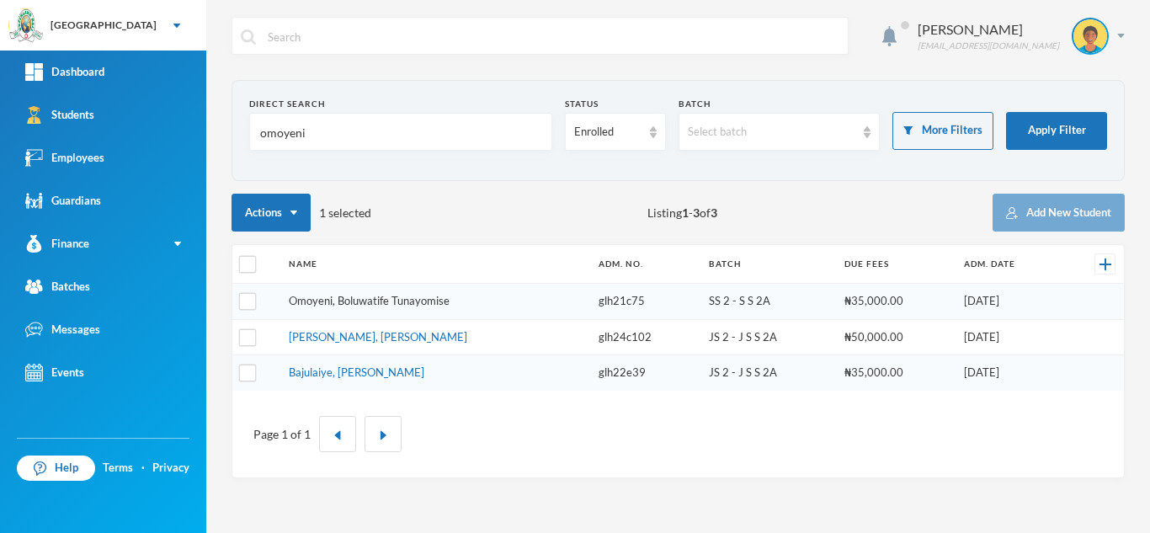
type input "omoyeni"
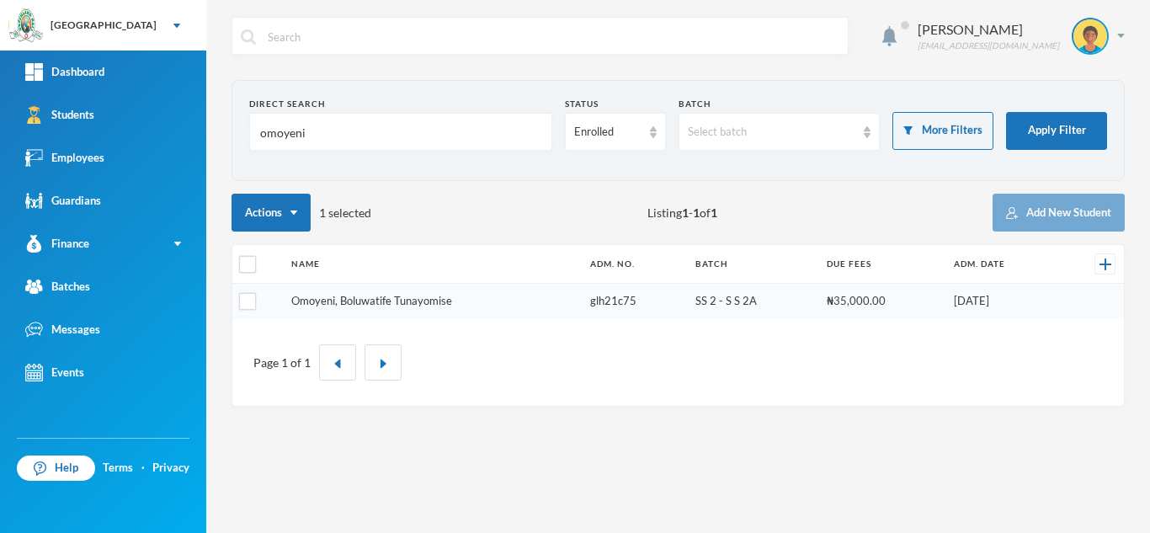
click at [399, 297] on link "Omoyeni, Boluwatife Tunayomise" at bounding box center [371, 300] width 161 height 13
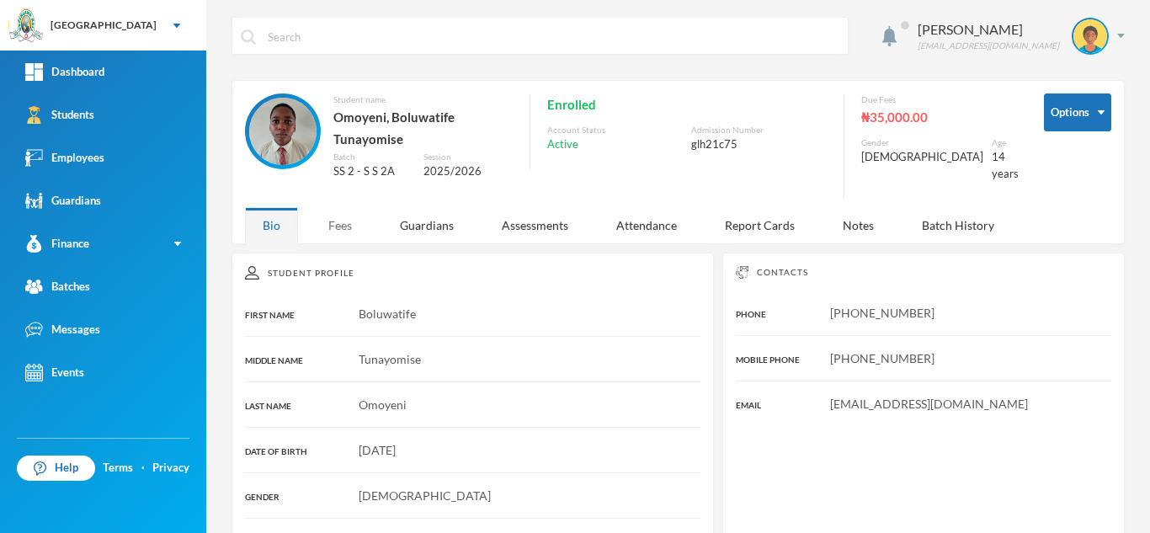
click at [341, 216] on div "Fees" at bounding box center [340, 225] width 59 height 36
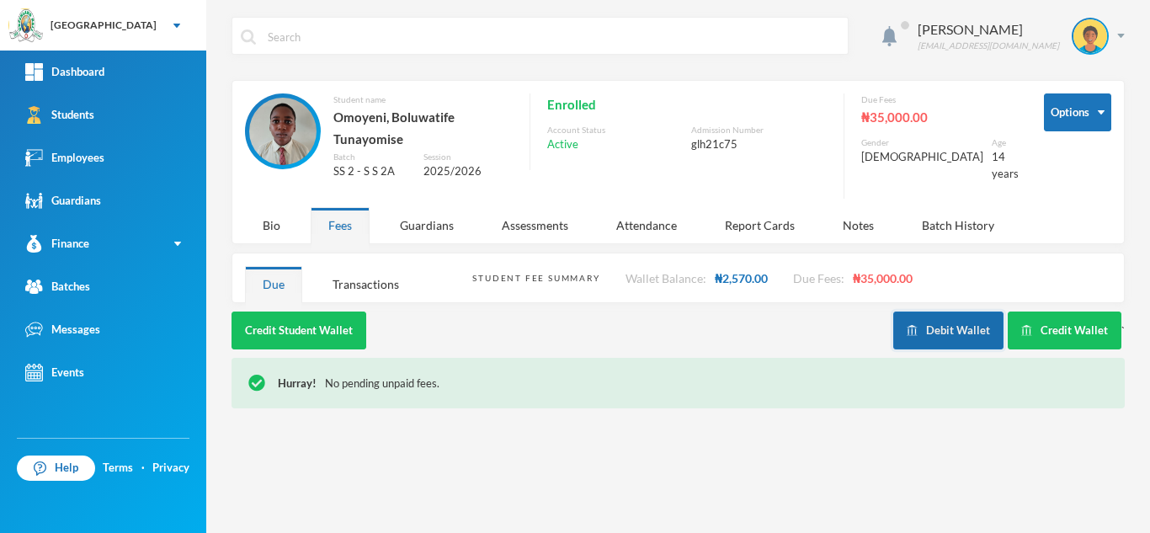
click at [942, 318] on button "Debit Wallet" at bounding box center [949, 331] width 110 height 38
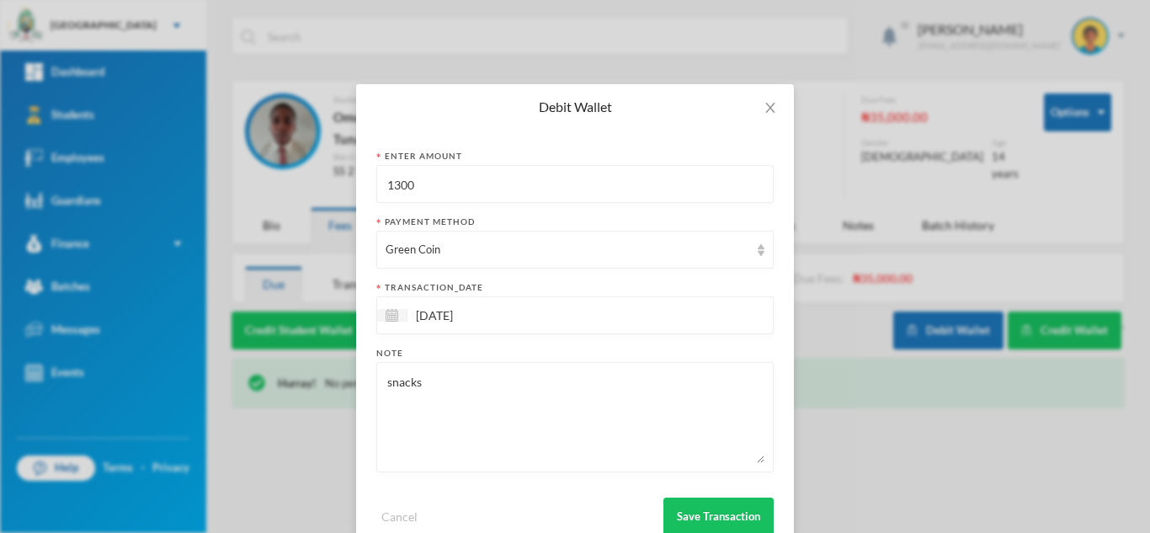
drag, startPoint x: 473, startPoint y: 194, endPoint x: 231, endPoint y: 188, distance: 242.6
click at [231, 188] on div "Debit Wallet Enter Amount 1300 Payment Method Green Coin transaction_date [DATE…" at bounding box center [575, 266] width 1150 height 533
type input "500"
click at [702, 504] on button "Save Transaction" at bounding box center [719, 517] width 110 height 38
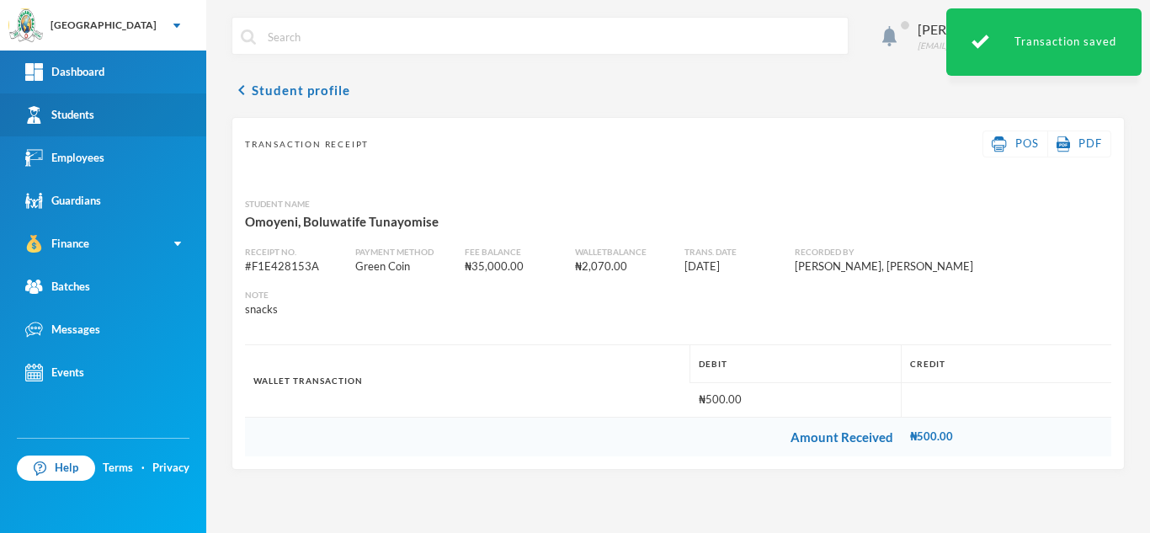
click at [52, 131] on link "Students" at bounding box center [103, 114] width 206 height 43
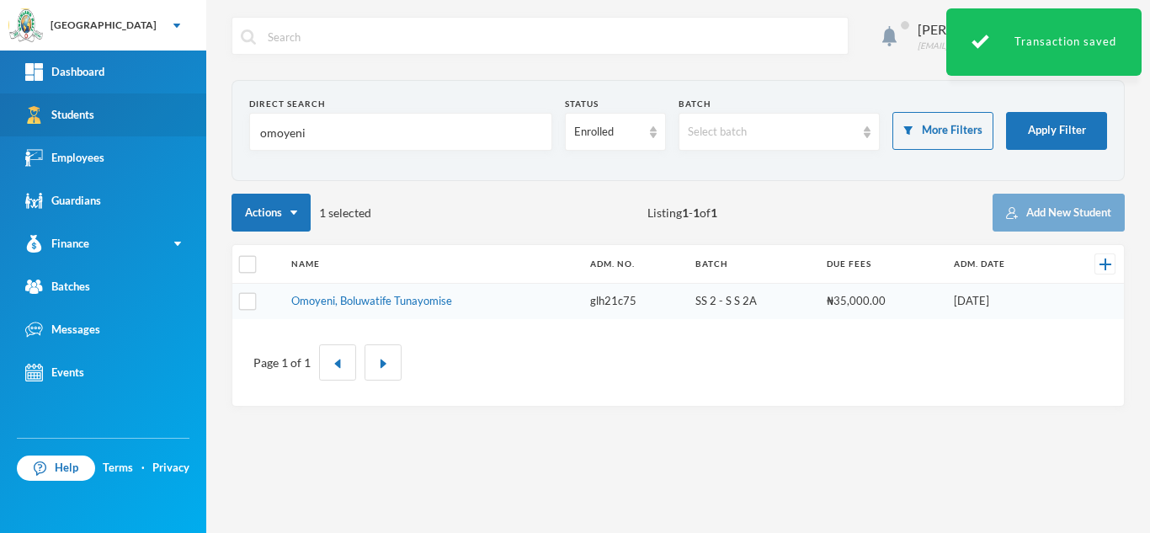
drag, startPoint x: 217, startPoint y: 130, endPoint x: 0, endPoint y: 101, distance: 219.2
click at [0, 101] on div "Greenland Hall Your Bluebic Account Greenland Hall Add a New School Dashboard S…" at bounding box center [575, 266] width 1150 height 533
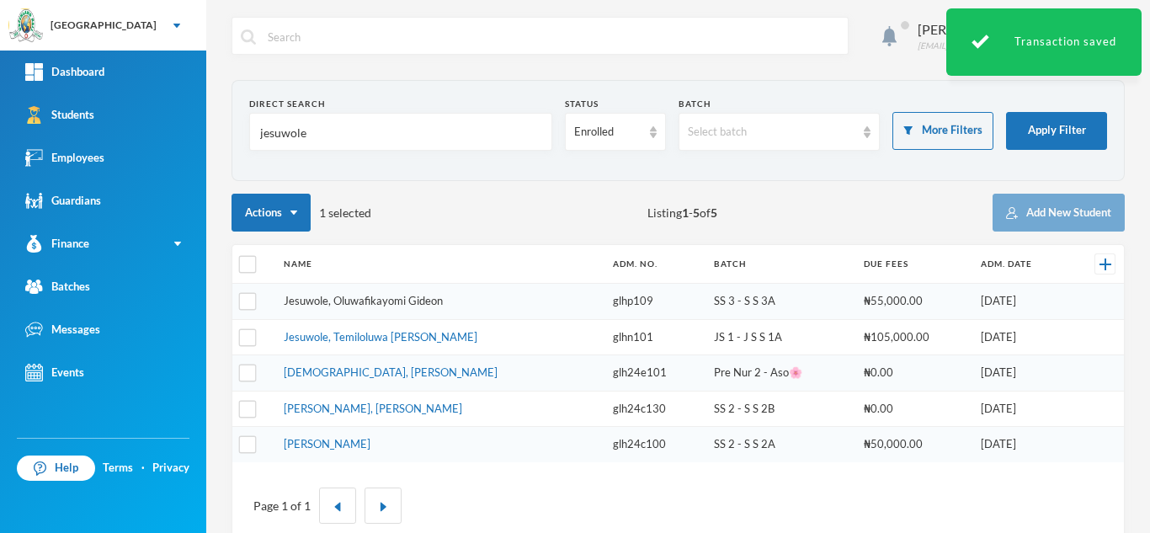
type input "jesuwole"
click at [382, 299] on link "Jesuwole, Oluwafikayomi Gideon" at bounding box center [363, 300] width 159 height 13
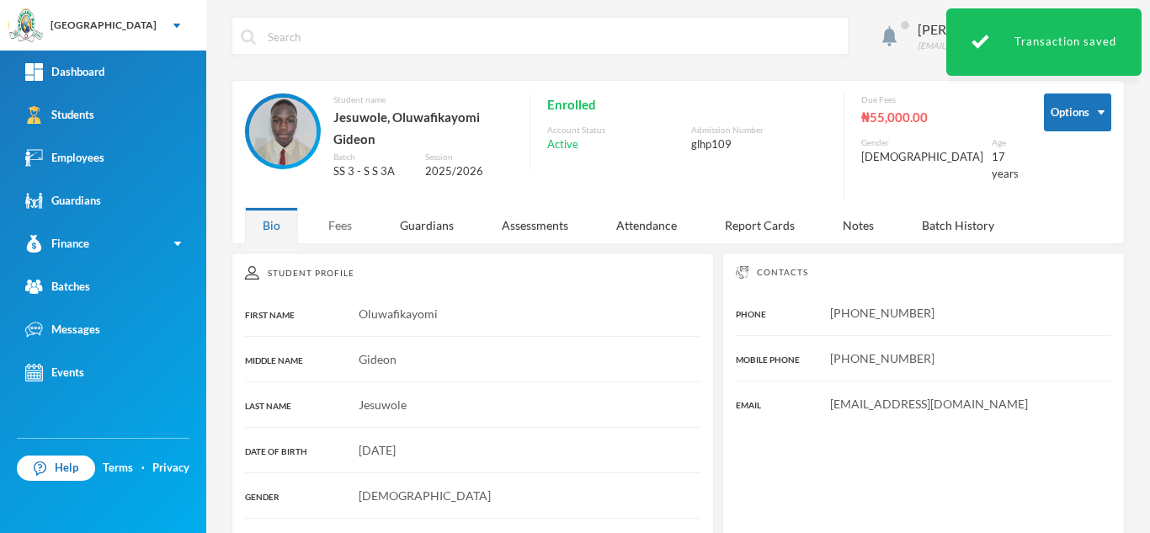
click at [342, 216] on div "Fees" at bounding box center [340, 225] width 59 height 36
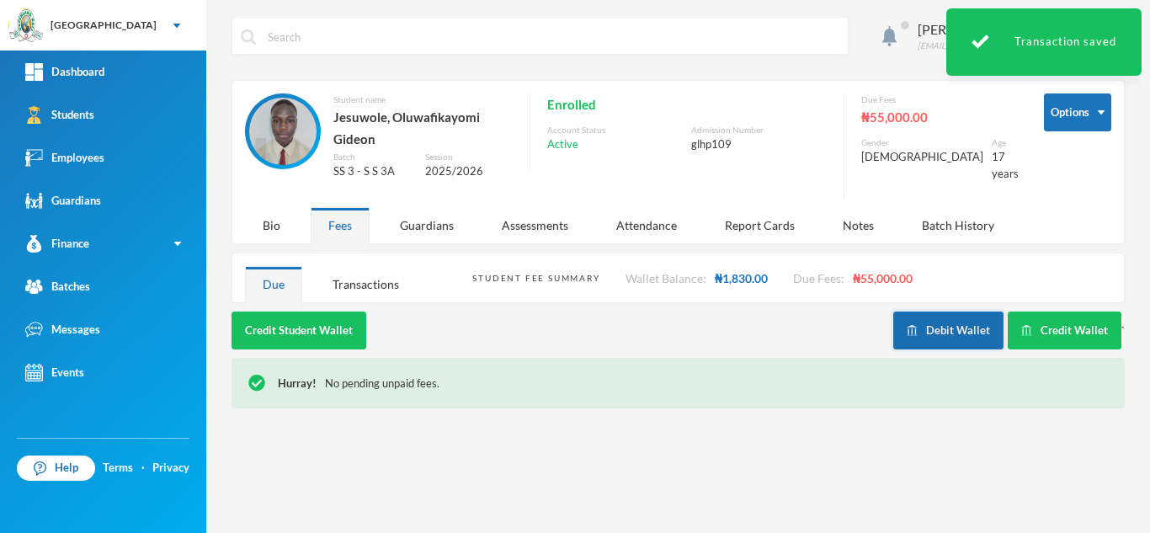
click at [910, 312] on button "Debit Wallet" at bounding box center [949, 331] width 110 height 38
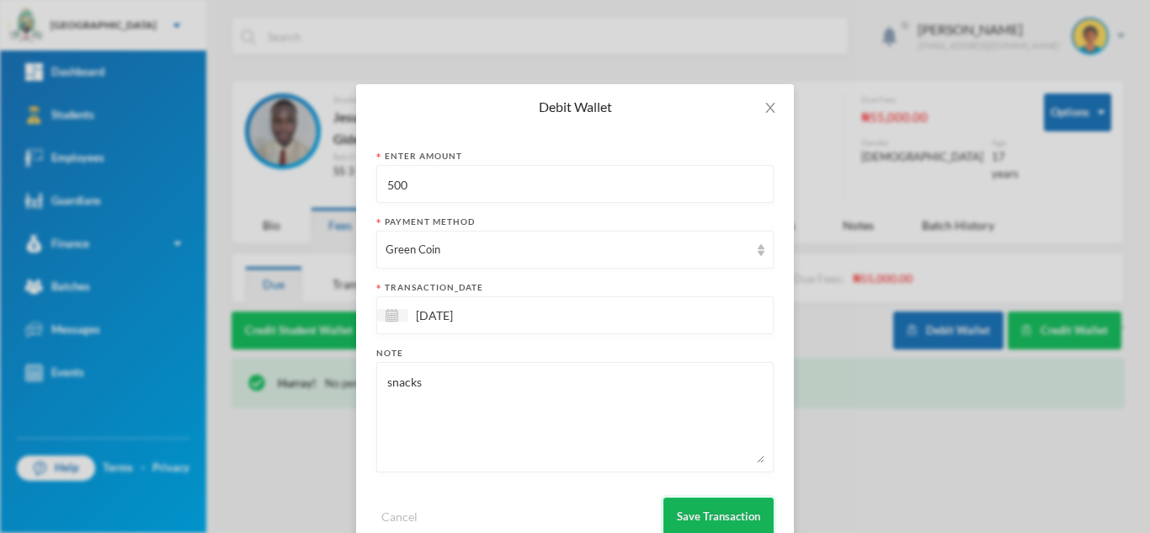
click at [699, 508] on button "Save Transaction" at bounding box center [719, 517] width 110 height 38
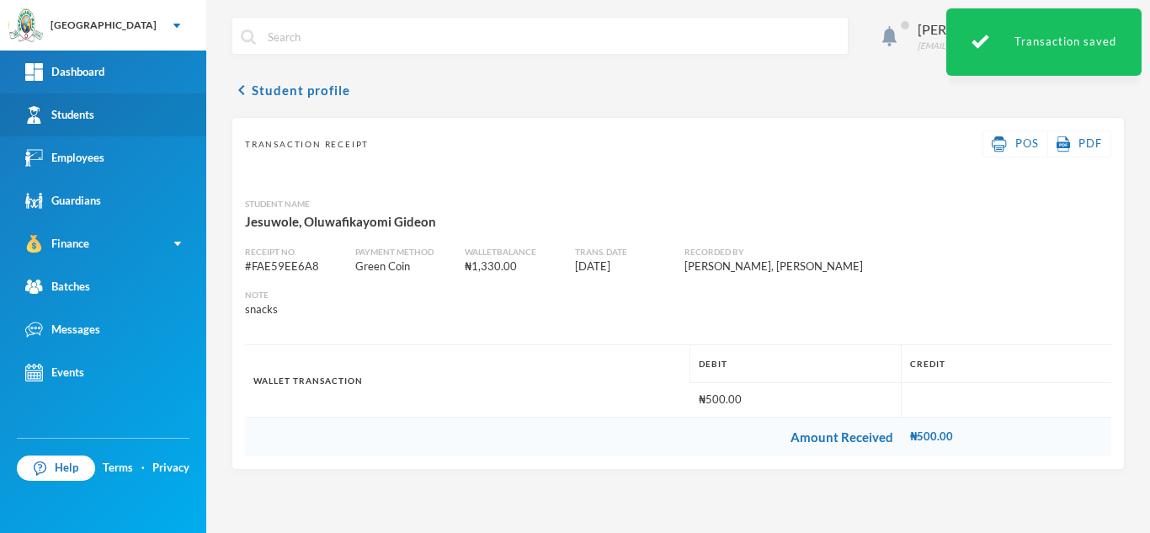
click at [168, 112] on link "Students" at bounding box center [103, 114] width 206 height 43
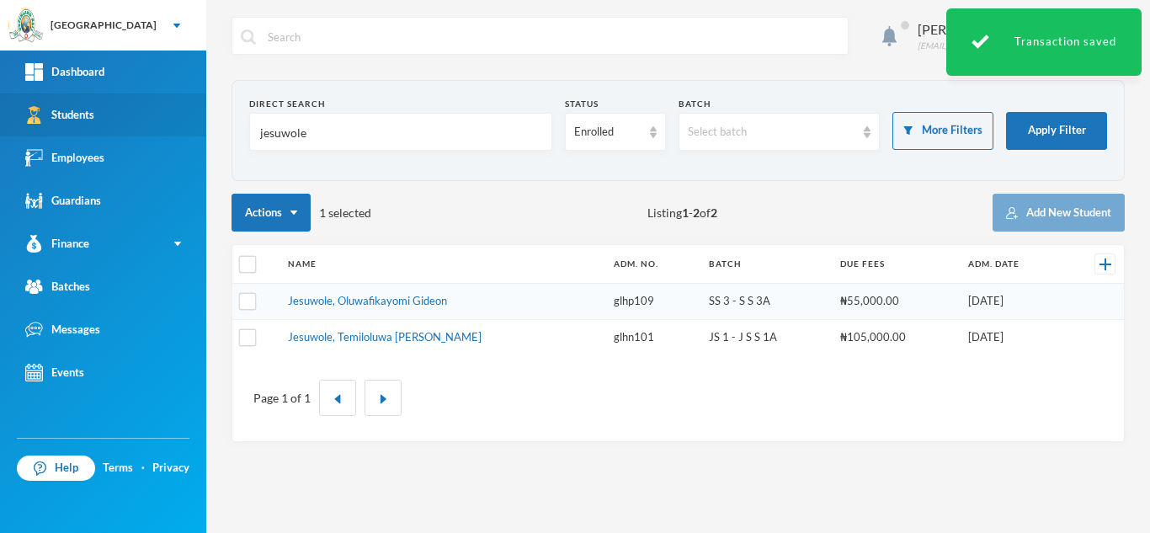
drag, startPoint x: 214, startPoint y: 131, endPoint x: 166, endPoint y: 122, distance: 48.9
click at [166, 122] on div "Greenland Hall Your Bluebic Account Greenland Hall Add a New School Dashboard S…" at bounding box center [575, 266] width 1150 height 533
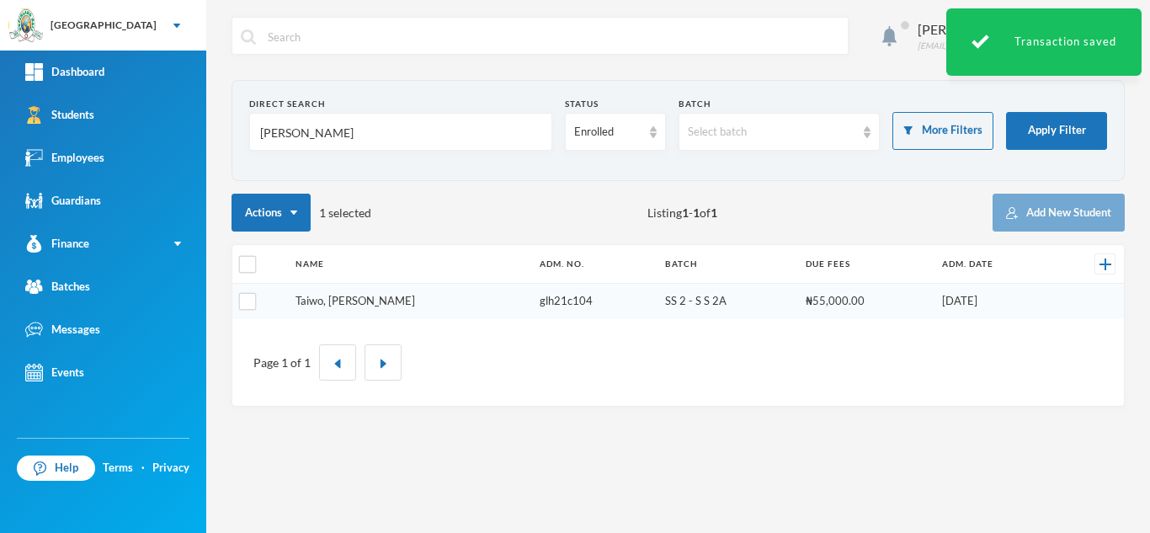
type input "[PERSON_NAME]"
click at [346, 300] on link "Taiwo, [PERSON_NAME]" at bounding box center [356, 300] width 120 height 13
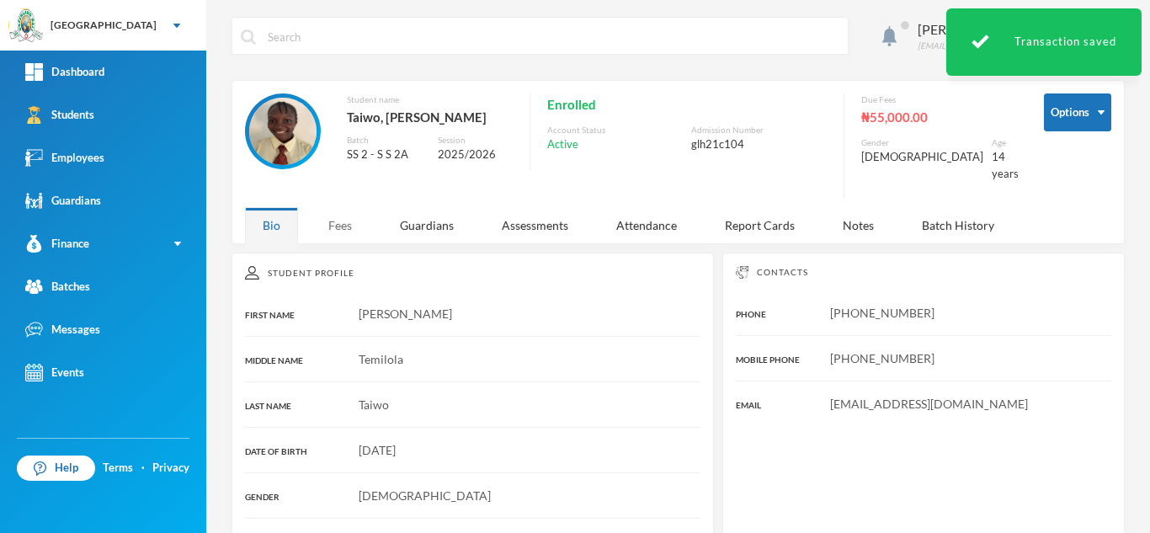
click at [323, 217] on div "Fees" at bounding box center [340, 225] width 59 height 36
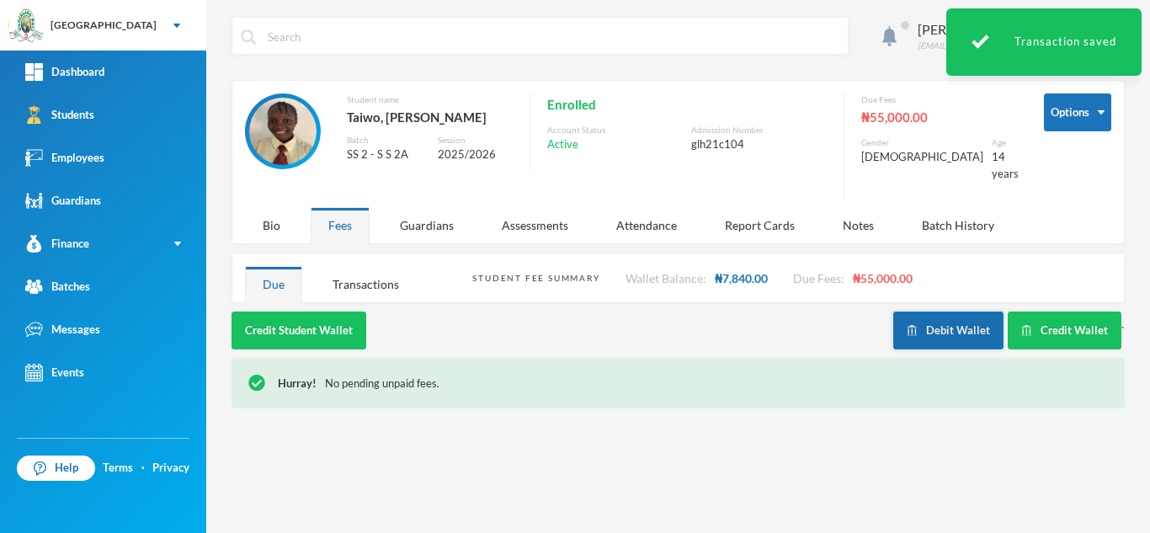
click at [942, 317] on button "Debit Wallet" at bounding box center [949, 331] width 110 height 38
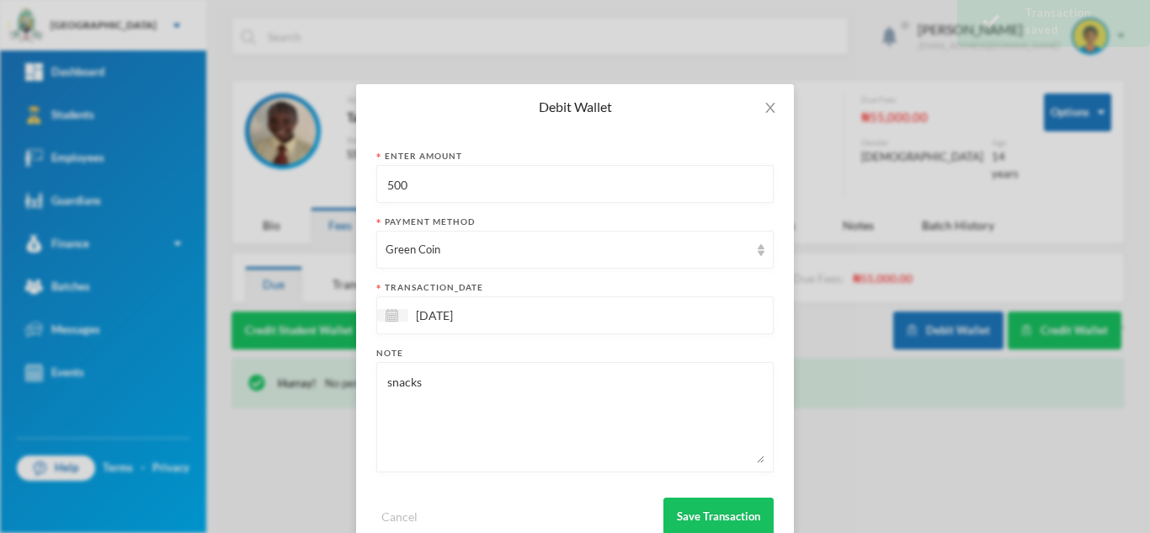
drag, startPoint x: 489, startPoint y: 197, endPoint x: 254, endPoint y: 180, distance: 235.6
click at [266, 178] on div "Debit Wallet Enter Amount 500 Payment Method Green Coin transaction_date [DATE]…" at bounding box center [575, 266] width 1150 height 533
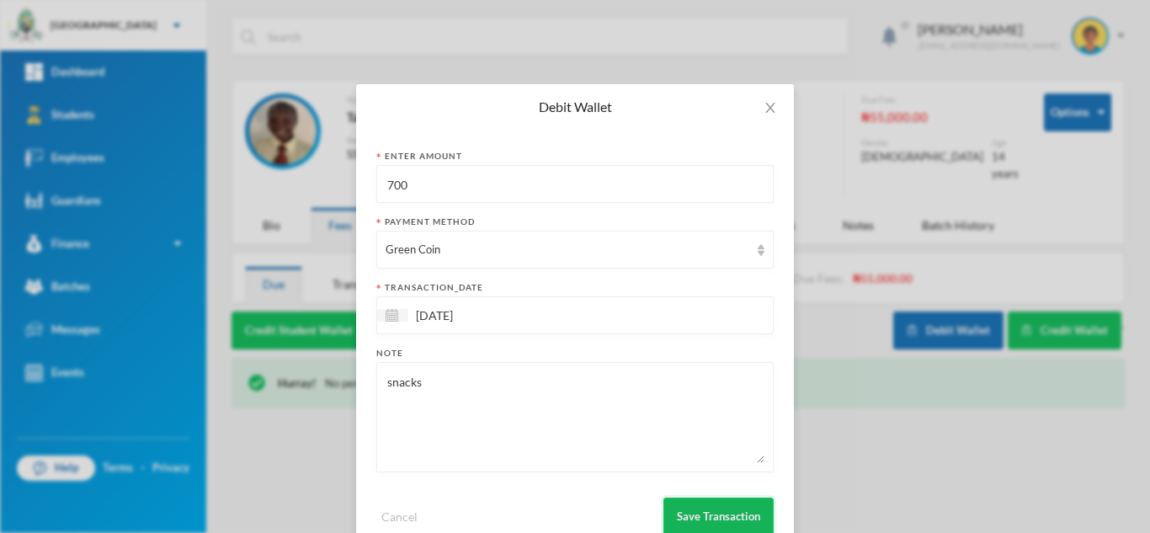
type input "700"
click at [692, 504] on button "Save Transaction" at bounding box center [719, 517] width 110 height 38
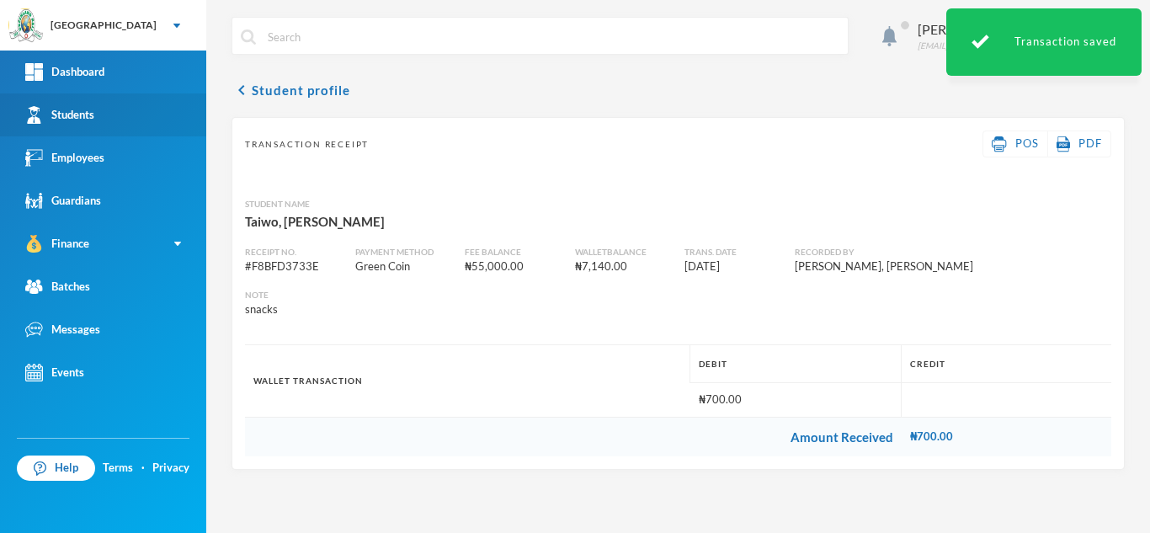
click at [154, 123] on link "Students" at bounding box center [103, 114] width 206 height 43
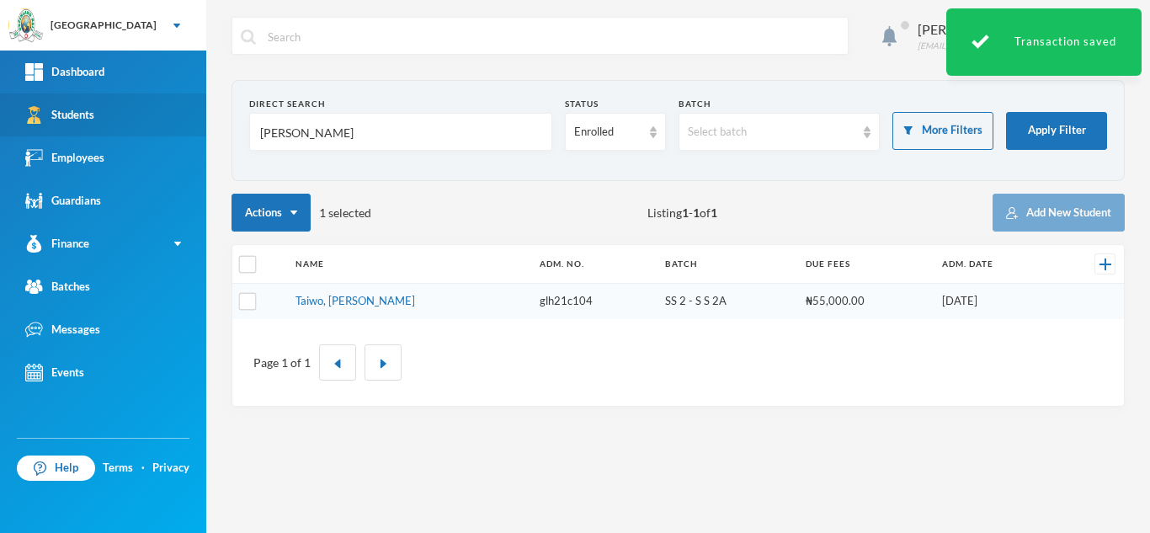
drag, startPoint x: 303, startPoint y: 139, endPoint x: 174, endPoint y: 126, distance: 129.5
click at [174, 126] on div "Greenland Hall Your Bluebic Account Greenland Hall Add a New School Dashboard S…" at bounding box center [575, 266] width 1150 height 533
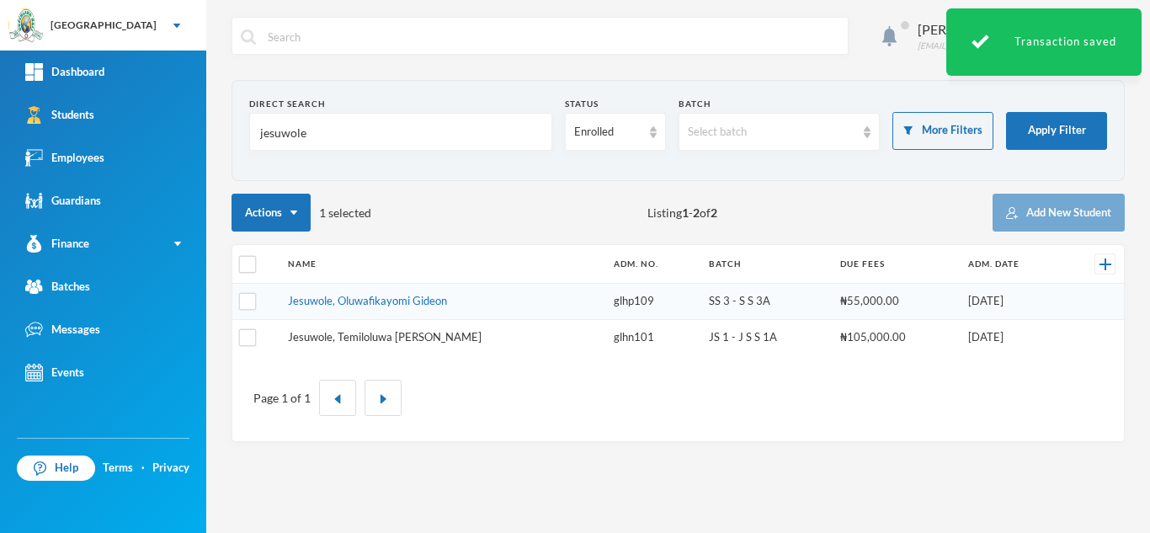
type input "jesuwole"
click at [392, 334] on link "Jesuwole, Temiloluwa [PERSON_NAME]" at bounding box center [385, 336] width 194 height 13
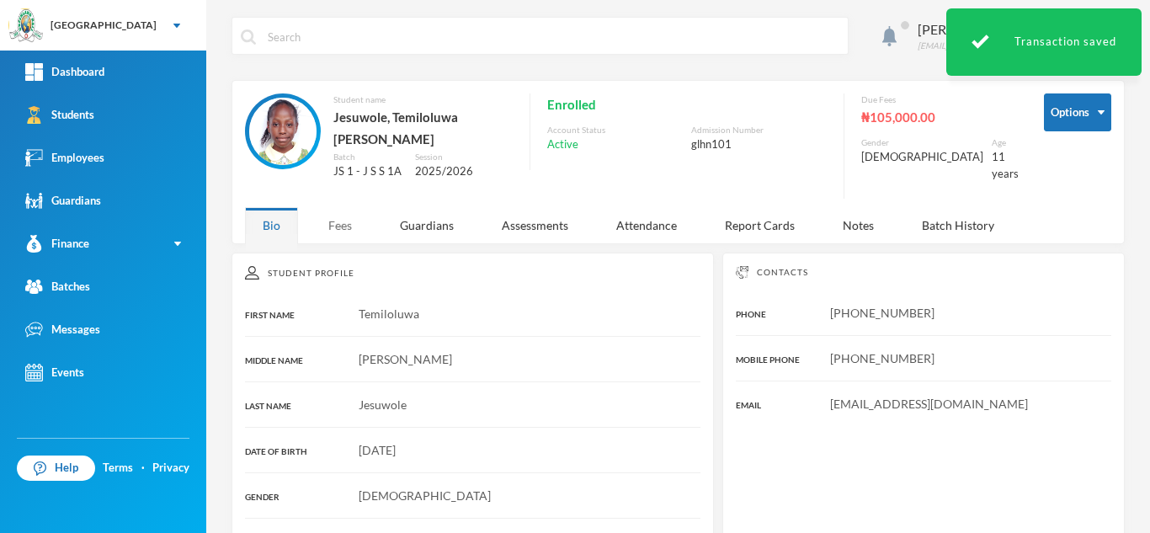
click at [328, 216] on div "Fees" at bounding box center [340, 225] width 59 height 36
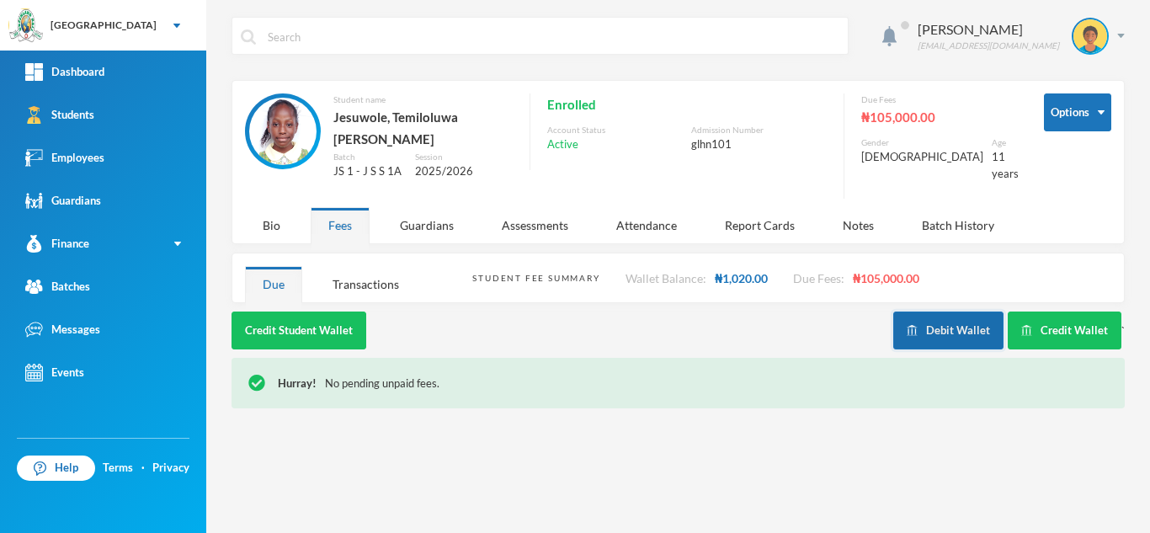
click at [903, 325] on button "Debit Wallet" at bounding box center [949, 331] width 110 height 38
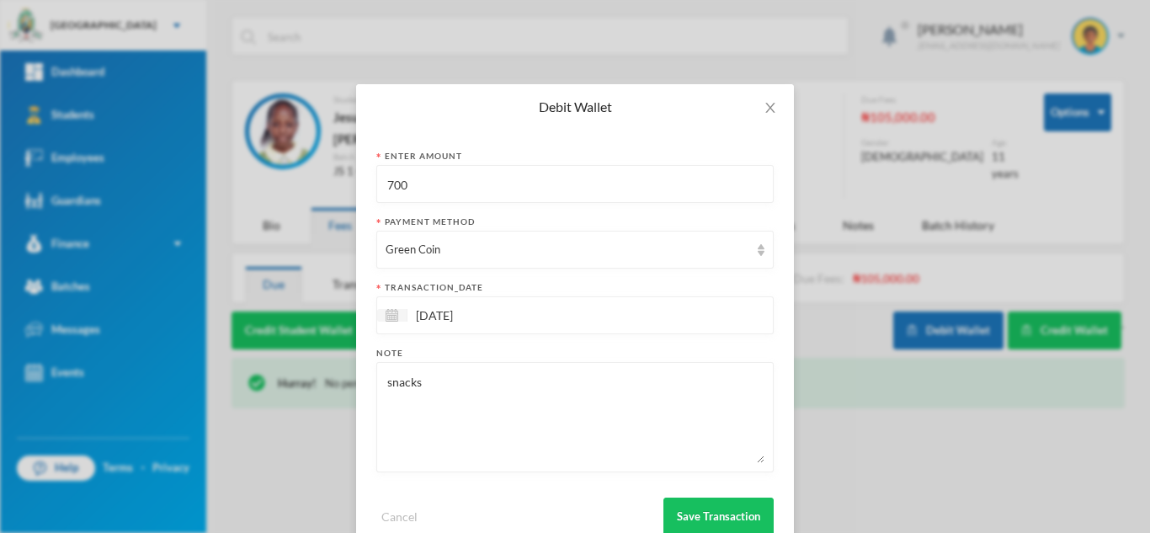
drag, startPoint x: 321, startPoint y: 169, endPoint x: 304, endPoint y: 168, distance: 16.9
click at [304, 168] on div "Debit Wallet Enter Amount 700 Payment Method Green Coin transaction_date [DATE]…" at bounding box center [575, 266] width 1150 height 533
type input "500"
click at [697, 519] on button "Save Transaction" at bounding box center [719, 517] width 110 height 38
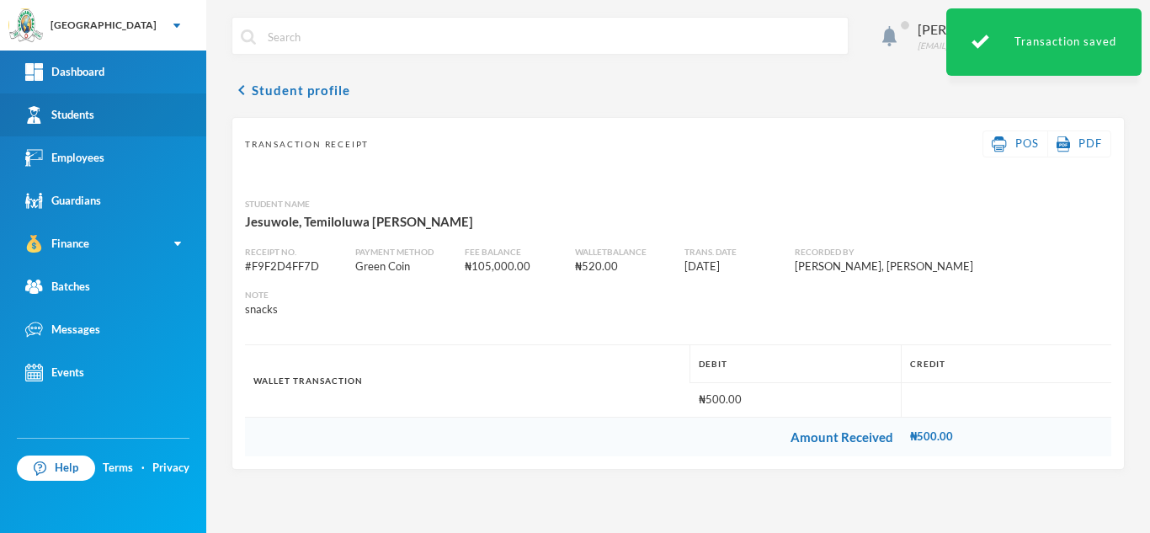
click at [109, 113] on link "Students" at bounding box center [103, 114] width 206 height 43
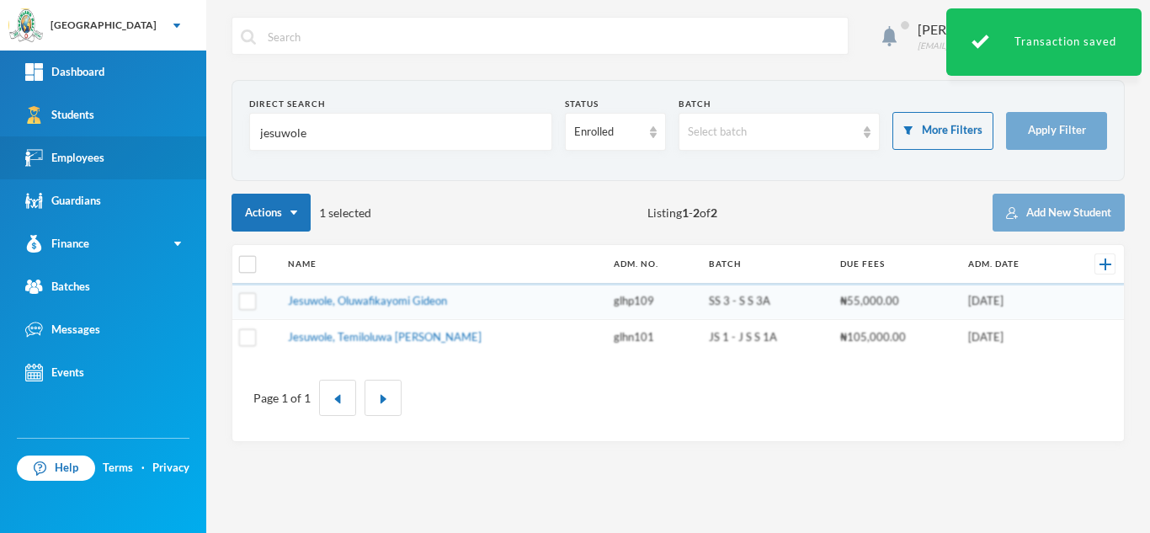
click at [193, 136] on div "Greenland Hall Your Bluebic Account Greenland Hall Add a New School Dashboard S…" at bounding box center [575, 266] width 1150 height 533
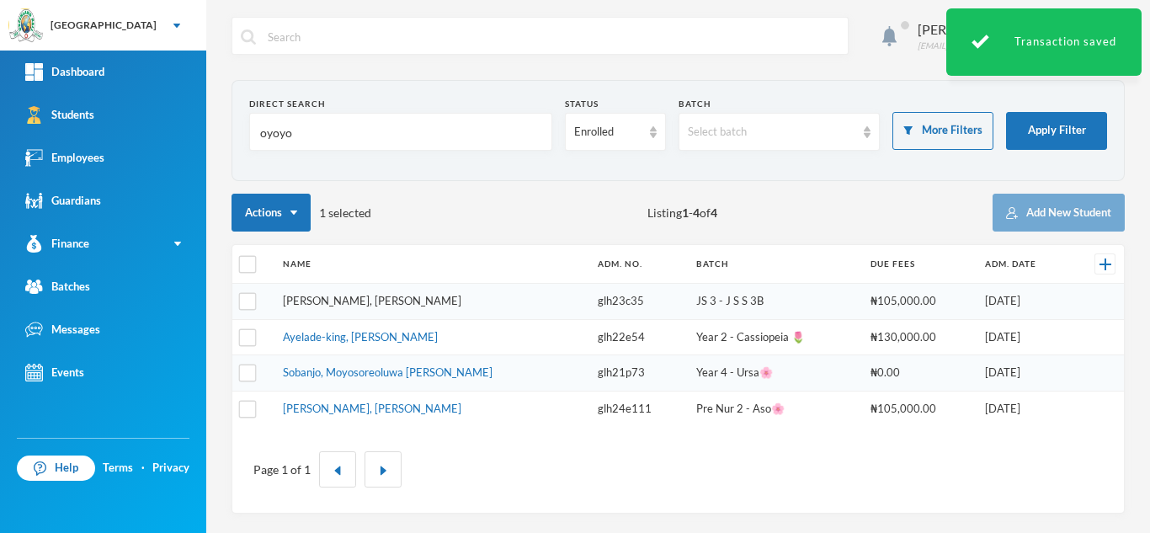
type input "oyoyo"
click at [356, 302] on link "[PERSON_NAME], [PERSON_NAME]" at bounding box center [372, 300] width 179 height 13
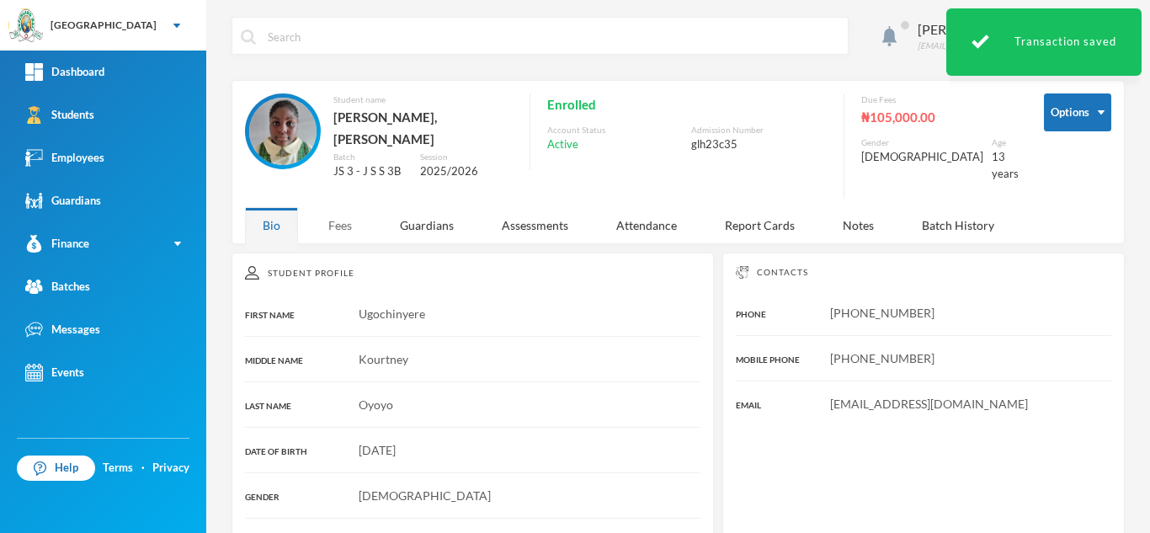
click at [333, 212] on div "Fees" at bounding box center [340, 225] width 59 height 36
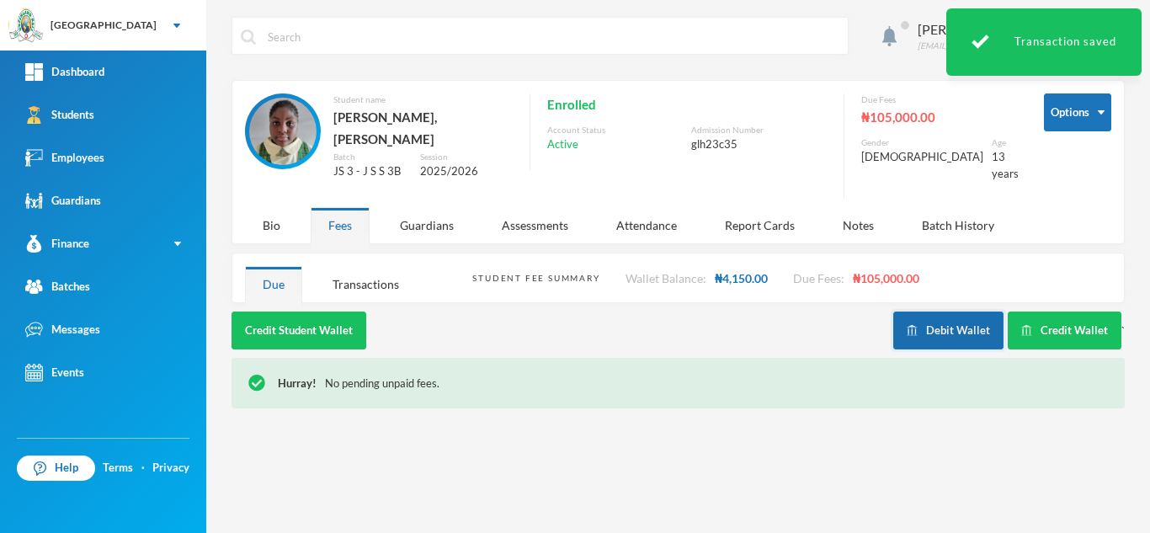
click at [926, 312] on button "Debit Wallet" at bounding box center [949, 331] width 110 height 38
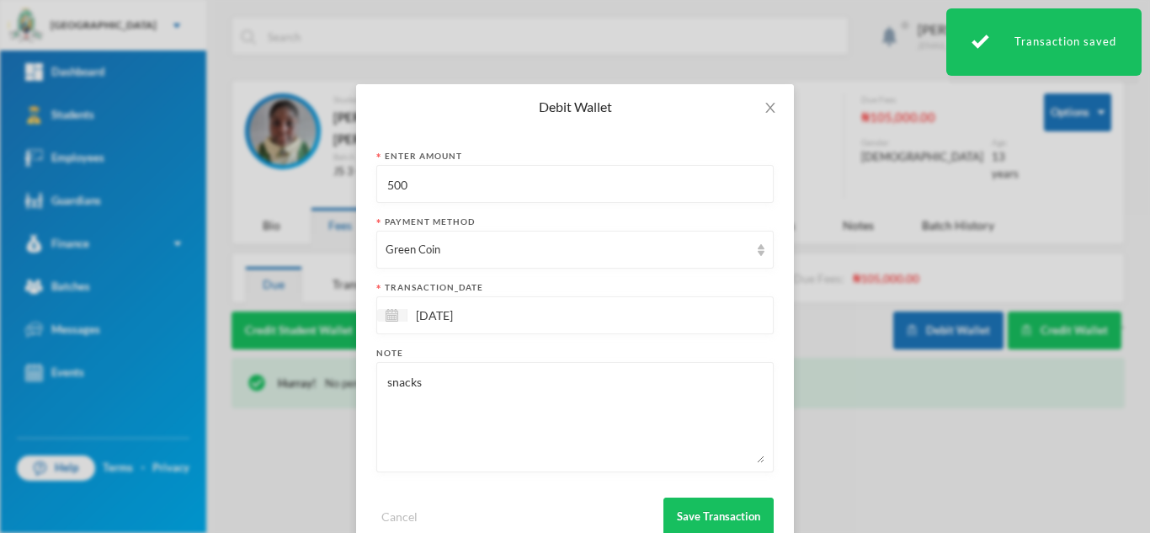
drag, startPoint x: 489, startPoint y: 180, endPoint x: 289, endPoint y: 179, distance: 200.5
click at [299, 178] on div "Debit Wallet Enter Amount 500 Payment Method Green Coin transaction_date [DATE]…" at bounding box center [575, 266] width 1150 height 533
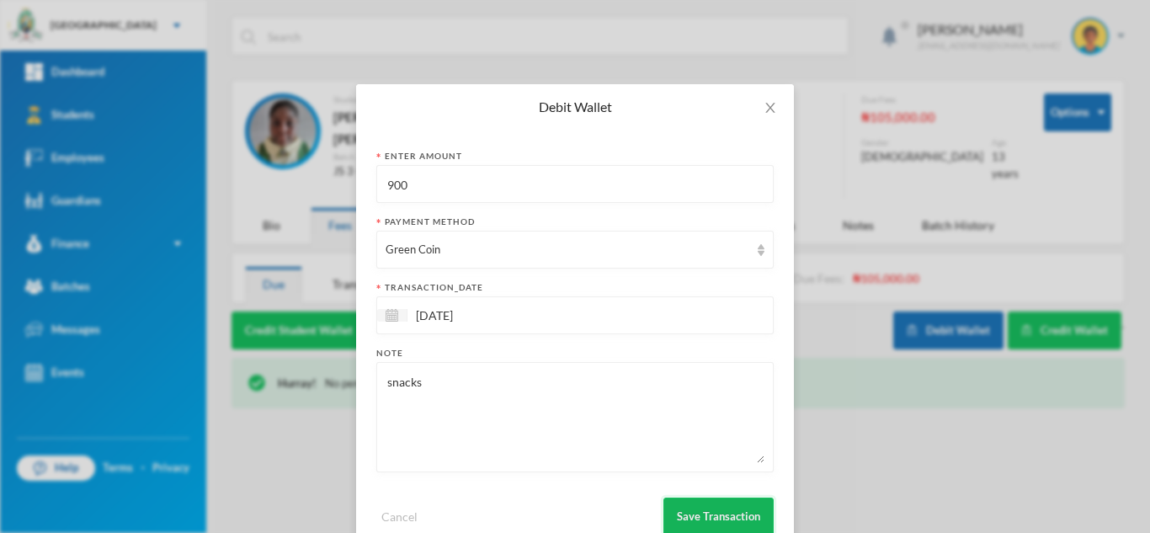
type input "900"
click at [704, 512] on button "Save Transaction" at bounding box center [719, 517] width 110 height 38
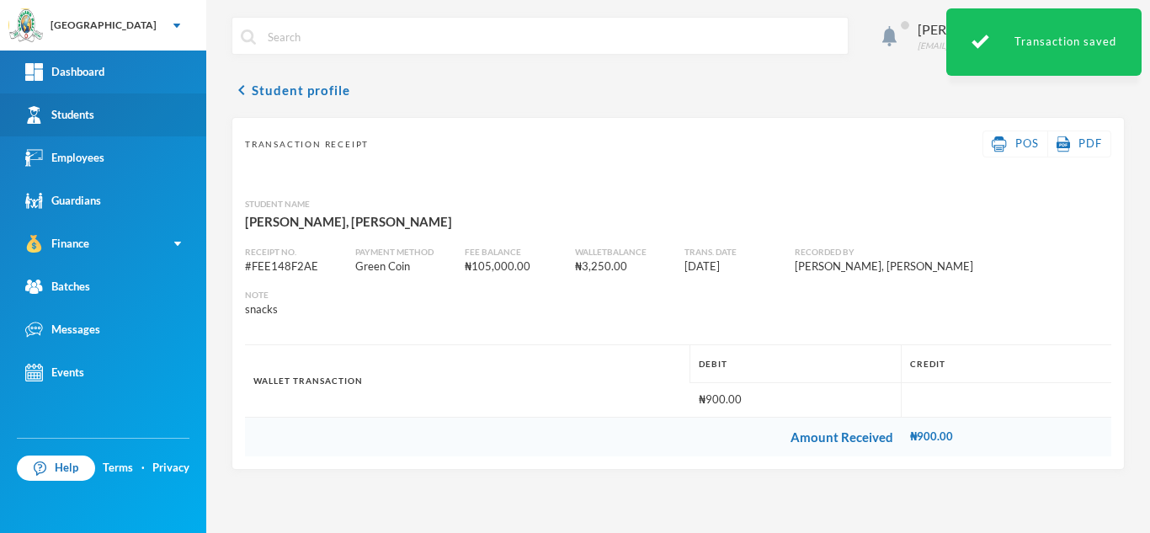
click at [112, 117] on link "Students" at bounding box center [103, 114] width 206 height 43
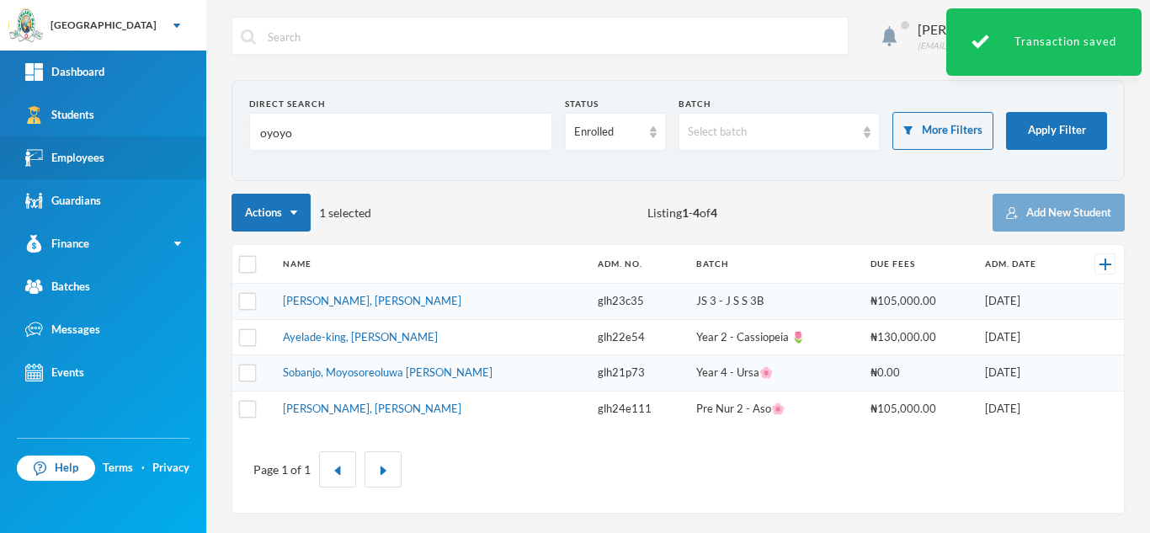
drag, startPoint x: 325, startPoint y: 143, endPoint x: 195, endPoint y: 137, distance: 130.7
click at [195, 137] on div "Greenland Hall Your Bluebic Account Greenland Hall Add a New School Dashboard S…" at bounding box center [575, 266] width 1150 height 533
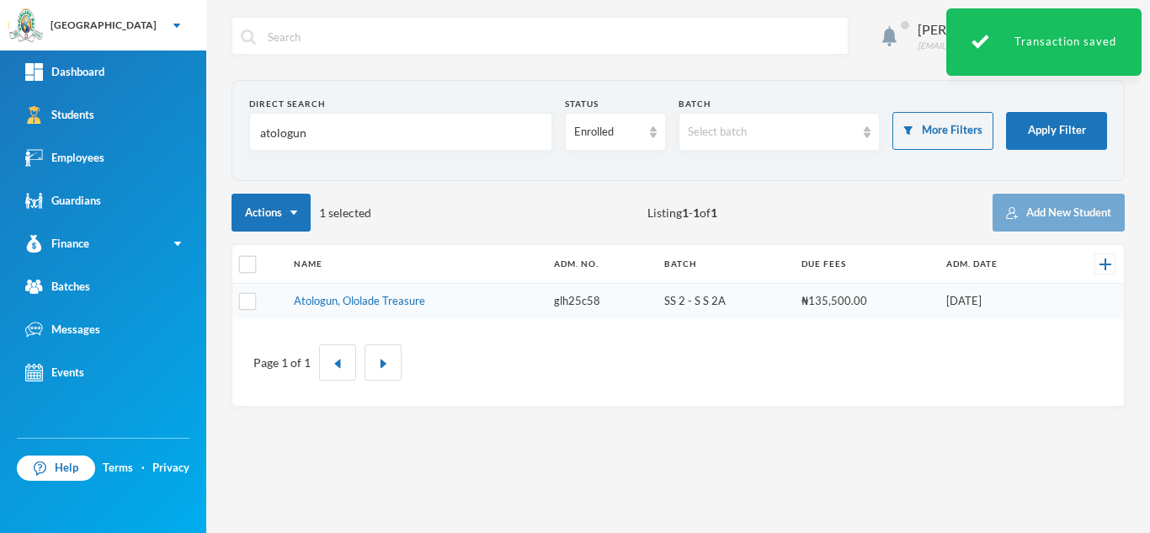
type input "atologun"
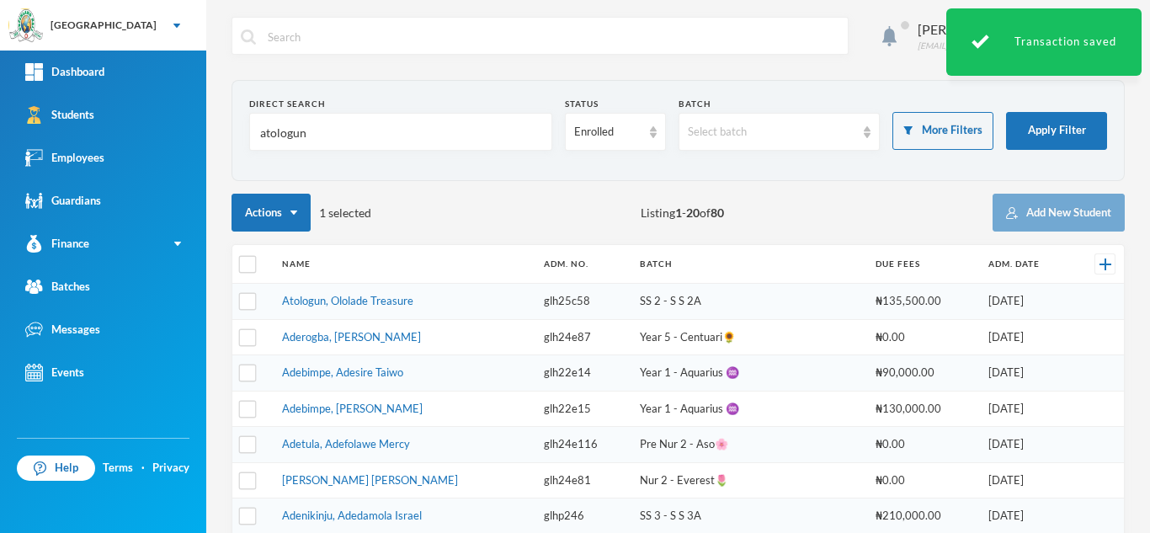
click at [345, 302] on link "Atologun, Ololade Treasure" at bounding box center [347, 300] width 131 height 13
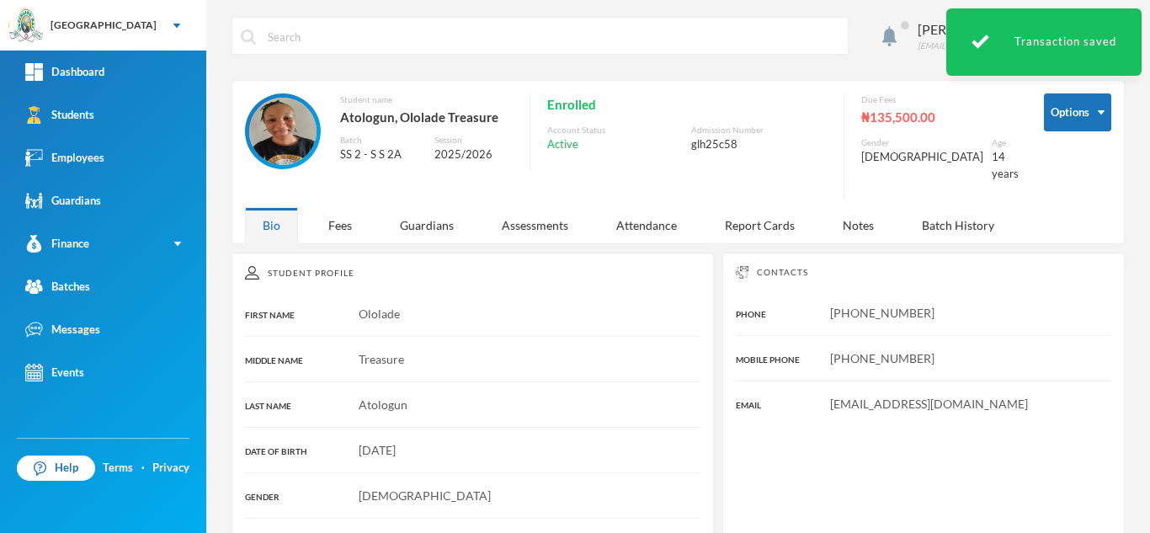
click at [318, 188] on div "Options Student name [PERSON_NAME], Ololade Treasure Batch SS 2 - S S 2A Sessio…" at bounding box center [678, 150] width 867 height 114
click at [342, 211] on div "Fees" at bounding box center [340, 225] width 59 height 36
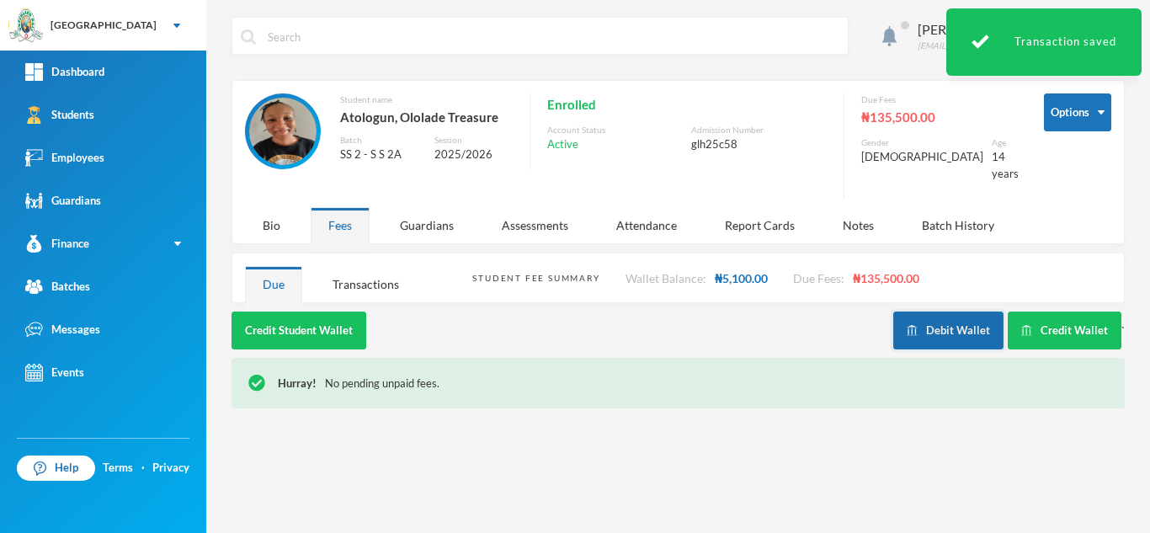
click at [946, 312] on button "Debit Wallet" at bounding box center [949, 331] width 110 height 38
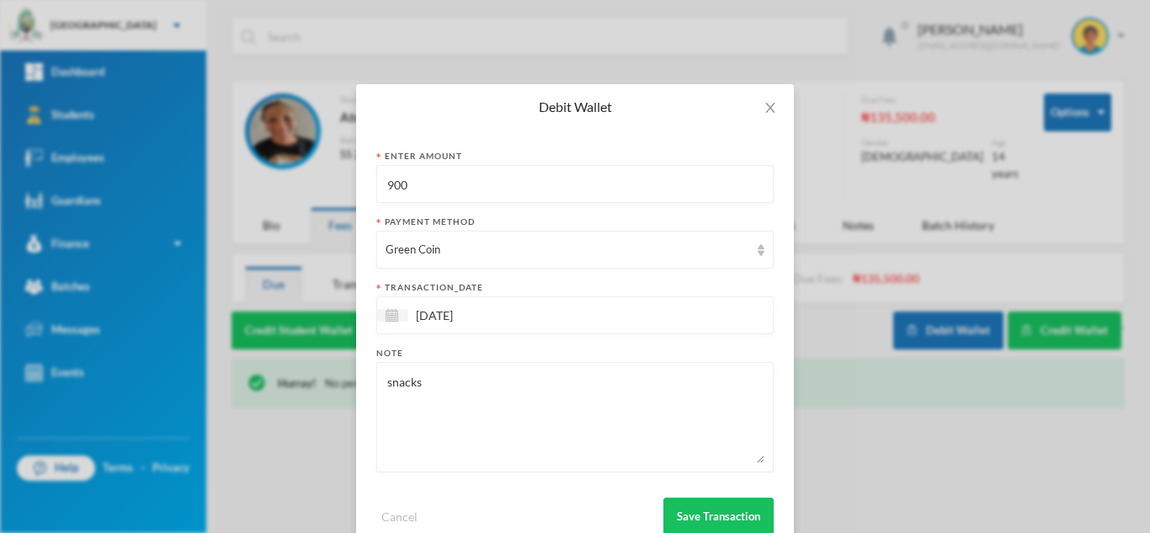
click at [317, 178] on div "Debit Wallet Enter Amount 900 Payment Method Green Coin transaction_date [DATE]…" at bounding box center [575, 266] width 1150 height 533
type input "1300"
click at [693, 509] on button "Save Transaction" at bounding box center [719, 517] width 110 height 38
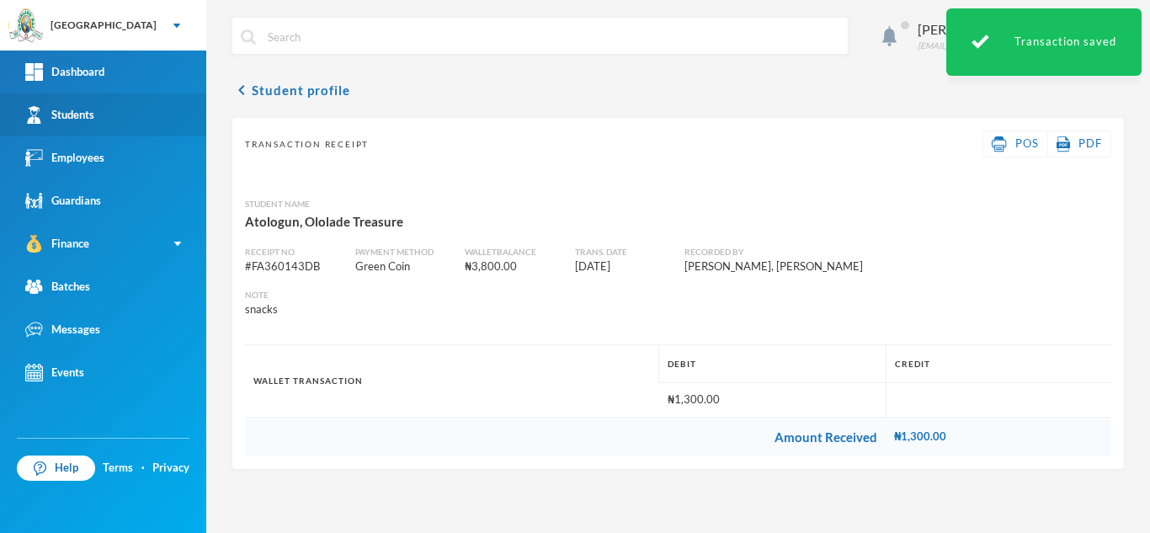
click at [121, 129] on link "Students" at bounding box center [103, 114] width 206 height 43
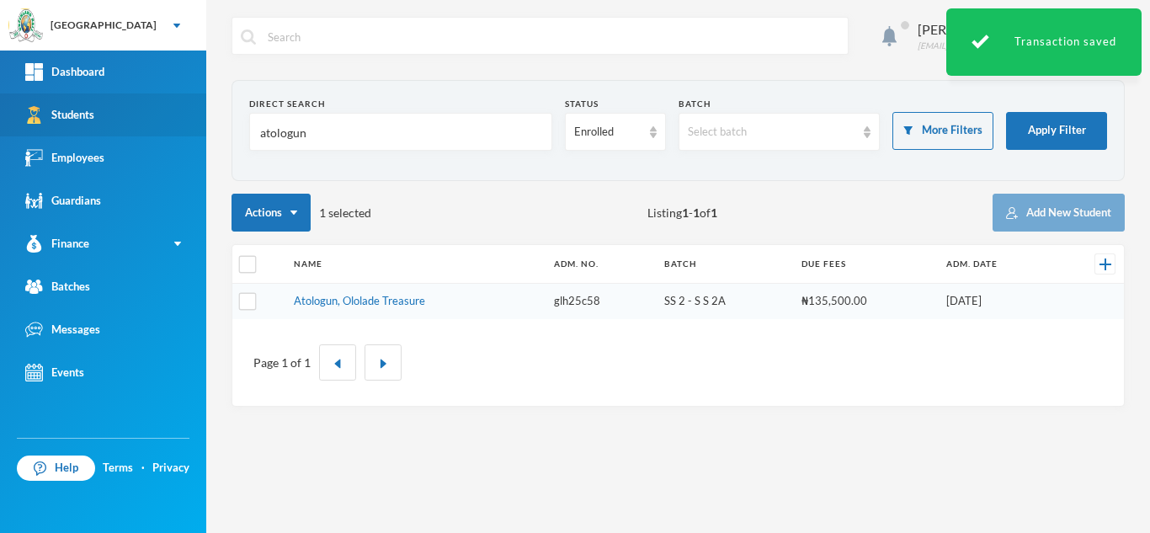
drag, startPoint x: 198, startPoint y: 136, endPoint x: 95, endPoint y: 130, distance: 103.0
click at [95, 130] on div "Greenland Hall Your Bluebic Account Greenland Hall Add a New School Dashboard S…" at bounding box center [575, 266] width 1150 height 533
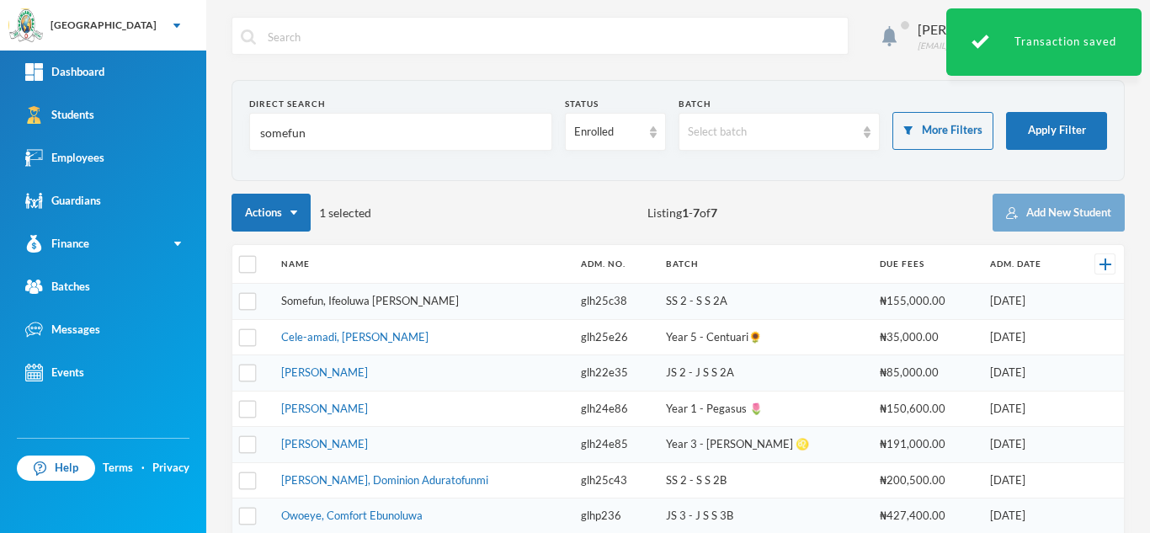
type input "somefun"
click at [370, 298] on link "Somefun, Ifeoluwa [PERSON_NAME]" at bounding box center [370, 300] width 178 height 13
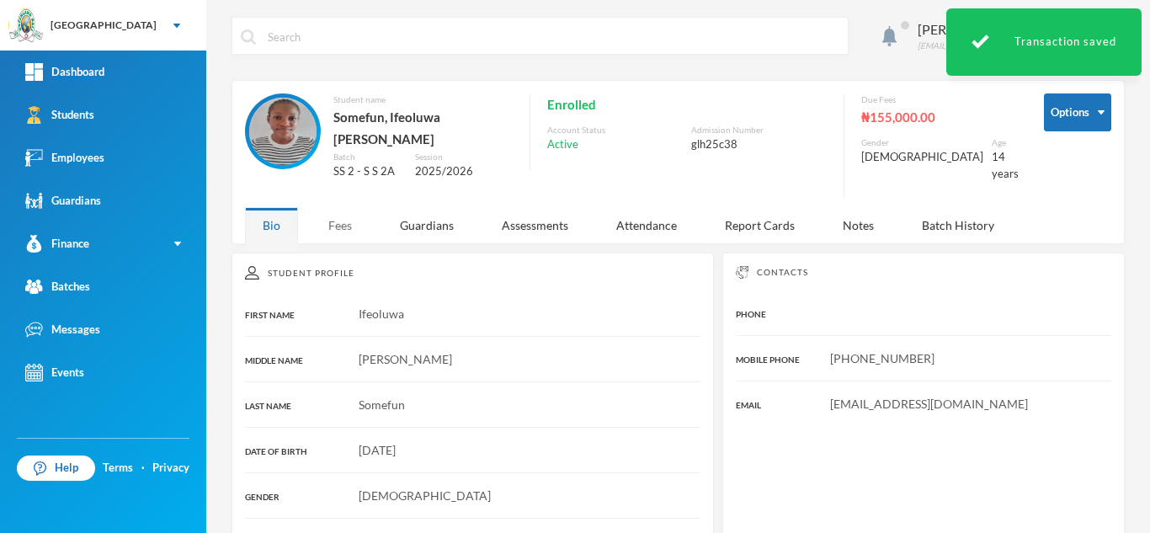
click at [345, 212] on div "Fees" at bounding box center [340, 225] width 59 height 36
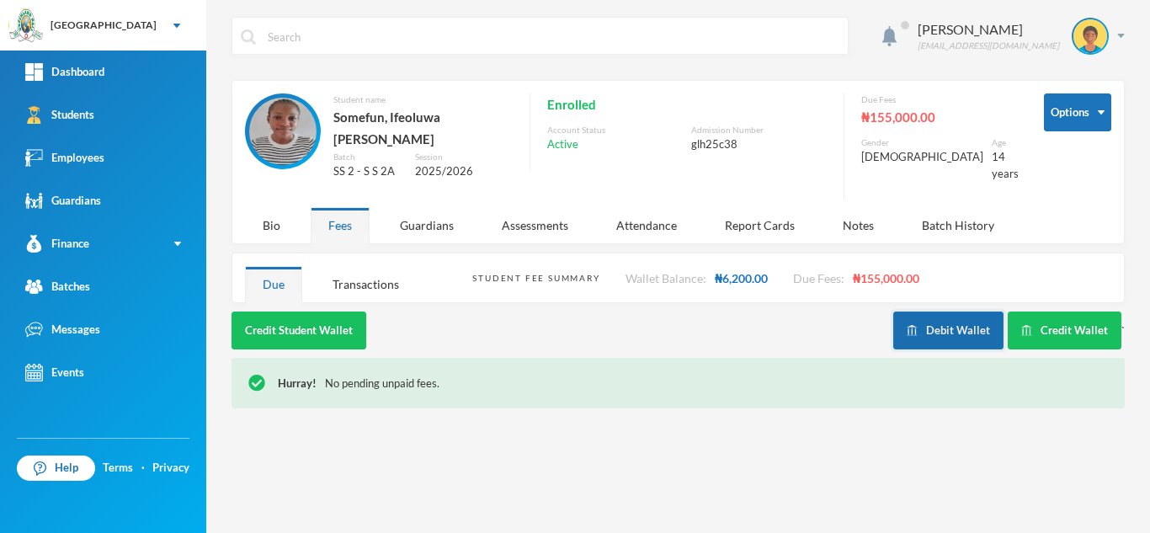
click at [958, 318] on button "Debit Wallet" at bounding box center [949, 331] width 110 height 38
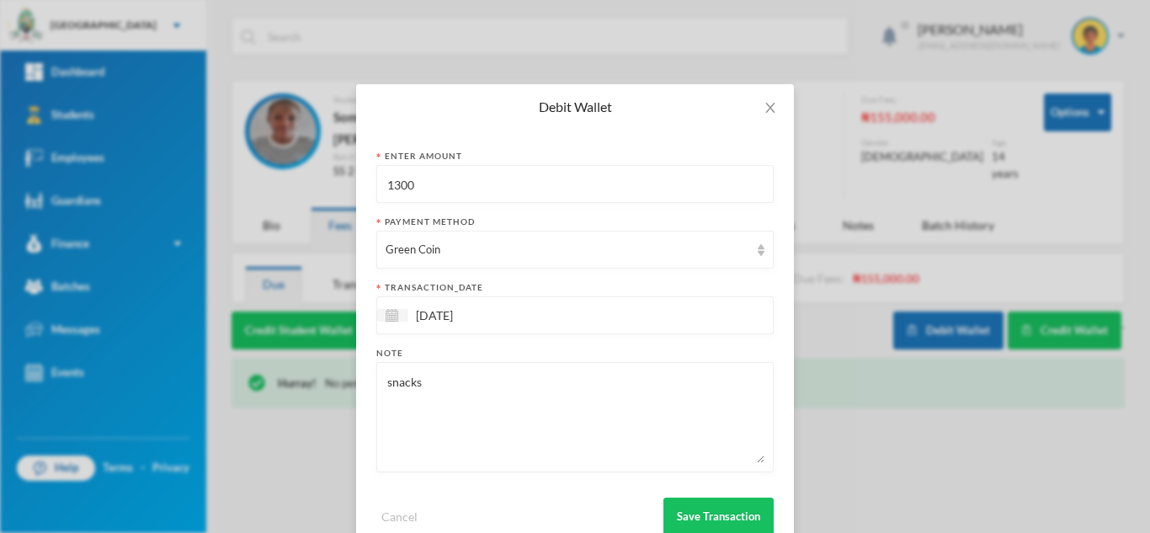
drag, startPoint x: 393, startPoint y: 186, endPoint x: 290, endPoint y: 178, distance: 103.9
click at [298, 178] on div "Debit Wallet Enter Amount 1300 Payment Method Green Coin transaction_date [DATE…" at bounding box center [575, 266] width 1150 height 533
type input "500"
click at [714, 512] on button "Save Transaction" at bounding box center [719, 517] width 110 height 38
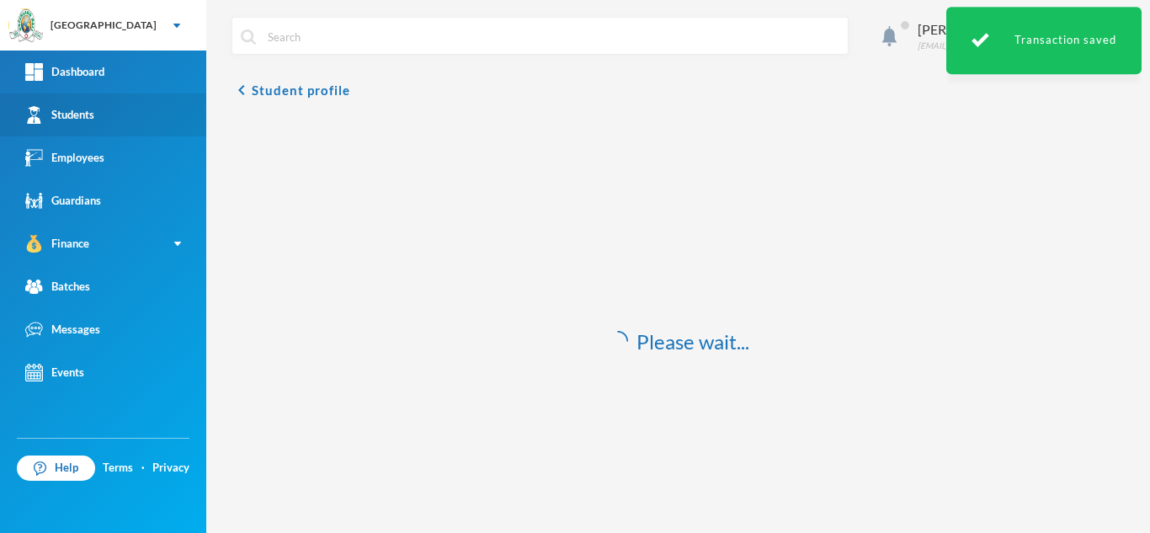
click at [143, 111] on link "Students" at bounding box center [103, 114] width 206 height 43
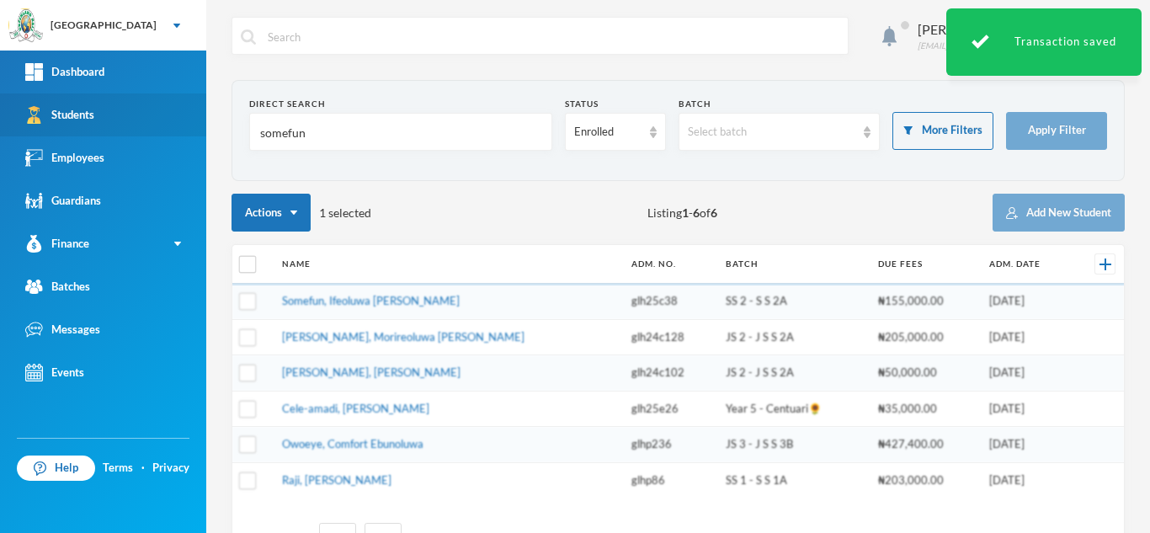
click at [104, 123] on div "Greenland Hall Your Bluebic Account Greenland Hall Add a New School Dashboard S…" at bounding box center [575, 266] width 1150 height 533
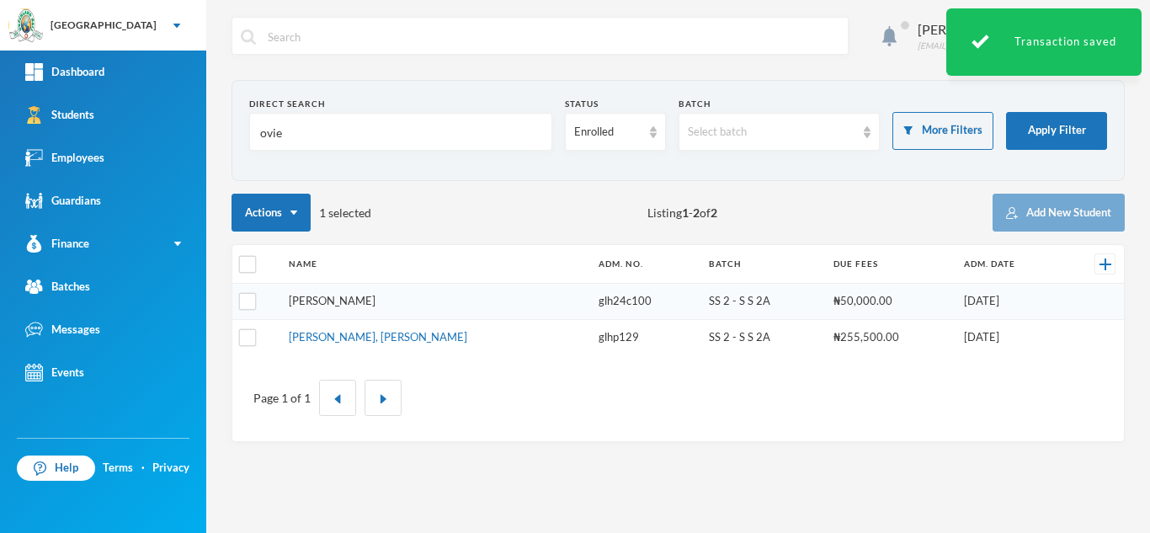
type input "ovie"
click at [318, 302] on link "[PERSON_NAME]" at bounding box center [332, 300] width 87 height 13
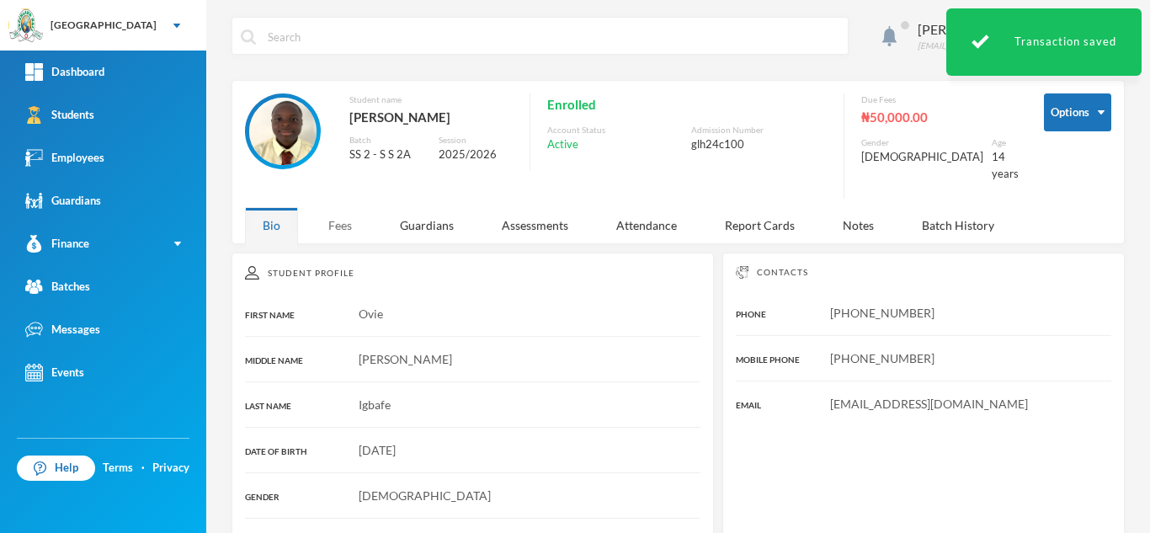
click at [344, 207] on div "Fees" at bounding box center [340, 225] width 59 height 36
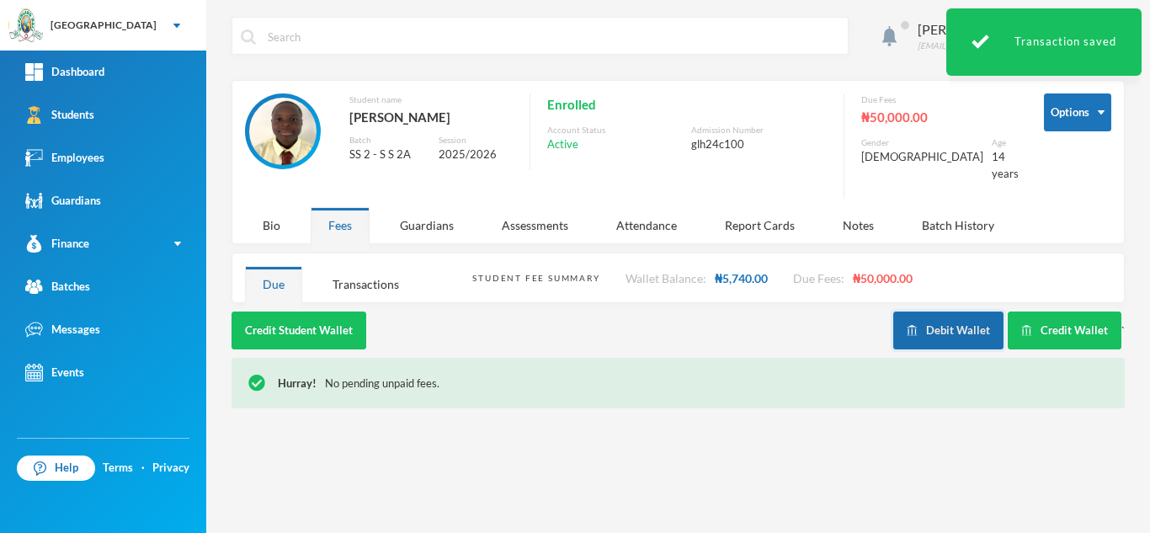
click at [933, 319] on button "Debit Wallet" at bounding box center [949, 331] width 110 height 38
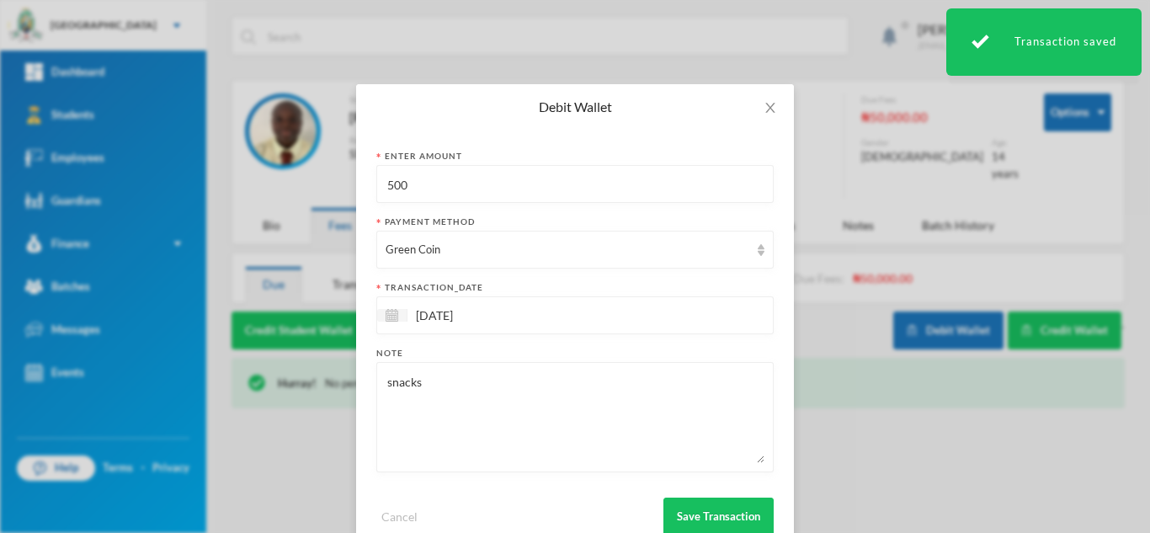
drag, startPoint x: 447, startPoint y: 185, endPoint x: 283, endPoint y: 180, distance: 164.3
click at [283, 180] on div "Debit Wallet Enter Amount 500 Payment Method Green Coin transaction_date [DATE]…" at bounding box center [575, 266] width 1150 height 533
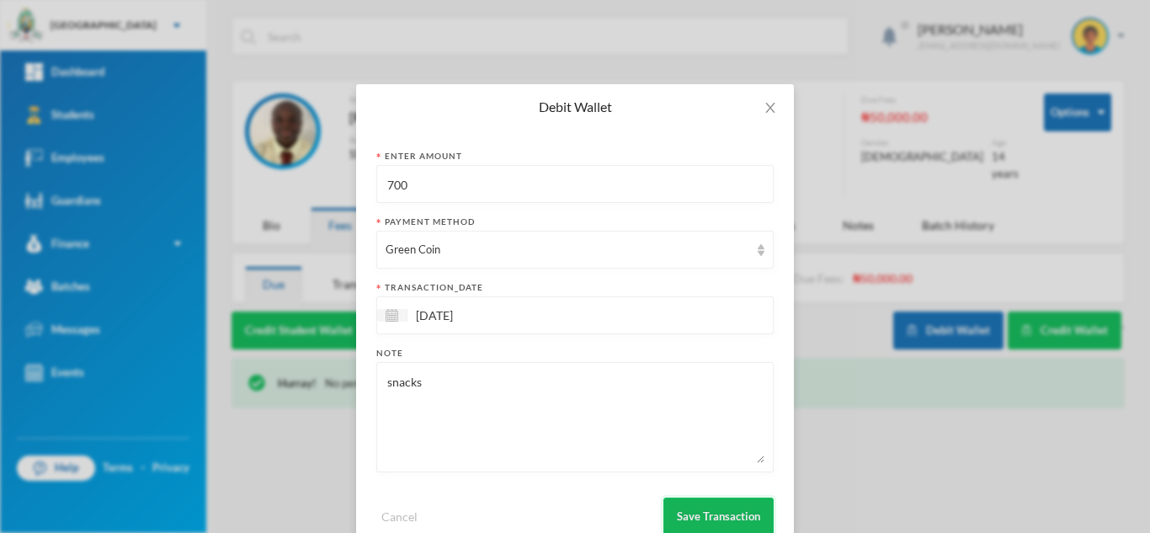
type input "700"
click at [700, 510] on button "Save Transaction" at bounding box center [719, 517] width 110 height 38
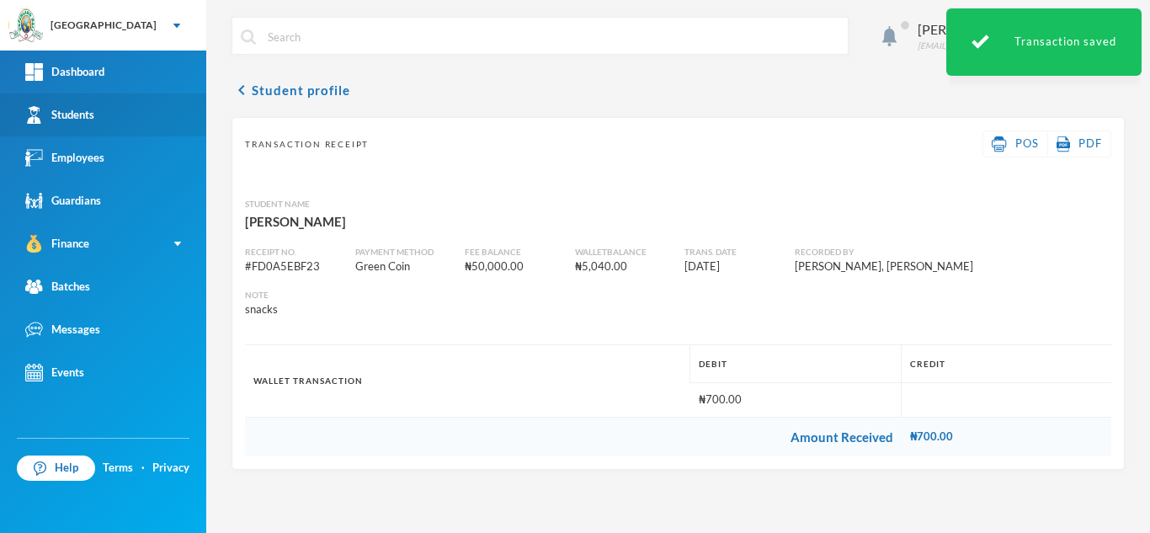
click at [115, 107] on link "Students" at bounding box center [103, 114] width 206 height 43
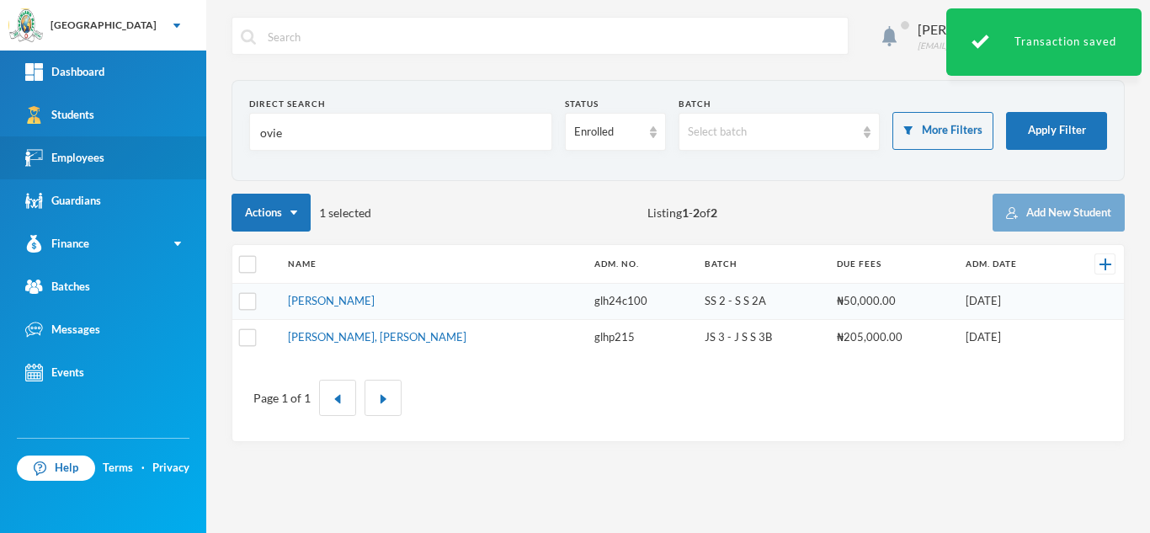
drag, startPoint x: 215, startPoint y: 133, endPoint x: 152, endPoint y: 141, distance: 63.6
click at [152, 141] on div "Greenland Hall Your Bluebic Account Greenland Hall Add a New School Dashboard S…" at bounding box center [575, 266] width 1150 height 533
type input "[PERSON_NAME]"
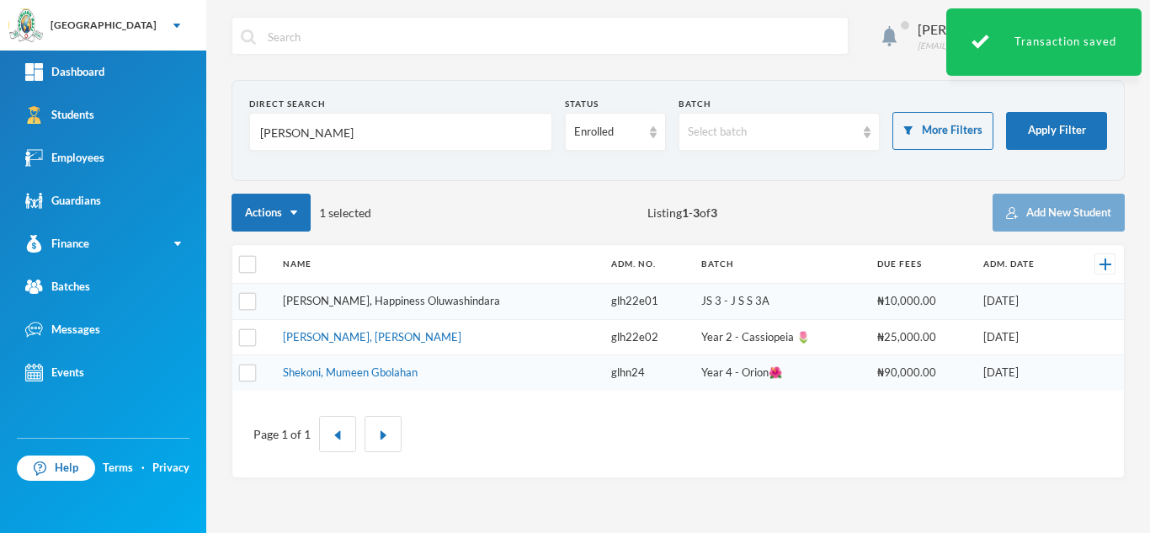
click at [379, 296] on link "[PERSON_NAME], Happiness Oluwashindara" at bounding box center [391, 300] width 217 height 13
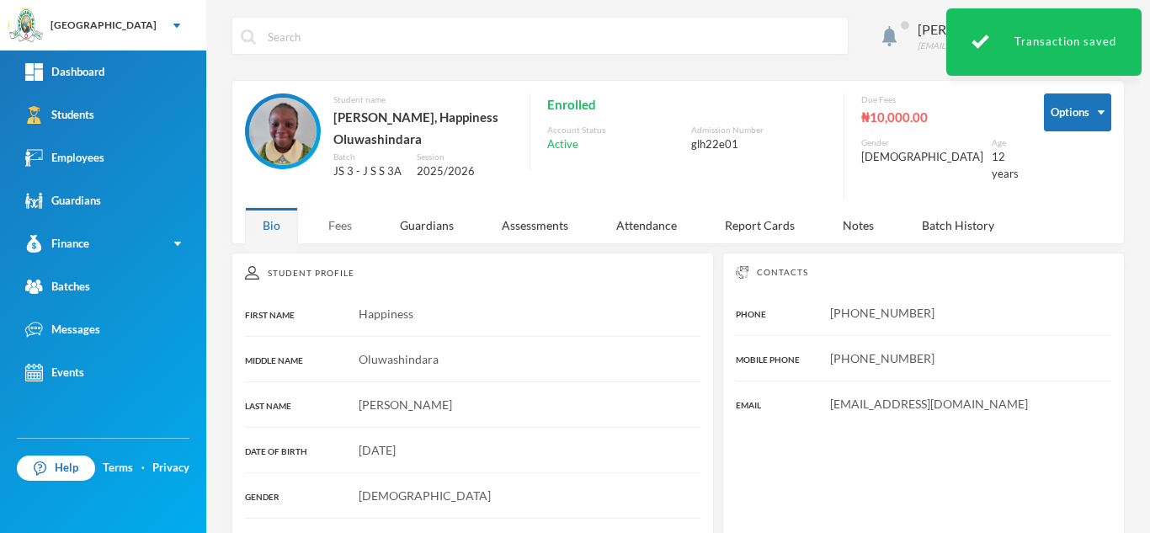
click at [333, 219] on div "Fees" at bounding box center [340, 225] width 59 height 36
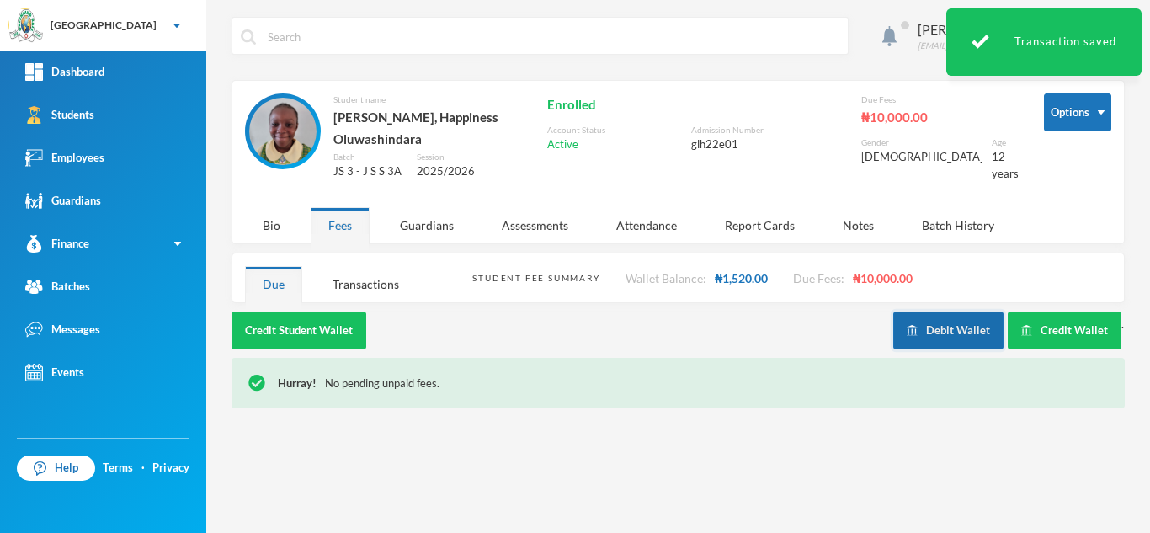
click at [924, 328] on button "Debit Wallet" at bounding box center [949, 331] width 110 height 38
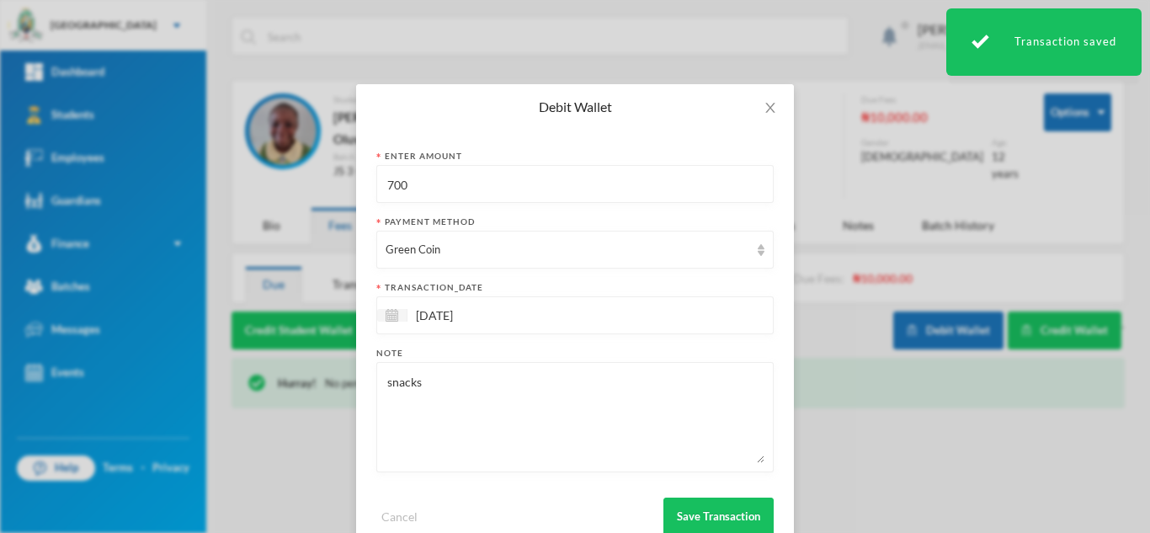
drag, startPoint x: 483, startPoint y: 194, endPoint x: 221, endPoint y: 177, distance: 262.5
click at [221, 177] on div "Debit Wallet Enter Amount 700 Payment Method Green Coin transaction_date [DATE]…" at bounding box center [575, 266] width 1150 height 533
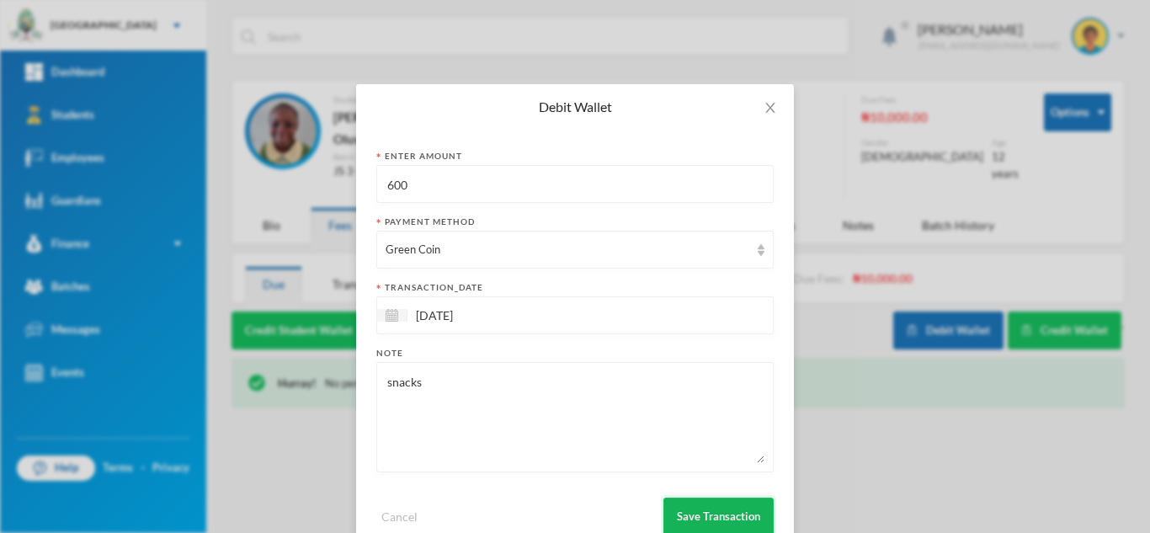
type input "600"
click at [680, 513] on button "Save Transaction" at bounding box center [719, 517] width 110 height 38
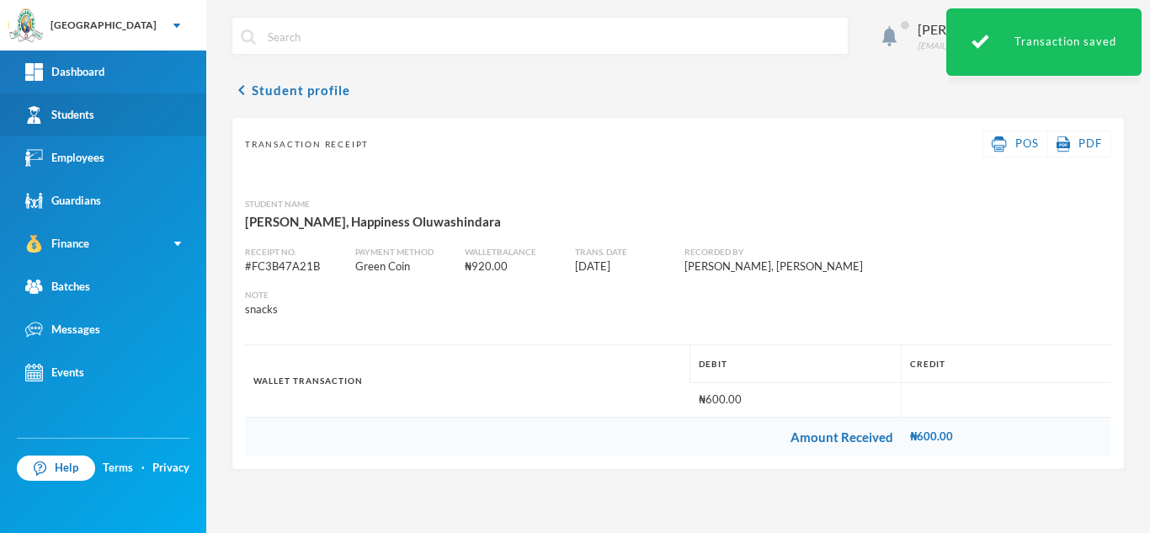
click at [92, 113] on div "Students" at bounding box center [59, 115] width 69 height 18
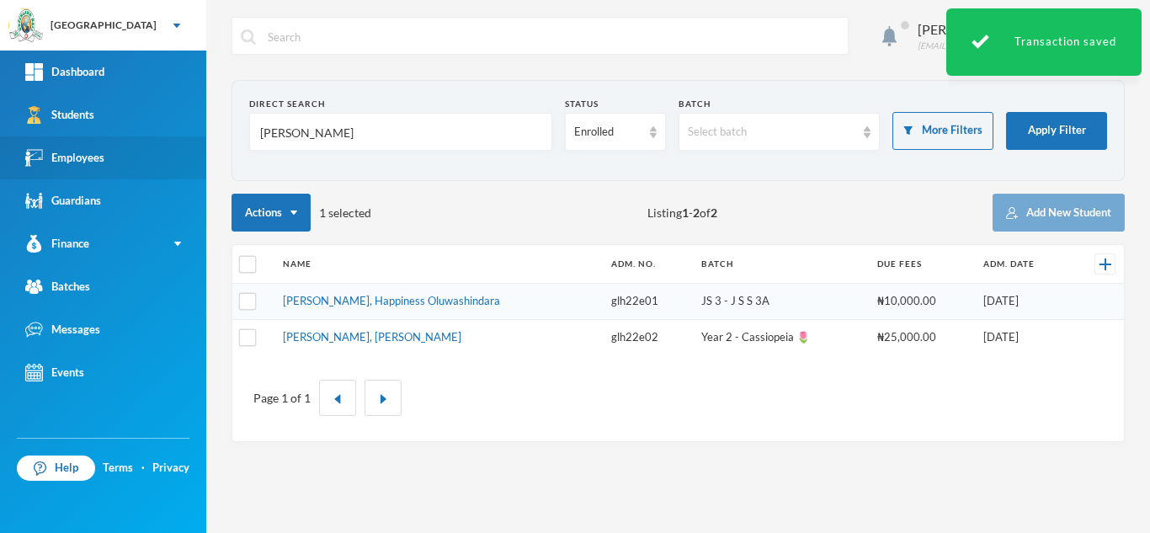
drag, startPoint x: 313, startPoint y: 131, endPoint x: 66, endPoint y: 142, distance: 247.9
click at [66, 142] on div "Greenland Hall Your Bluebic Account Greenland Hall Add a New School Dashboard S…" at bounding box center [575, 266] width 1150 height 533
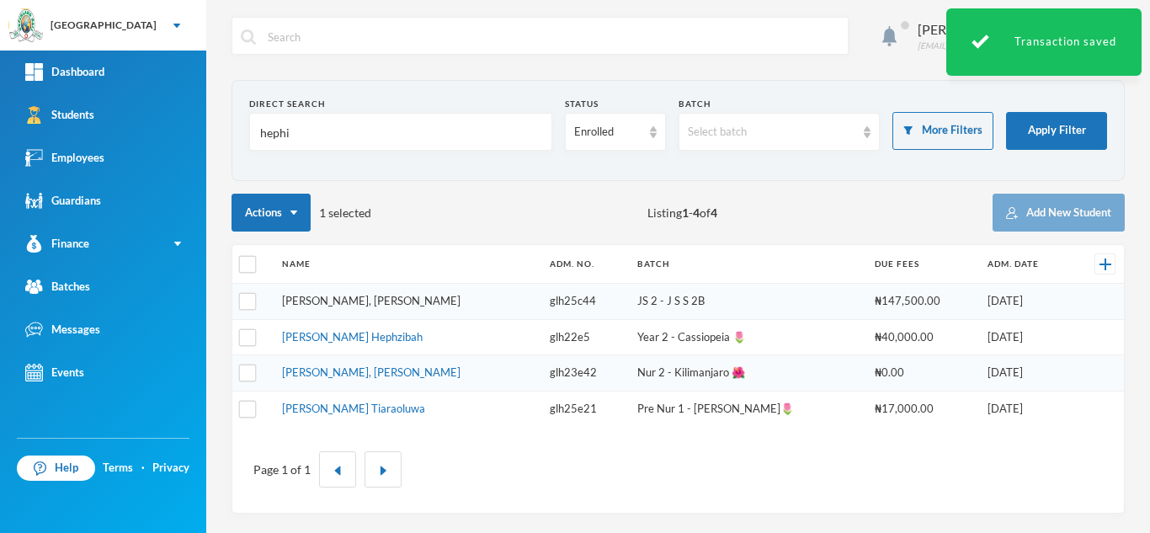
type input "hephi"
click at [344, 296] on link "[PERSON_NAME], [PERSON_NAME]" at bounding box center [371, 300] width 179 height 13
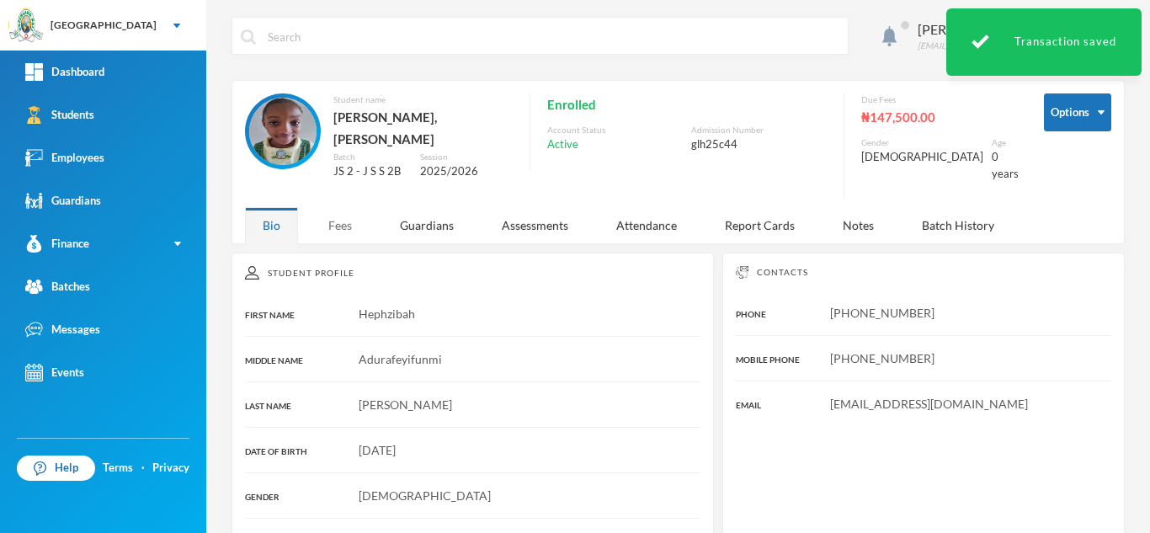
click at [337, 216] on div "Fees" at bounding box center [340, 225] width 59 height 36
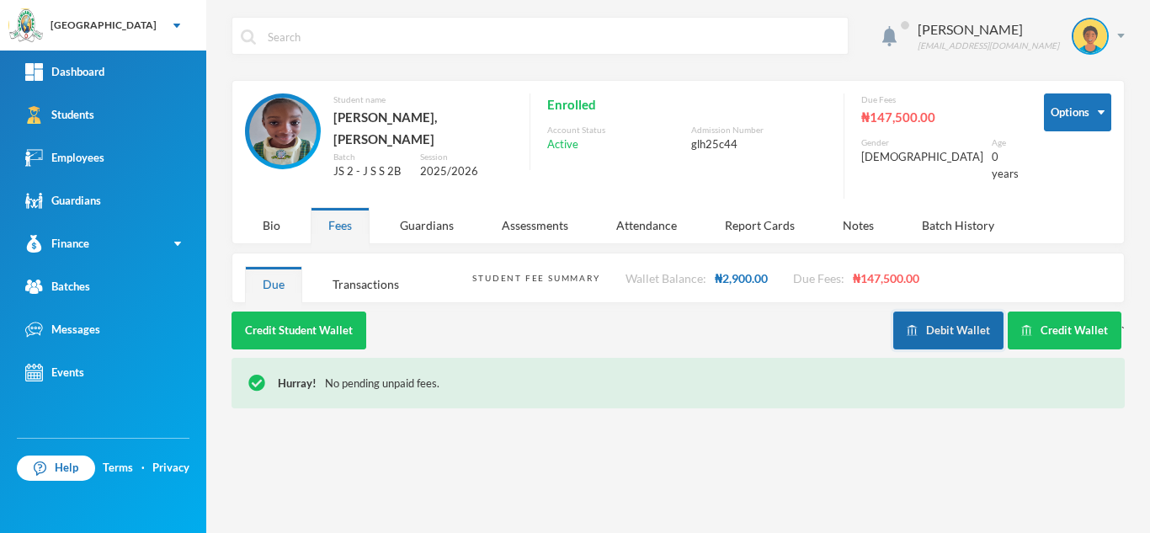
click at [963, 329] on button "Debit Wallet" at bounding box center [949, 331] width 110 height 38
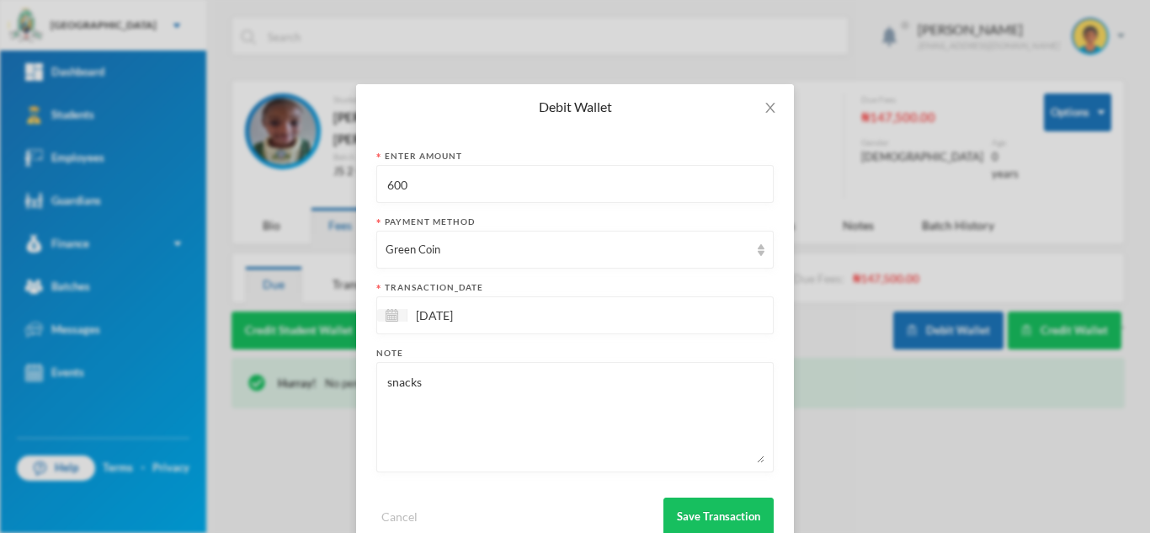
drag, startPoint x: 337, startPoint y: 179, endPoint x: 294, endPoint y: 174, distance: 43.2
click at [294, 174] on div "Debit Wallet Enter Amount 600 Payment Method Green Coin transaction_date [DATE]…" at bounding box center [575, 266] width 1150 height 533
type input "500"
click at [709, 505] on button "Save Transaction" at bounding box center [719, 517] width 110 height 38
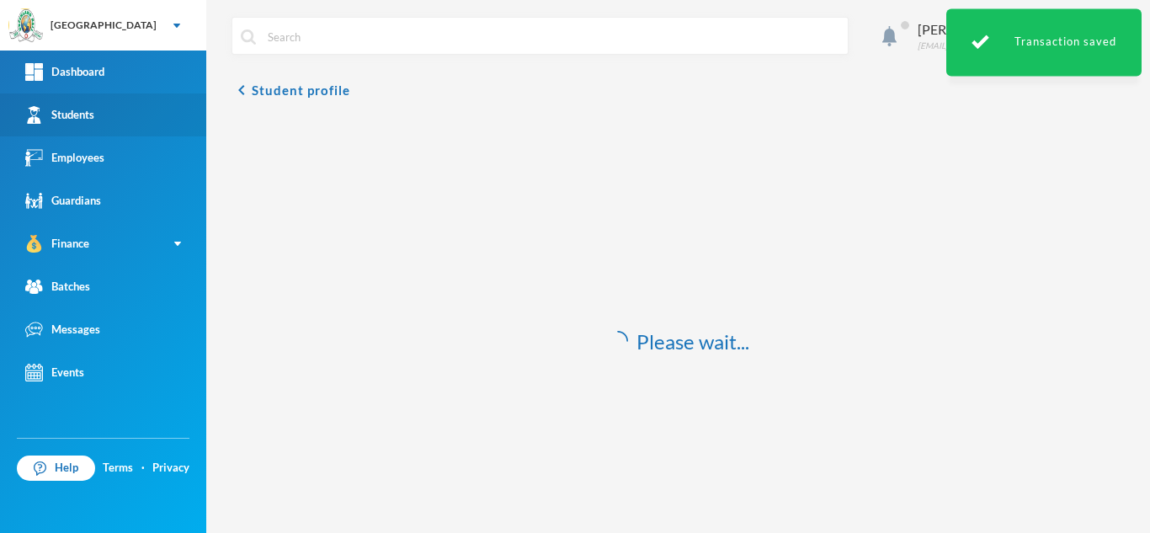
click at [140, 111] on link "Students" at bounding box center [103, 114] width 206 height 43
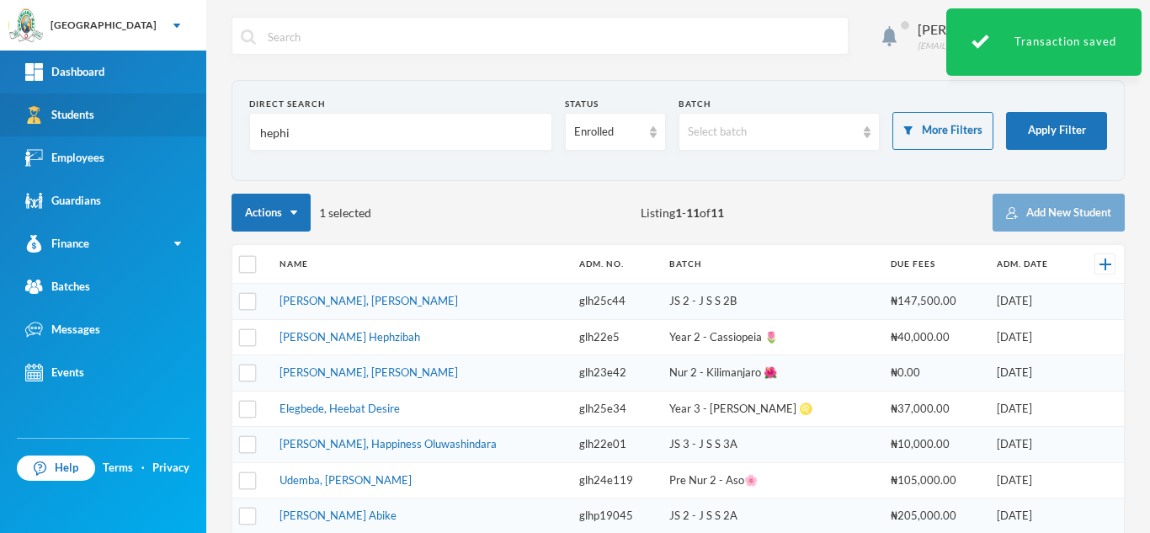
drag, startPoint x: 303, startPoint y: 128, endPoint x: 124, endPoint y: 122, distance: 179.5
click at [124, 122] on div "Greenland Hall Your Bluebic Account Greenland Hall Add a New School Dashboard S…" at bounding box center [575, 266] width 1150 height 533
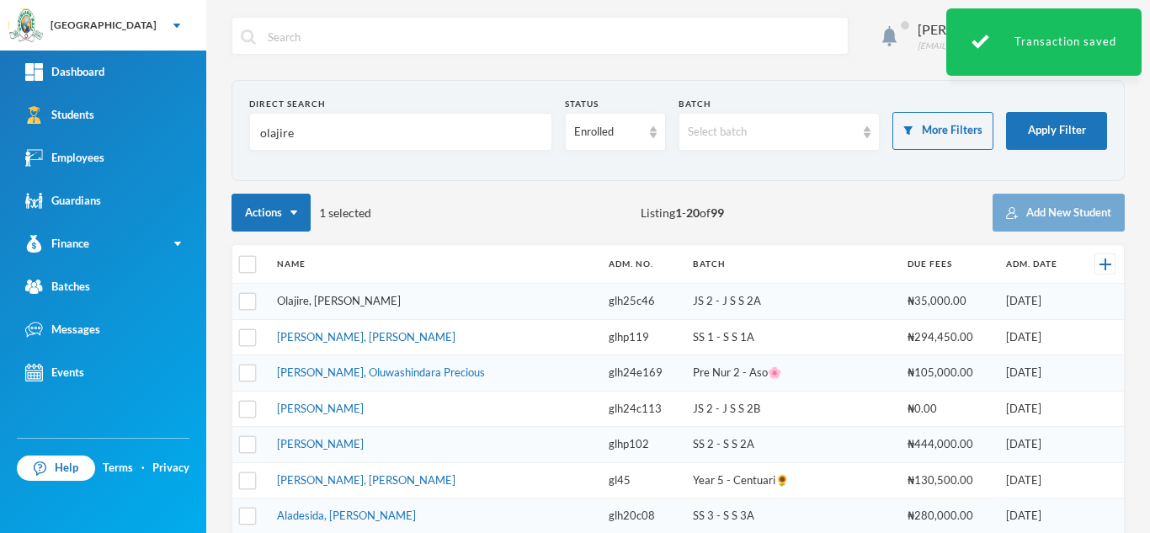
type input "olajire"
click at [343, 296] on link "Olajire, [PERSON_NAME]" at bounding box center [339, 300] width 124 height 13
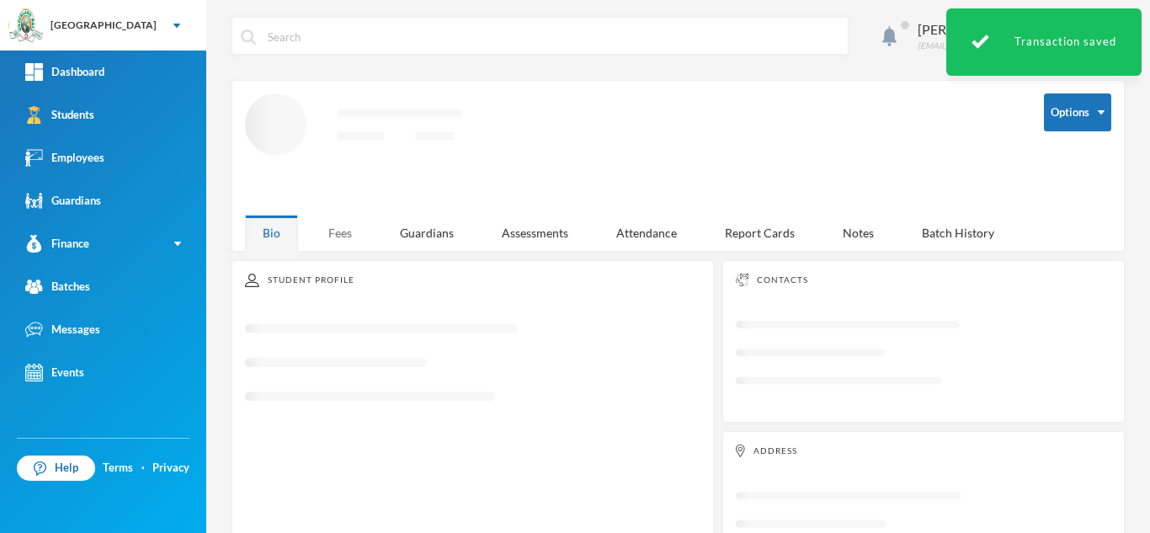
click at [334, 226] on div "Fees" at bounding box center [340, 233] width 59 height 36
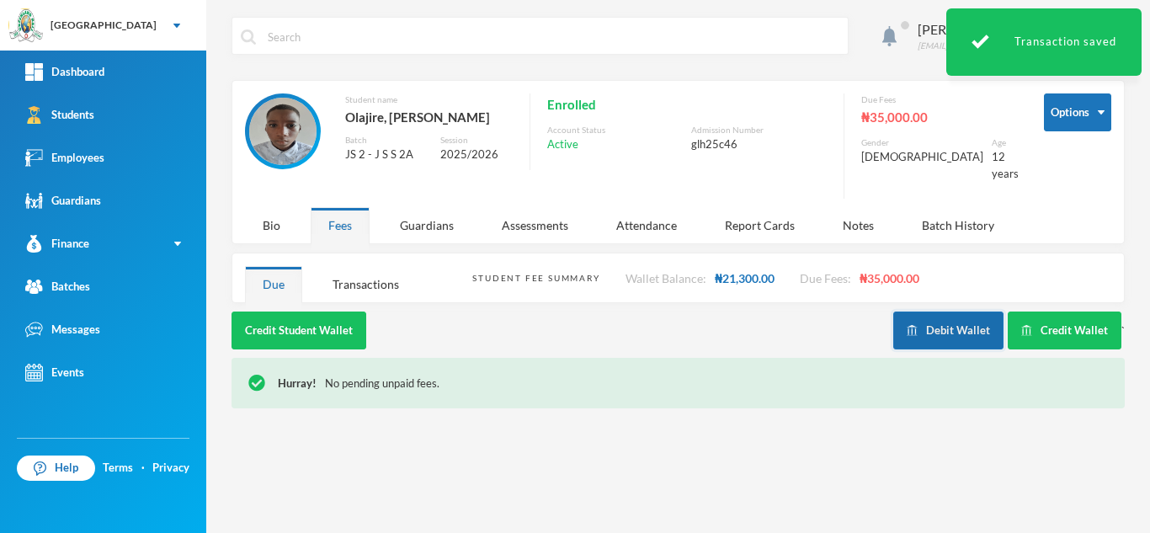
click at [936, 318] on button "Debit Wallet" at bounding box center [949, 331] width 110 height 38
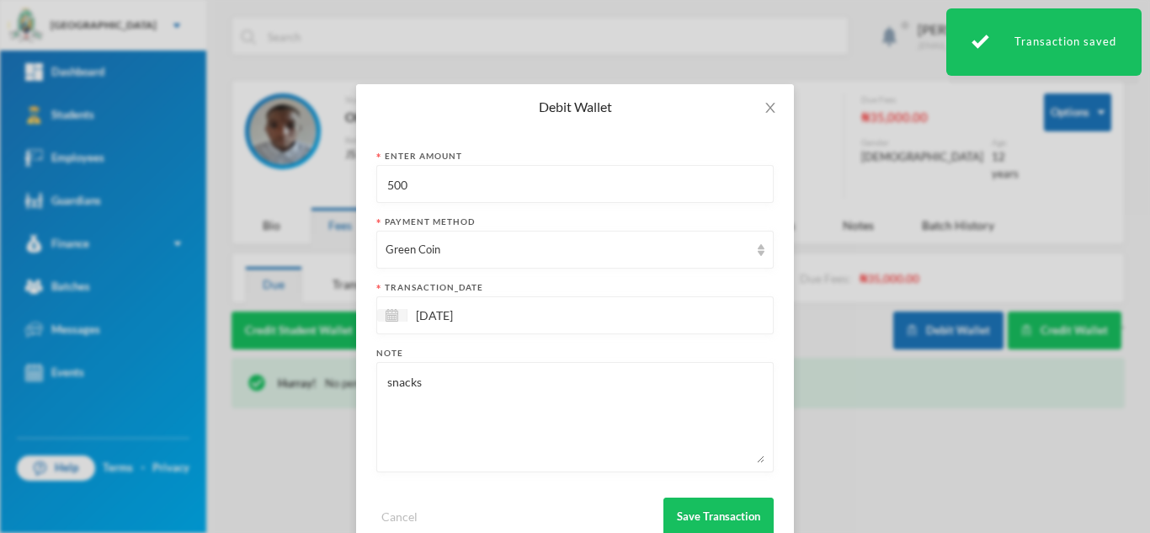
drag, startPoint x: 465, startPoint y: 200, endPoint x: 302, endPoint y: 176, distance: 164.4
click at [302, 176] on div "Debit Wallet Enter Amount 500 Payment Method Green Coin transaction_date [DATE]…" at bounding box center [575, 266] width 1150 height 533
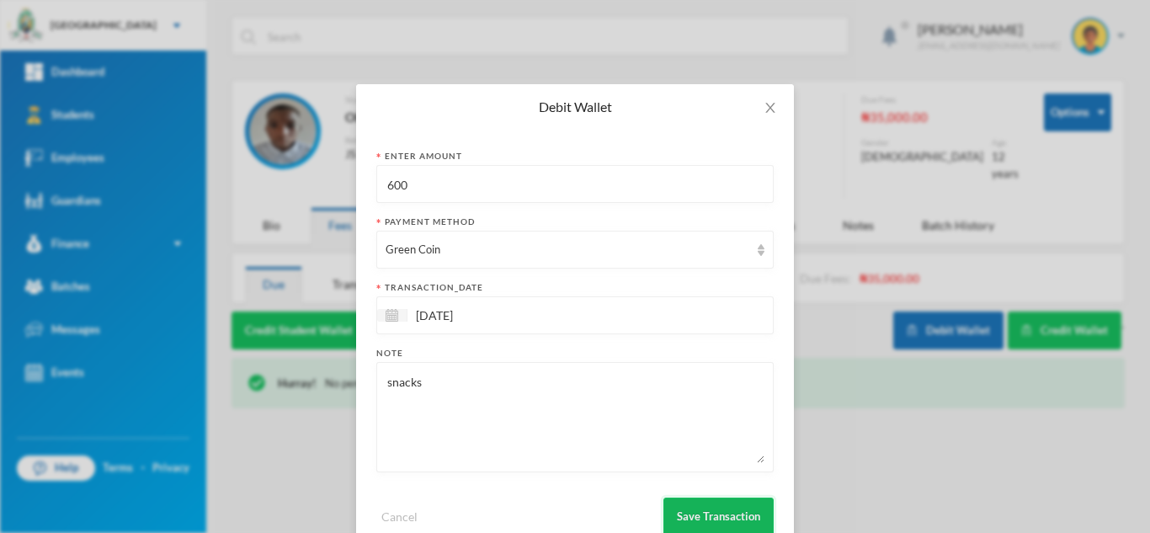
type input "600"
click at [689, 515] on button "Save Transaction" at bounding box center [719, 517] width 110 height 38
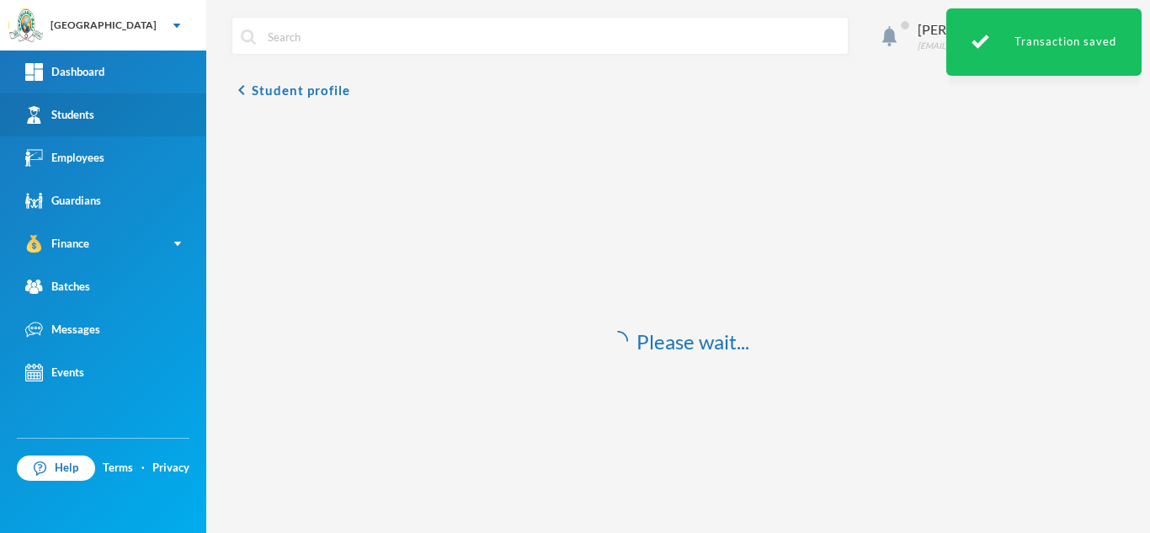
click at [138, 115] on link "Students" at bounding box center [103, 114] width 206 height 43
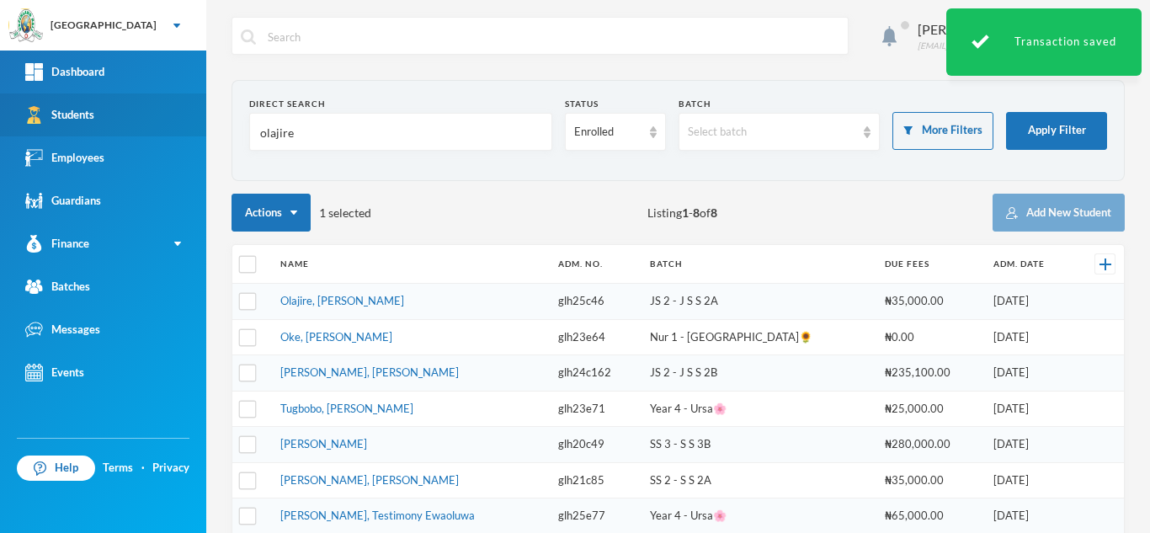
drag, startPoint x: 303, startPoint y: 140, endPoint x: 178, endPoint y: 133, distance: 125.7
click at [178, 133] on div "Greenland Hall Your Bluebic Account Greenland Hall Add a New School Dashboard S…" at bounding box center [575, 266] width 1150 height 533
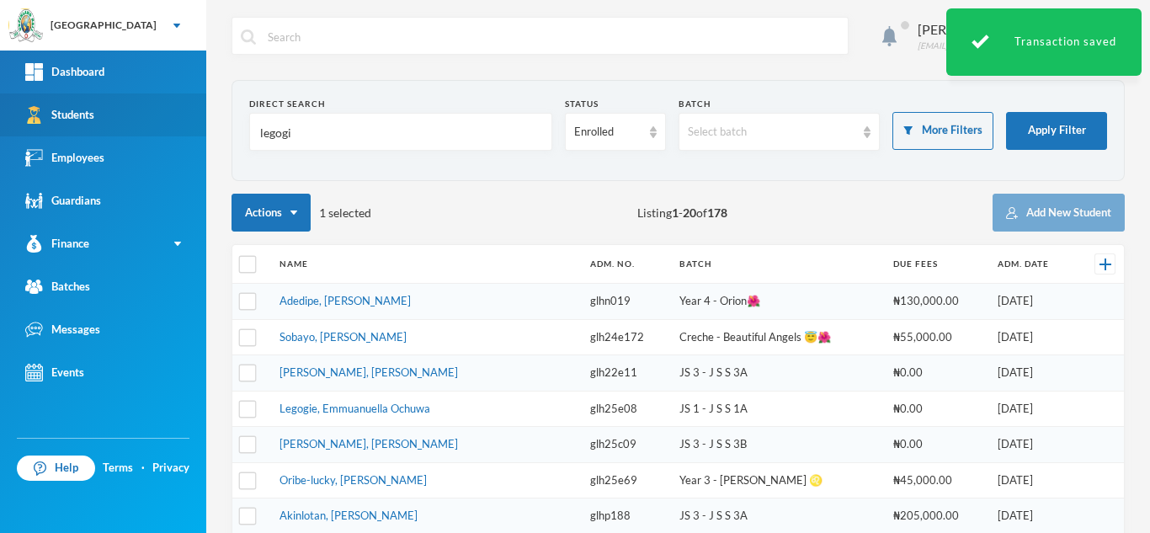
type input "legogie"
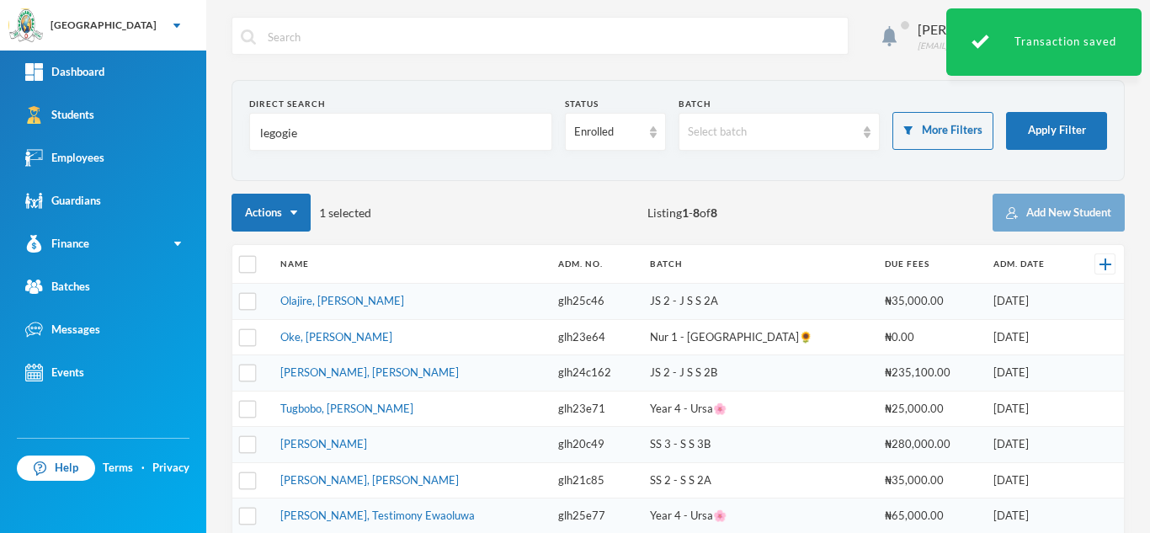
click at [392, 302] on link "Olajire, [PERSON_NAME]" at bounding box center [342, 300] width 124 height 13
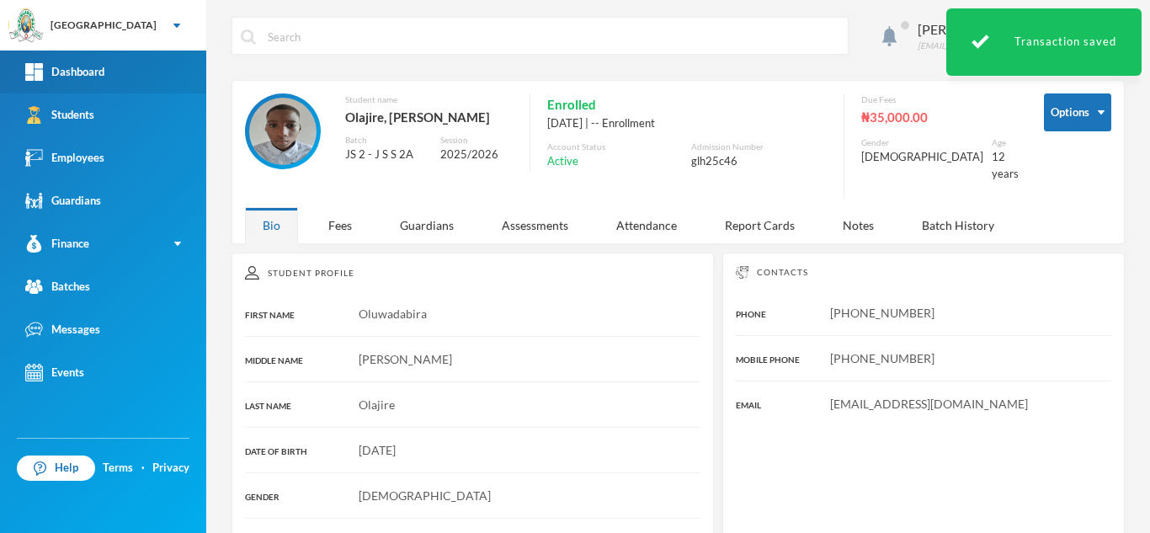
click at [129, 92] on link "Dashboard" at bounding box center [103, 72] width 206 height 43
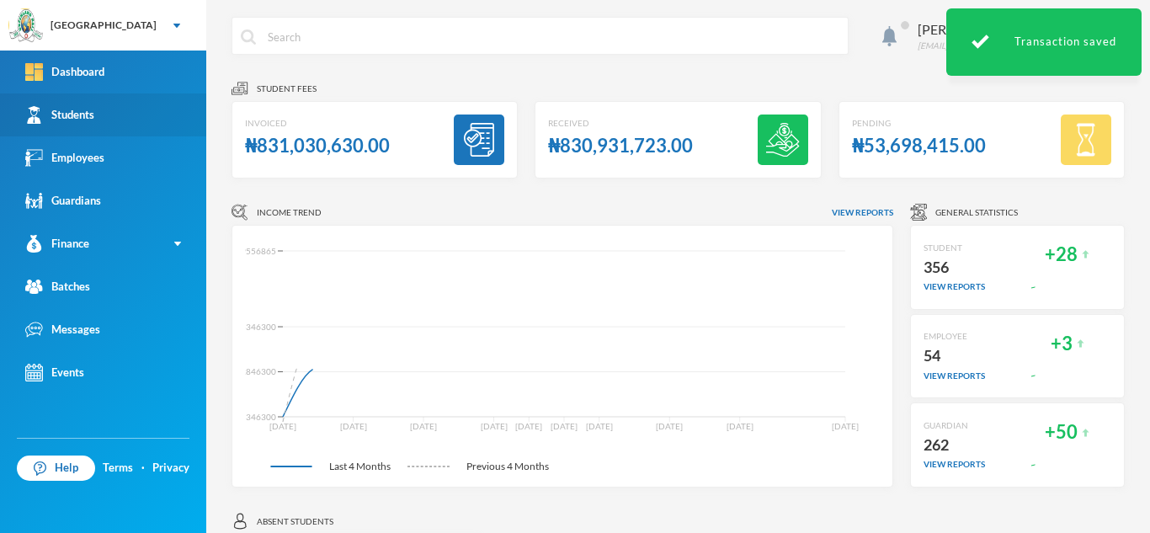
click at [125, 107] on link "Students" at bounding box center [103, 114] width 206 height 43
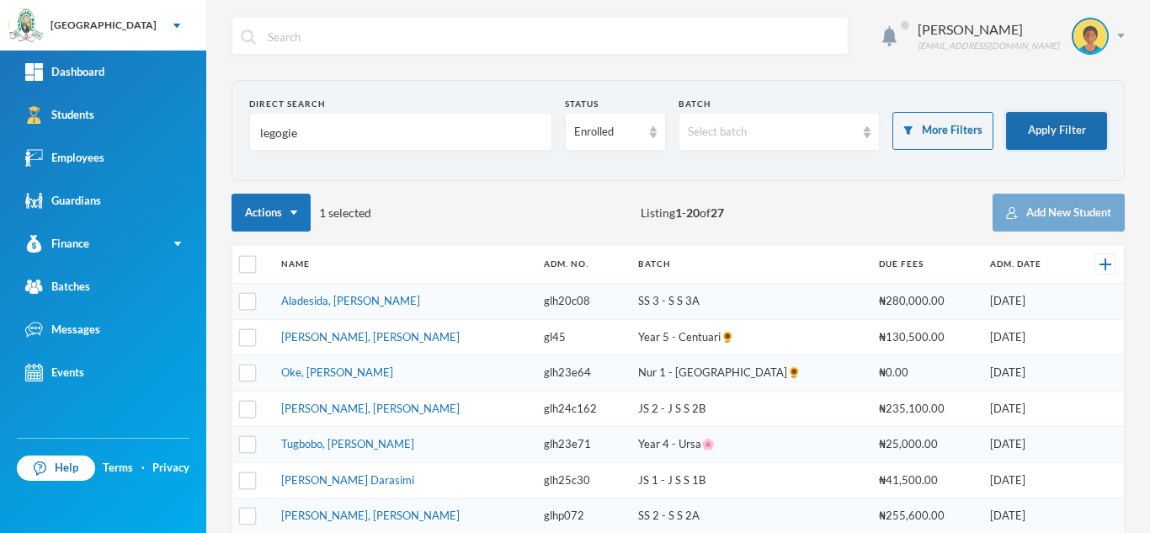
click at [1033, 136] on button "Apply Filter" at bounding box center [1056, 131] width 101 height 38
click at [356, 292] on td "Aladesida, [PERSON_NAME]" at bounding box center [404, 302] width 263 height 36
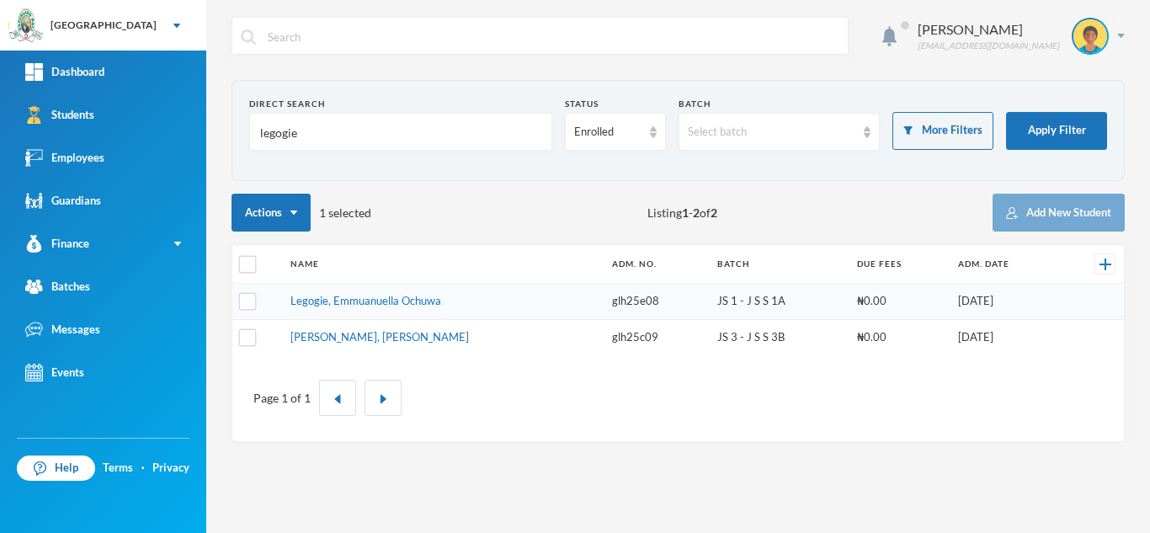
click at [361, 300] on link "Legogie, Emmuanuella Ochuwa" at bounding box center [366, 300] width 151 height 13
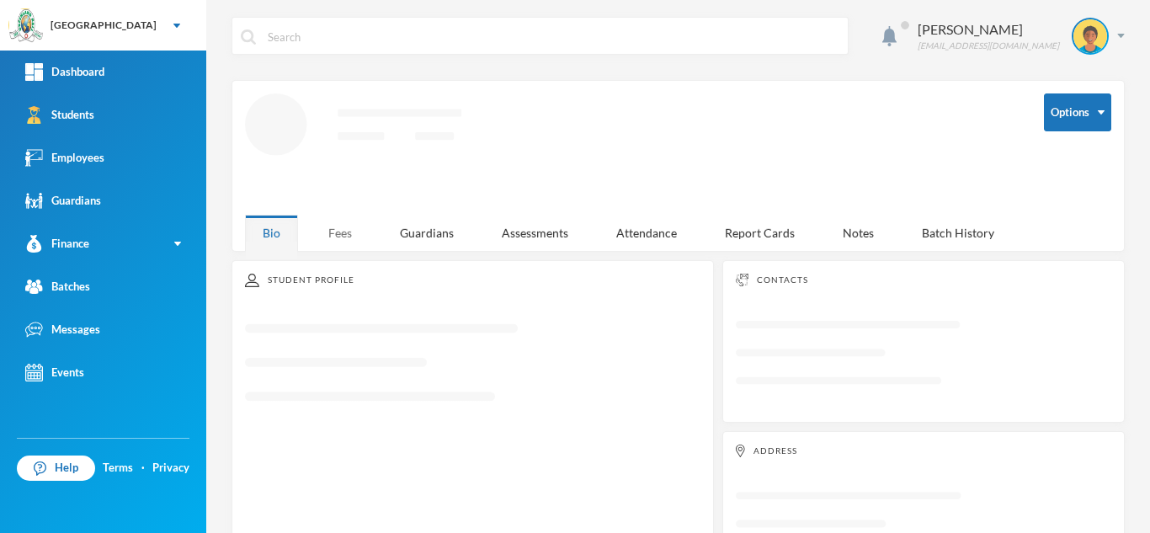
click at [341, 239] on div "Aderogba Olumide [EMAIL_ADDRESS][DOMAIN_NAME] Options Loading interface... Bio …" at bounding box center [678, 266] width 944 height 533
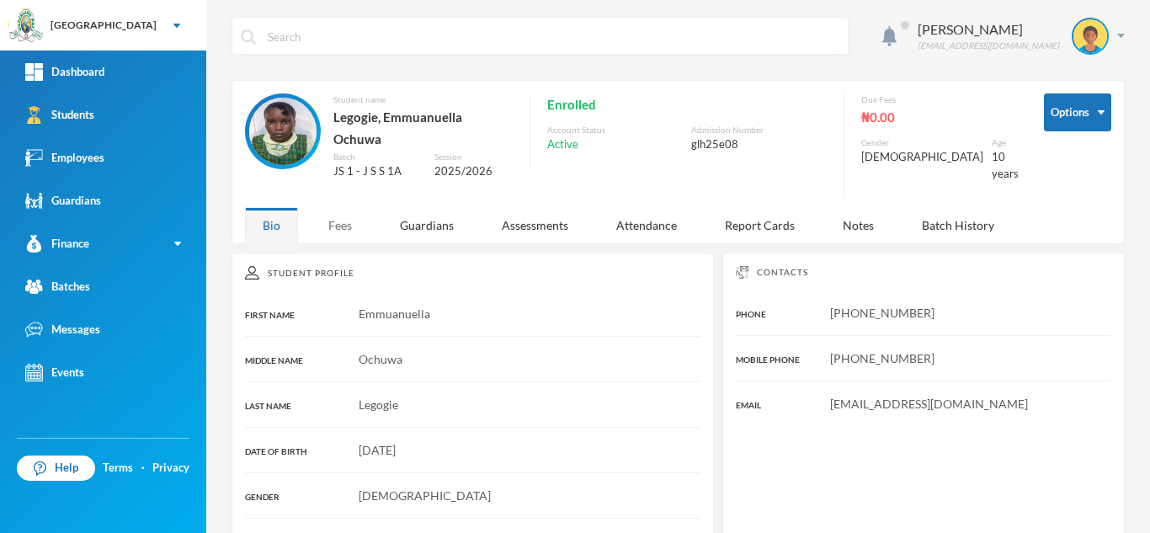
click at [342, 211] on div "Fees" at bounding box center [340, 225] width 59 height 36
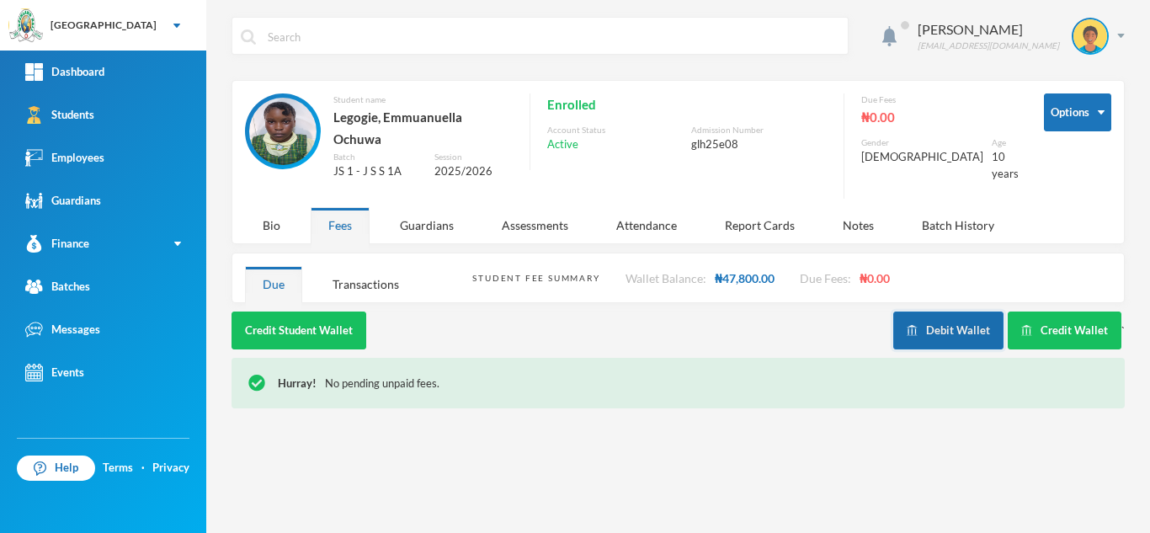
click at [942, 312] on button "Debit Wallet" at bounding box center [949, 331] width 110 height 38
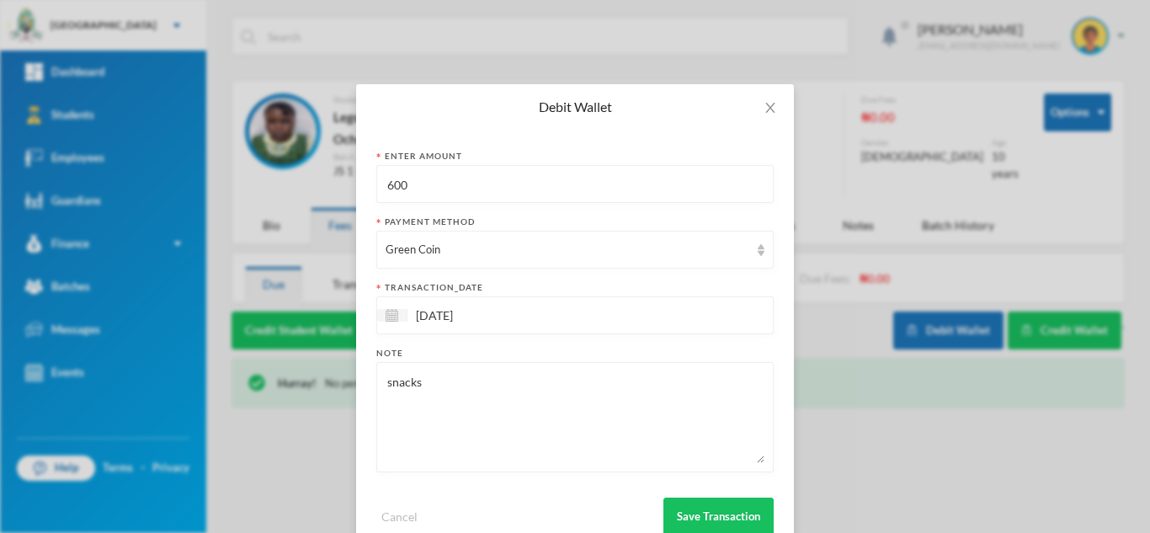
drag, startPoint x: 435, startPoint y: 187, endPoint x: 291, endPoint y: 175, distance: 144.5
click at [316, 172] on div "Debit Wallet Enter Amount 600 Payment Method Green Coin transaction_date [DATE]…" at bounding box center [575, 266] width 1150 height 533
type input "1000"
click at [678, 504] on button "Save Transaction" at bounding box center [719, 517] width 110 height 38
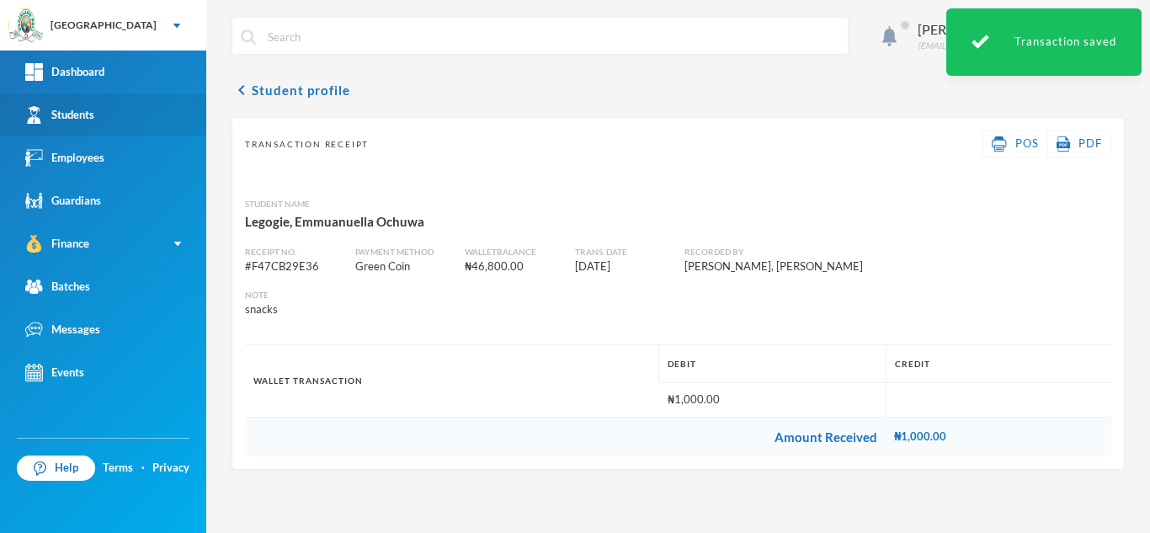
click at [104, 114] on link "Students" at bounding box center [103, 114] width 206 height 43
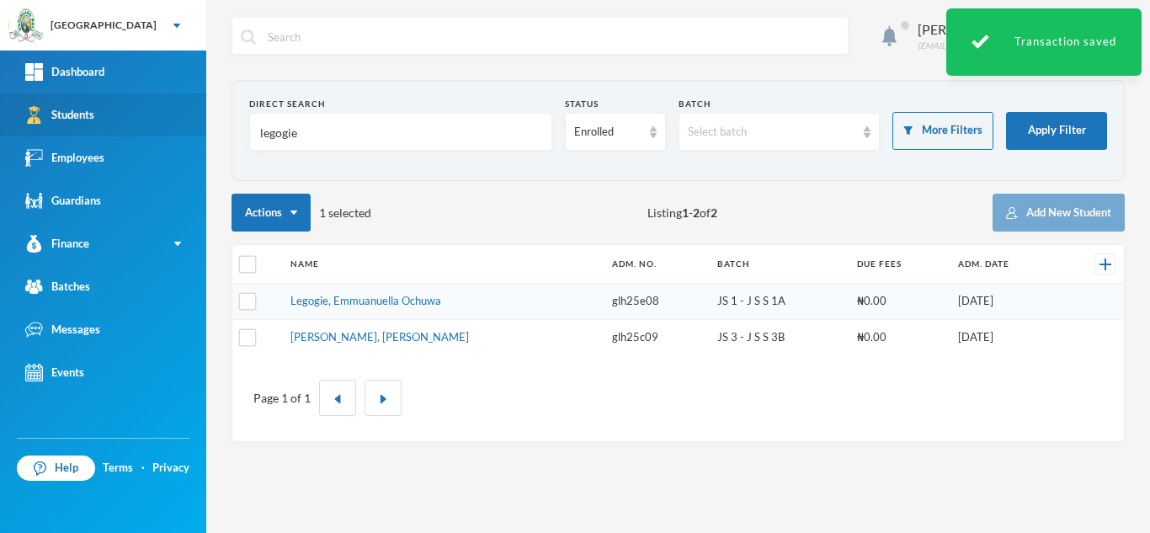
drag, startPoint x: 264, startPoint y: 131, endPoint x: 152, endPoint y: 124, distance: 111.4
click at [152, 124] on div "Greenland Hall Your Bluebic Account Greenland Hall Add a New School Dashboard S…" at bounding box center [575, 266] width 1150 height 533
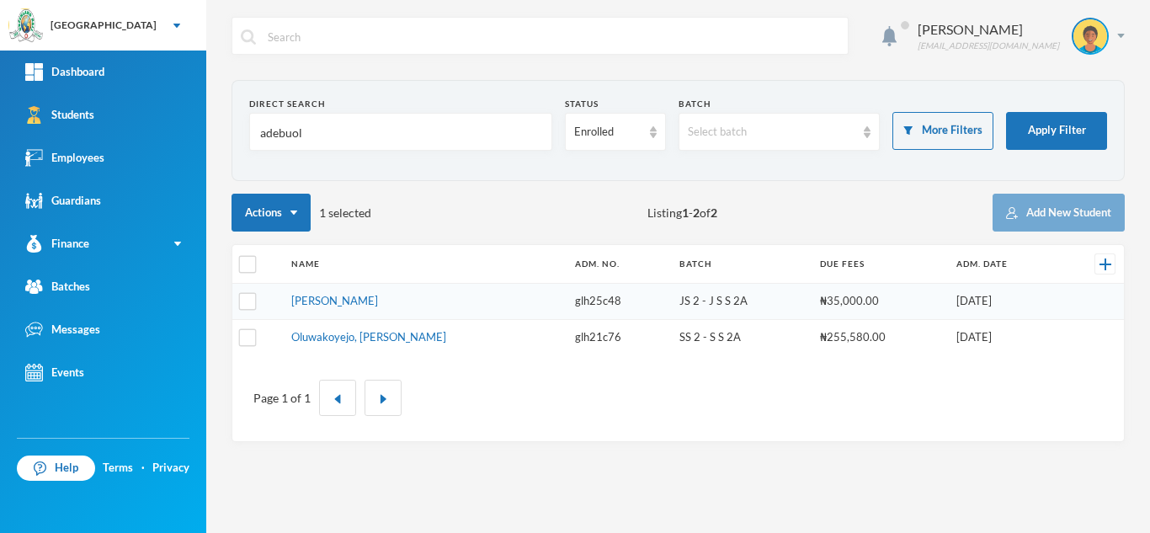
click at [318, 137] on input "adebuol" at bounding box center [401, 133] width 285 height 38
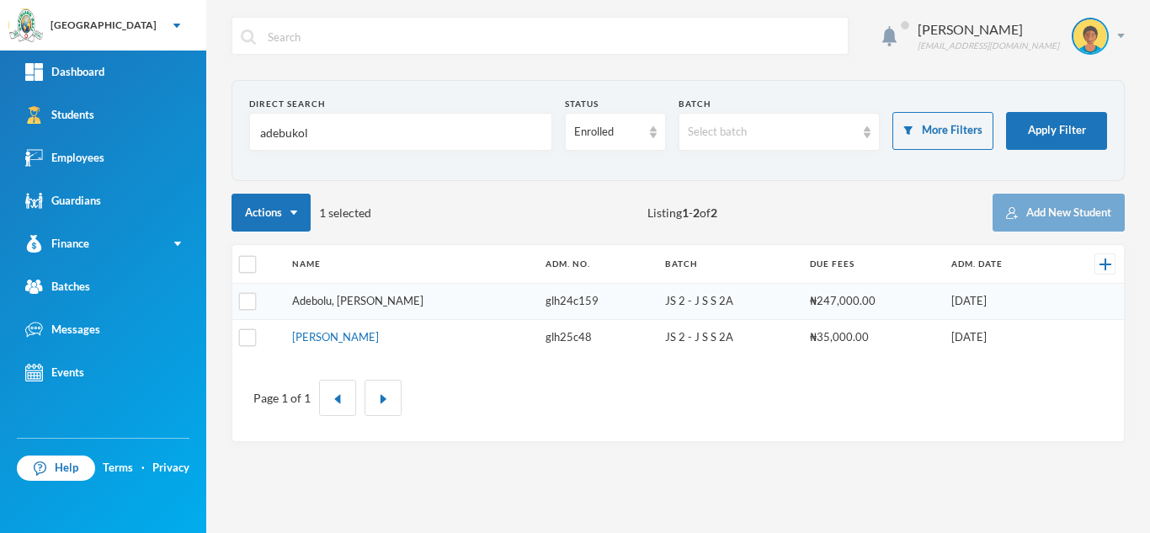
type input "adebukol"
click at [366, 300] on link "Adebolu, [PERSON_NAME]" at bounding box center [357, 300] width 131 height 13
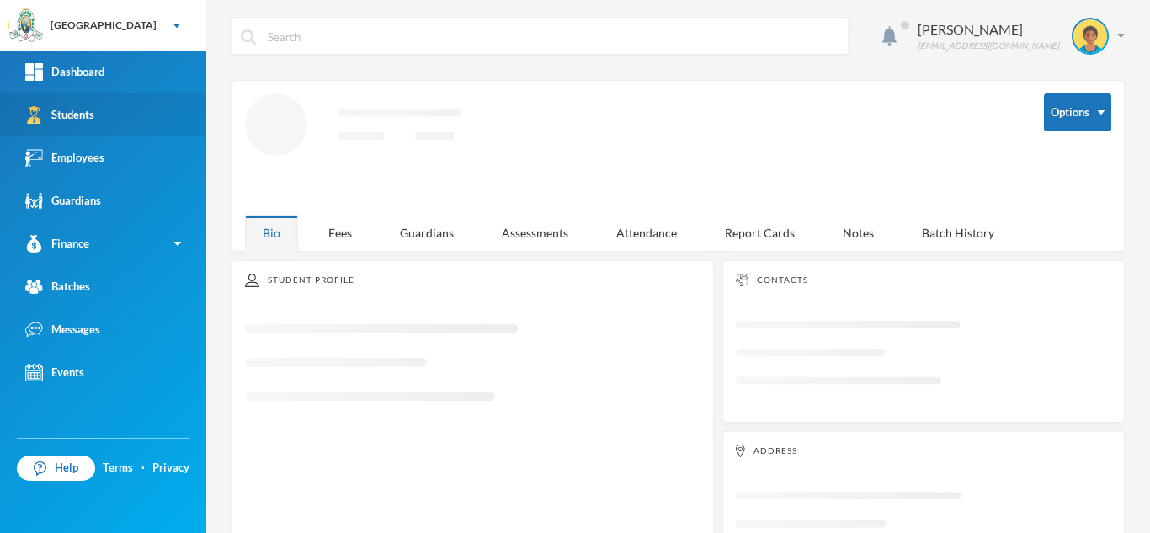
click at [156, 107] on link "Students" at bounding box center [103, 114] width 206 height 43
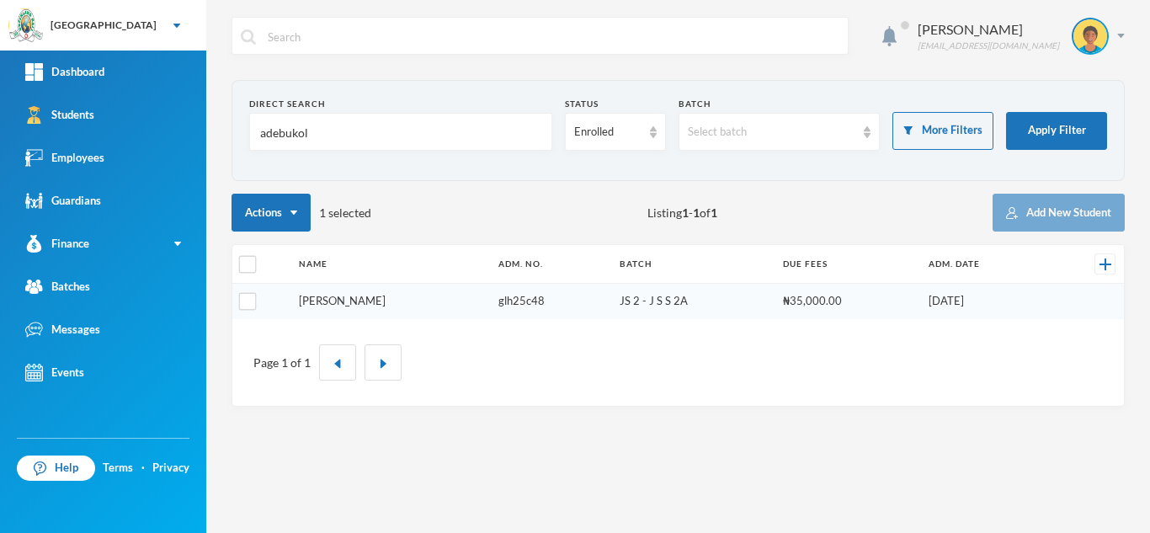
click at [334, 301] on link "[PERSON_NAME]" at bounding box center [342, 300] width 87 height 13
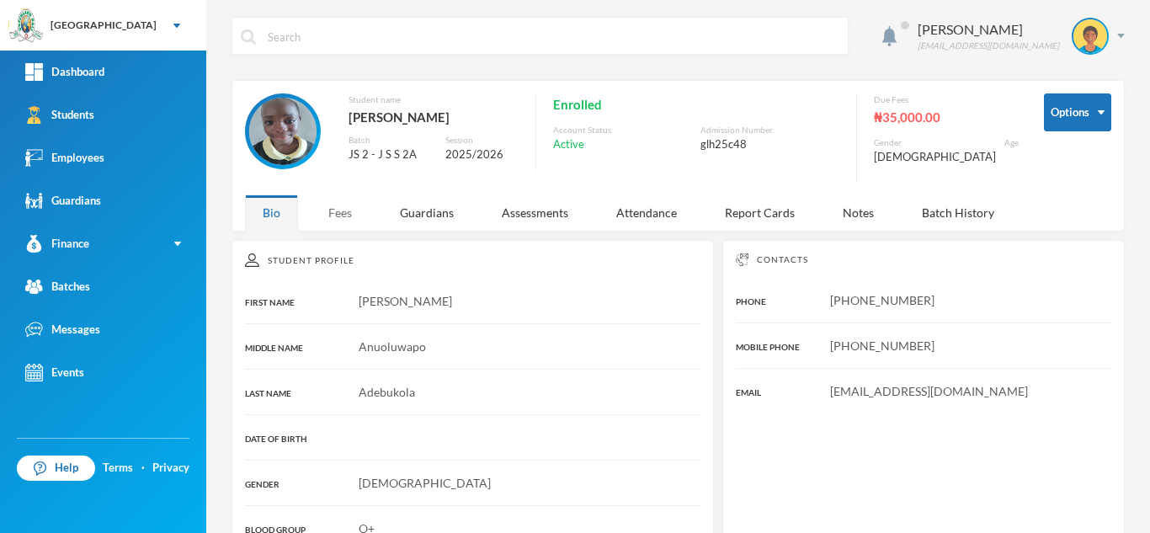
click at [337, 227] on div "Fees" at bounding box center [340, 213] width 59 height 36
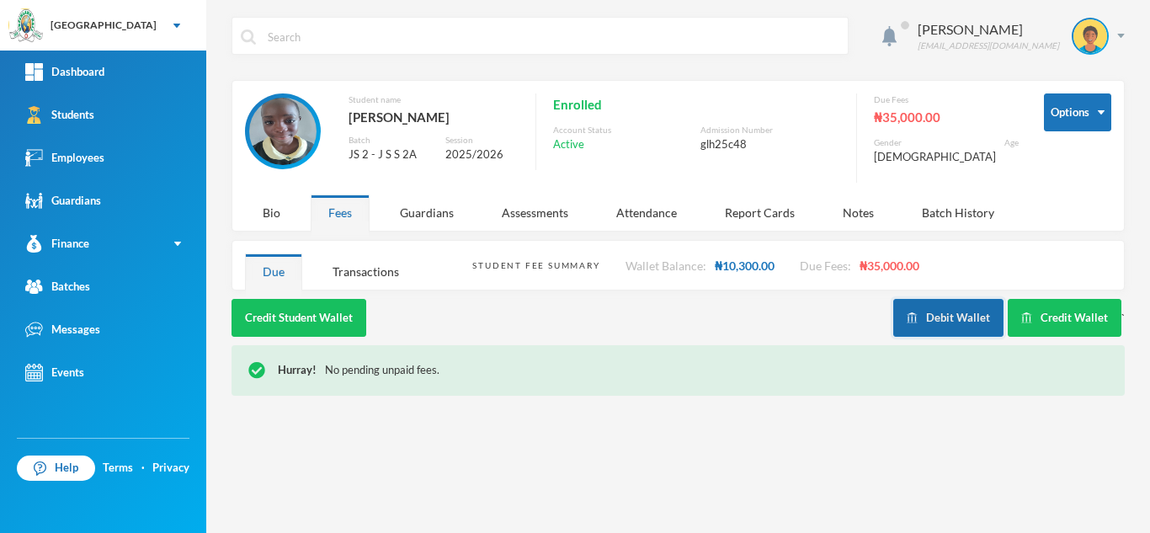
click at [921, 322] on button "Debit Wallet" at bounding box center [949, 318] width 110 height 38
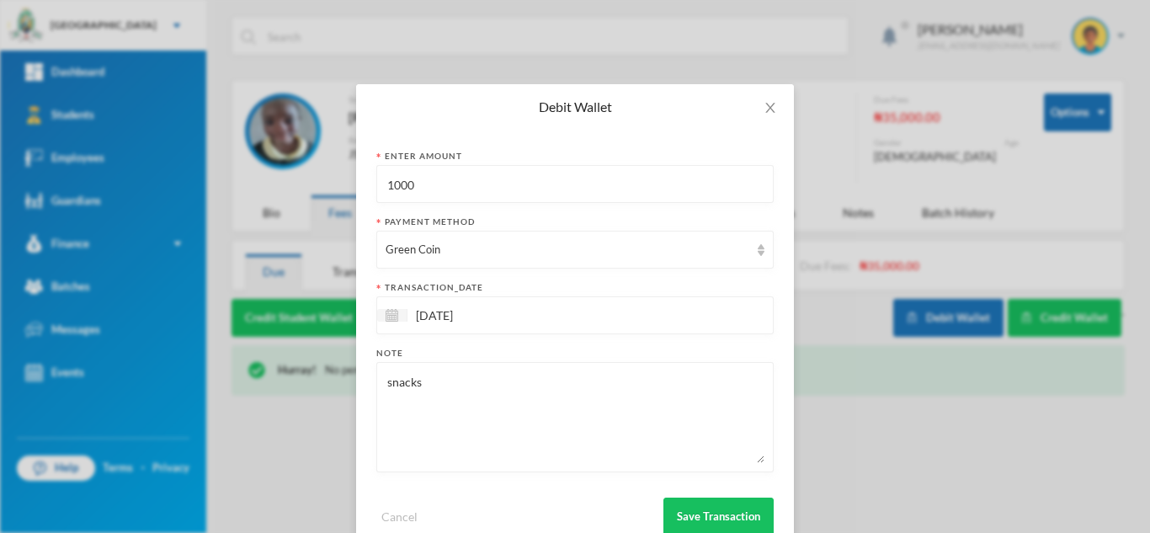
click at [264, 175] on div "Debit Wallet Enter Amount 1000 Payment Method Green Coin transaction_date [DATE…" at bounding box center [575, 266] width 1150 height 533
type input "700"
click at [713, 510] on button "Save Transaction" at bounding box center [719, 517] width 110 height 38
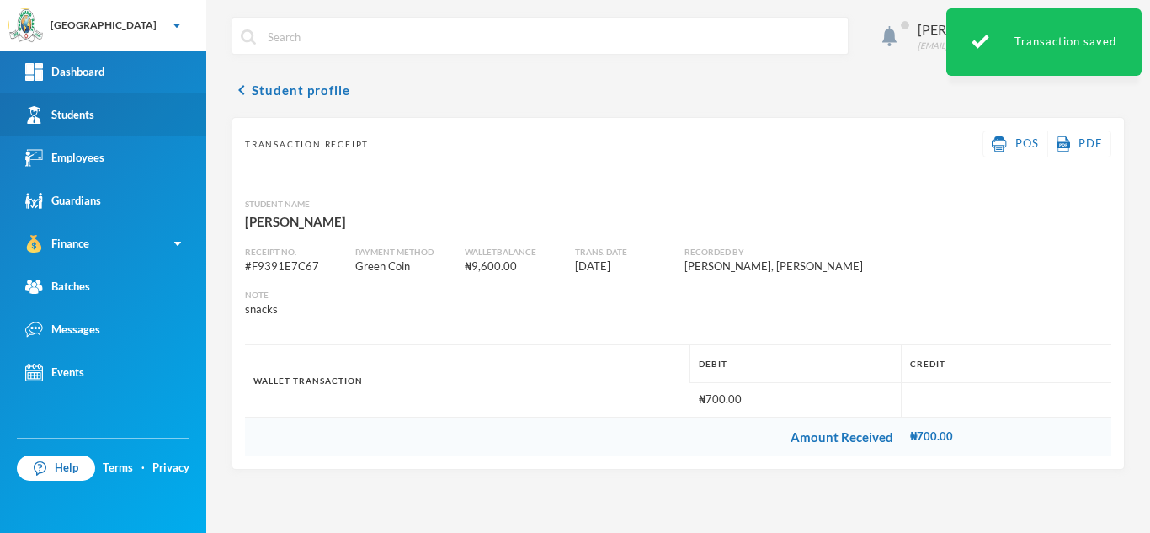
click at [117, 120] on link "Students" at bounding box center [103, 114] width 206 height 43
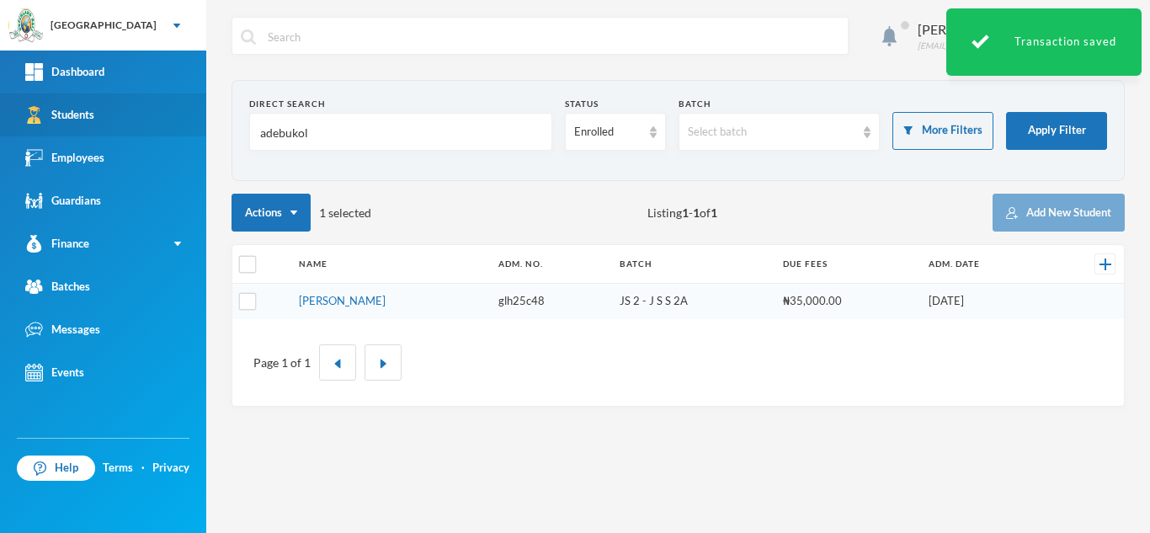
drag, startPoint x: 344, startPoint y: 135, endPoint x: 171, endPoint y: 117, distance: 174.4
click at [171, 117] on div "Greenland Hall Your Bluebic Account Greenland Hall Add a New School Dashboard S…" at bounding box center [575, 266] width 1150 height 533
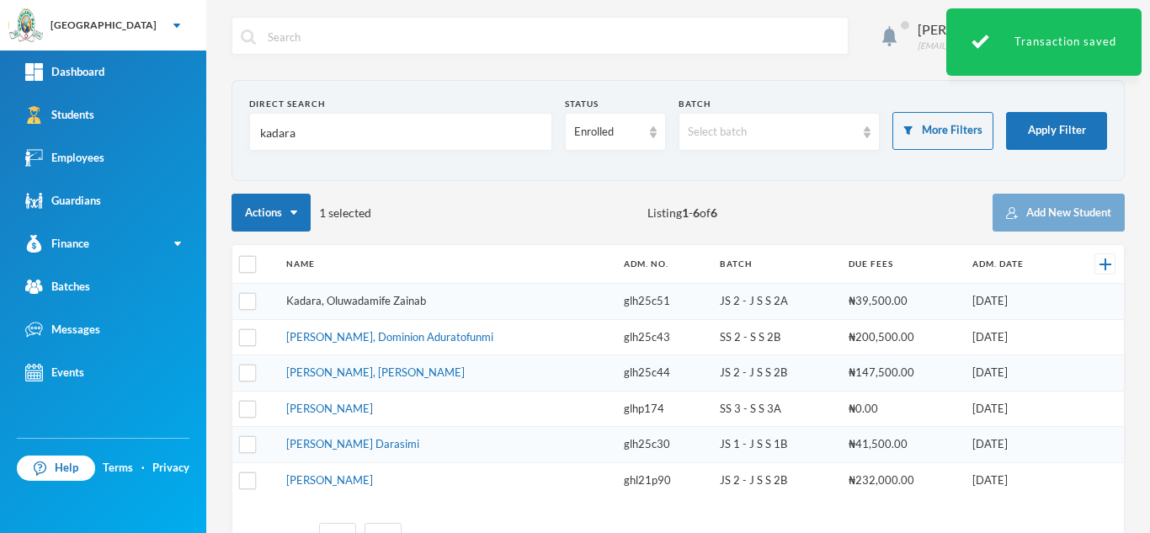
type input "kadara"
click at [327, 301] on link "Kadara, Oluwadamife Zainab" at bounding box center [356, 300] width 140 height 13
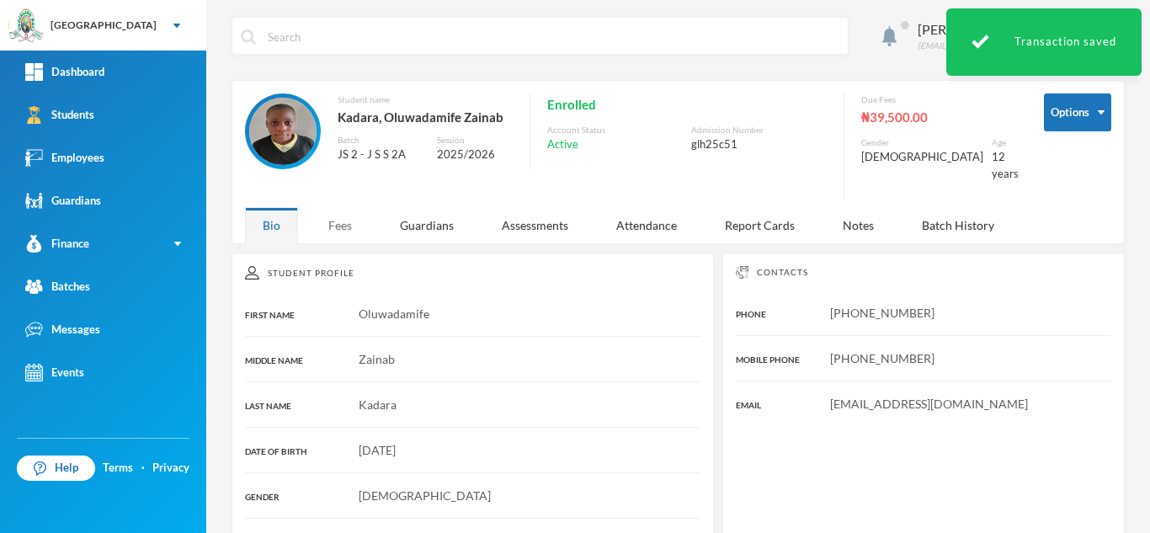
click at [329, 227] on div "Fees" at bounding box center [340, 225] width 59 height 36
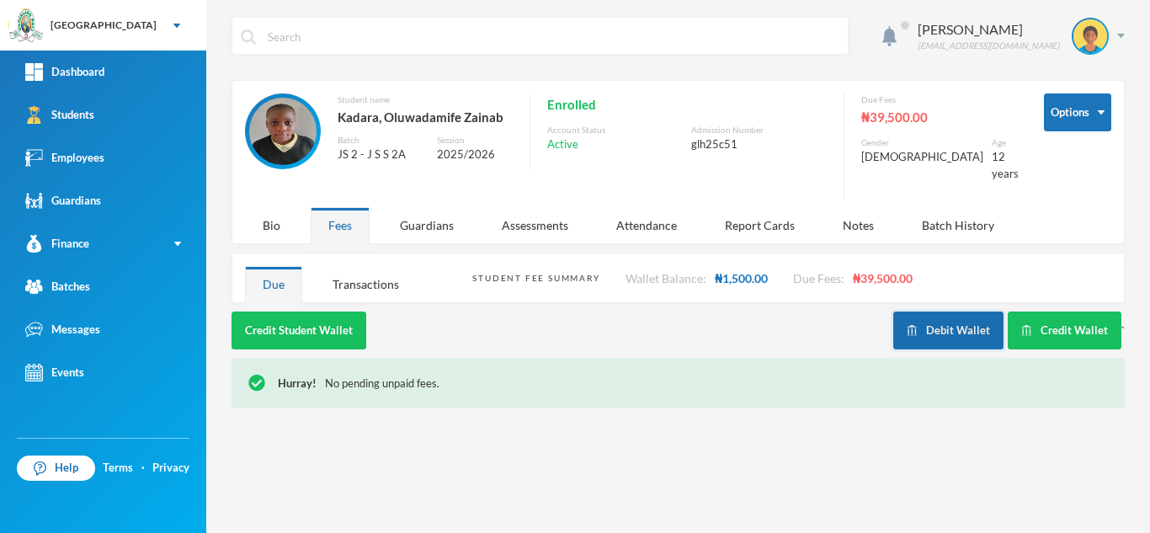
click at [963, 325] on button "Debit Wallet" at bounding box center [949, 331] width 110 height 38
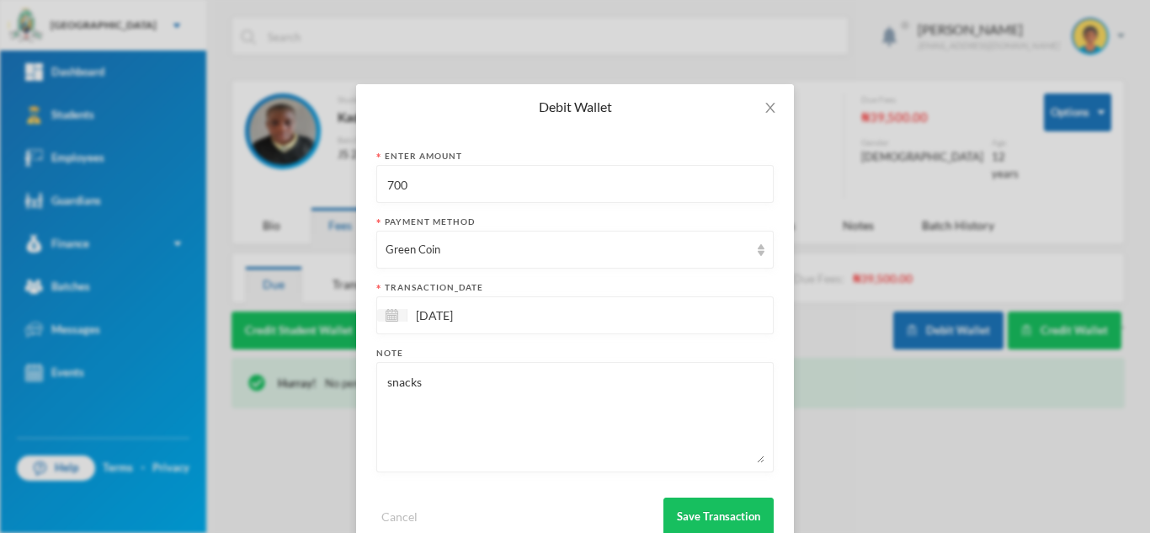
drag, startPoint x: 474, startPoint y: 184, endPoint x: 356, endPoint y: 184, distance: 117.9
click at [356, 184] on div "Enter Amount 700 Payment Method Green Coin transaction_date [DATE] Note snacks …" at bounding box center [575, 343] width 438 height 426
type input "800"
click at [687, 511] on button "Save Transaction" at bounding box center [719, 517] width 110 height 38
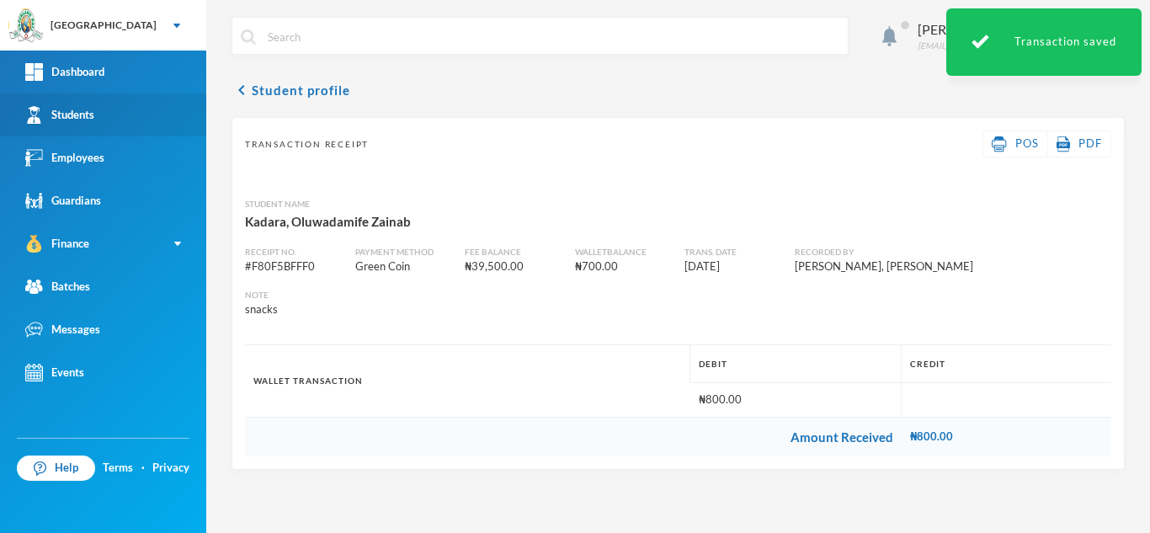
click at [105, 109] on link "Students" at bounding box center [103, 114] width 206 height 43
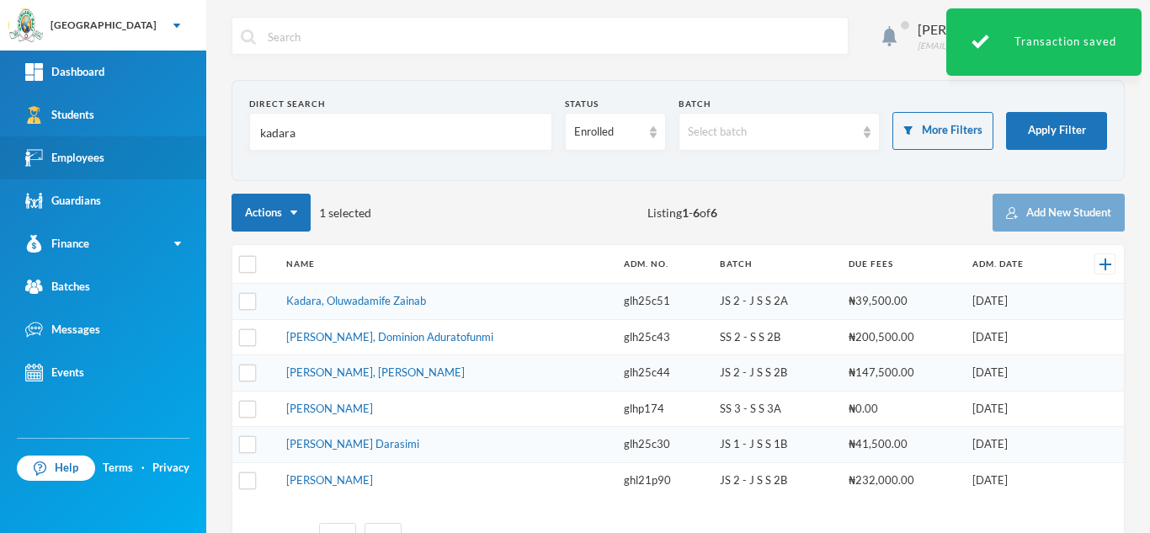
drag, startPoint x: 312, startPoint y: 144, endPoint x: 170, endPoint y: 137, distance: 141.7
click at [170, 137] on div "Greenland Hall Your Bluebic Account Greenland Hall Add a New School Dashboard S…" at bounding box center [575, 266] width 1150 height 533
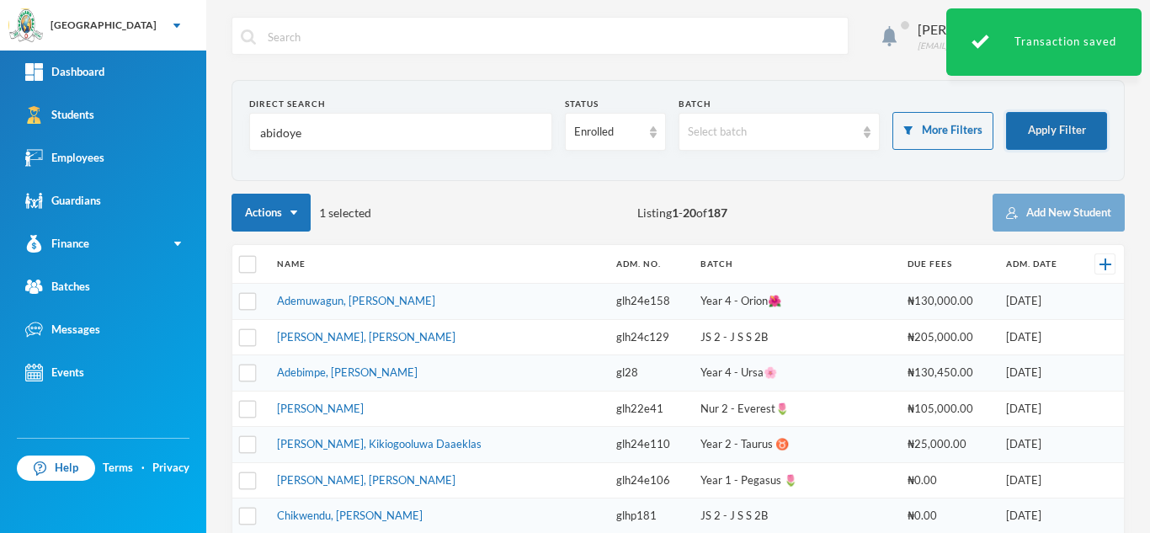
type input "abidoye"
click at [1028, 135] on button "Apply Filter" at bounding box center [1056, 131] width 101 height 38
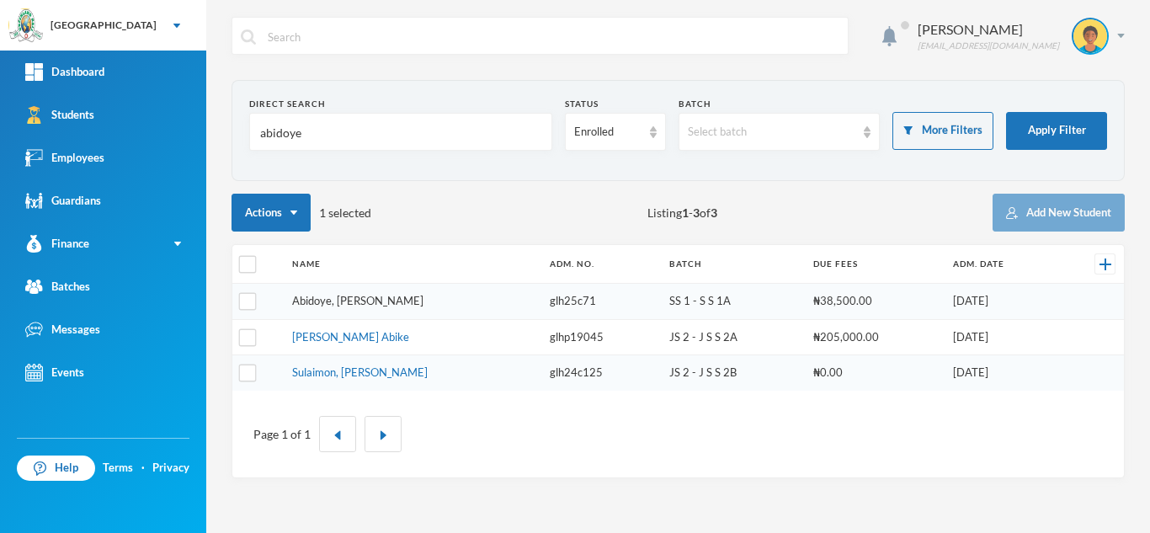
click at [361, 305] on link "Abidoye, [PERSON_NAME]" at bounding box center [357, 300] width 131 height 13
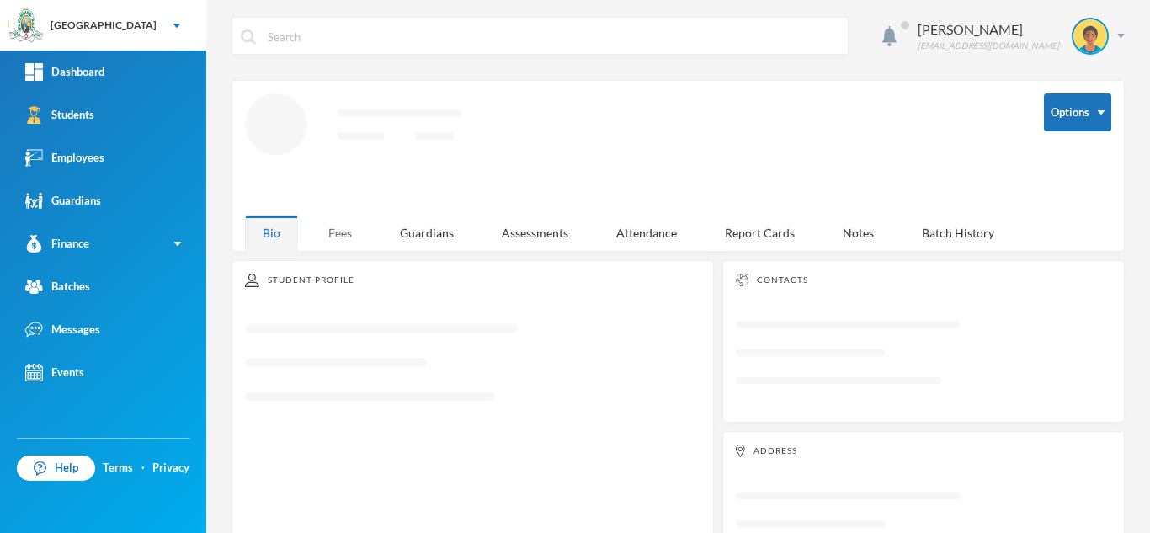
click at [335, 224] on div "Fees" at bounding box center [340, 233] width 59 height 36
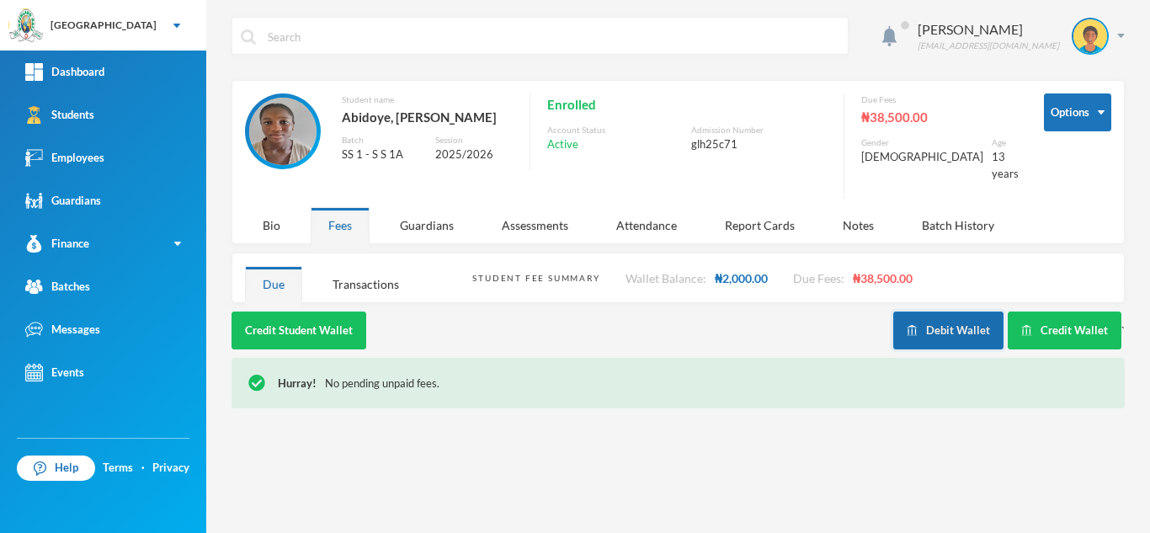
click at [916, 325] on img "button" at bounding box center [912, 330] width 11 height 11
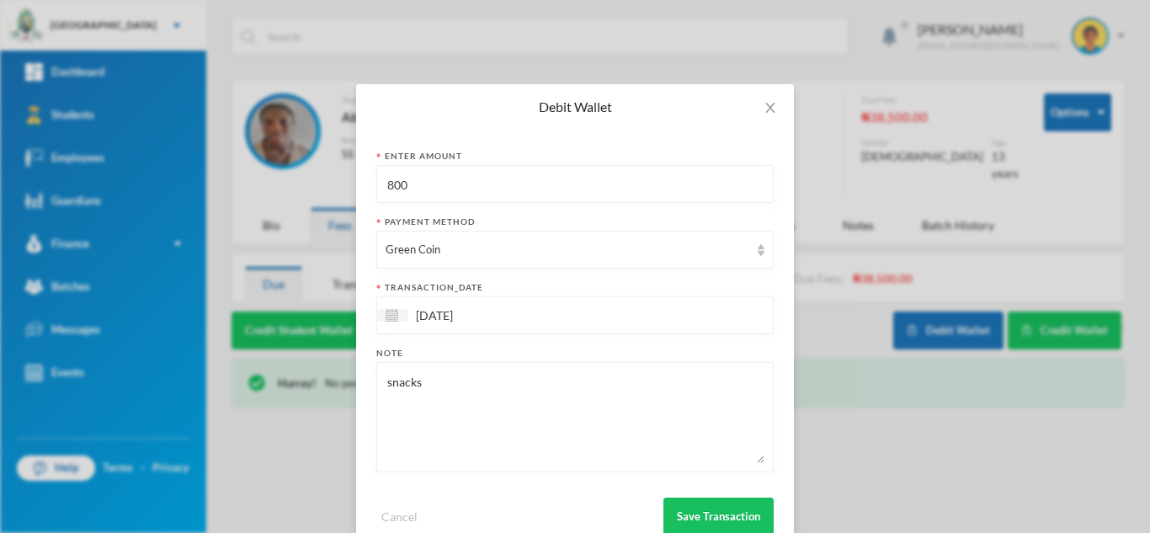
drag, startPoint x: 384, startPoint y: 188, endPoint x: 261, endPoint y: 184, distance: 123.0
click at [261, 184] on div "Debit Wallet Enter Amount 800 Payment Method Green Coin transaction_date [DATE]…" at bounding box center [575, 266] width 1150 height 533
type input "600"
click at [728, 510] on button "Save Transaction" at bounding box center [719, 517] width 110 height 38
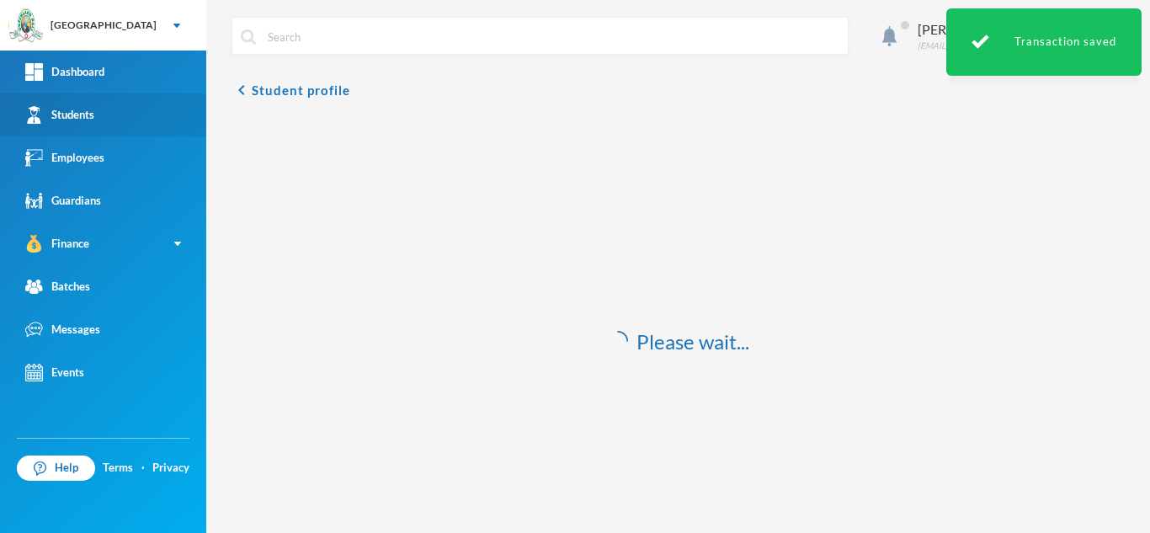
click at [154, 97] on link "Students" at bounding box center [103, 114] width 206 height 43
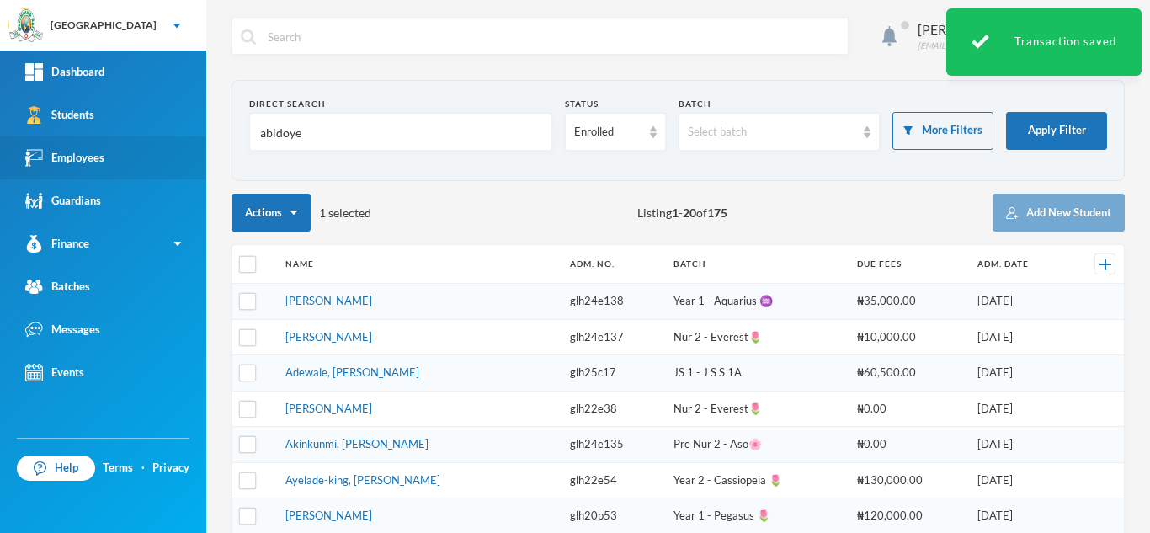
drag, startPoint x: 344, startPoint y: 124, endPoint x: 99, endPoint y: 137, distance: 245.5
click at [99, 137] on div "Greenland Hall Your Bluebic Account Greenland Hall Add a New School Dashboard S…" at bounding box center [575, 266] width 1150 height 533
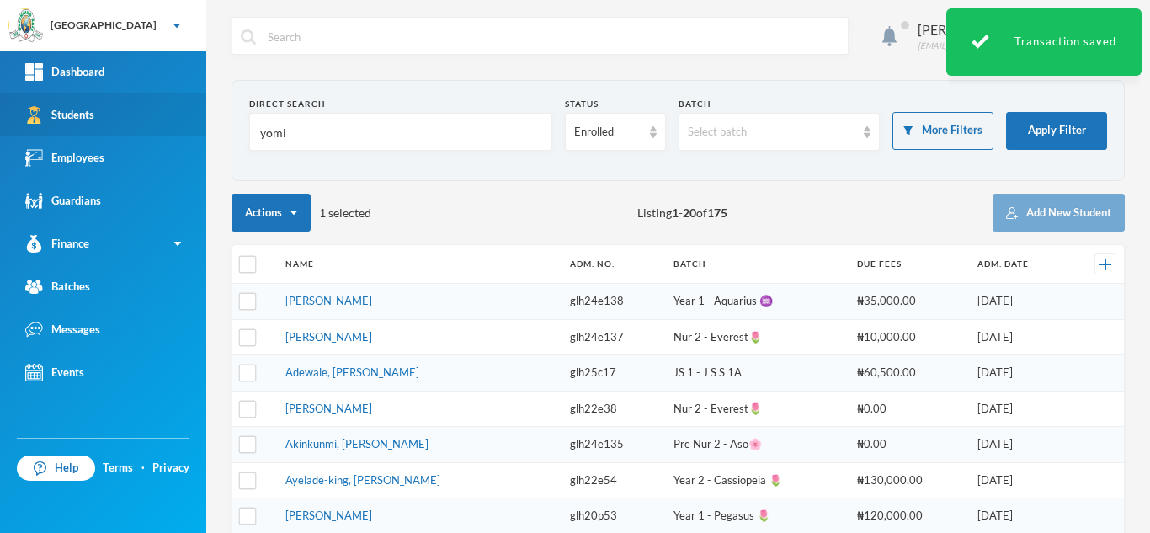
drag, startPoint x: 312, startPoint y: 141, endPoint x: 161, endPoint y: 124, distance: 152.5
click at [161, 124] on div "Greenland Hall Your Bluebic Account Greenland Hall Add a New School Dashboard S…" at bounding box center [575, 266] width 1150 height 533
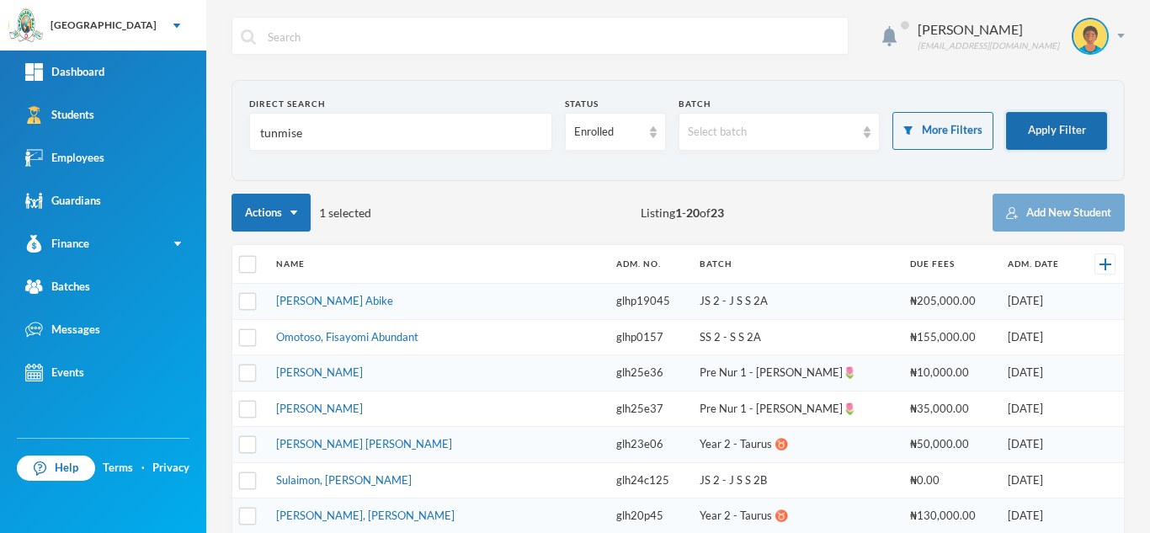
click at [1006, 130] on button "Apply Filter" at bounding box center [1056, 131] width 101 height 38
click at [259, 129] on input "tunmise" at bounding box center [401, 133] width 285 height 38
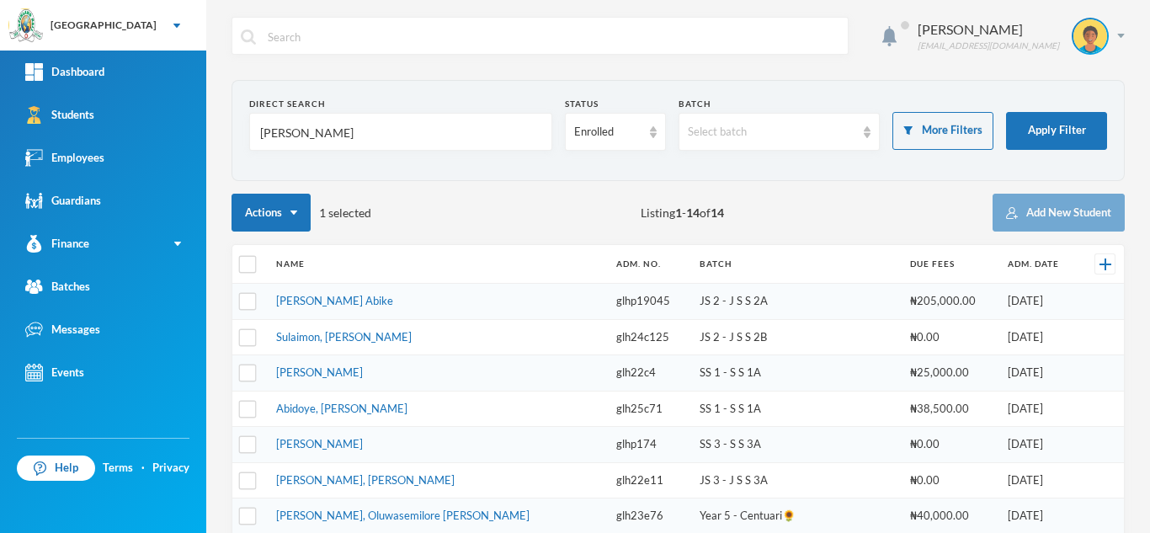
type input "[PERSON_NAME]"
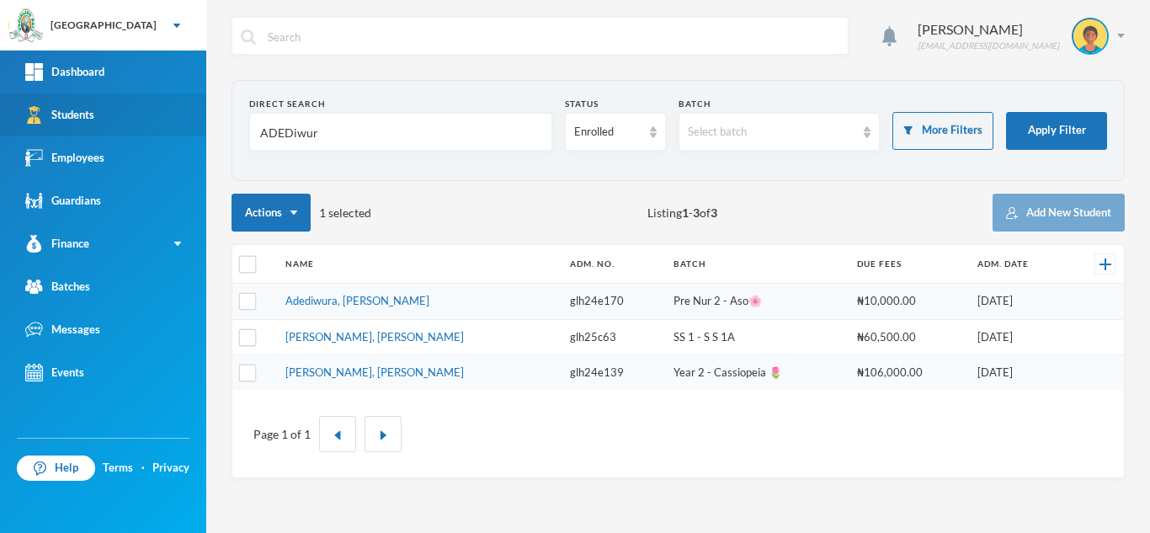
drag, startPoint x: 352, startPoint y: 130, endPoint x: 135, endPoint y: 120, distance: 217.5
click at [135, 120] on div "Greenland Hall Your Bluebic Account Greenland Hall Add a New School Dashboard S…" at bounding box center [575, 266] width 1150 height 533
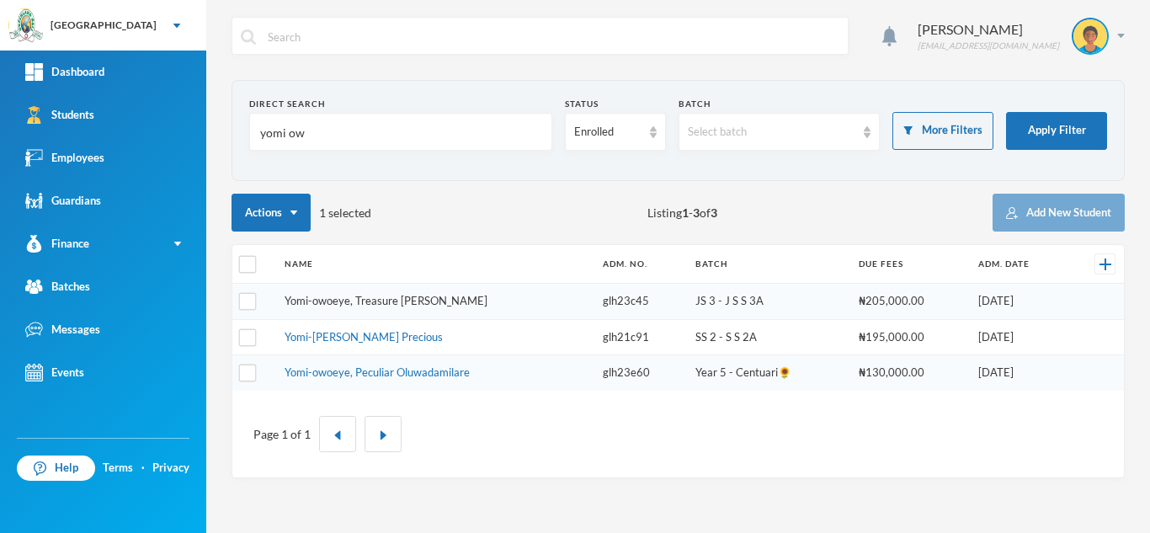
type input "yomi ow"
click at [392, 305] on link "Yomi-owoeye, Treasure [PERSON_NAME]" at bounding box center [386, 300] width 203 height 13
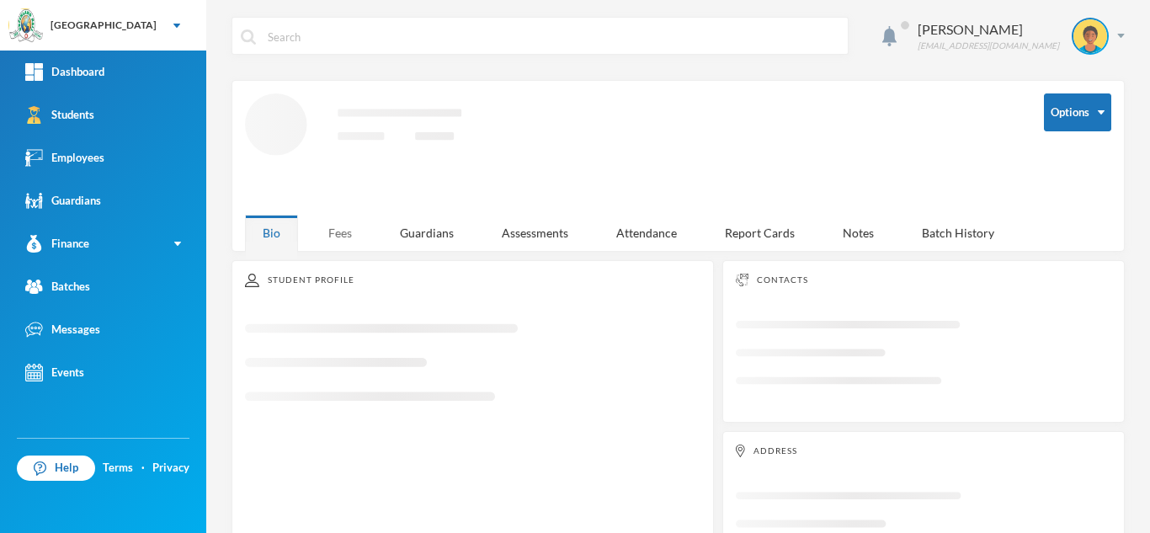
click at [338, 230] on div "Fees" at bounding box center [340, 233] width 59 height 36
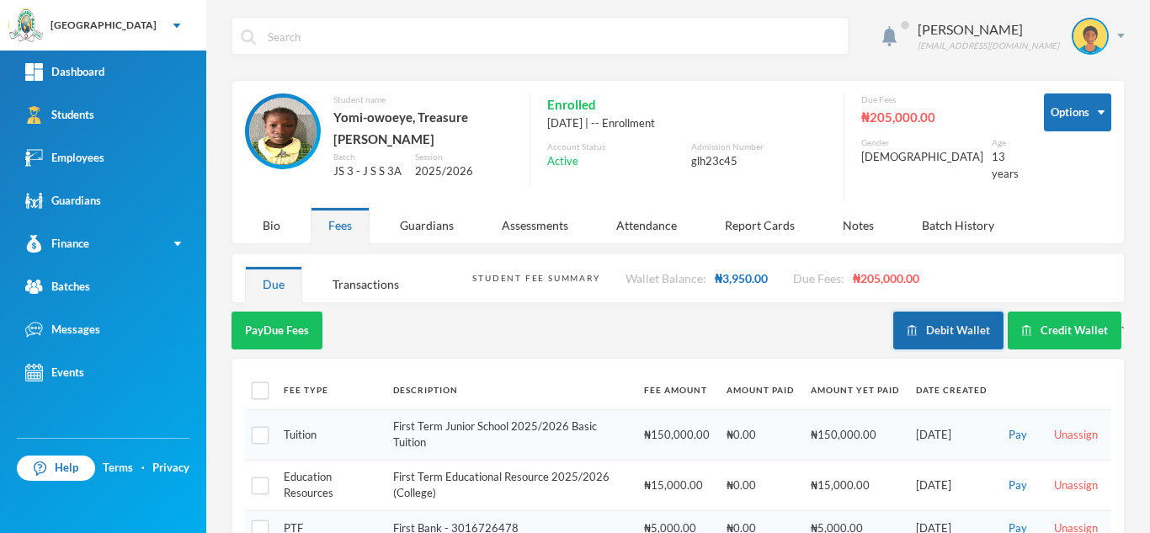
click at [921, 323] on button "Debit Wallet" at bounding box center [949, 331] width 110 height 38
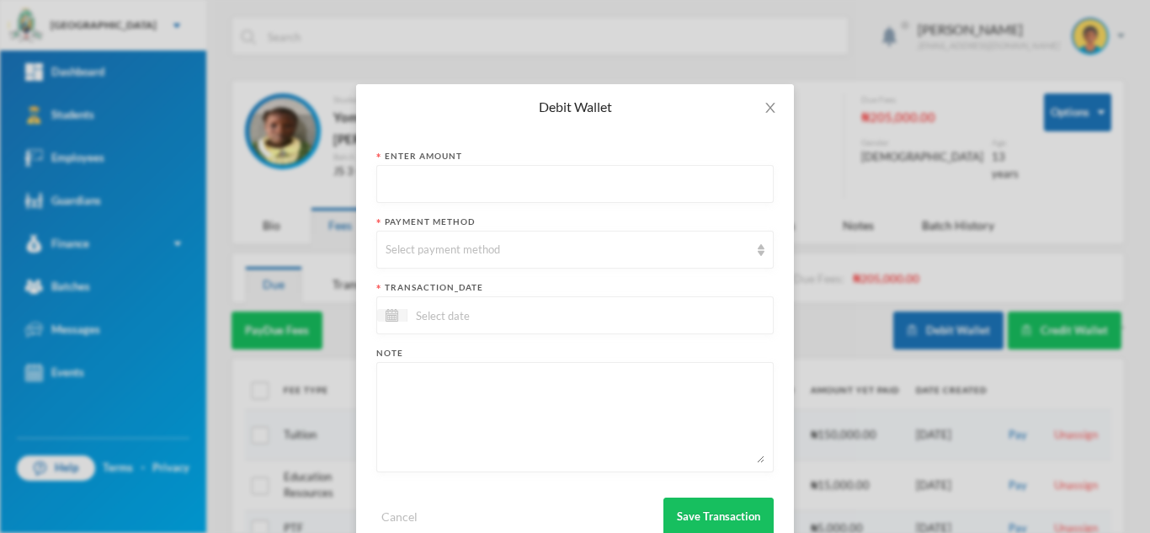
click at [489, 186] on input "text" at bounding box center [575, 185] width 379 height 38
type input "500"
click at [473, 248] on div "Select payment method" at bounding box center [568, 250] width 364 height 17
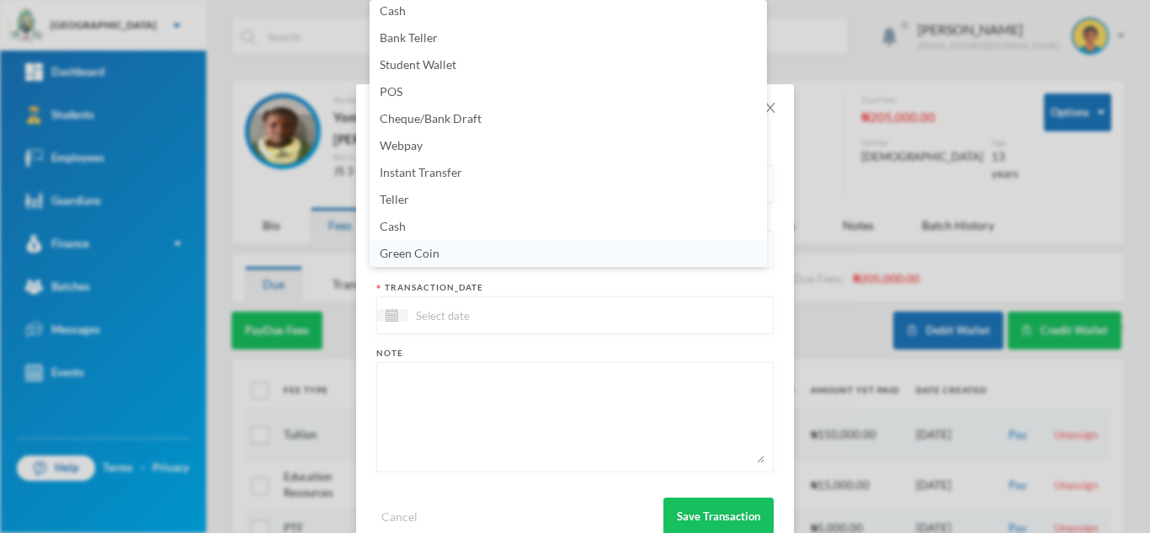
click at [473, 248] on li "Green Coin" at bounding box center [569, 253] width 398 height 27
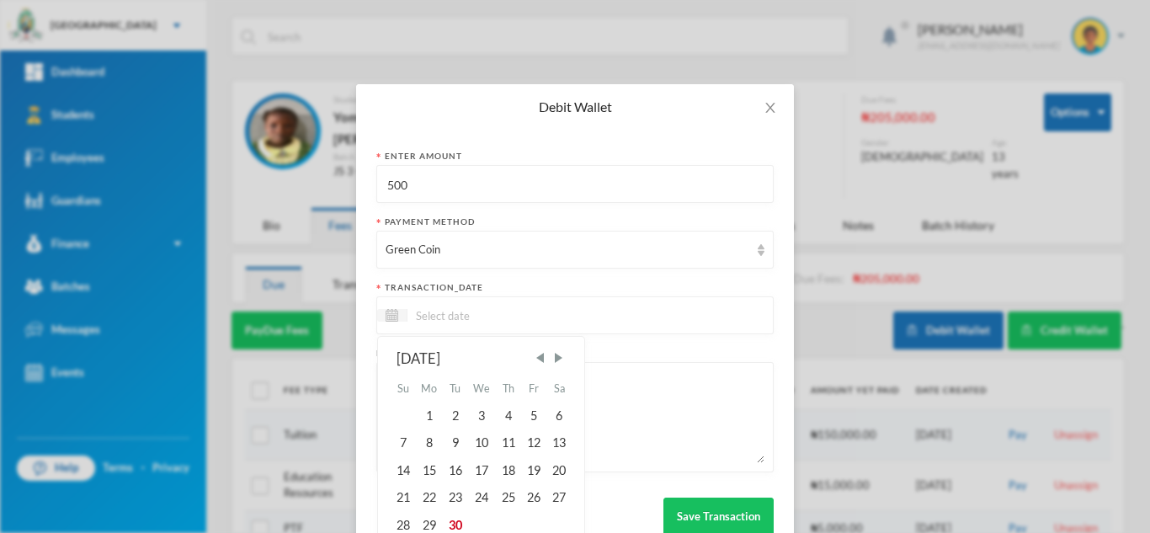
click at [451, 314] on input at bounding box center [478, 315] width 141 height 19
click at [430, 521] on div "29" at bounding box center [429, 524] width 27 height 27
type input "29/09/2025"
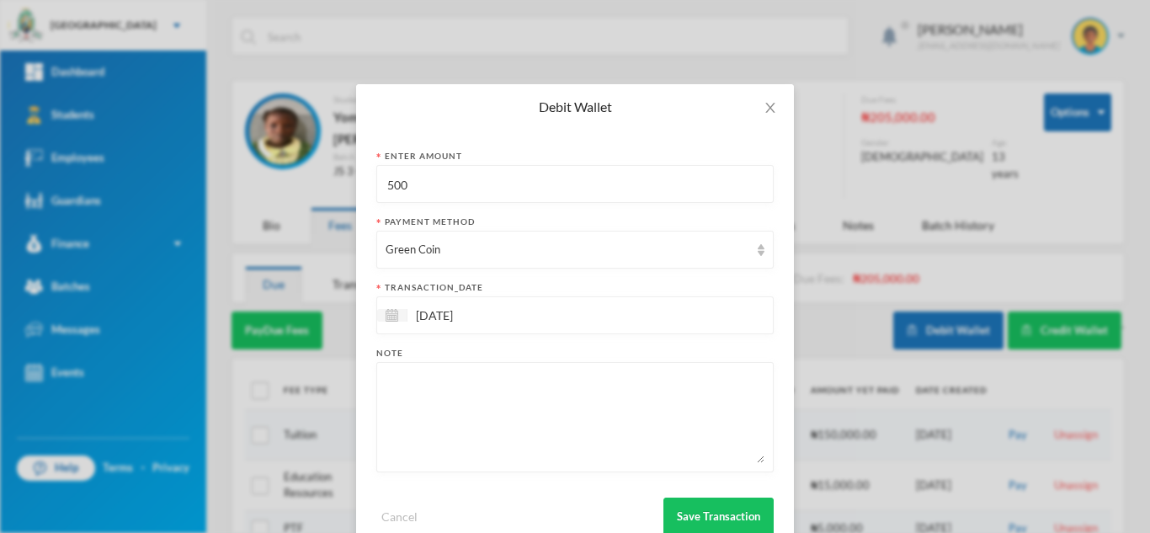
click at [435, 436] on textarea at bounding box center [575, 417] width 379 height 92
type textarea "snacks"
click at [679, 505] on button "Save Transaction" at bounding box center [719, 517] width 110 height 38
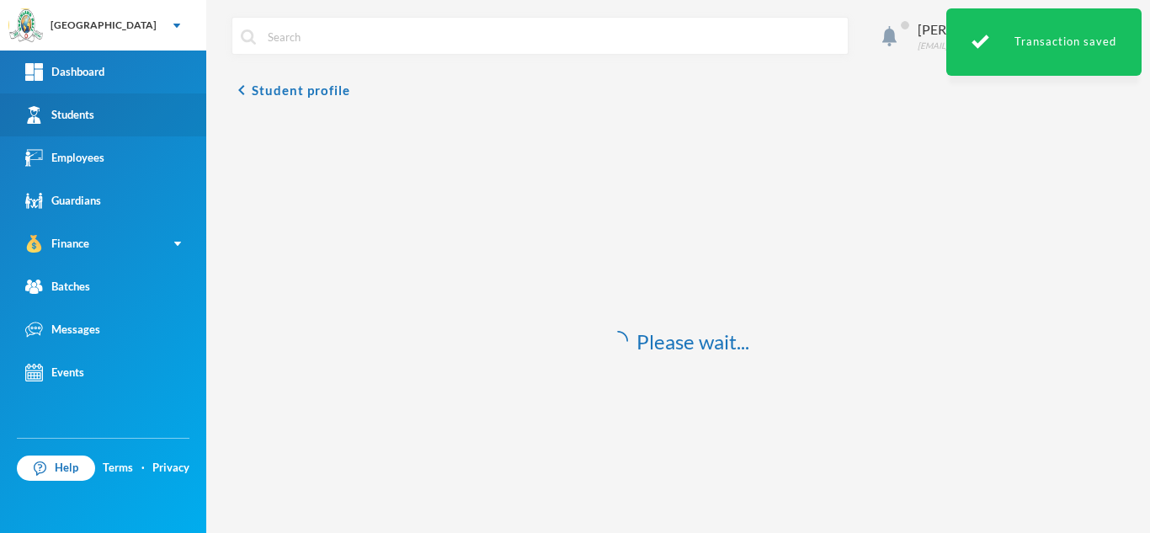
click at [158, 110] on link "Students" at bounding box center [103, 114] width 206 height 43
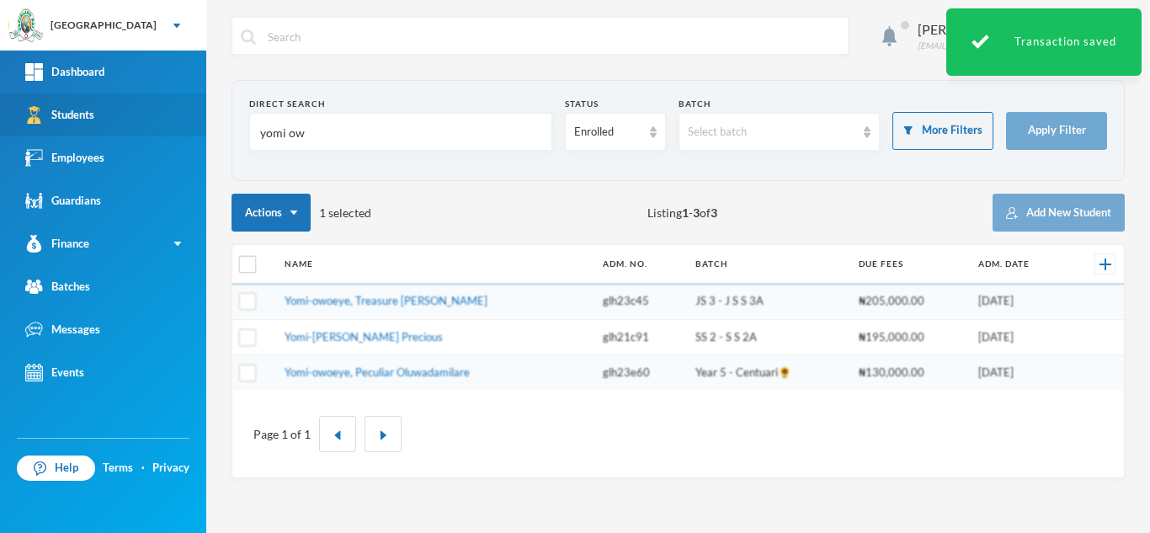
drag, startPoint x: 320, startPoint y: 135, endPoint x: 125, endPoint y: 108, distance: 196.4
click at [132, 106] on div "Greenland Hall Your Bluebic Account Greenland Hall Add a New School Dashboard S…" at bounding box center [575, 266] width 1150 height 533
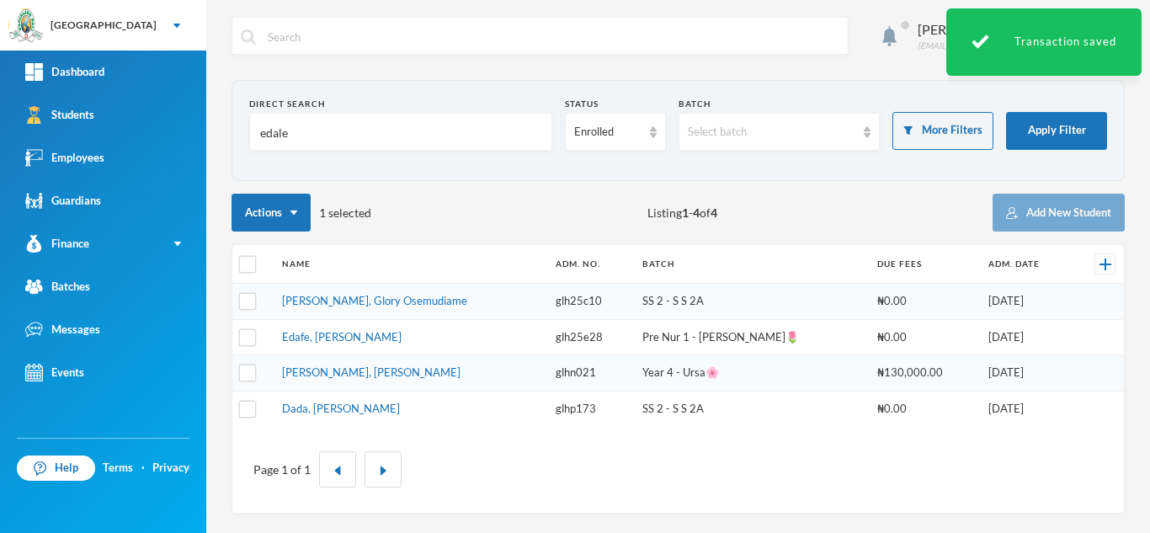
type input "edale"
click at [328, 307] on td "Ediale, Glory Osemudiame" at bounding box center [411, 302] width 274 height 36
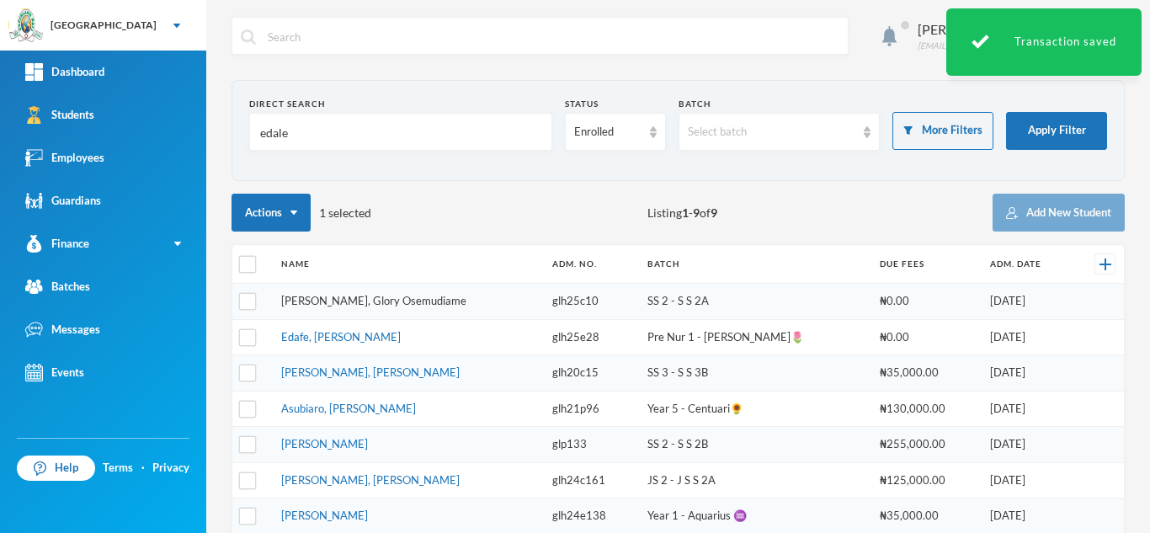
click at [328, 302] on link "Ediale, Glory Osemudiame" at bounding box center [373, 300] width 185 height 13
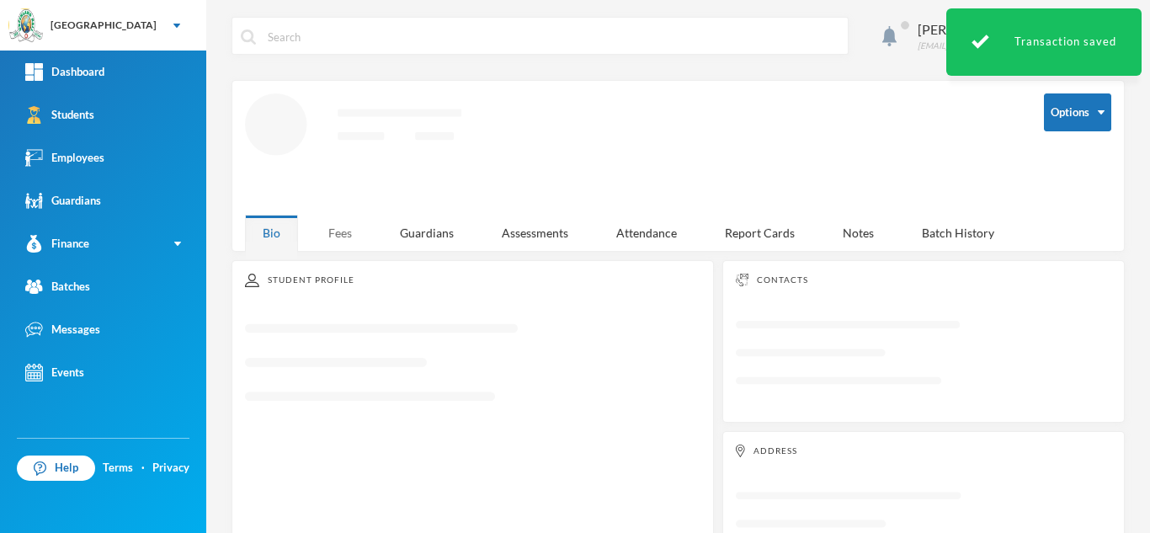
click at [335, 233] on div "Fees" at bounding box center [340, 233] width 59 height 36
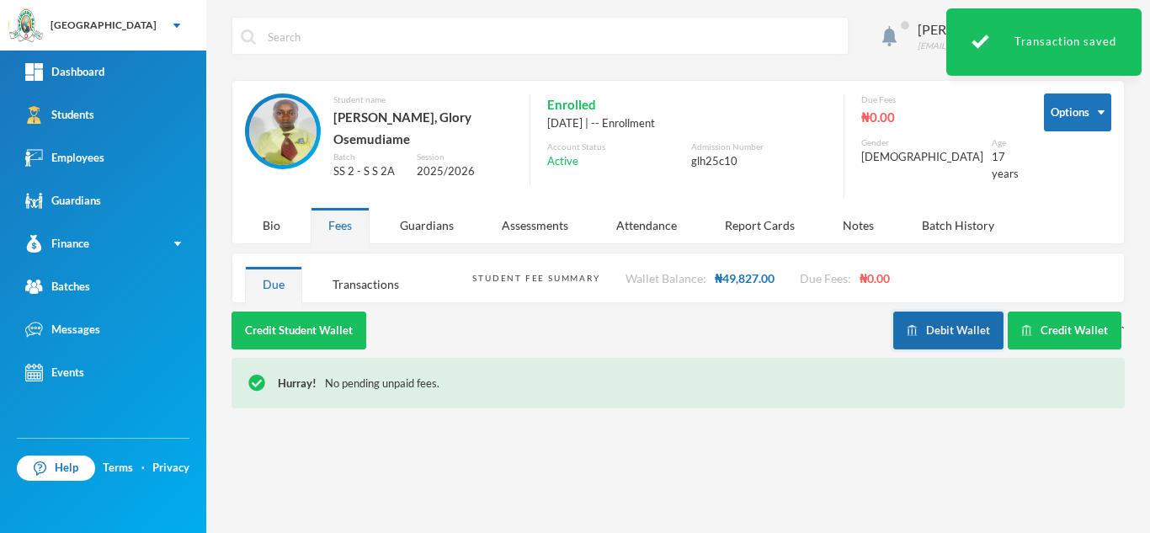
click at [926, 313] on button "Debit Wallet" at bounding box center [949, 331] width 110 height 38
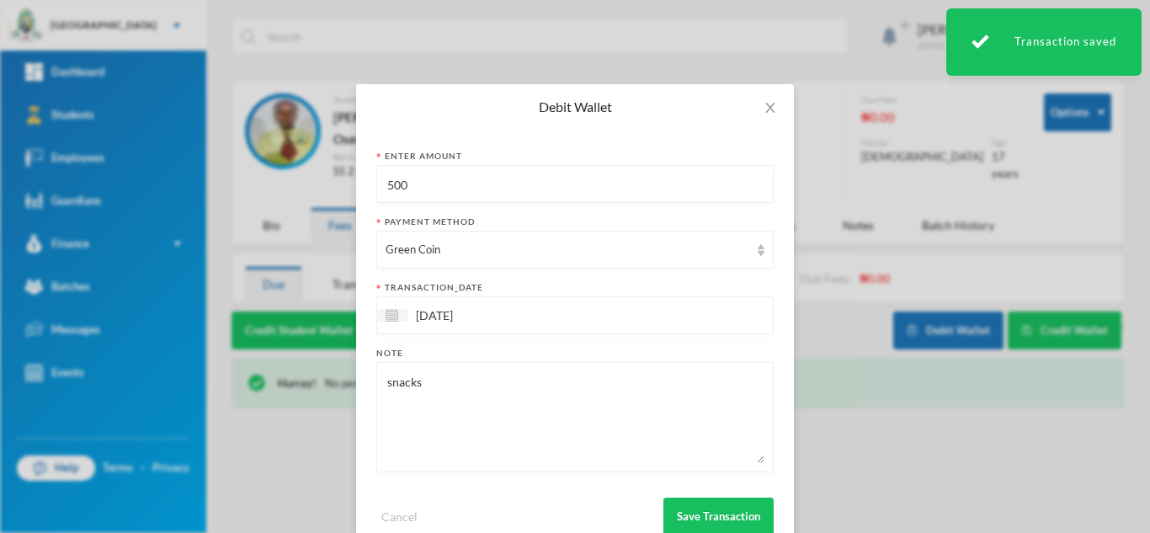
drag, startPoint x: 435, startPoint y: 186, endPoint x: 216, endPoint y: 179, distance: 219.1
click at [216, 179] on div "Debit Wallet Enter Amount 500 Payment Method Green Coin transaction_date 29/09/…" at bounding box center [575, 266] width 1150 height 533
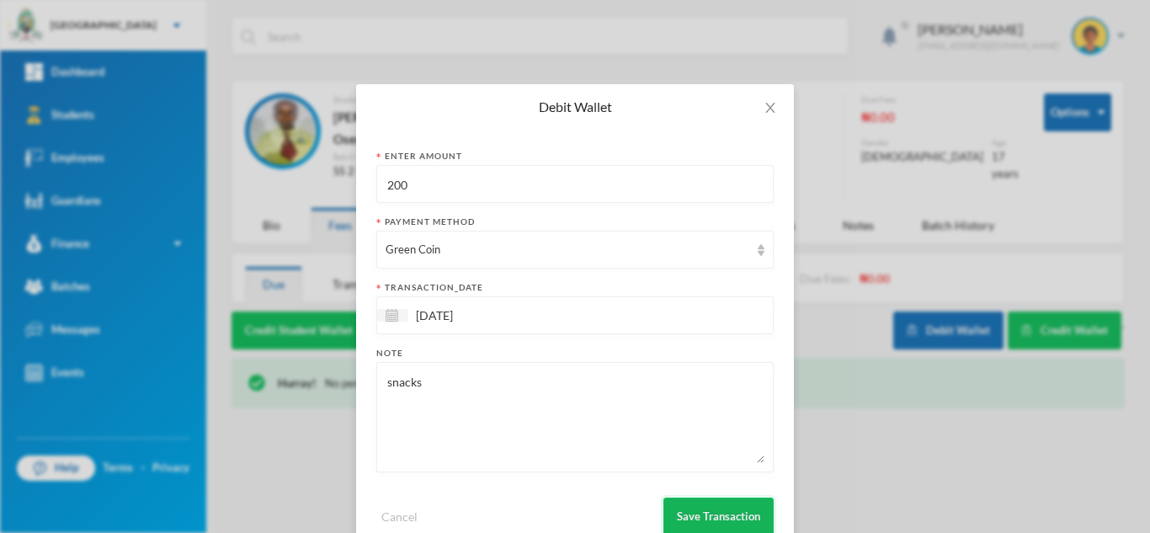
type input "200"
click at [681, 508] on button "Save Transaction" at bounding box center [719, 517] width 110 height 38
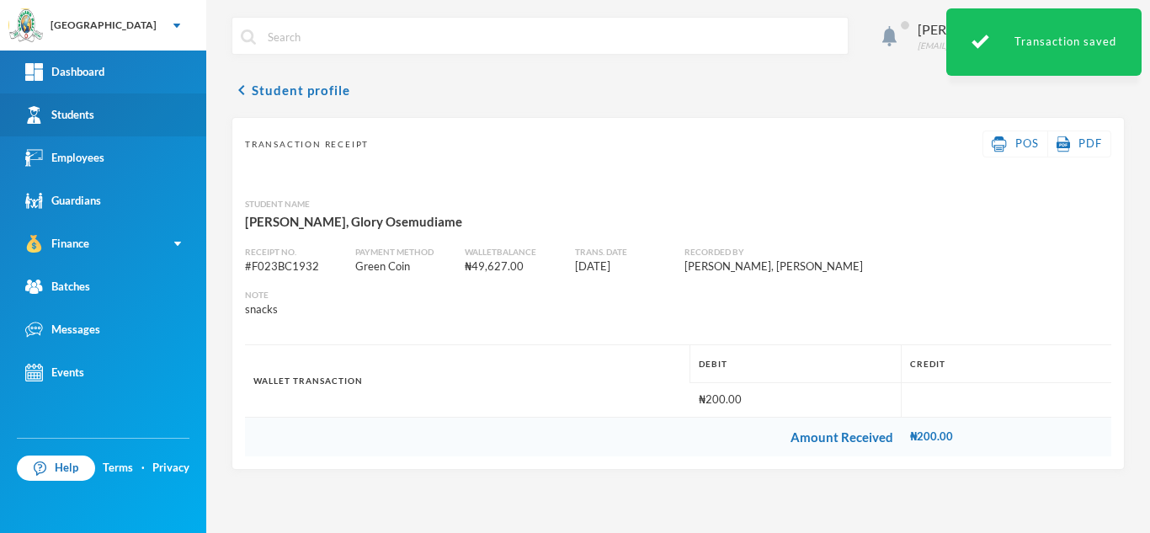
click at [90, 115] on div "Students" at bounding box center [59, 115] width 69 height 18
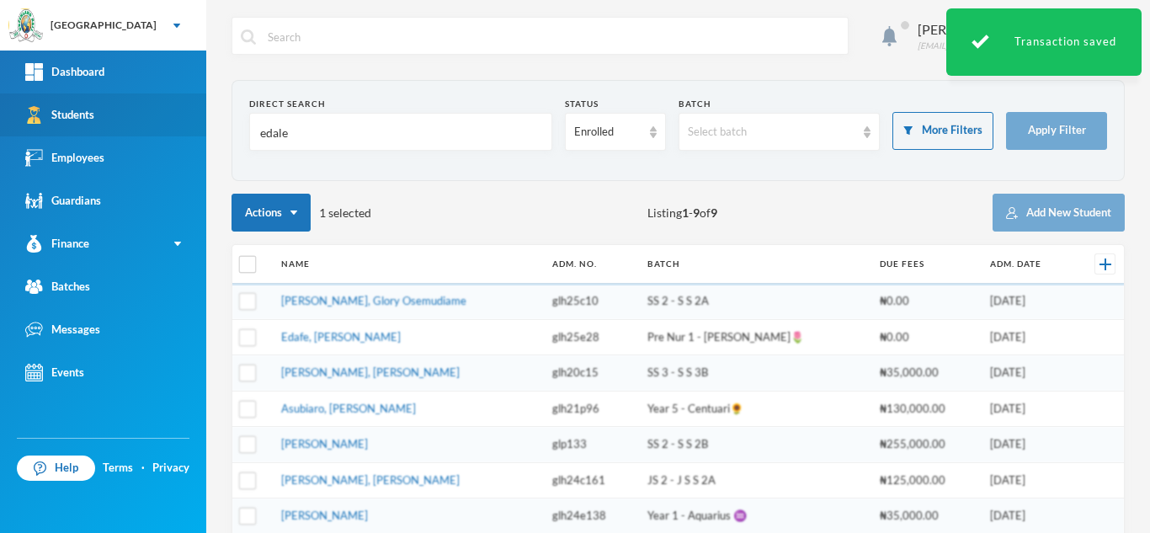
drag, startPoint x: 344, startPoint y: 144, endPoint x: 139, endPoint y: 118, distance: 206.3
click at [139, 118] on div "Greenland Hall Your Bluebic Account Greenland Hall Add a New School Dashboard S…" at bounding box center [575, 266] width 1150 height 533
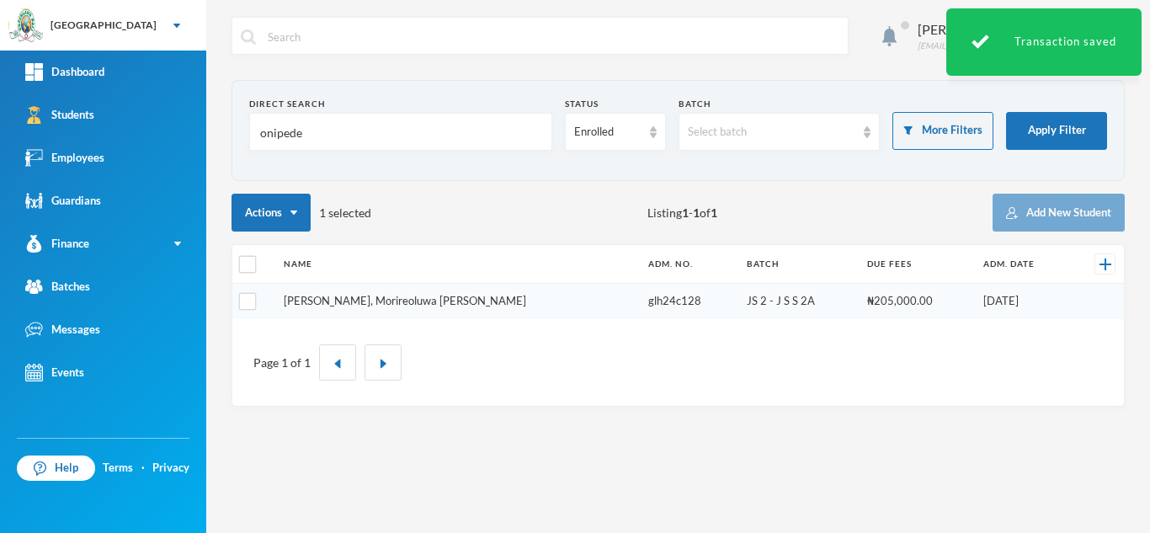
type input "onipede"
click at [337, 302] on link "[PERSON_NAME], Morireoluwa [PERSON_NAME]" at bounding box center [405, 300] width 243 height 13
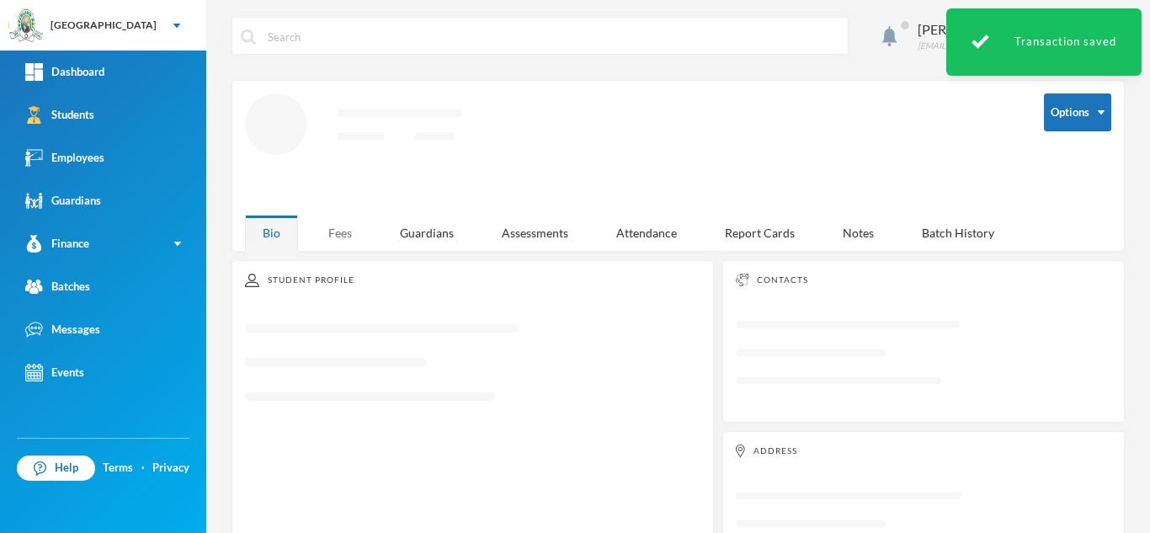
click at [344, 243] on div "Fees" at bounding box center [340, 233] width 59 height 36
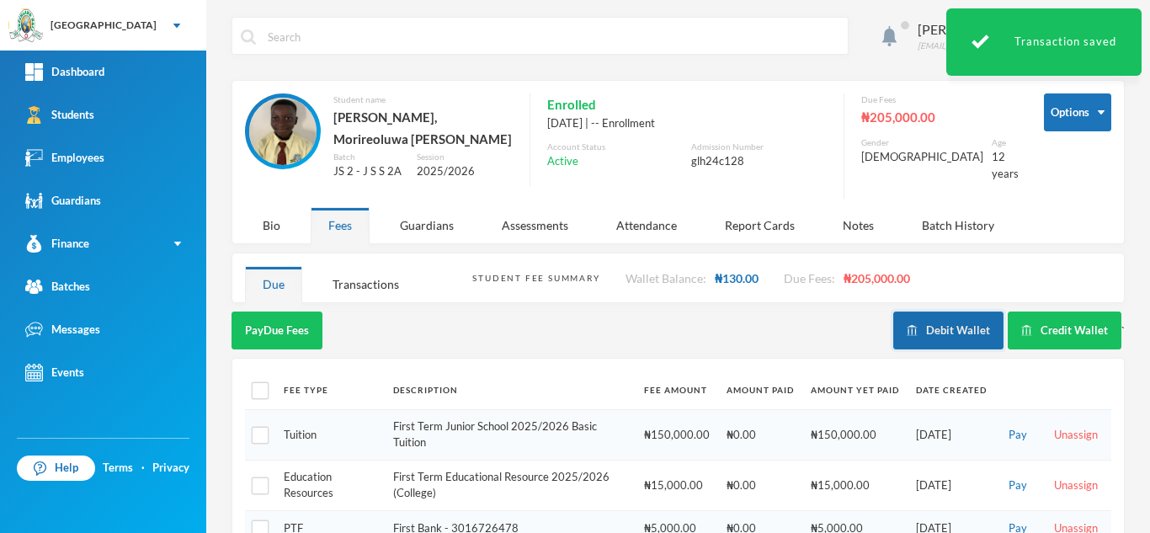
click at [931, 321] on button "Debit Wallet" at bounding box center [949, 331] width 110 height 38
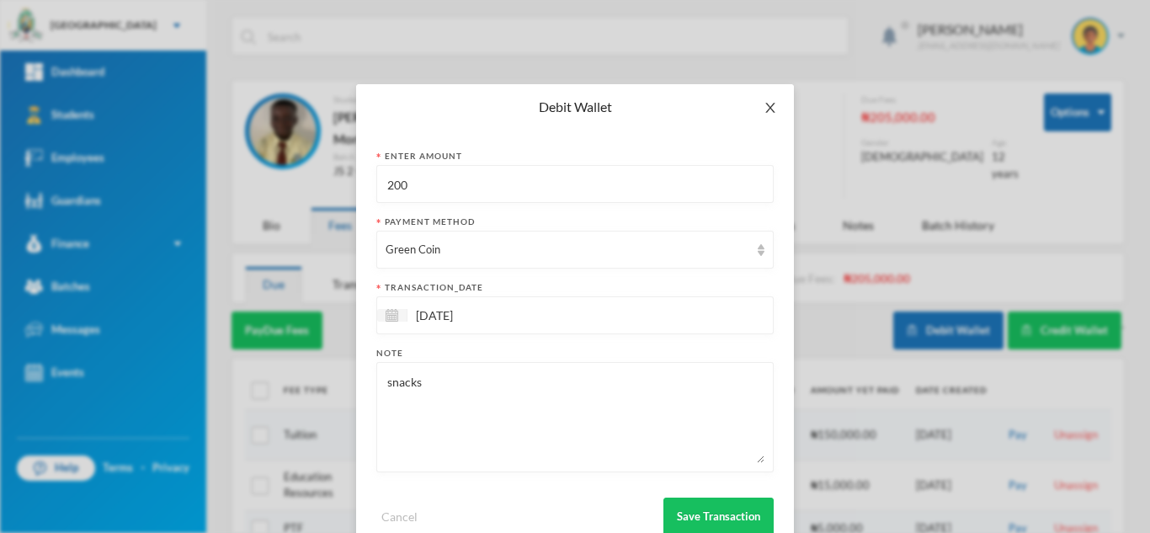
click at [753, 103] on span "Close" at bounding box center [770, 107] width 47 height 47
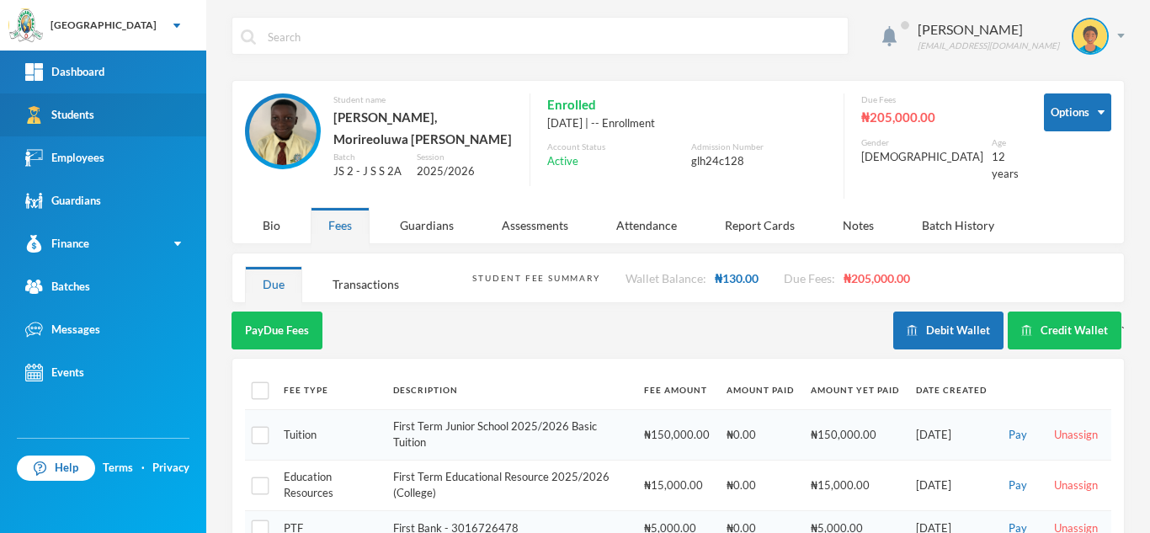
click at [150, 109] on link "Students" at bounding box center [103, 114] width 206 height 43
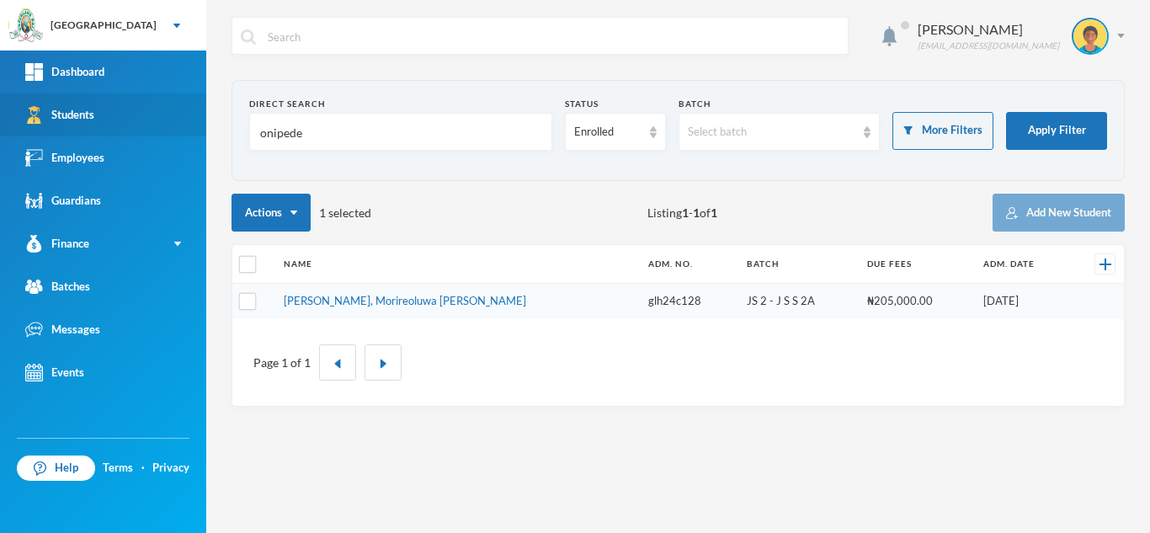
drag, startPoint x: 340, startPoint y: 125, endPoint x: 138, endPoint y: 126, distance: 202.1
click at [138, 126] on div "Greenland Hall Your Bluebic Account Greenland Hall Add a New School Dashboard S…" at bounding box center [575, 266] width 1150 height 533
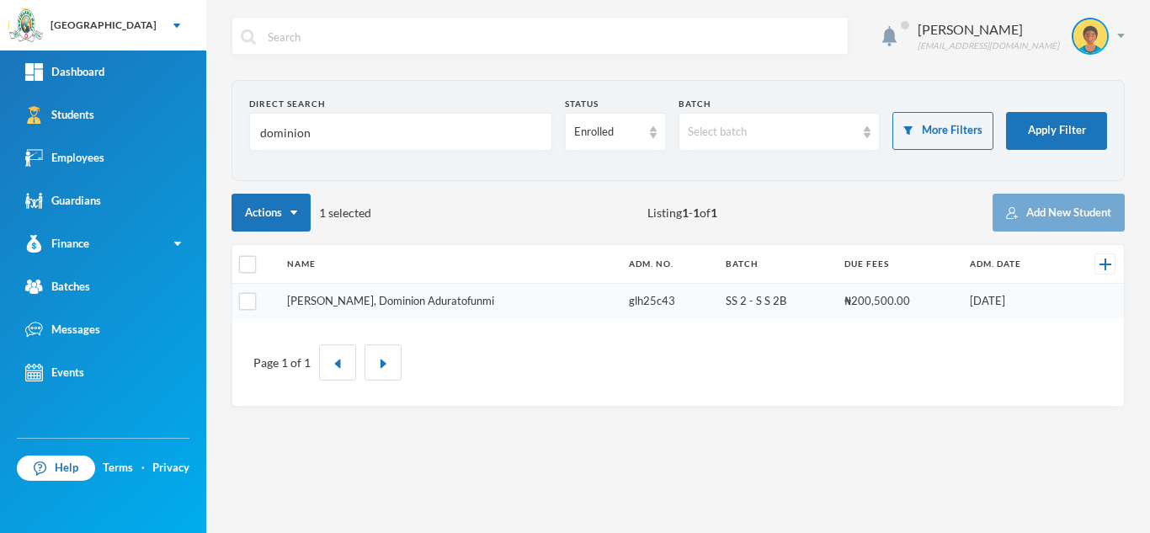
type input "dominion"
click at [406, 300] on link "[PERSON_NAME], Dominion Aduratofunmi" at bounding box center [390, 300] width 207 height 13
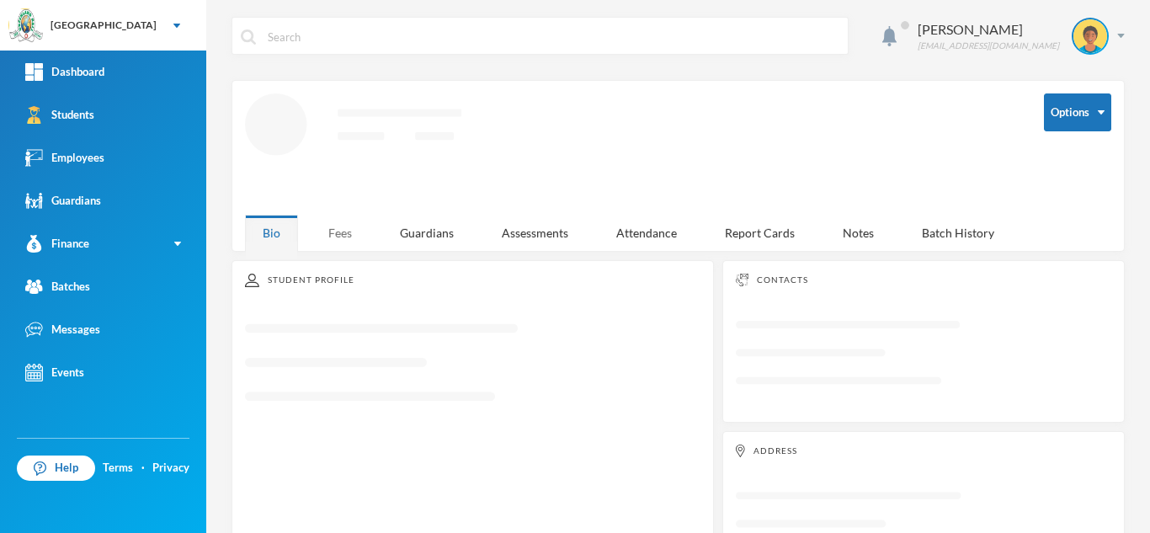
click at [333, 226] on div "Fees" at bounding box center [340, 233] width 59 height 36
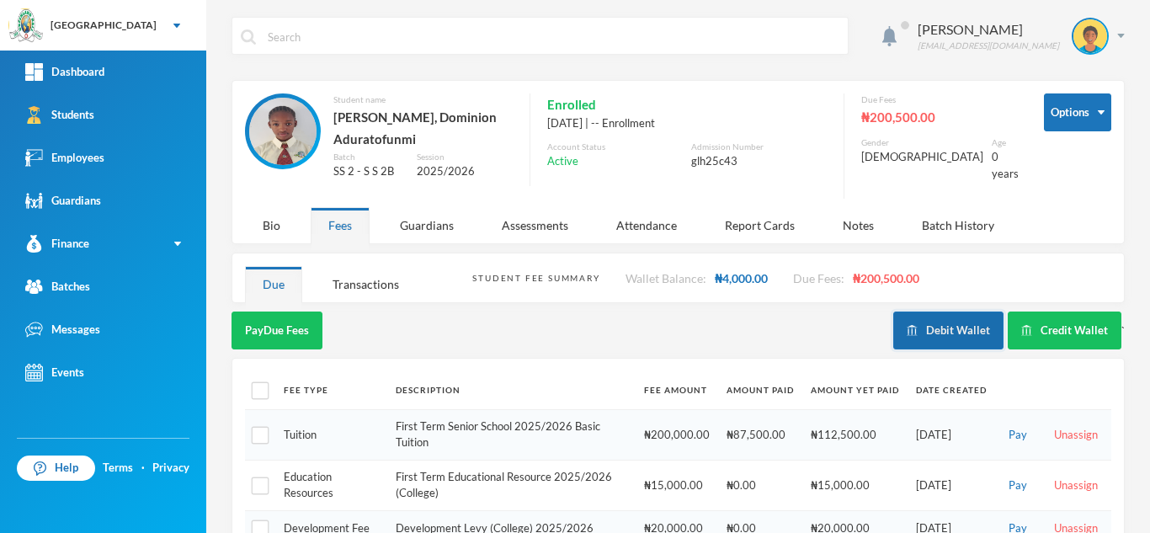
click at [911, 334] on button "Debit Wallet" at bounding box center [949, 331] width 110 height 38
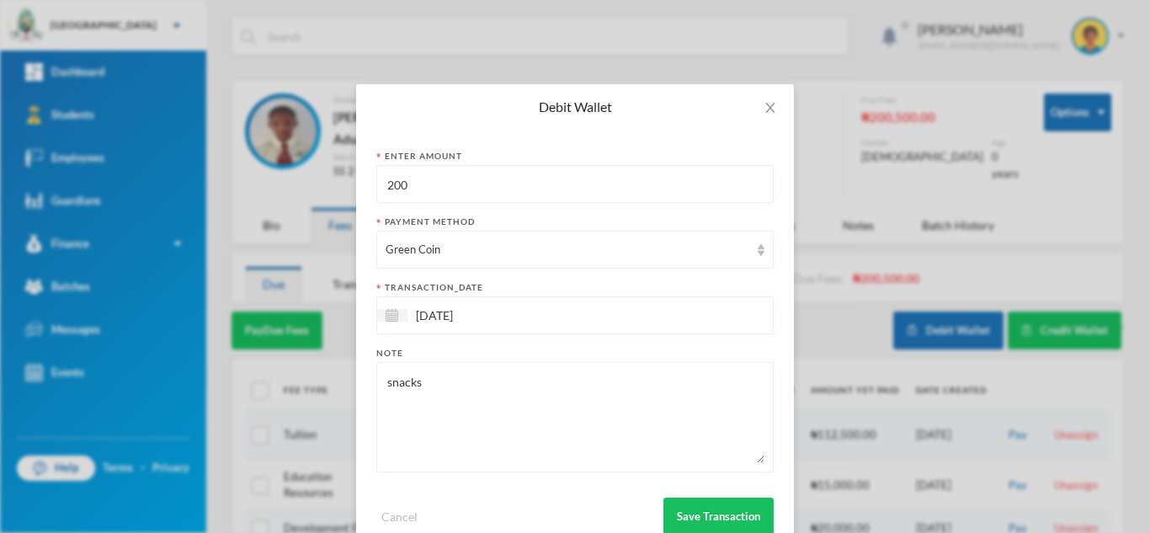
drag, startPoint x: 441, startPoint y: 187, endPoint x: 254, endPoint y: 177, distance: 187.2
click at [254, 177] on div "Debit Wallet Enter Amount 200 Payment Method Green Coin transaction_date 29/09/…" at bounding box center [575, 266] width 1150 height 533
type input "700"
click at [688, 511] on button "Save Transaction" at bounding box center [719, 517] width 110 height 38
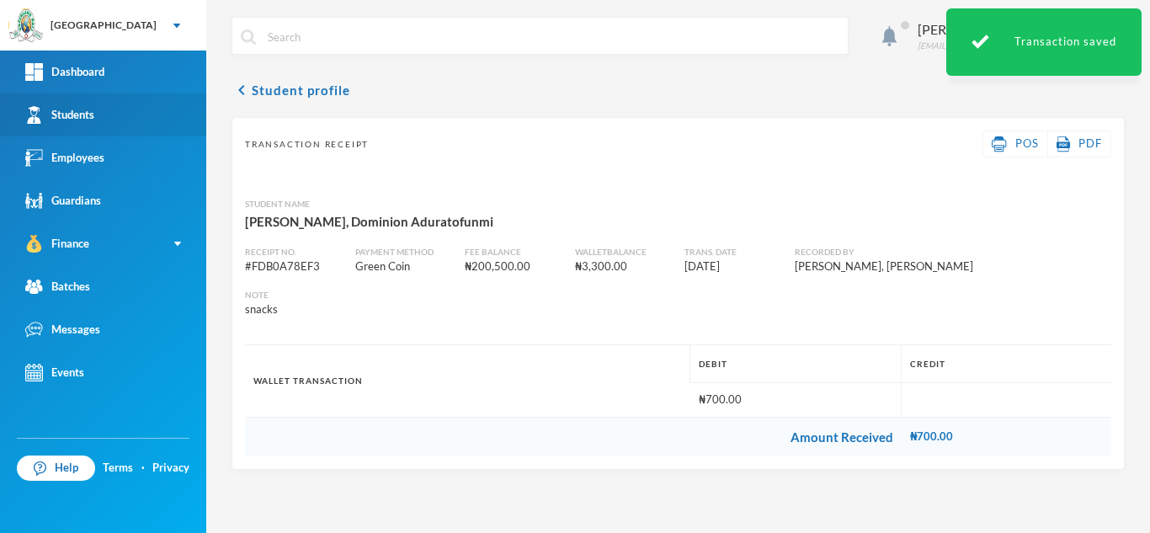
click at [163, 117] on link "Students" at bounding box center [103, 114] width 206 height 43
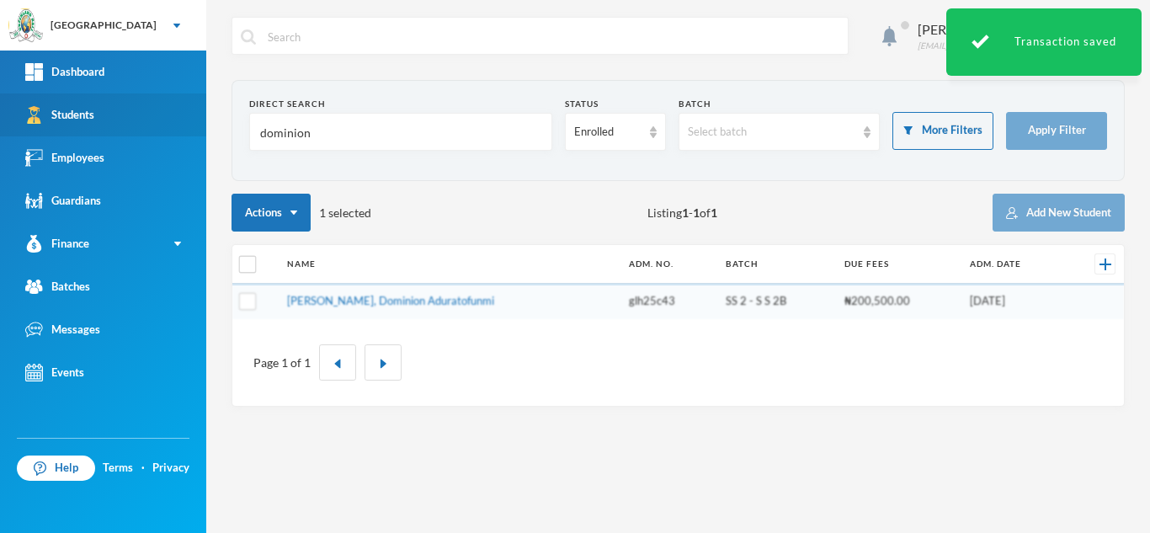
drag, startPoint x: 347, startPoint y: 131, endPoint x: 147, endPoint y: 125, distance: 199.7
click at [165, 120] on div "Greenland Hall Your Bluebic Account Greenland Hall Add a New School Dashboard S…" at bounding box center [575, 266] width 1150 height 533
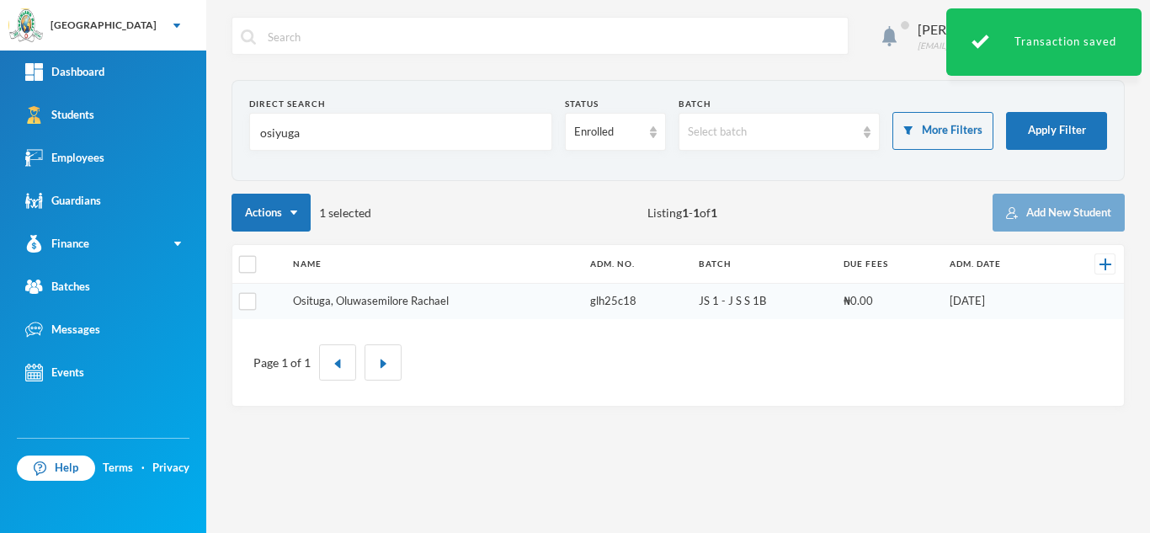
type input "osiyuga"
click at [357, 299] on link "Osituga, Oluwasemilore Rachael" at bounding box center [371, 300] width 156 height 13
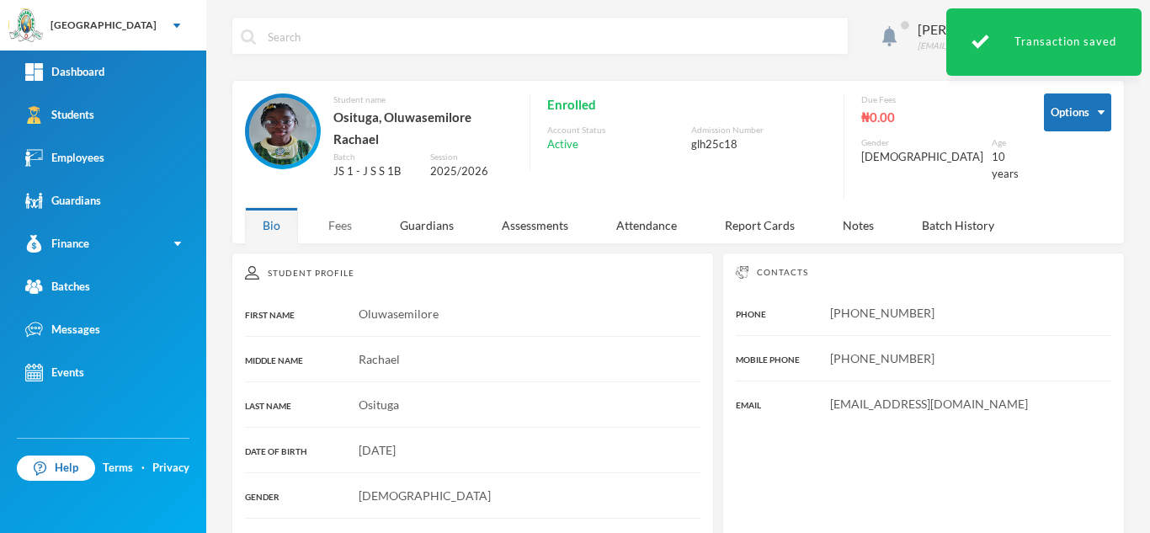
click at [334, 220] on div "Fees" at bounding box center [340, 225] width 59 height 36
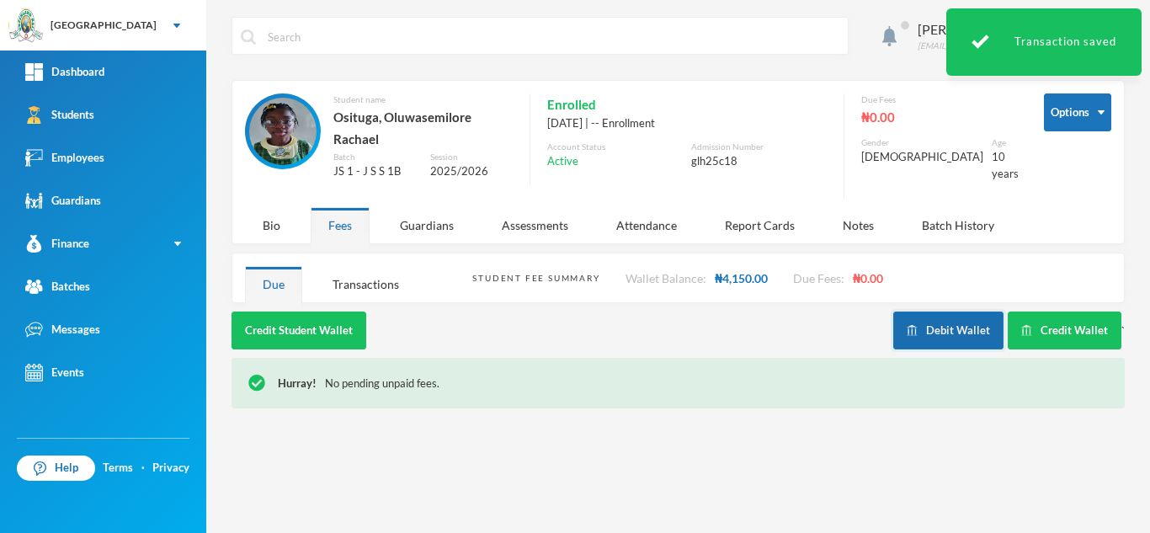
click at [901, 312] on button "Debit Wallet" at bounding box center [949, 331] width 110 height 38
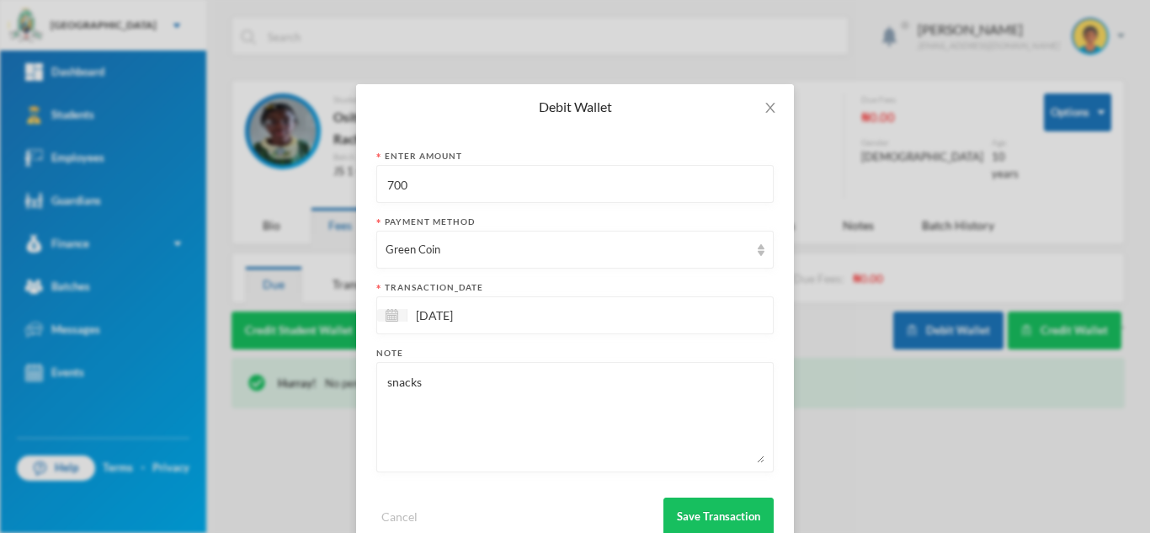
drag, startPoint x: 428, startPoint y: 193, endPoint x: 295, endPoint y: 173, distance: 134.6
click at [302, 172] on div "Debit Wallet Enter Amount 700 Payment Method Green Coin transaction_date 29/09/…" at bounding box center [575, 266] width 1150 height 533
type input "600"
click at [718, 511] on button "Save Transaction" at bounding box center [719, 517] width 110 height 38
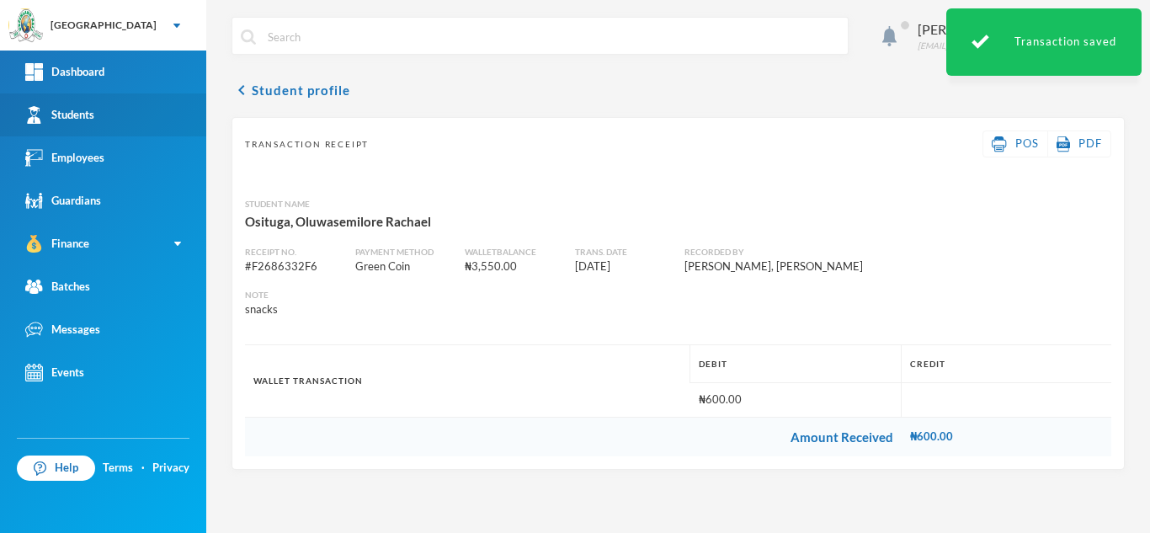
click at [178, 108] on link "Students" at bounding box center [103, 114] width 206 height 43
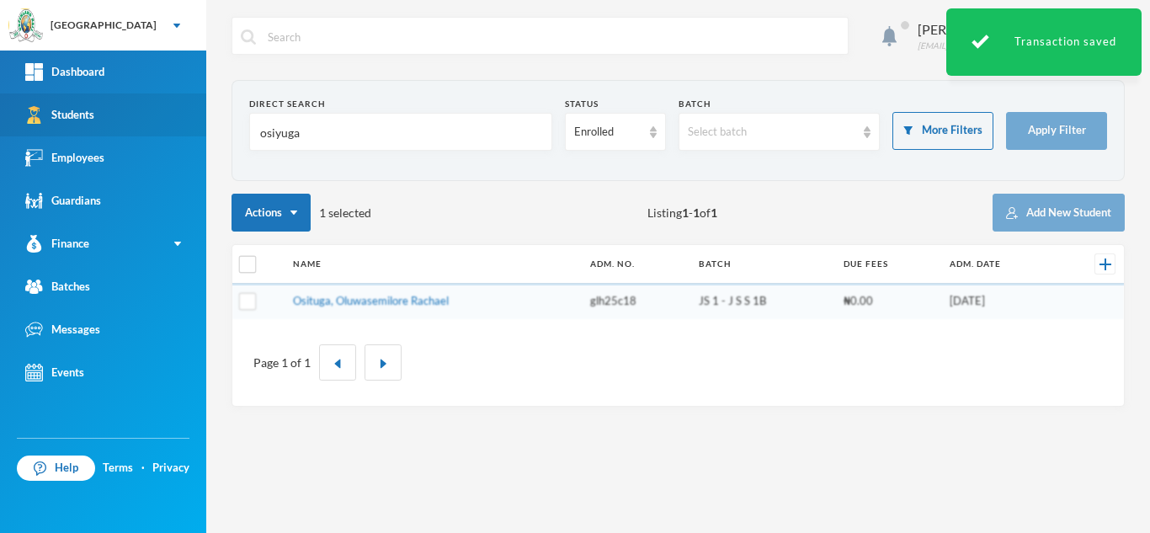
click at [146, 109] on div "Greenland Hall Your Bluebic Account Greenland Hall Add a New School Dashboard S…" at bounding box center [575, 266] width 1150 height 533
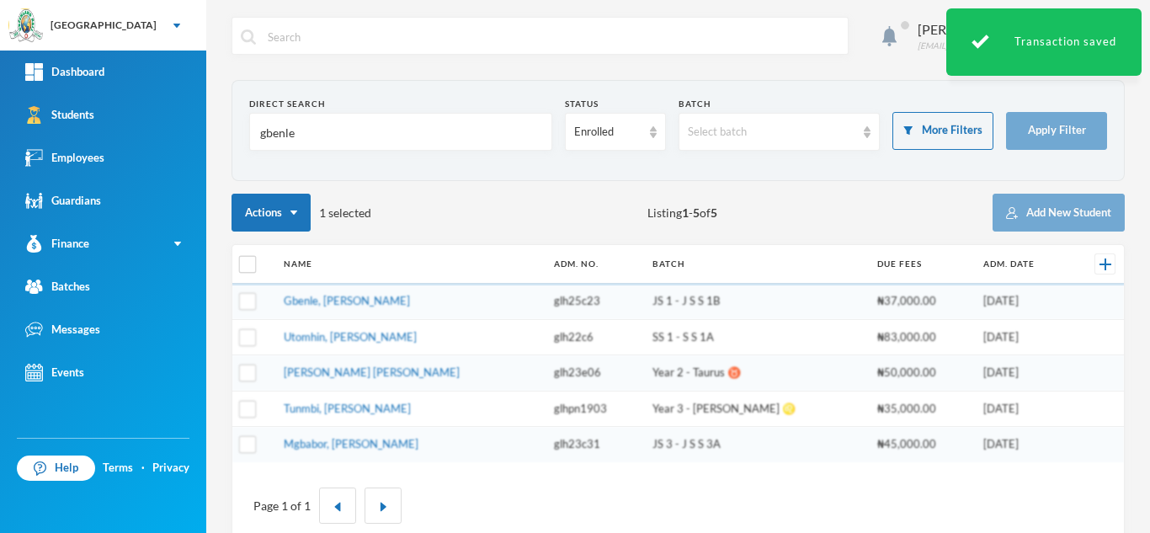
type input "gbenle"
click at [331, 293] on td "Gbenle, Melvin Emmanuel" at bounding box center [410, 302] width 271 height 36
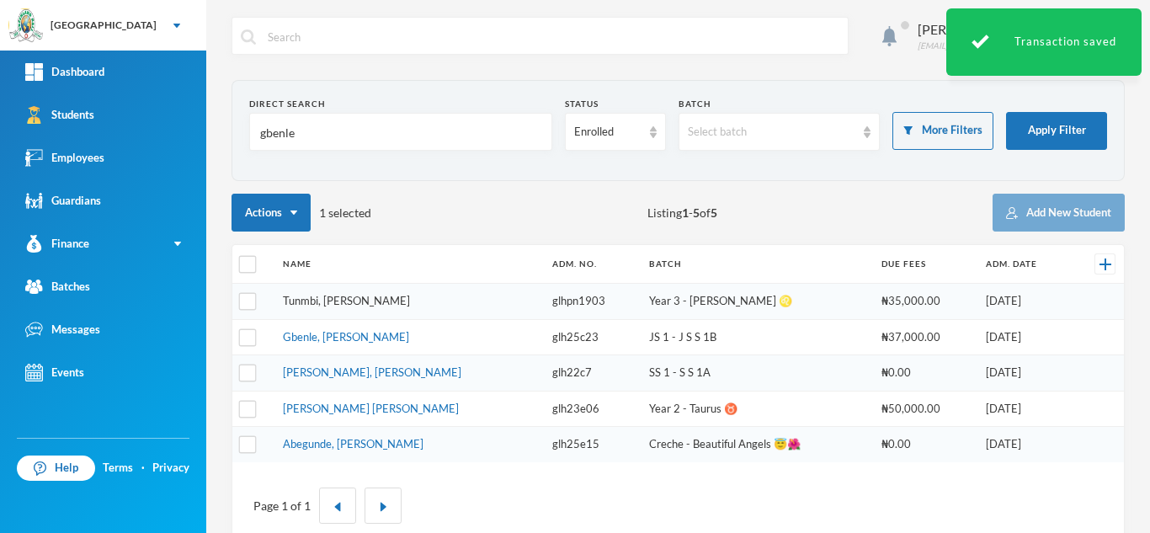
click at [330, 303] on link "Tunmbi, Gbemileke Donald" at bounding box center [346, 300] width 127 height 13
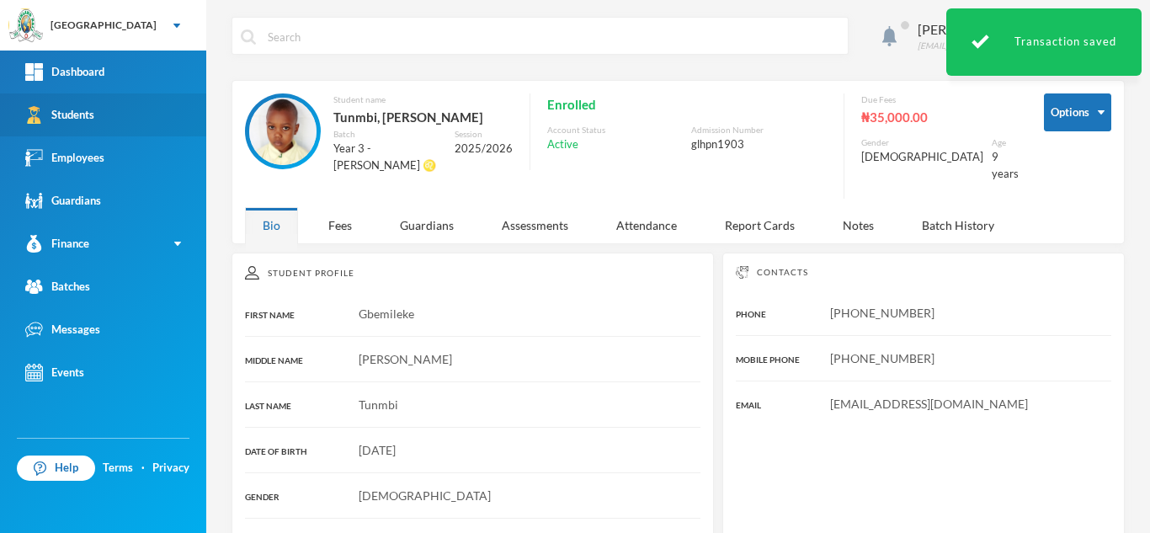
click at [139, 108] on link "Students" at bounding box center [103, 114] width 206 height 43
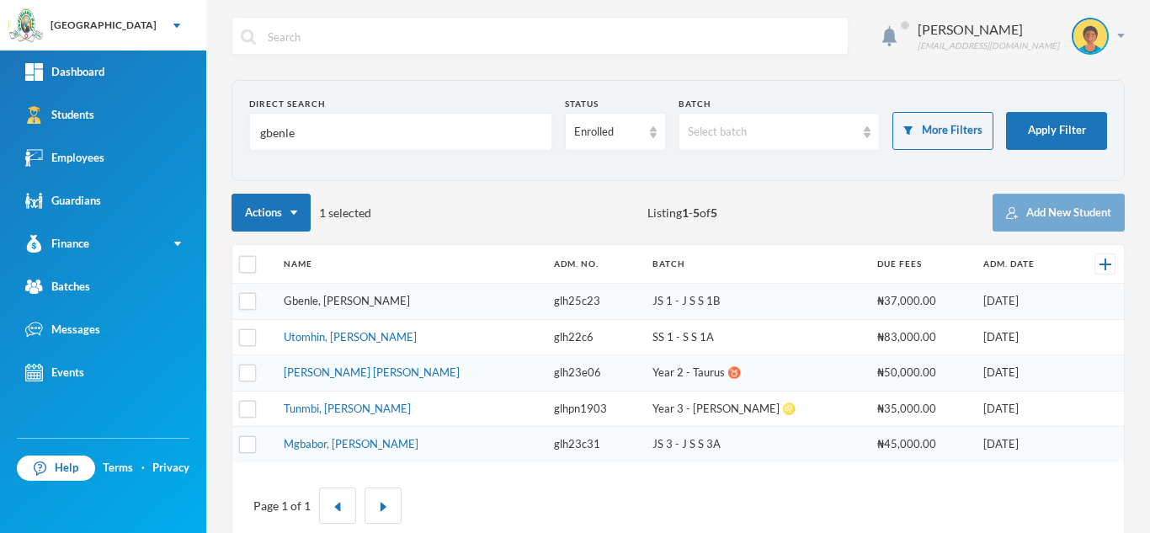
click at [321, 302] on link "Gbenle, Melvin Emmanuel" at bounding box center [347, 300] width 126 height 13
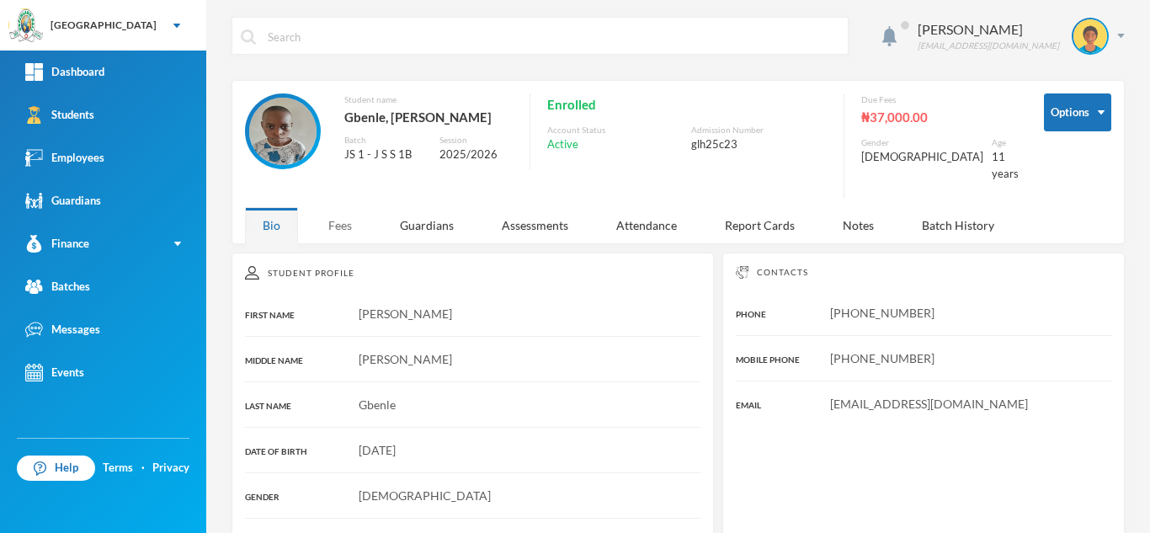
click at [331, 222] on div "Fees" at bounding box center [340, 225] width 59 height 36
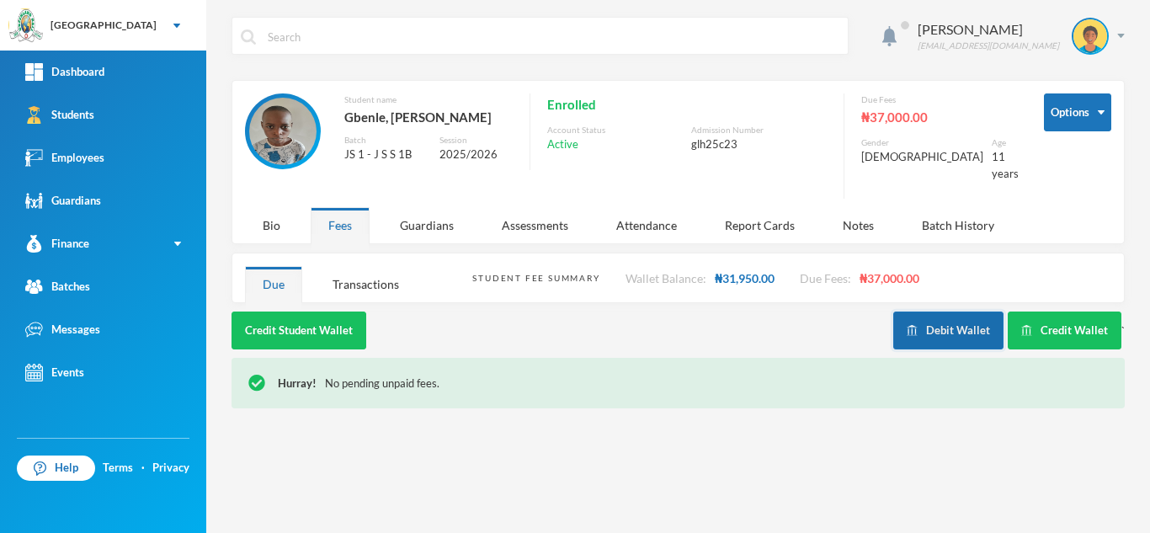
click at [911, 326] on button "Debit Wallet" at bounding box center [949, 331] width 110 height 38
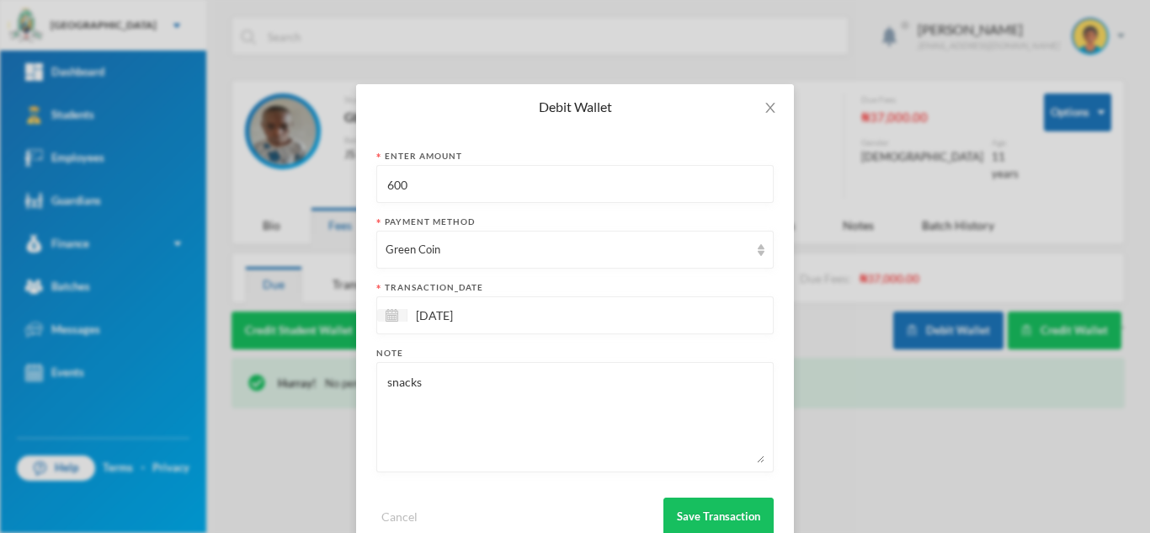
drag, startPoint x: 411, startPoint y: 197, endPoint x: 307, endPoint y: 163, distance: 109.2
click at [307, 163] on div "Debit Wallet Enter Amount 600 Payment Method Green Coin transaction_date 29/09/…" at bounding box center [575, 266] width 1150 height 533
type input "700"
click at [666, 515] on button "Save Transaction" at bounding box center [719, 517] width 110 height 38
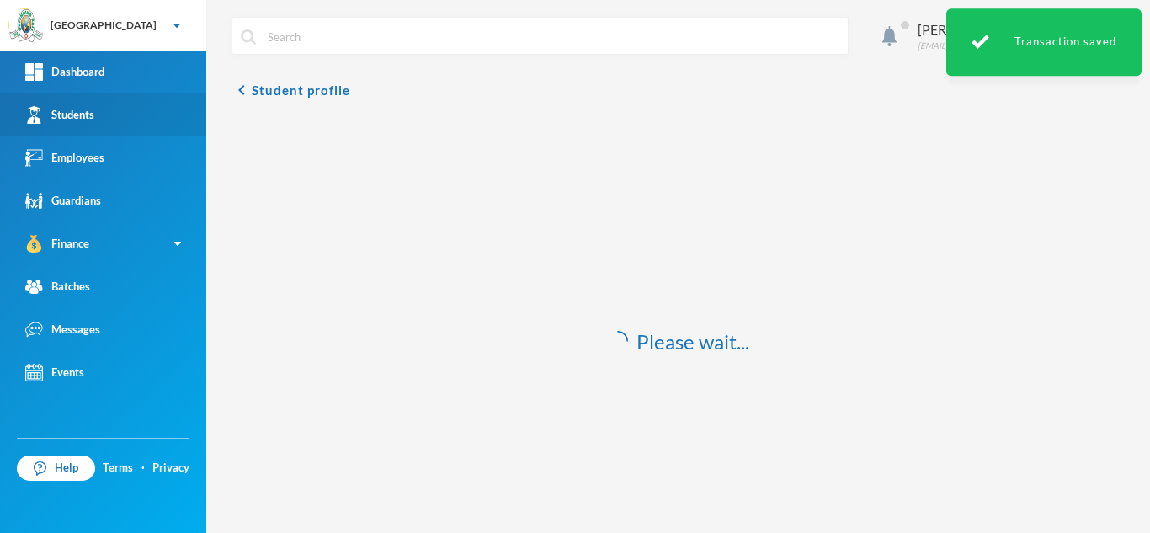
click at [120, 115] on link "Students" at bounding box center [103, 114] width 206 height 43
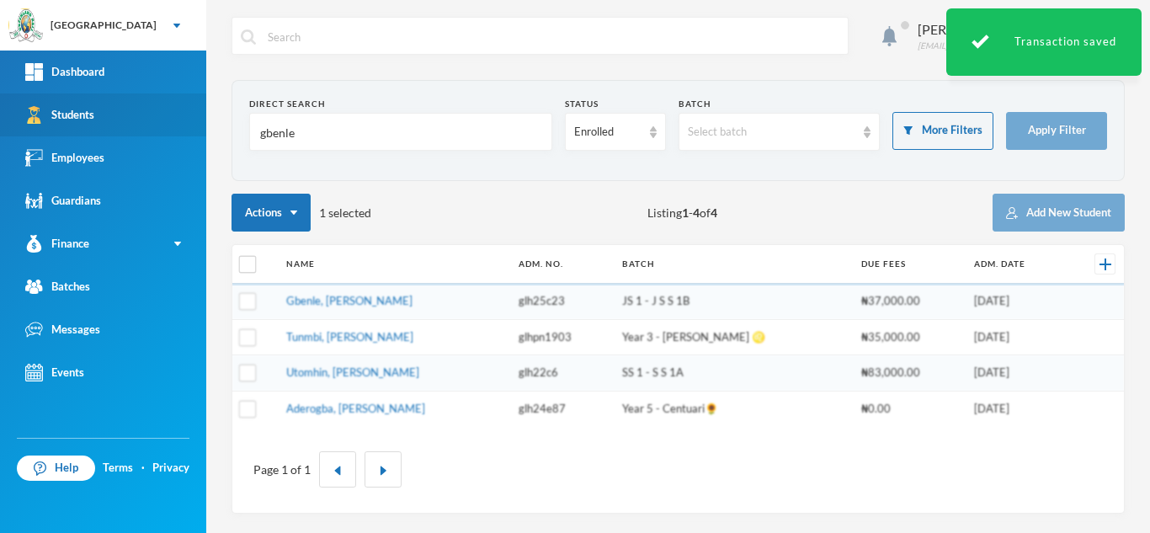
click at [165, 130] on div "Greenland Hall Your Bluebic Account Greenland Hall Add a New School Dashboard S…" at bounding box center [575, 266] width 1150 height 533
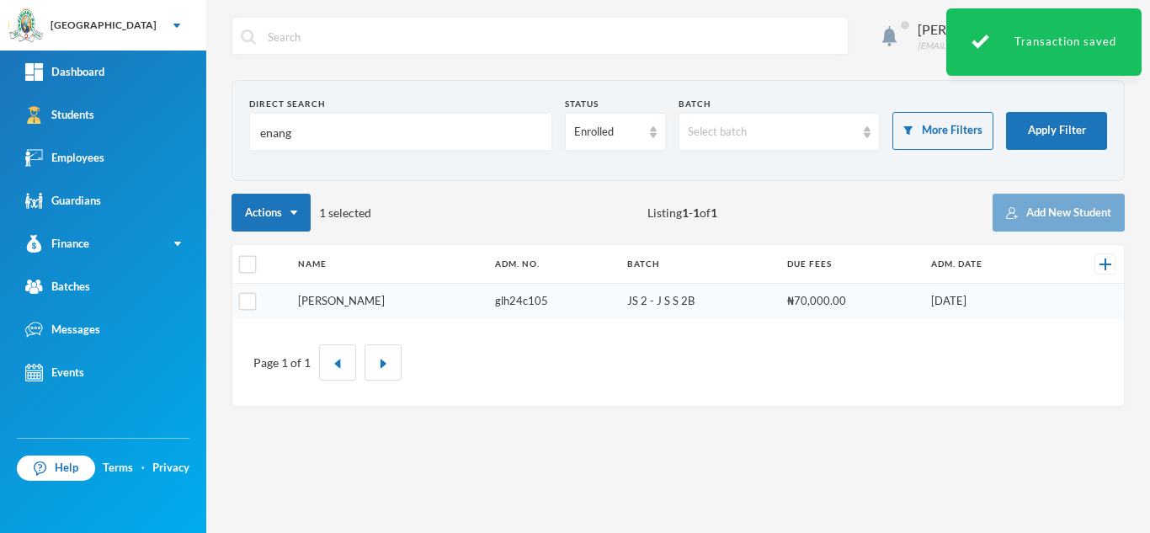
type input "enang"
click at [350, 299] on tbody "Enang, Robert Jonathan glh24c105 JS 2 - J S S 2B ₦70,000.00 06/08/2024" at bounding box center [678, 301] width 892 height 35
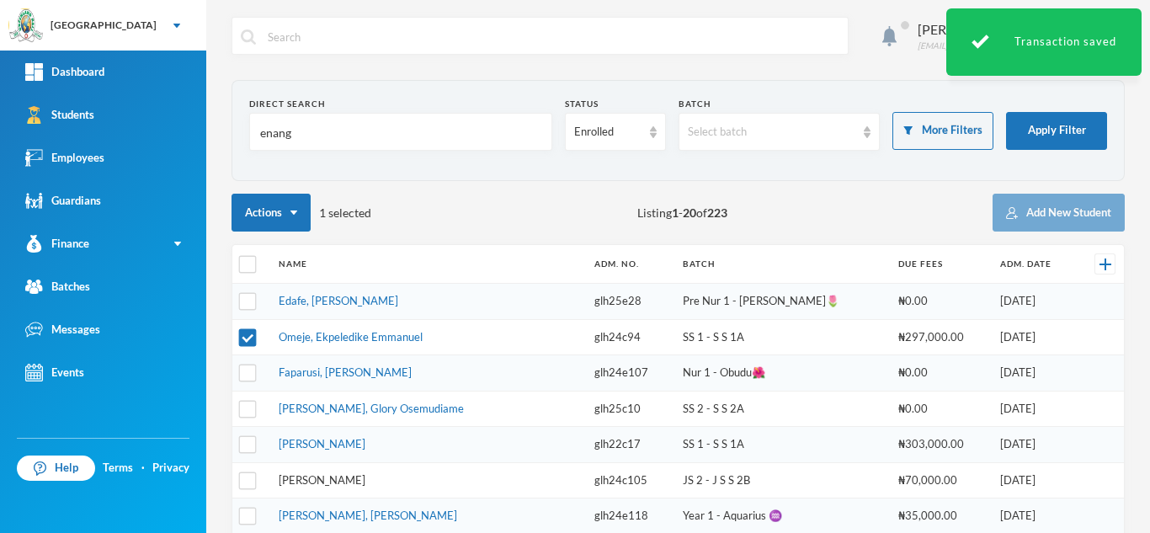
click at [350, 299] on link "Edafe, Asher Efemena" at bounding box center [339, 300] width 120 height 13
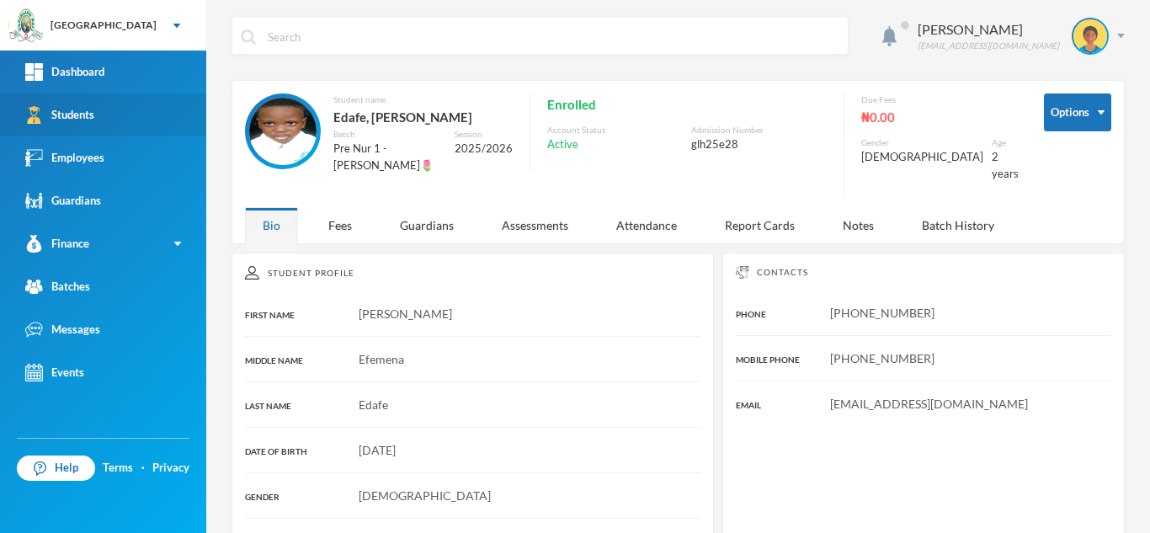
click at [157, 118] on link "Students" at bounding box center [103, 114] width 206 height 43
